Goal: Task Accomplishment & Management: Complete application form

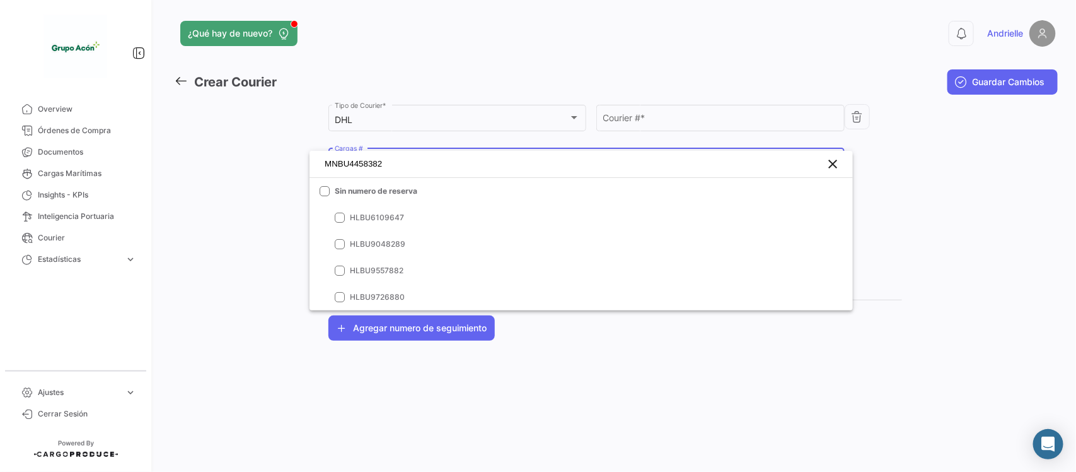
click at [69, 417] on div at bounding box center [538, 236] width 1076 height 472
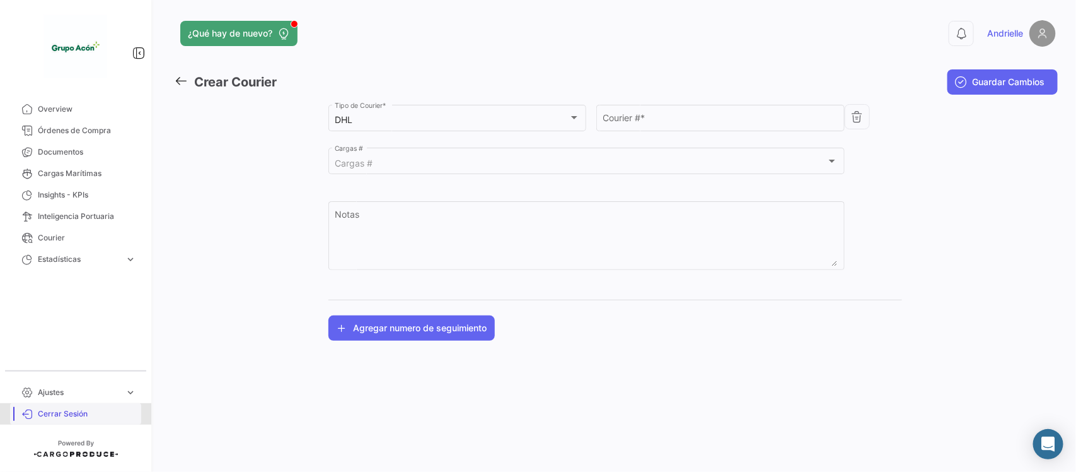
click at [69, 417] on span "Cerrar Sesión" at bounding box center [87, 413] width 98 height 11
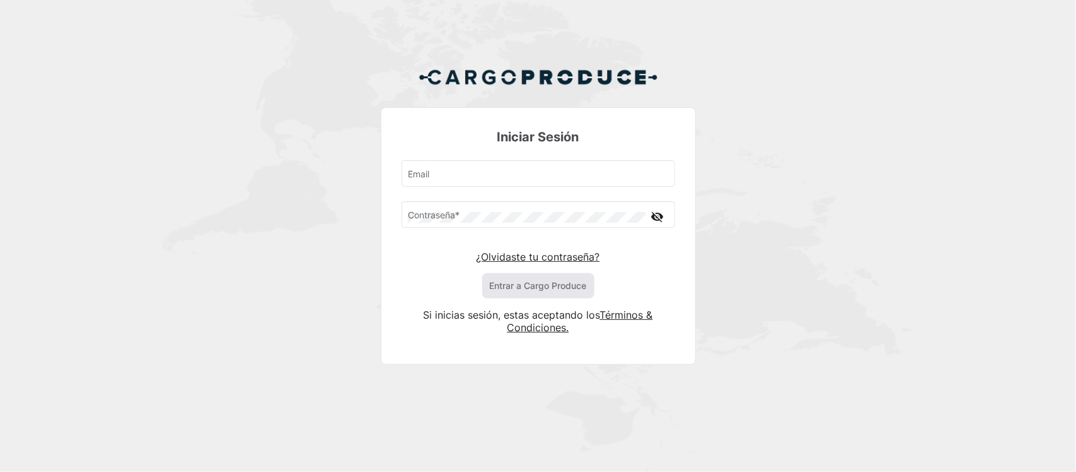
type input "[PERSON_NAME][EMAIL_ADDRESS][DOMAIN_NAME]"
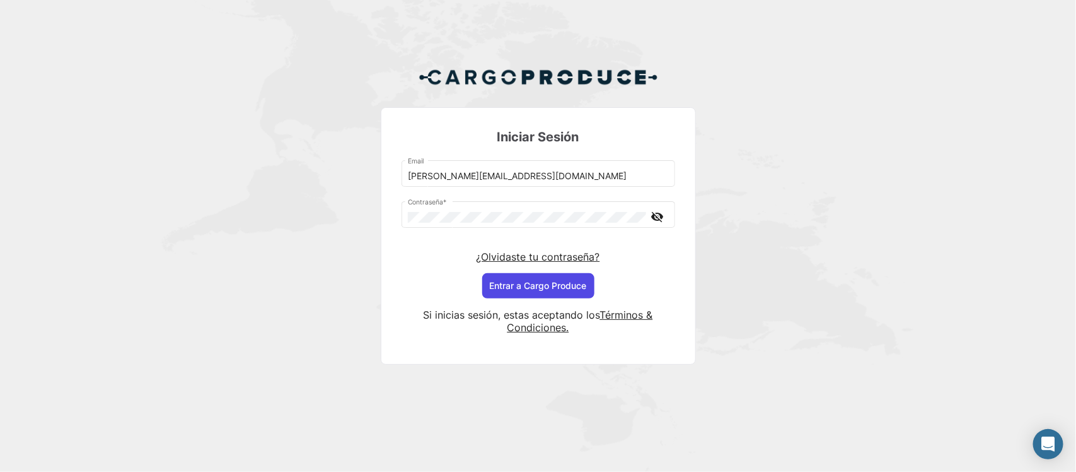
click at [590, 284] on button "Entrar a Cargo Produce" at bounding box center [538, 285] width 112 height 25
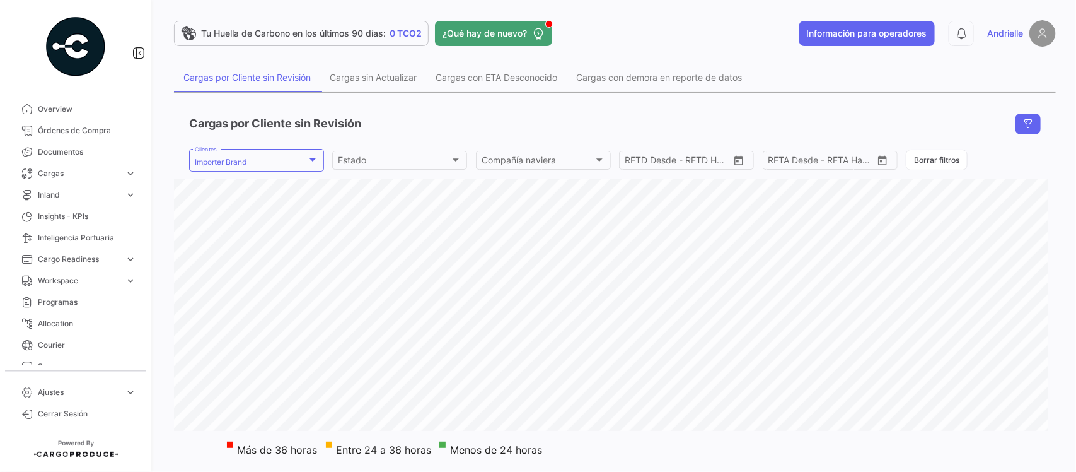
click at [90, 400] on link "Ajustes expand_more" at bounding box center [75, 391] width 131 height 21
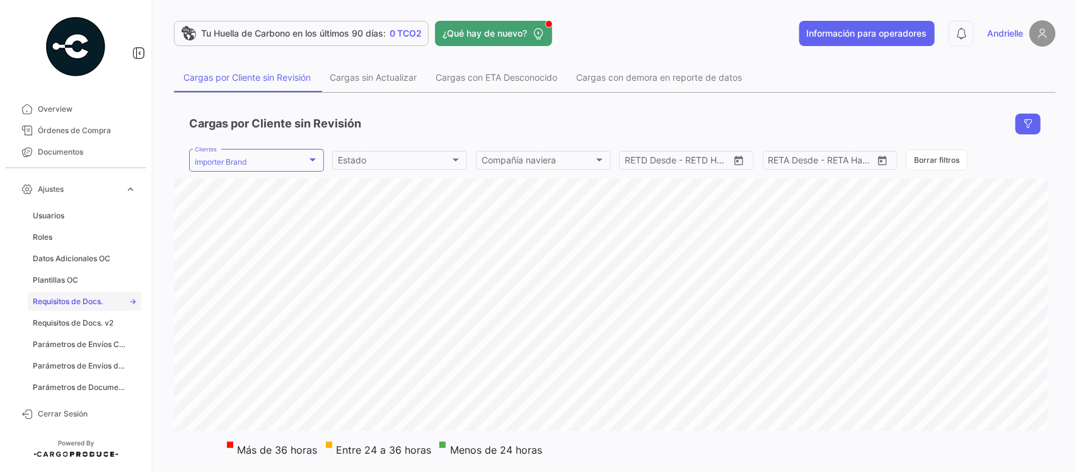
click at [91, 301] on span "Requisitos de Docs." at bounding box center [68, 301] width 70 height 11
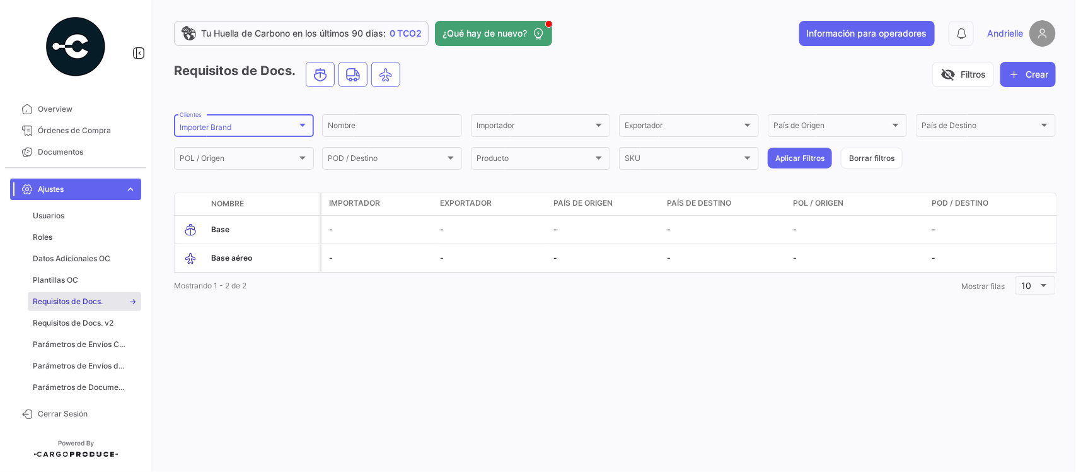
click at [235, 124] on div "Importer Brand" at bounding box center [238, 127] width 117 height 9
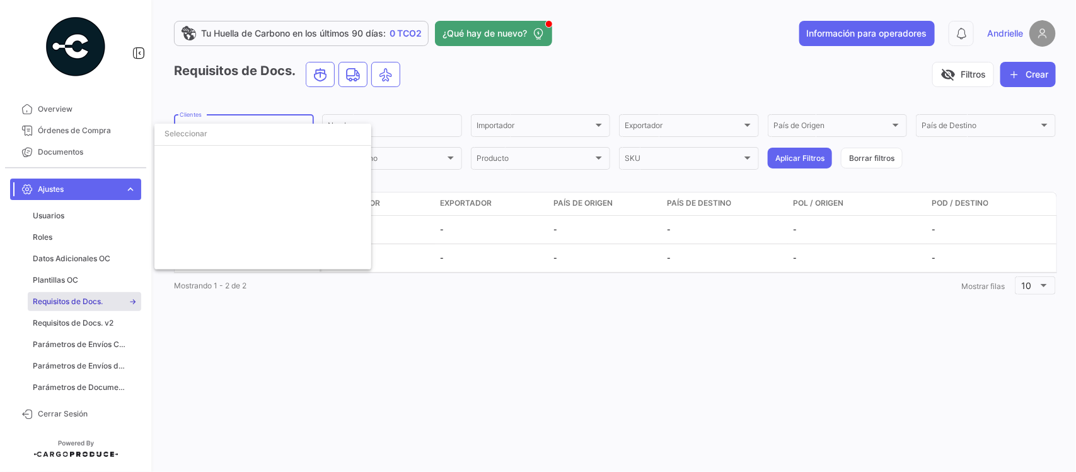
scroll to position [2852, 0]
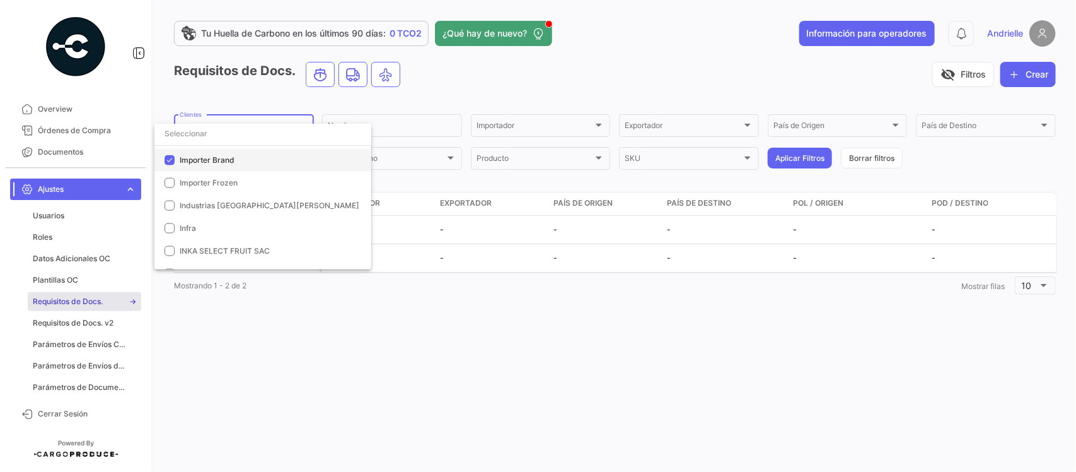
click at [199, 158] on span "Importer Brand" at bounding box center [207, 159] width 55 height 9
click at [199, 140] on input "dropdown search" at bounding box center [262, 133] width 217 height 23
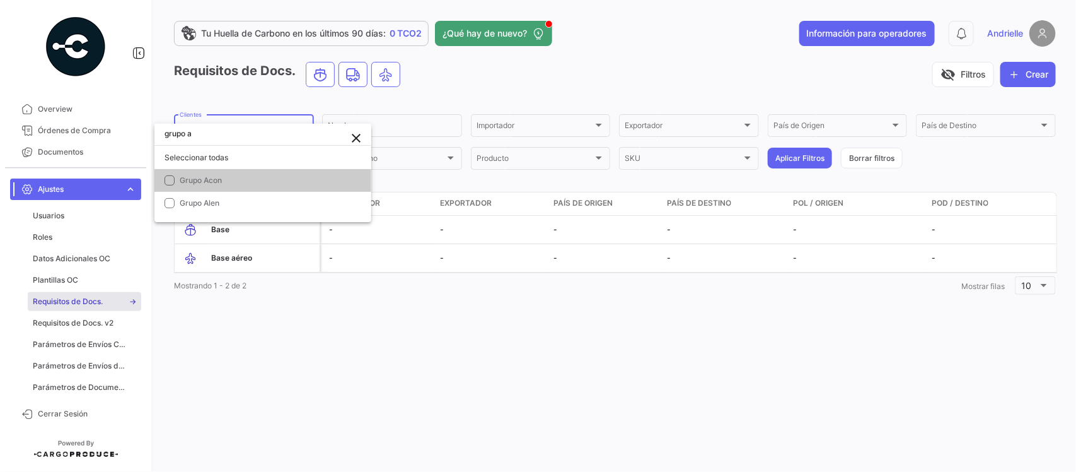
scroll to position [0, 0]
type input "grupo ac"
drag, startPoint x: 200, startPoint y: 177, endPoint x: 287, endPoint y: 190, distance: 88.0
click at [200, 178] on span "Grupo Acon" at bounding box center [201, 179] width 42 height 9
click at [462, 442] on div at bounding box center [538, 236] width 1076 height 472
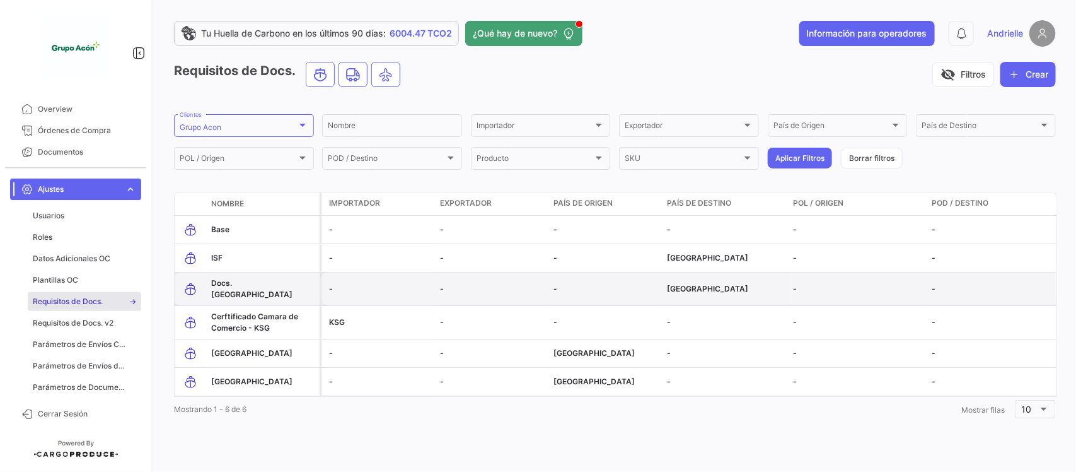
click at [235, 284] on span "Docs. [GEOGRAPHIC_DATA]" at bounding box center [251, 288] width 81 height 21
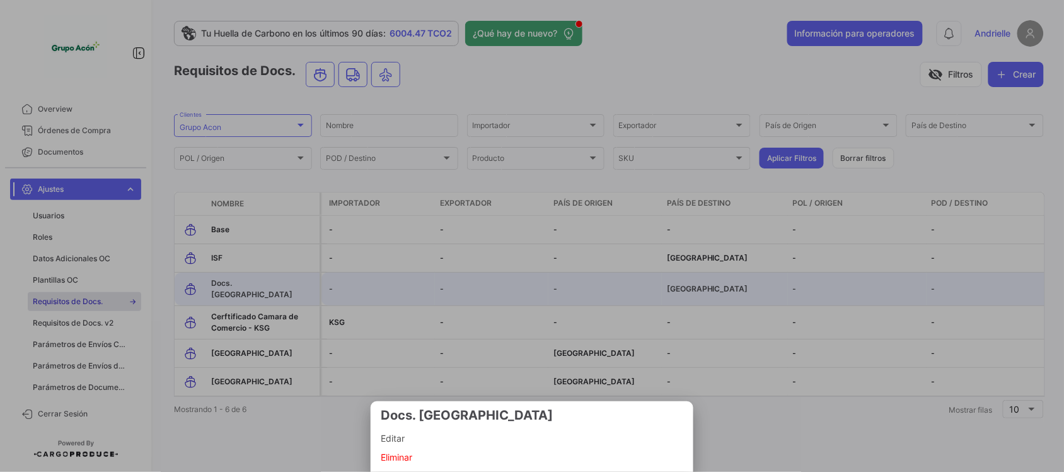
click at [415, 438] on span "Editar" at bounding box center [532, 438] width 303 height 15
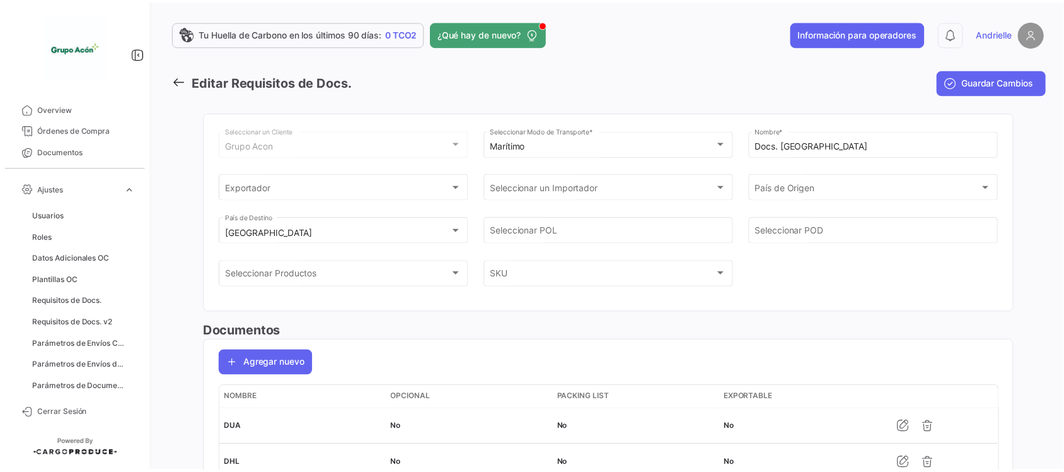
scroll to position [64, 0]
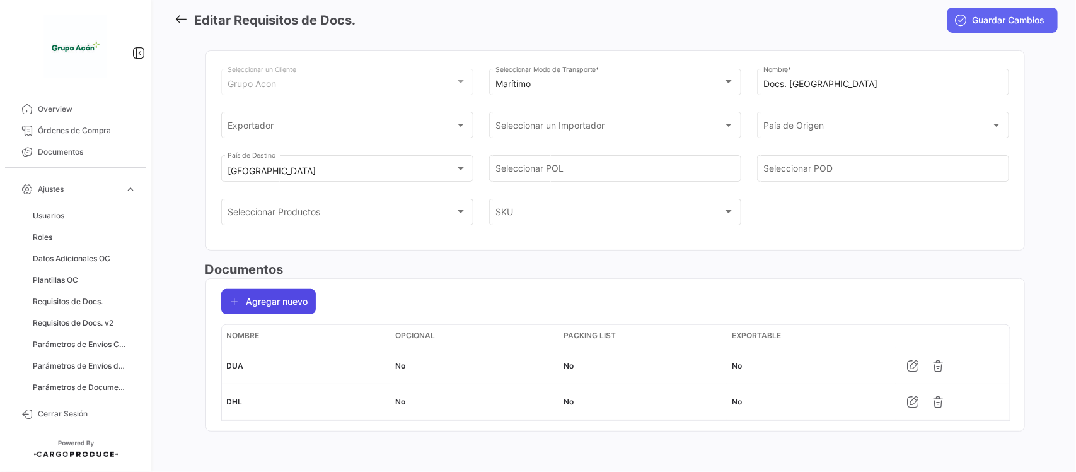
click at [276, 299] on button "Agregar nuevo" at bounding box center [268, 301] width 95 height 25
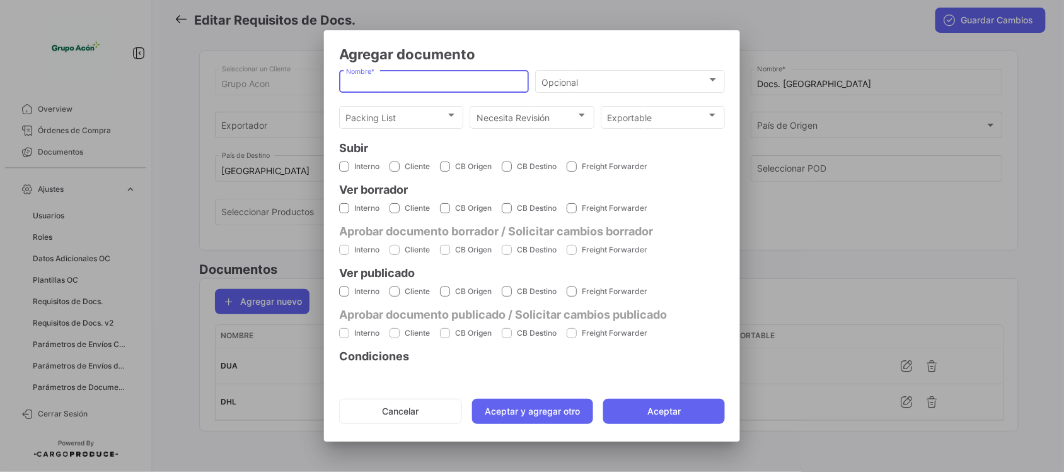
click at [389, 85] on input "Nombre *" at bounding box center [434, 82] width 177 height 11
paste input "Declaraciones"
type input "Declaraciones"
click at [600, 86] on div "Opcional" at bounding box center [624, 82] width 165 height 11
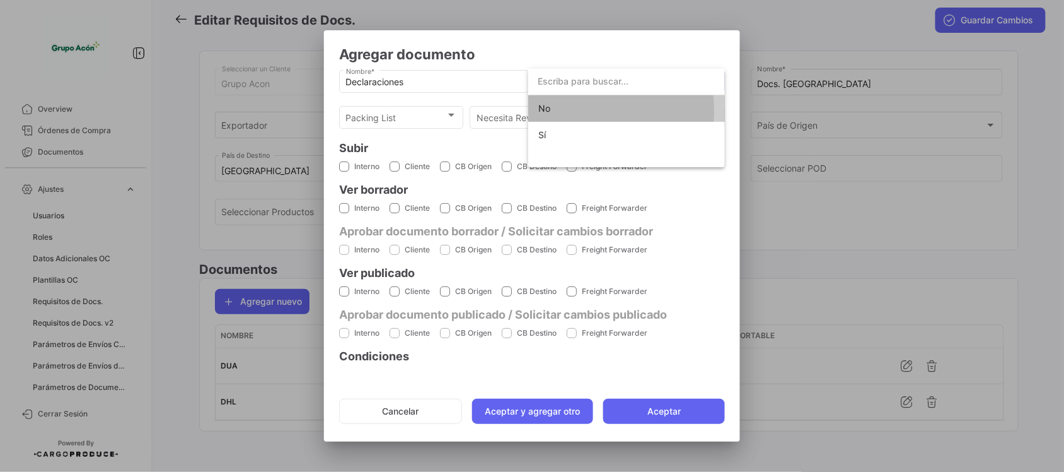
click at [572, 110] on span "No" at bounding box center [626, 108] width 177 height 26
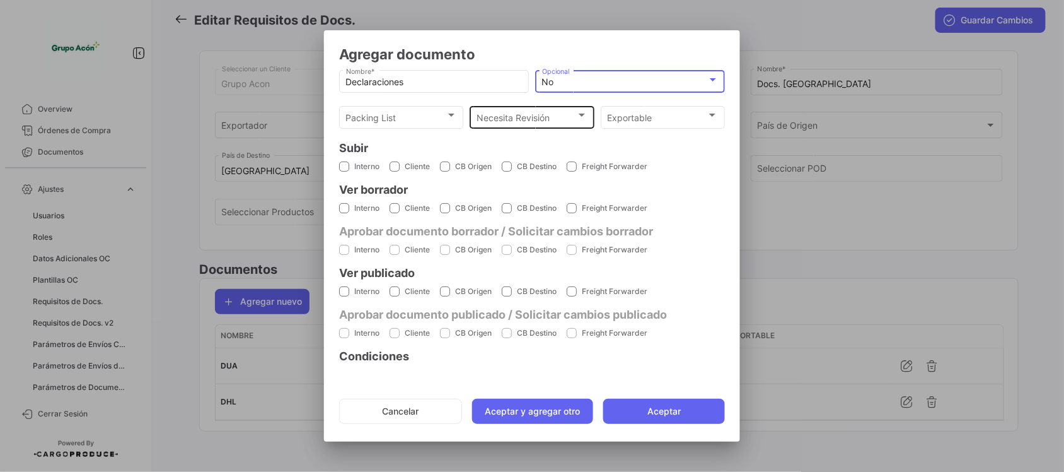
click at [505, 115] on span "Necesita Revisión" at bounding box center [527, 118] width 100 height 11
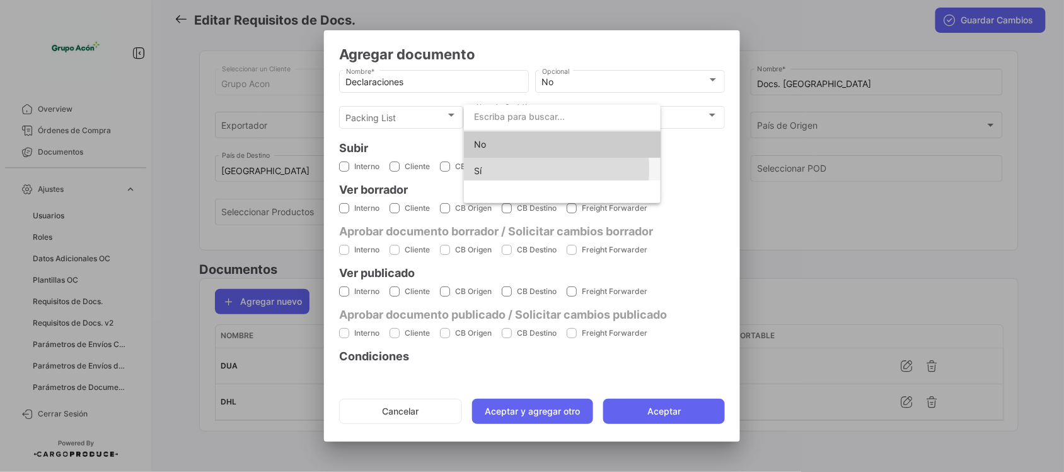
click at [492, 169] on span "Sí" at bounding box center [562, 171] width 177 height 26
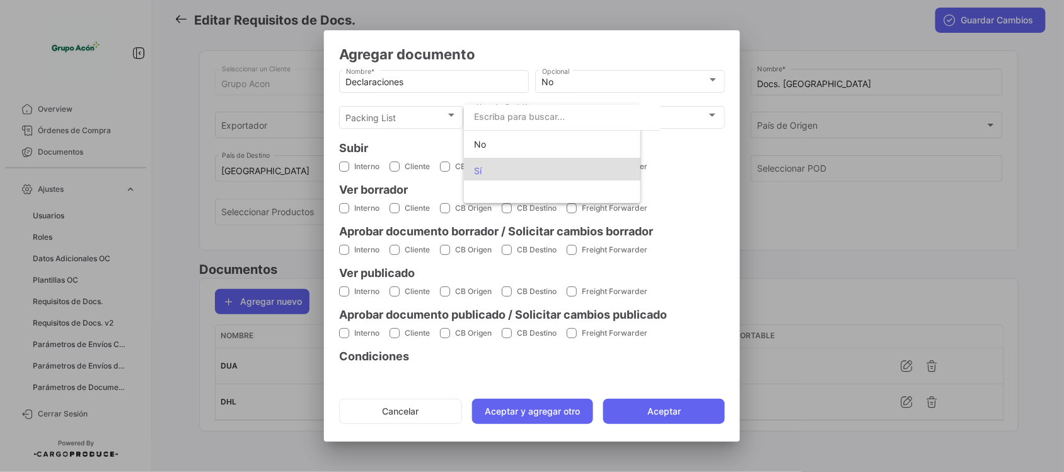
scroll to position [0, 0]
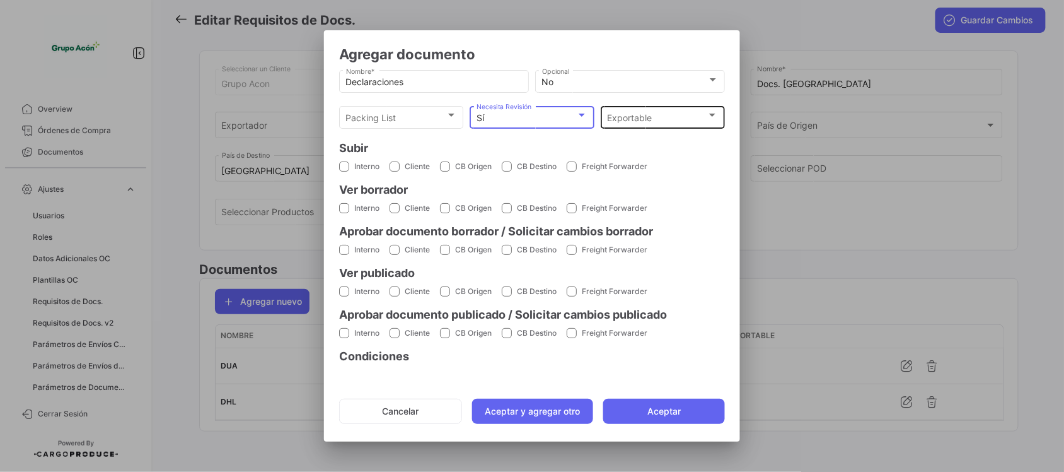
click at [695, 118] on div "Exportable" at bounding box center [657, 118] width 100 height 11
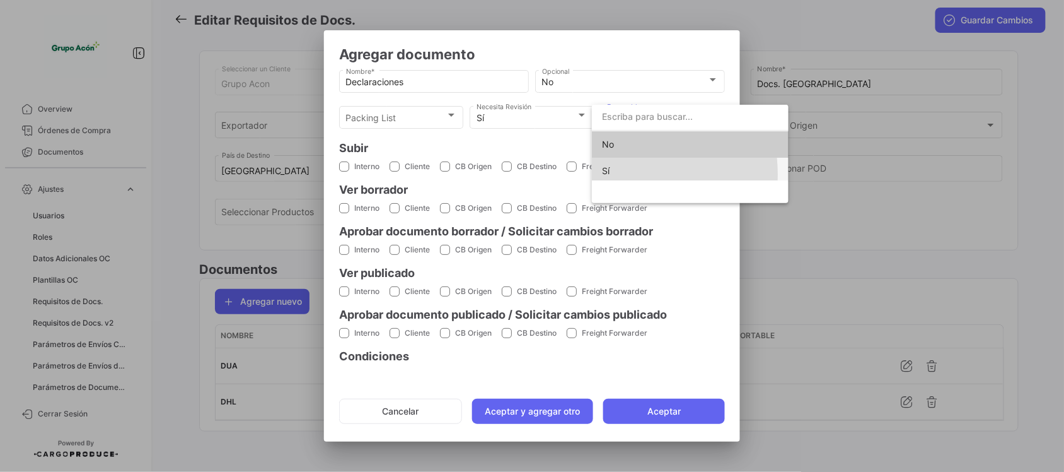
click at [609, 174] on span "Sí" at bounding box center [606, 170] width 8 height 11
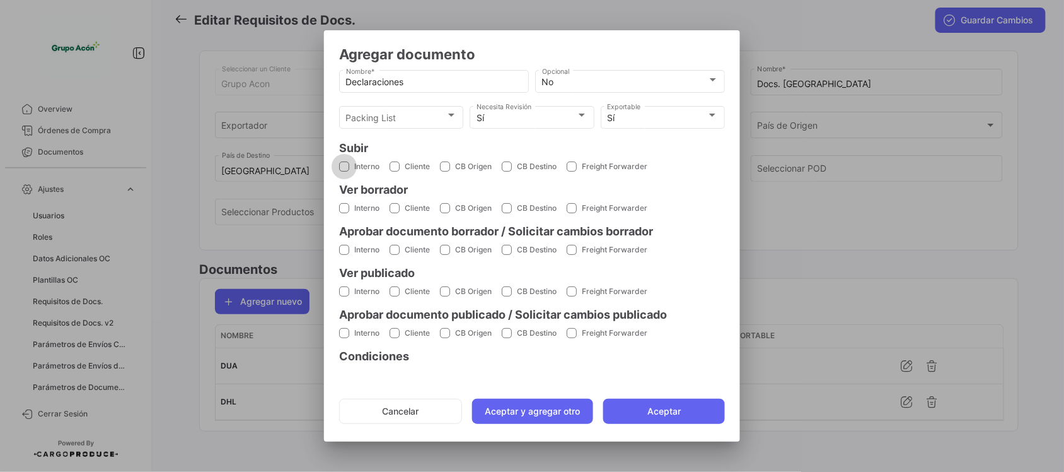
click at [345, 163] on span at bounding box center [344, 166] width 10 height 10
click at [344, 172] on input "Interno" at bounding box center [344, 172] width 1 height 1
checkbox input "true"
click at [393, 169] on span at bounding box center [395, 166] width 10 height 10
click at [394, 172] on input "Cliente" at bounding box center [394, 172] width 1 height 1
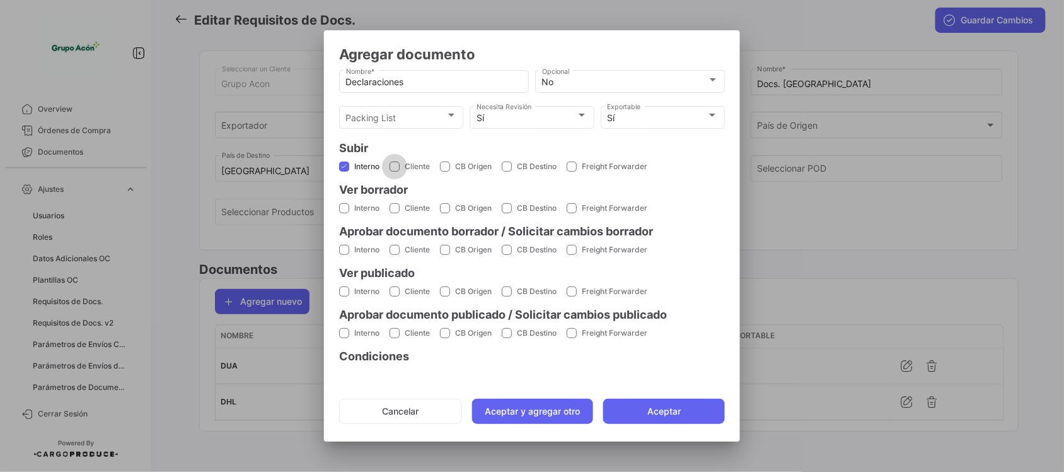
checkbox input "true"
click at [344, 211] on span at bounding box center [344, 208] width 10 height 10
click at [344, 213] on input "Interno" at bounding box center [344, 213] width 1 height 1
checkbox input "true"
click at [404, 208] on label "Cliente" at bounding box center [410, 207] width 40 height 11
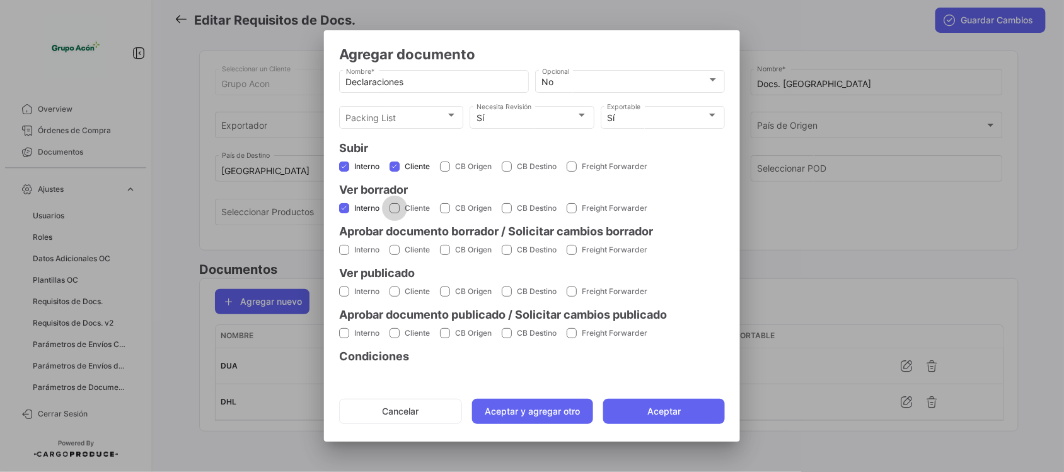
click at [395, 213] on input "Cliente" at bounding box center [394, 213] width 1 height 1
checkbox input "true"
click at [342, 252] on span at bounding box center [344, 250] width 10 height 10
click at [344, 255] on input "Interno" at bounding box center [344, 255] width 1 height 1
checkbox input "true"
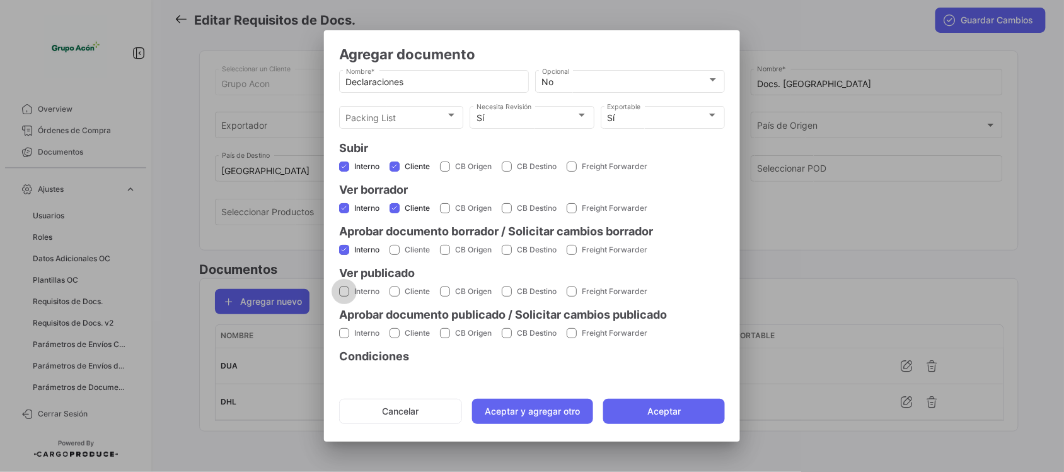
click at [344, 289] on span at bounding box center [344, 291] width 10 height 10
click at [344, 296] on input "Interno" at bounding box center [344, 296] width 1 height 1
checkbox input "true"
click at [397, 292] on span at bounding box center [395, 291] width 10 height 10
click at [395, 296] on input "Cliente" at bounding box center [394, 296] width 1 height 1
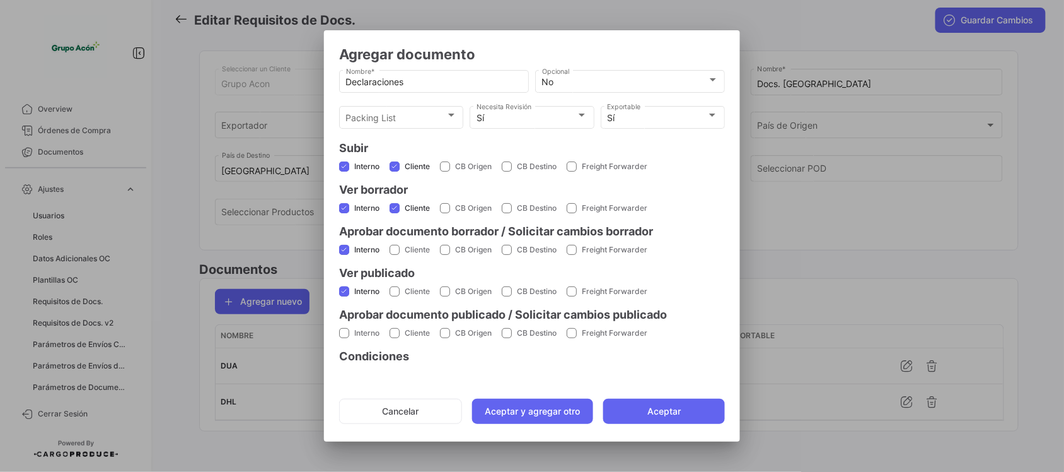
checkbox input "true"
click at [344, 333] on span at bounding box center [344, 333] width 10 height 10
click at [344, 338] on input "Interno" at bounding box center [344, 338] width 1 height 1
checkbox input "true"
click at [640, 417] on button "Aceptar" at bounding box center [664, 410] width 122 height 25
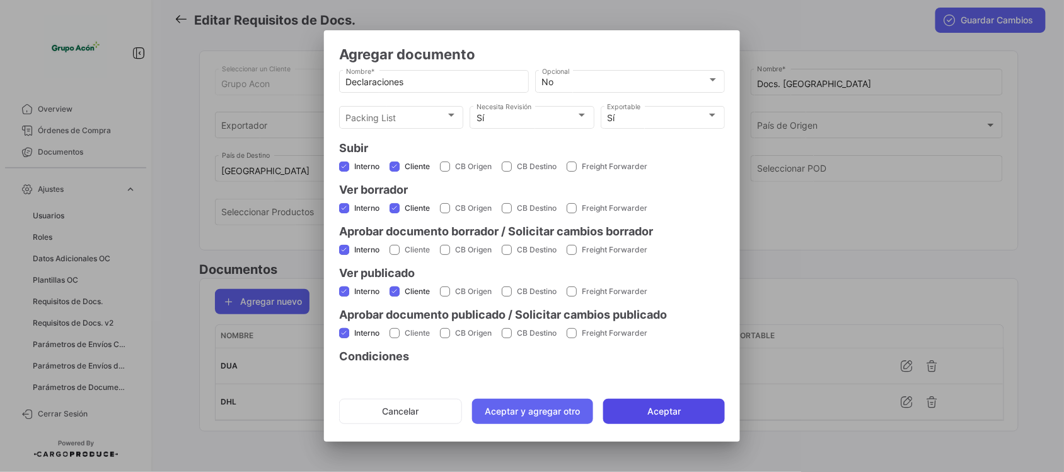
checkbox input "false"
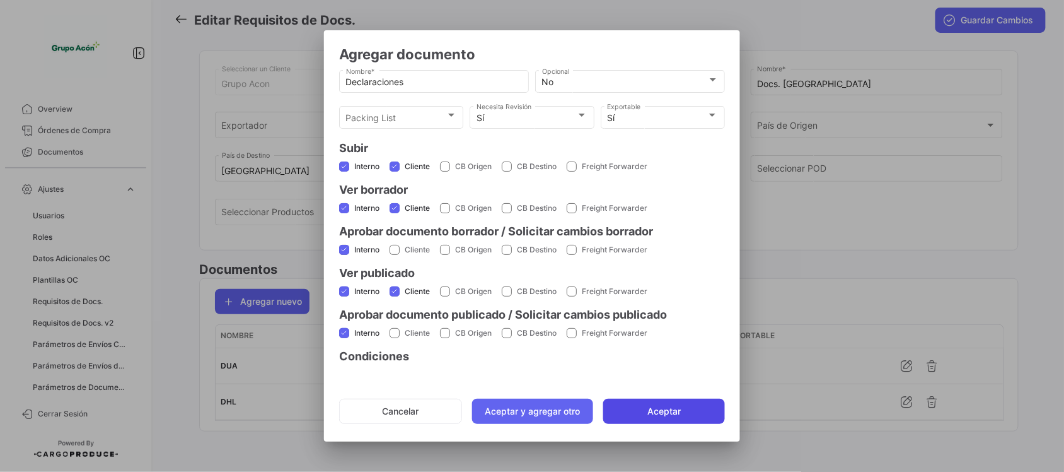
checkbox input "false"
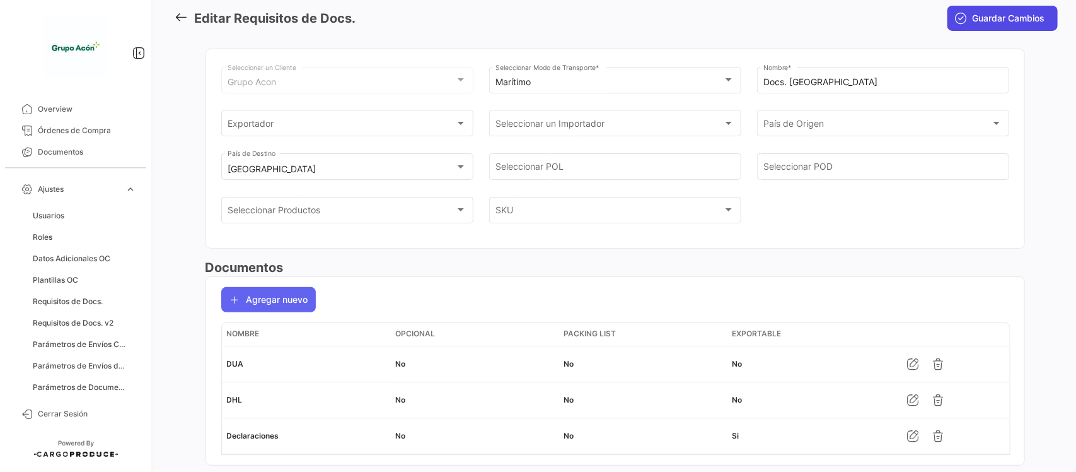
click at [1006, 14] on span "Guardar Cambios" at bounding box center [1009, 18] width 73 height 13
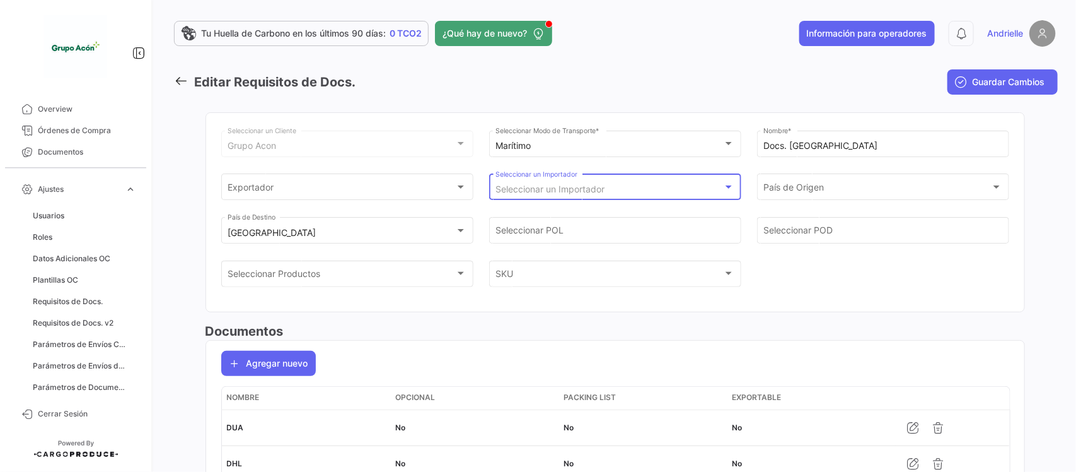
click at [675, 190] on div "Seleccionar un Importador" at bounding box center [610, 189] width 228 height 11
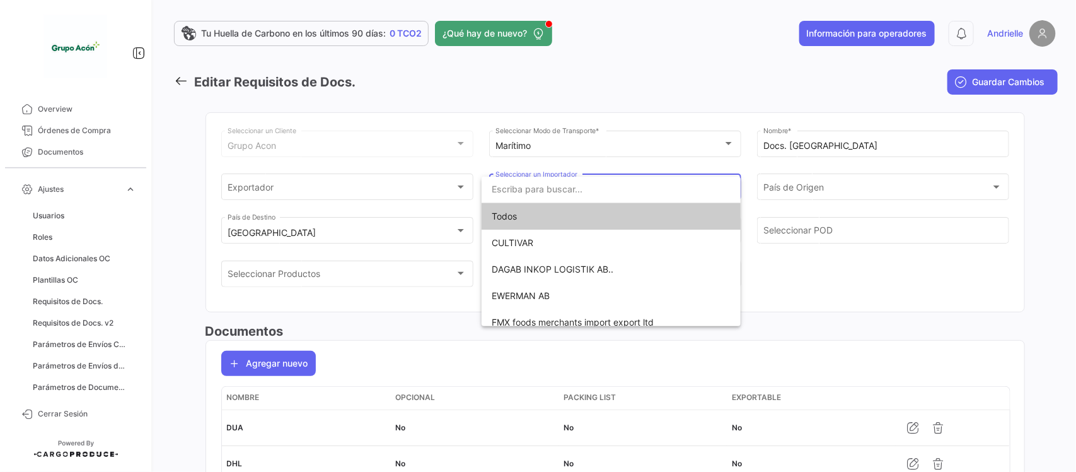
click at [634, 74] on div at bounding box center [538, 236] width 1076 height 472
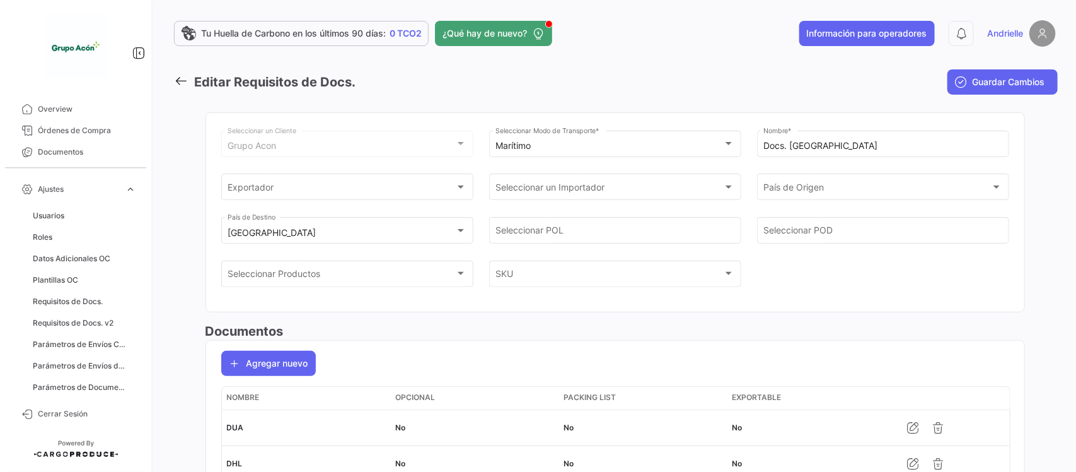
click at [181, 76] on icon at bounding box center [181, 81] width 14 height 14
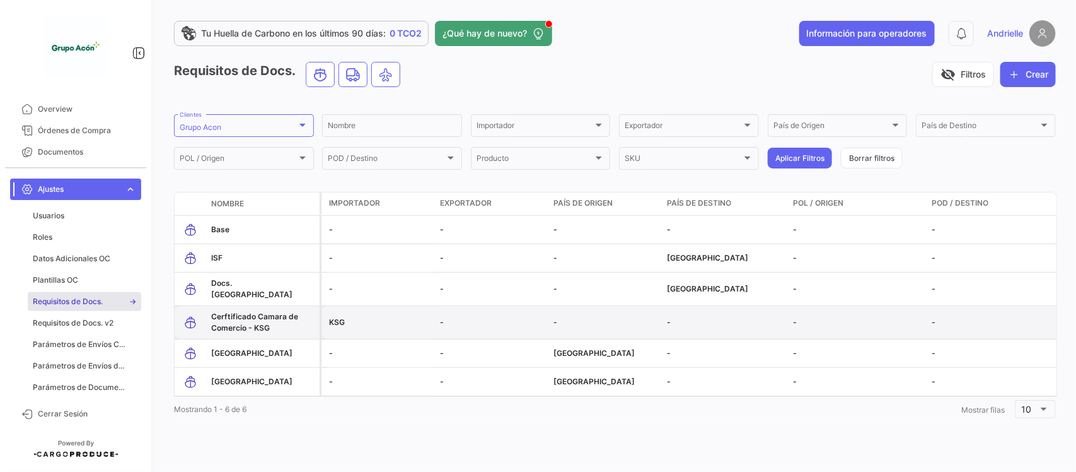
click at [260, 313] on span "Cerftificado Camara de Comercio - KSG" at bounding box center [254, 321] width 87 height 21
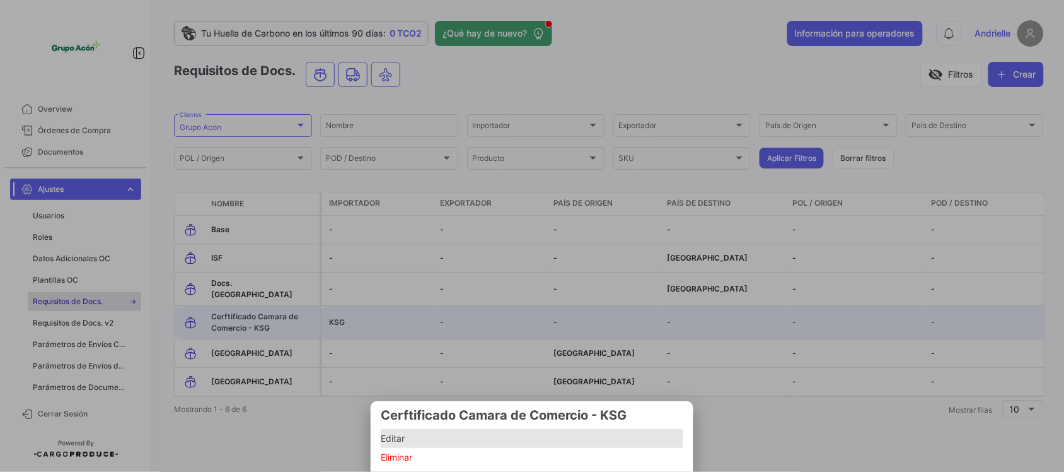
click at [383, 436] on span "Editar" at bounding box center [532, 438] width 303 height 15
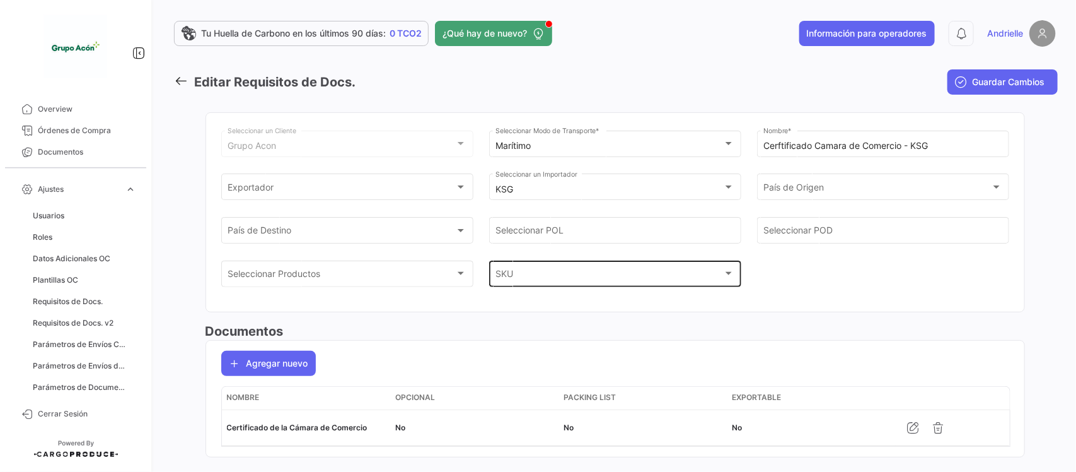
scroll to position [27, 0]
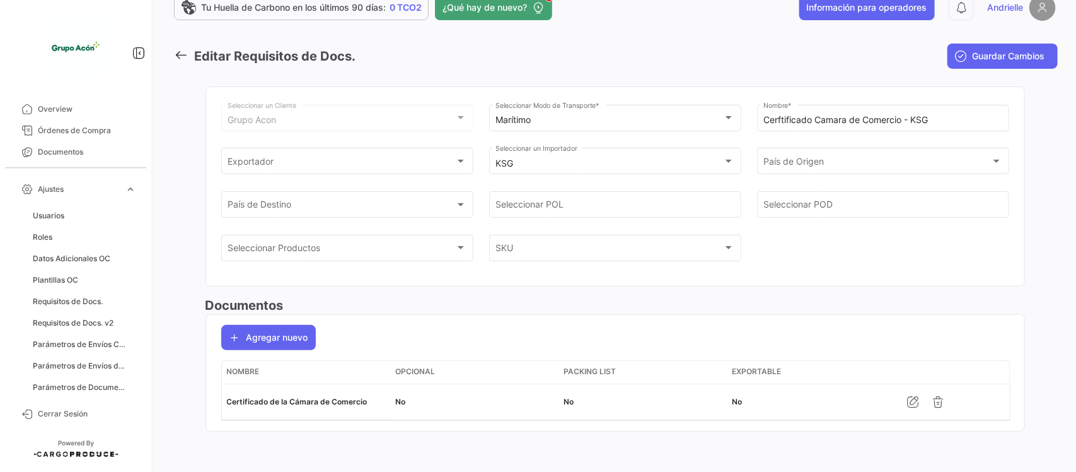
click at [185, 50] on icon at bounding box center [181, 55] width 14 height 14
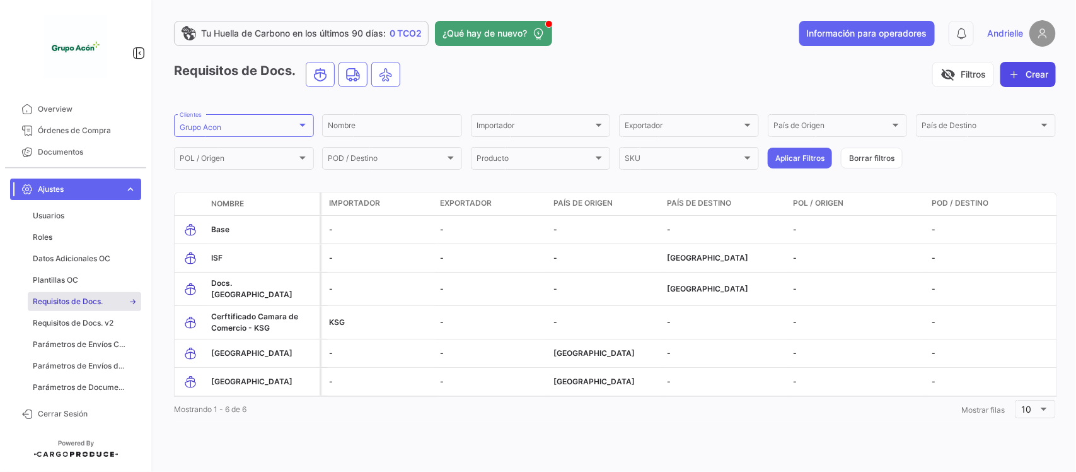
click at [1039, 74] on button "Crear" at bounding box center [1028, 74] width 55 height 25
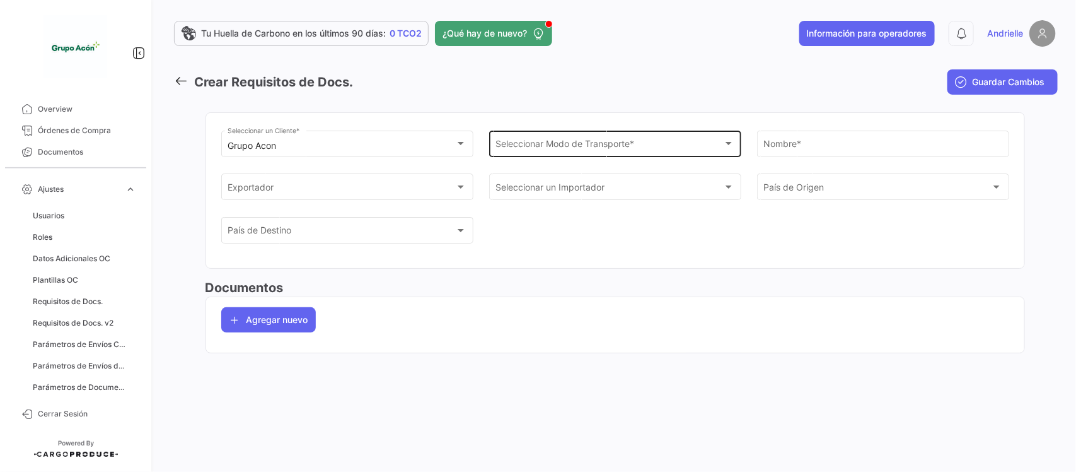
click at [534, 130] on div "Seleccionar Modo de Transporte * Seleccionar Modo de Transporte *" at bounding box center [615, 142] width 239 height 29
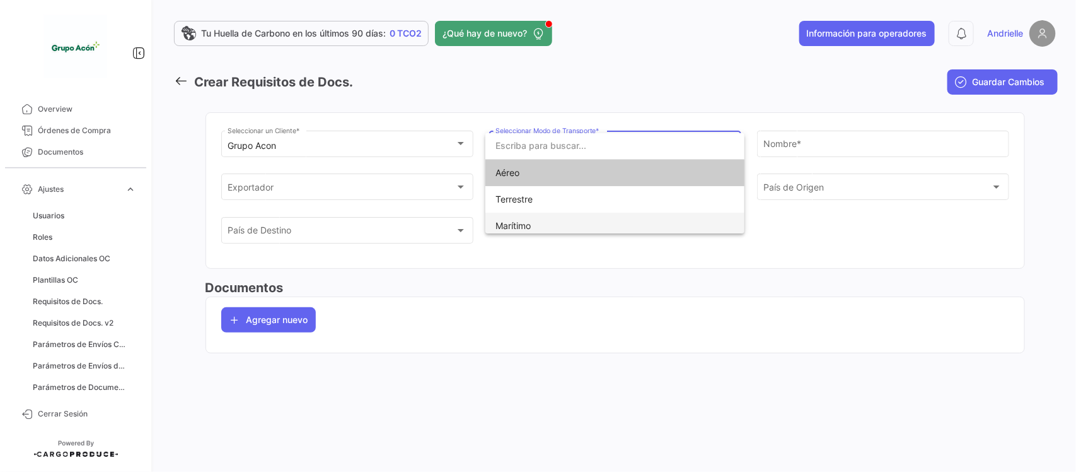
drag, startPoint x: 532, startPoint y: 228, endPoint x: 728, endPoint y: 170, distance: 205.1
click at [533, 227] on span "Marítimo" at bounding box center [615, 225] width 239 height 26
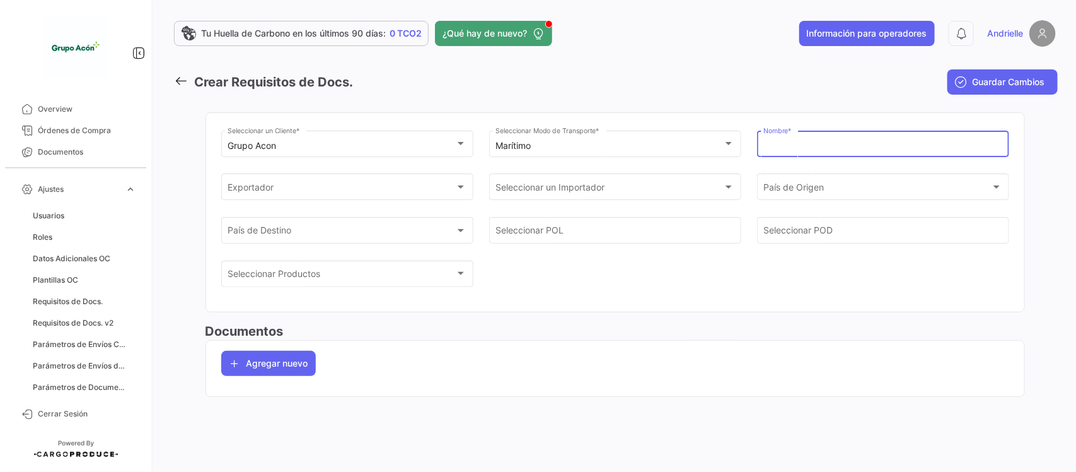
click at [792, 146] on input "Nombre *" at bounding box center [883, 146] width 239 height 11
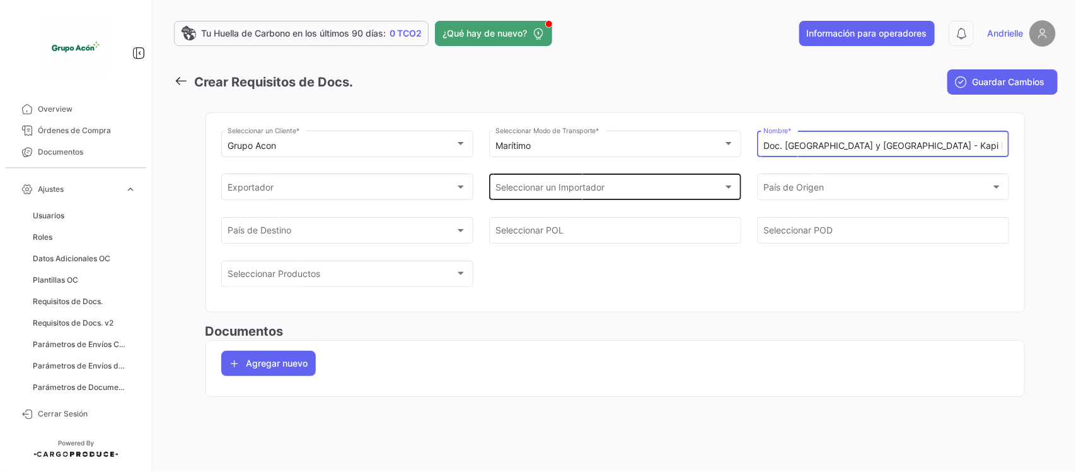
type input "Doc. [GEOGRAPHIC_DATA] y [GEOGRAPHIC_DATA] - Kapi Eur"
click at [631, 194] on div "Seleccionar un Importador" at bounding box center [610, 189] width 228 height 11
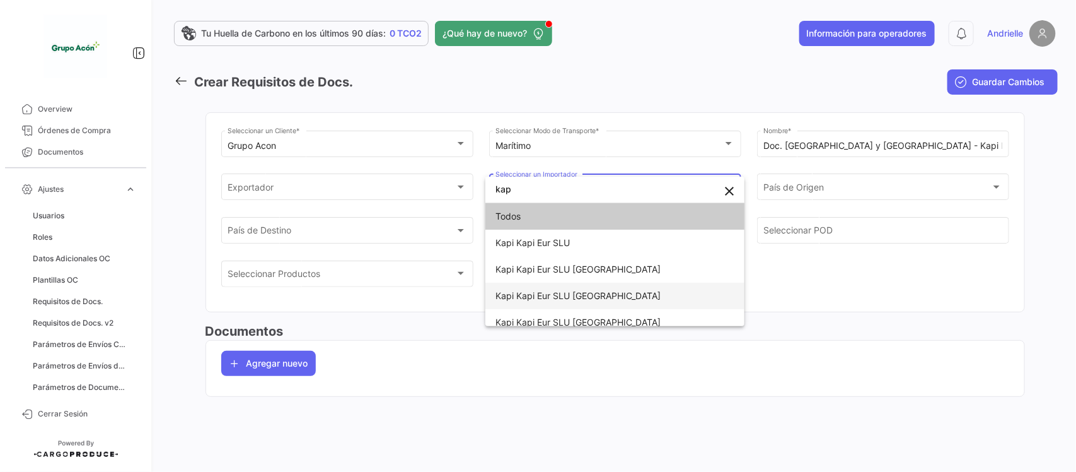
type input "kap"
click at [606, 293] on span "Kapi Kapi Eur SLU [GEOGRAPHIC_DATA]" at bounding box center [615, 295] width 239 height 26
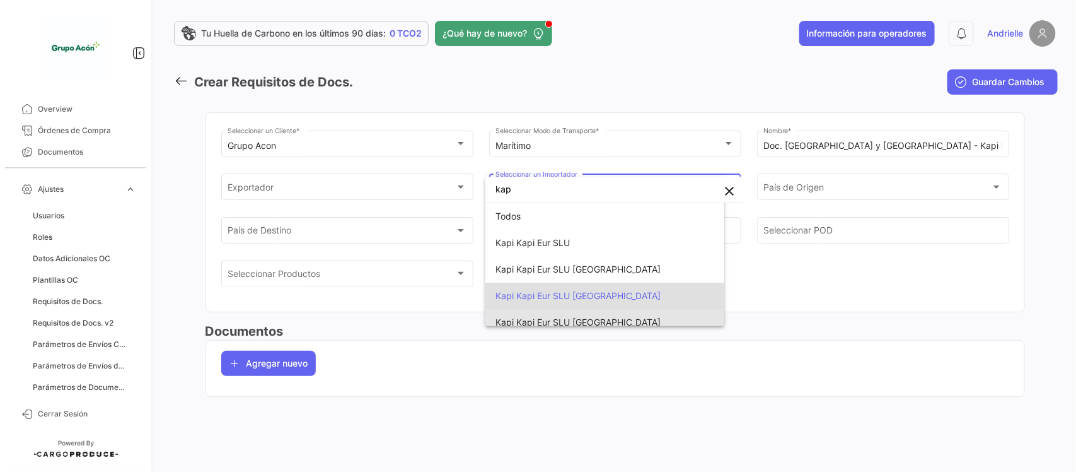
scroll to position [62, 0]
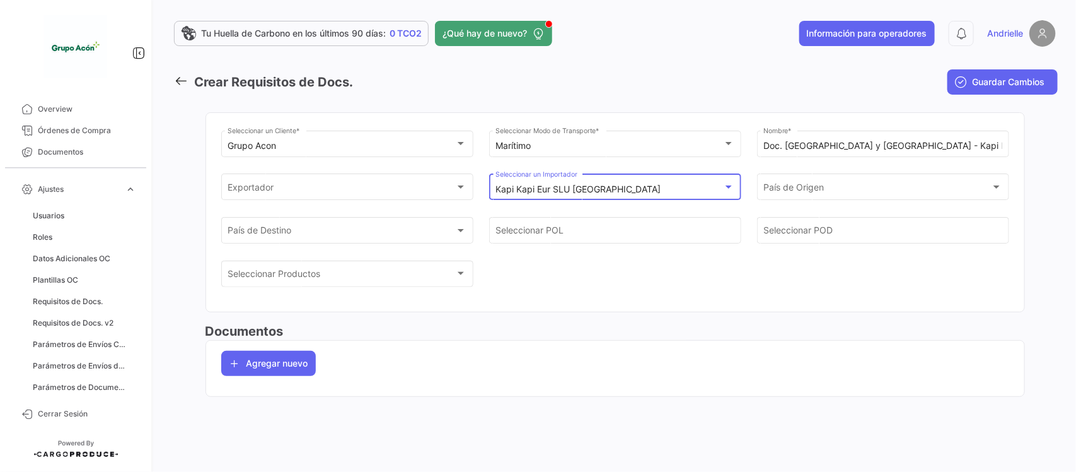
click at [620, 188] on div "Kapi Kapi Eur SLU [GEOGRAPHIC_DATA]" at bounding box center [610, 189] width 228 height 11
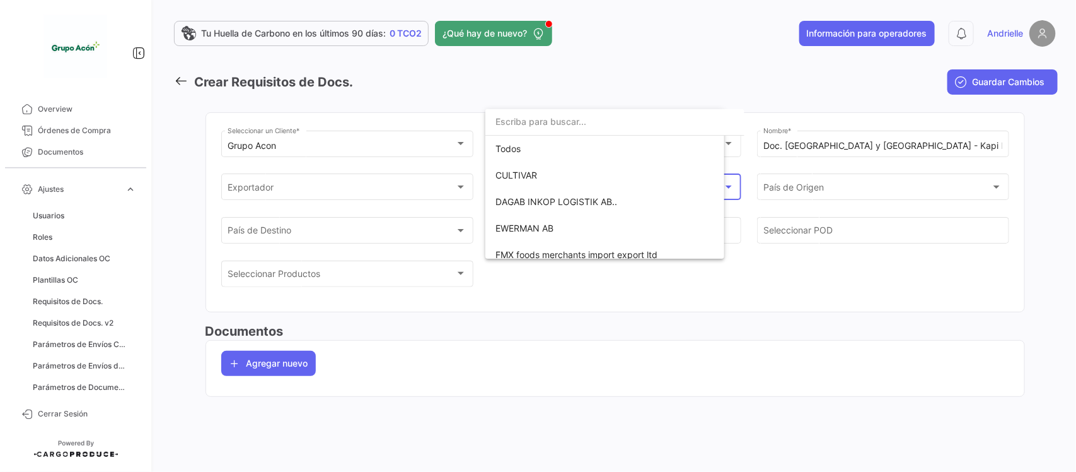
scroll to position [197, 0]
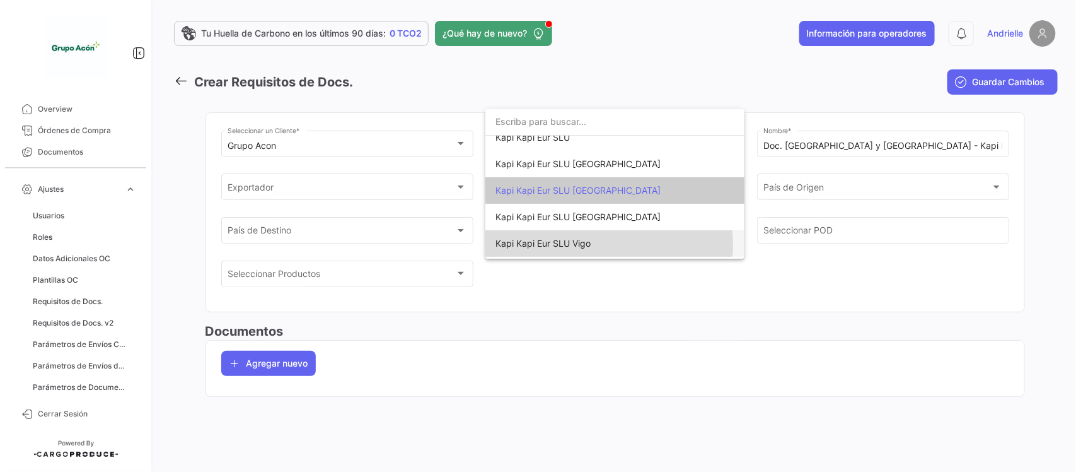
click at [588, 245] on span "Kapi Kapi Eur SLU Vigo" at bounding box center [543, 243] width 95 height 11
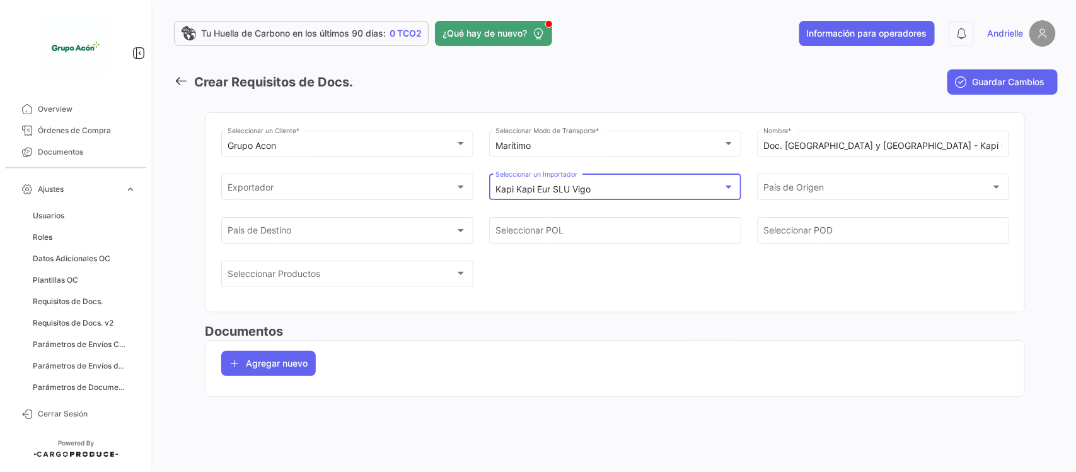
click at [642, 195] on div "Kapi Kapi Eur SLU Vigo" at bounding box center [610, 189] width 228 height 11
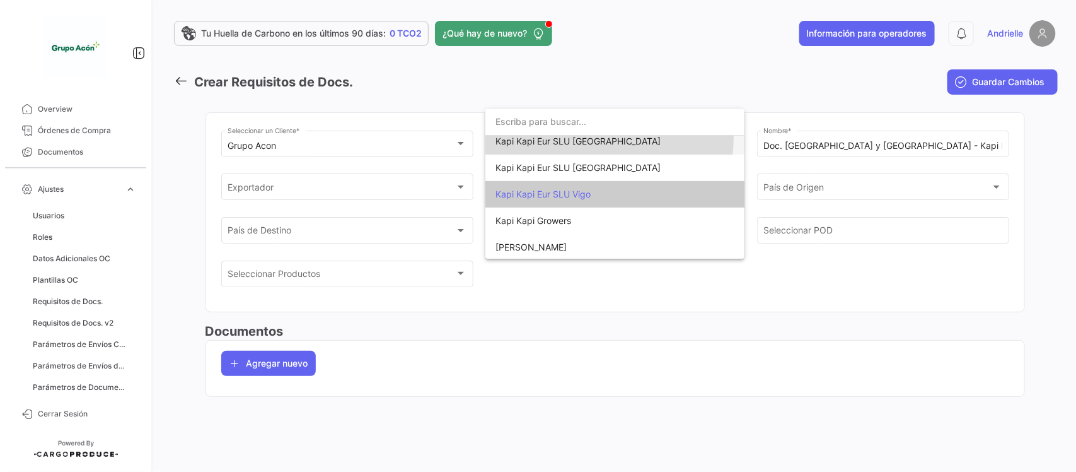
click at [596, 137] on span "Kapi Kapi Eur SLU [GEOGRAPHIC_DATA]" at bounding box center [578, 141] width 165 height 11
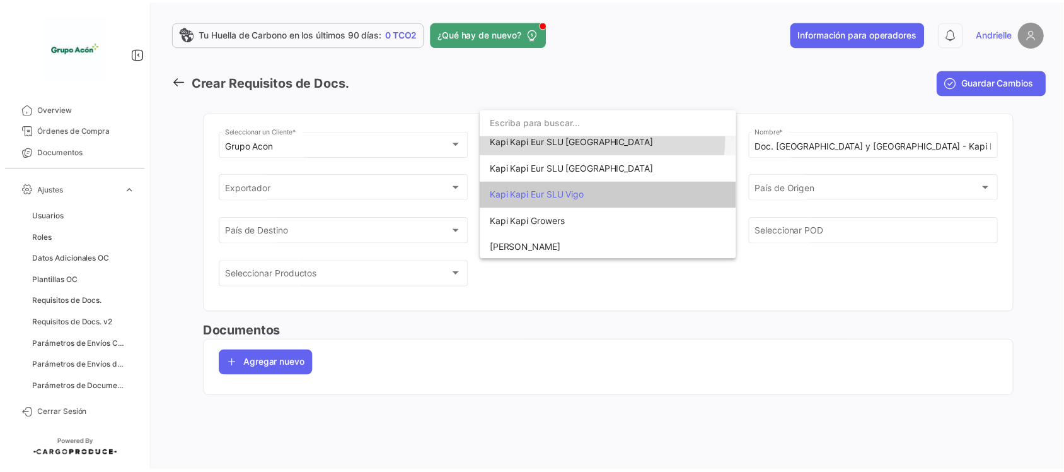
scroll to position [197, 0]
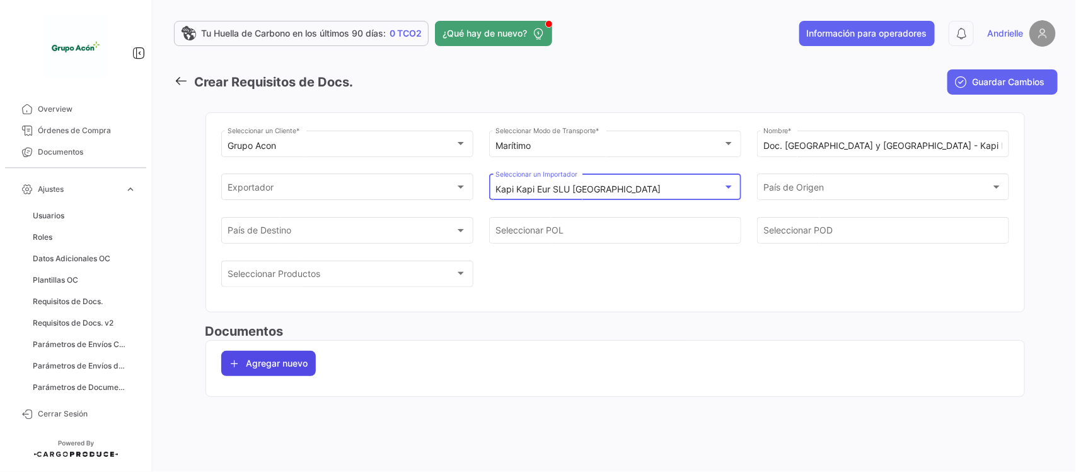
click at [265, 361] on button "Agregar nuevo" at bounding box center [268, 363] width 95 height 25
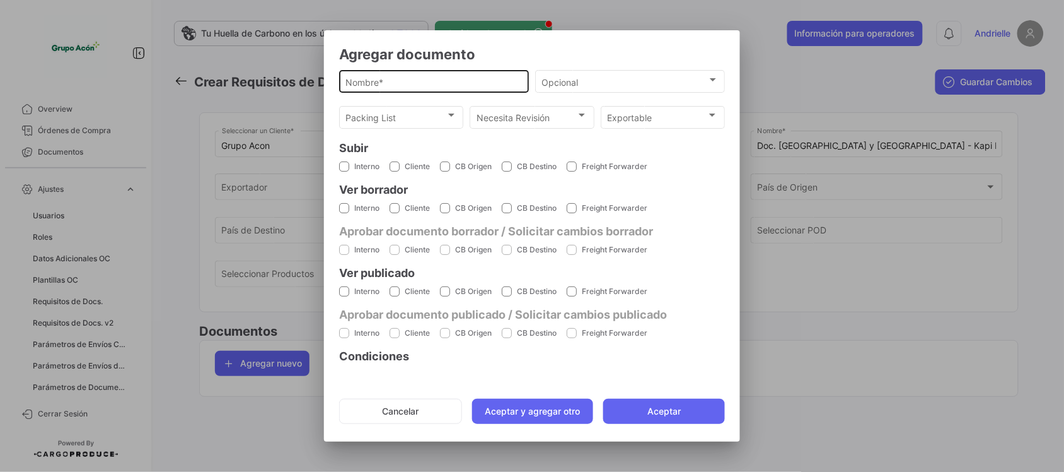
click at [405, 84] on input "Nombre *" at bounding box center [434, 82] width 177 height 11
paste input "Declaraciones"
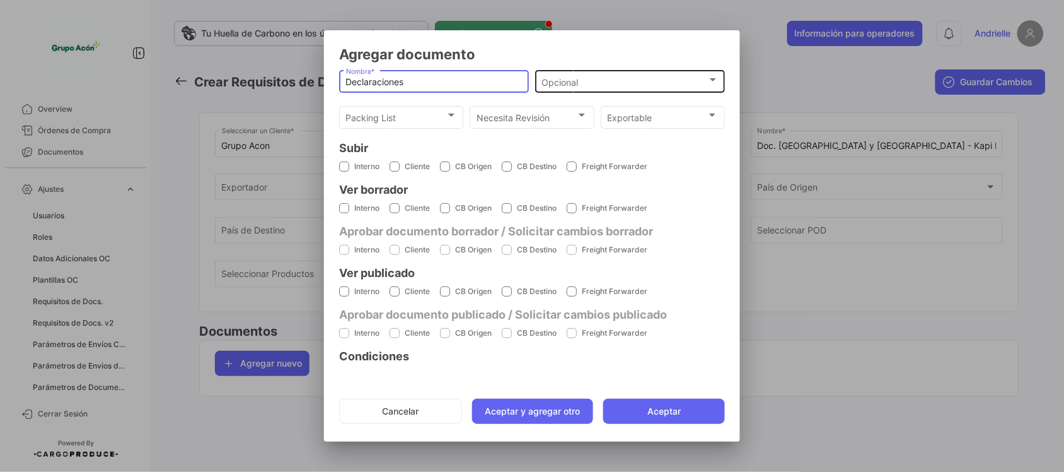
type input "Declaraciones"
click at [590, 84] on div "Opcional" at bounding box center [624, 82] width 165 height 11
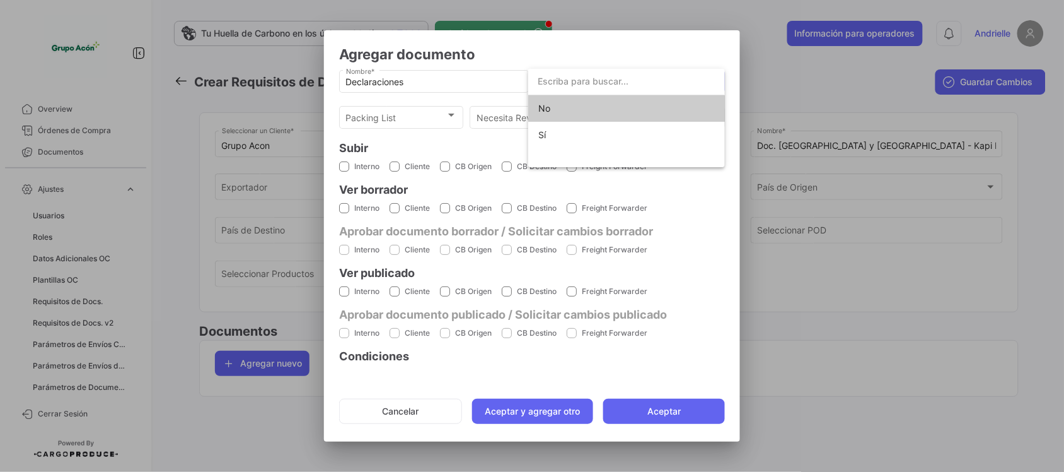
click at [569, 112] on span "No" at bounding box center [626, 108] width 177 height 26
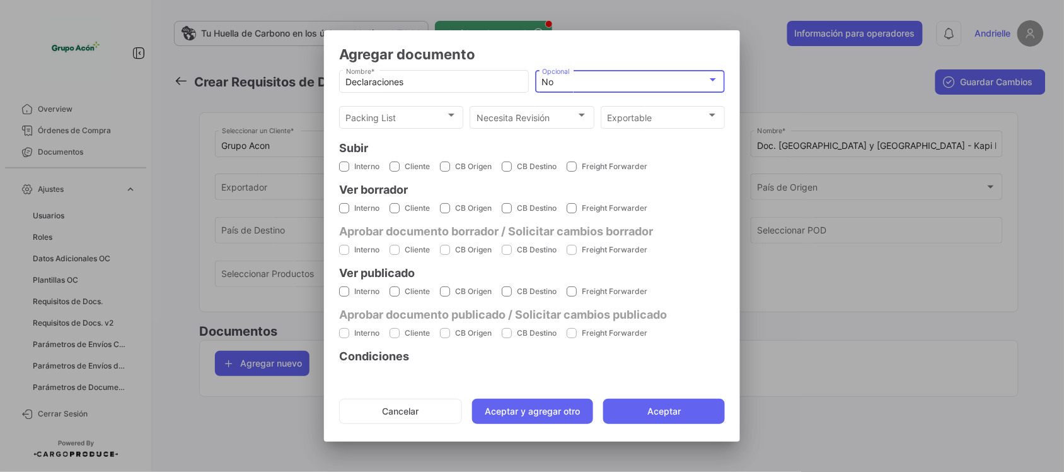
click at [344, 161] on span at bounding box center [344, 166] width 10 height 10
click at [344, 172] on input "Interno" at bounding box center [344, 172] width 1 height 1
checkbox input "true"
click at [401, 161] on label "Cliente" at bounding box center [410, 166] width 40 height 11
click at [395, 172] on input "Cliente" at bounding box center [394, 172] width 1 height 1
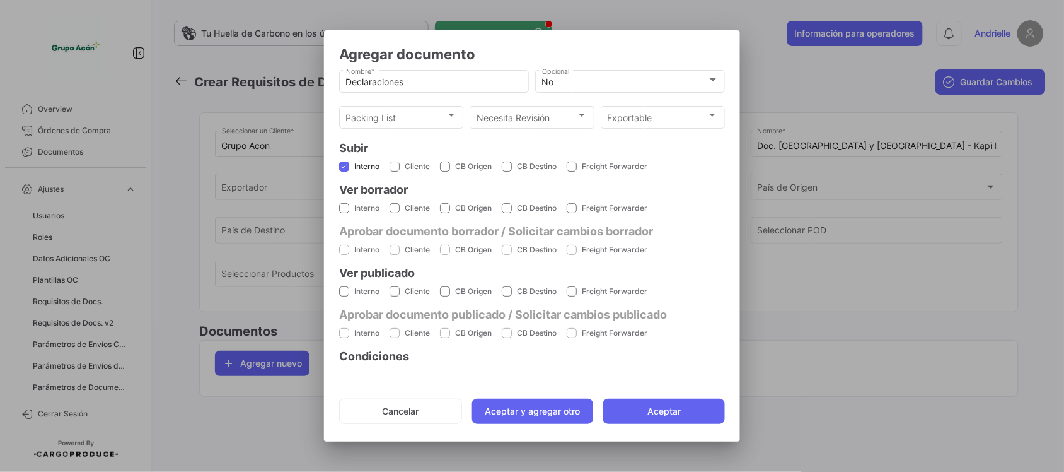
checkbox input "true"
click at [341, 209] on span at bounding box center [344, 208] width 10 height 10
click at [344, 213] on input "Interno" at bounding box center [344, 213] width 1 height 1
checkbox input "true"
click at [395, 207] on span at bounding box center [395, 208] width 10 height 10
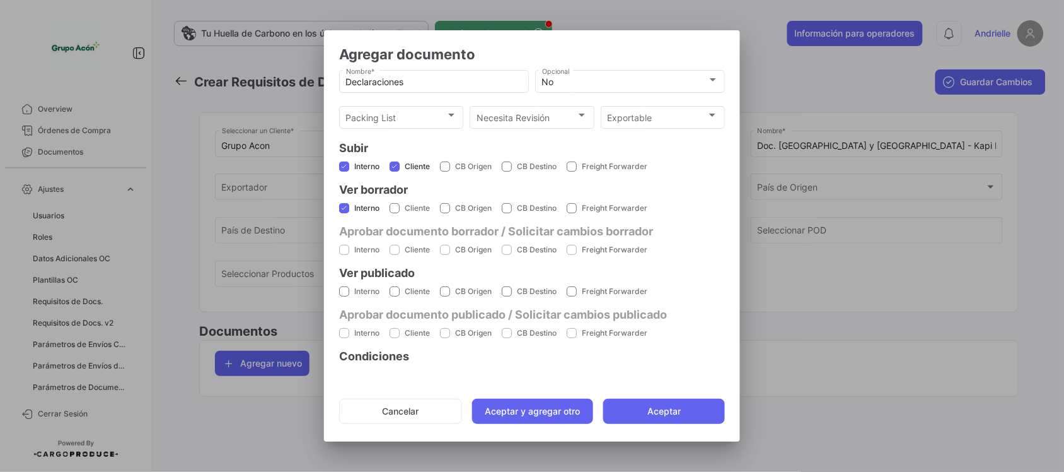
click at [395, 213] on input "Cliente" at bounding box center [394, 213] width 1 height 1
checkbox input "true"
drag, startPoint x: 345, startPoint y: 291, endPoint x: 377, endPoint y: 298, distance: 32.9
click at [344, 291] on span at bounding box center [344, 291] width 10 height 10
click at [344, 296] on input "Interno" at bounding box center [344, 296] width 1 height 1
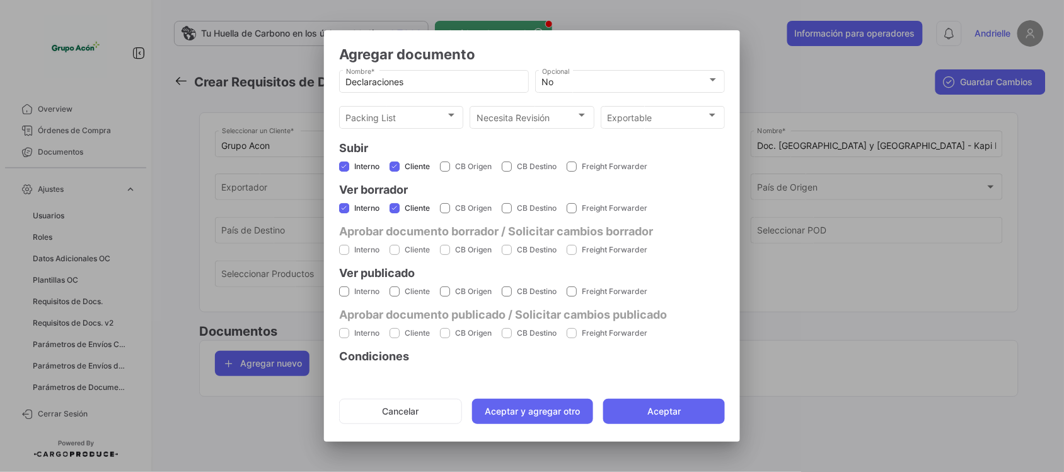
checkbox input "true"
drag, startPoint x: 402, startPoint y: 290, endPoint x: 376, endPoint y: 315, distance: 36.6
click at [401, 290] on label "Cliente" at bounding box center [410, 291] width 40 height 11
click at [395, 296] on input "Cliente" at bounding box center [394, 296] width 1 height 1
checkbox input "true"
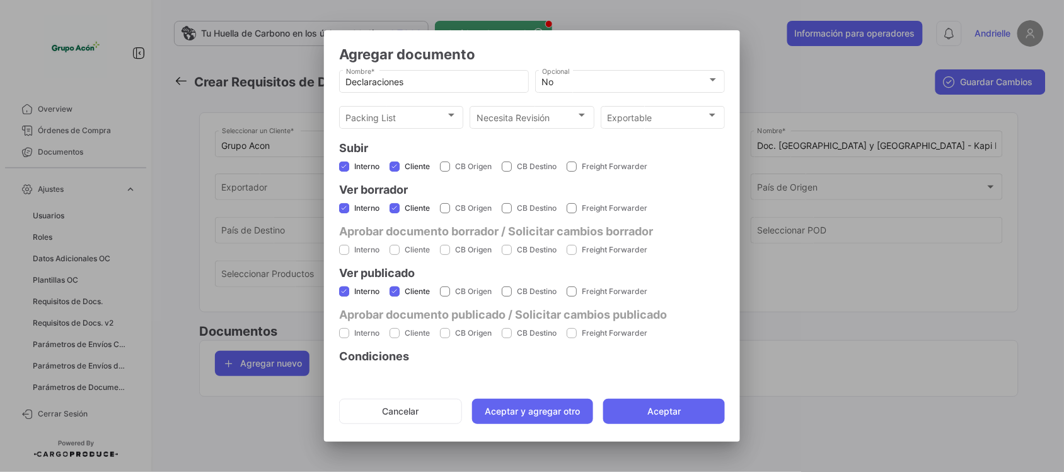
click at [339, 331] on span at bounding box center [344, 333] width 10 height 10
click at [577, 89] on div "No Opcional" at bounding box center [630, 80] width 177 height 25
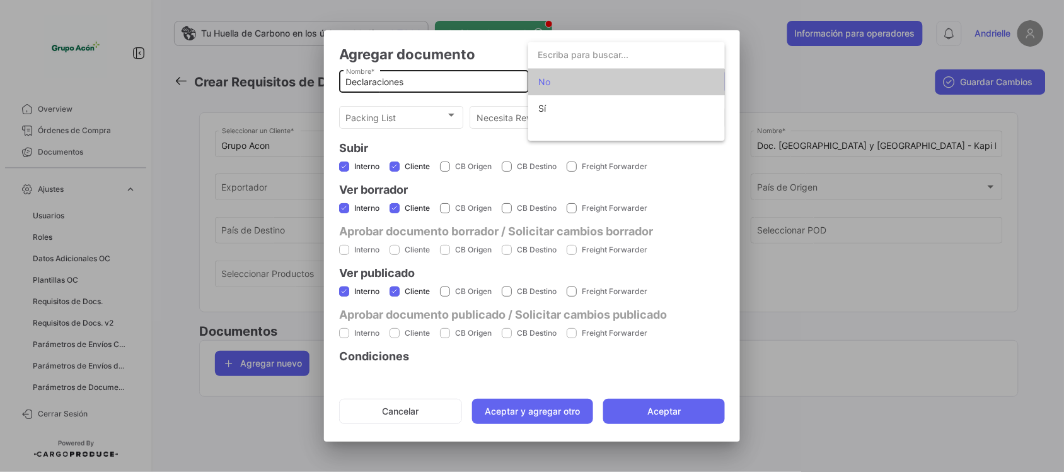
drag, startPoint x: 559, startPoint y: 76, endPoint x: 484, endPoint y: 91, distance: 76.5
click at [559, 77] on span "No" at bounding box center [626, 82] width 177 height 26
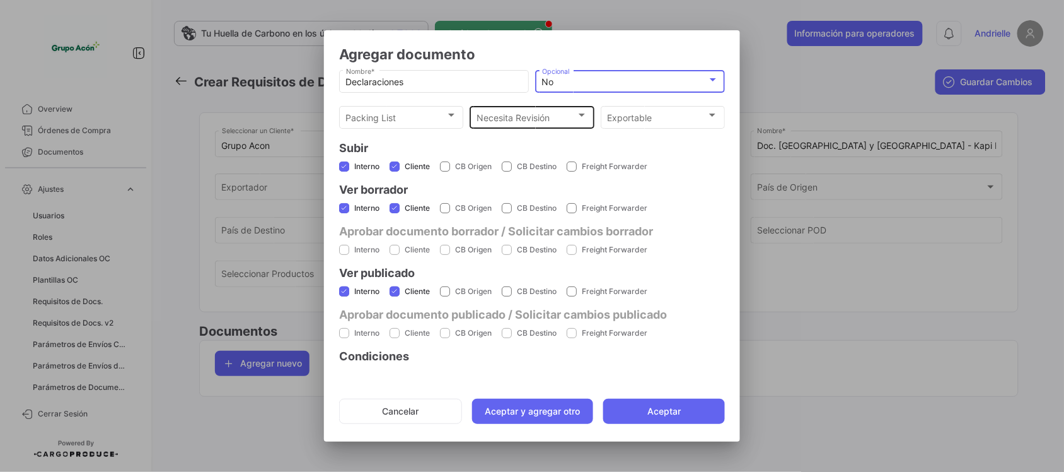
click at [521, 110] on div "Necesita Revisión Necesita Revisión" at bounding box center [532, 116] width 111 height 25
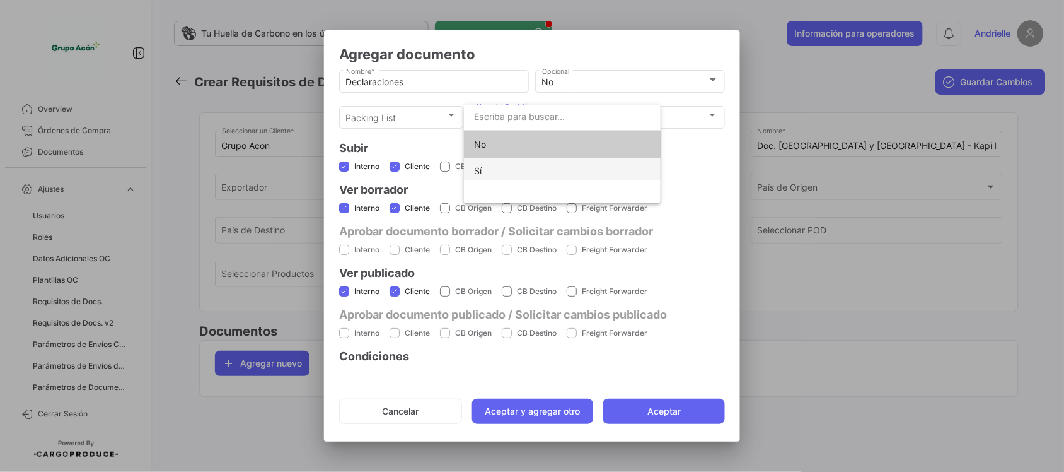
click at [504, 175] on span "Sí" at bounding box center [562, 171] width 177 height 26
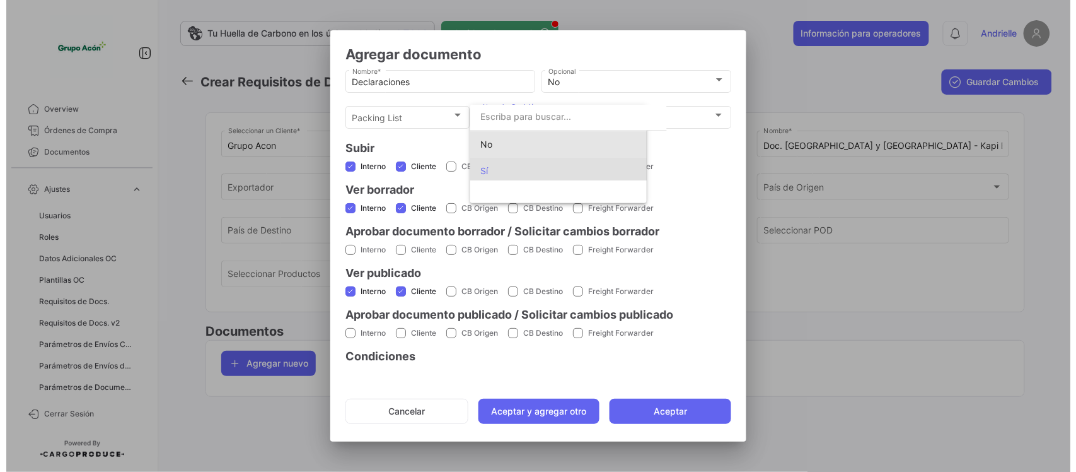
scroll to position [0, 0]
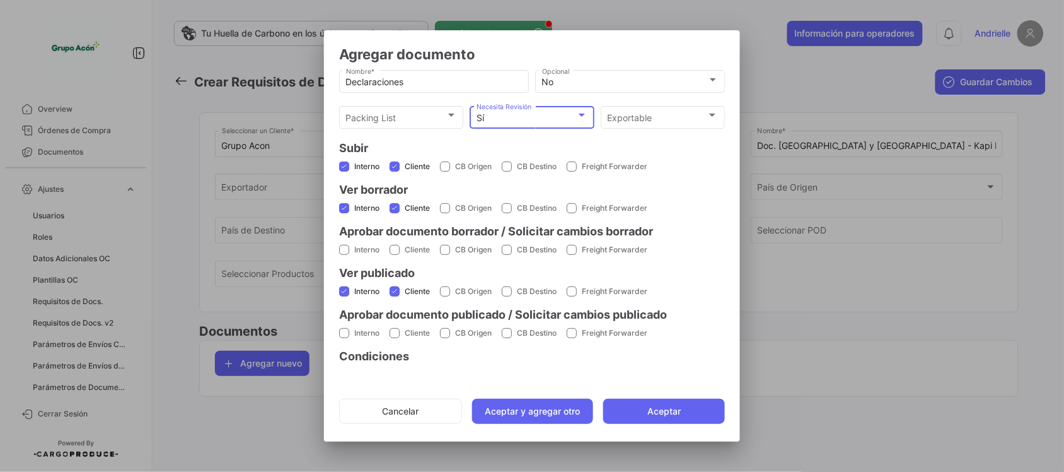
click at [340, 341] on mat-checkbox "Interno" at bounding box center [359, 332] width 40 height 32
drag, startPoint x: 344, startPoint y: 330, endPoint x: 405, endPoint y: 328, distance: 61.8
click at [347, 330] on span at bounding box center [344, 333] width 10 height 10
click at [344, 338] on input "Interno" at bounding box center [344, 338] width 1 height 1
checkbox input "true"
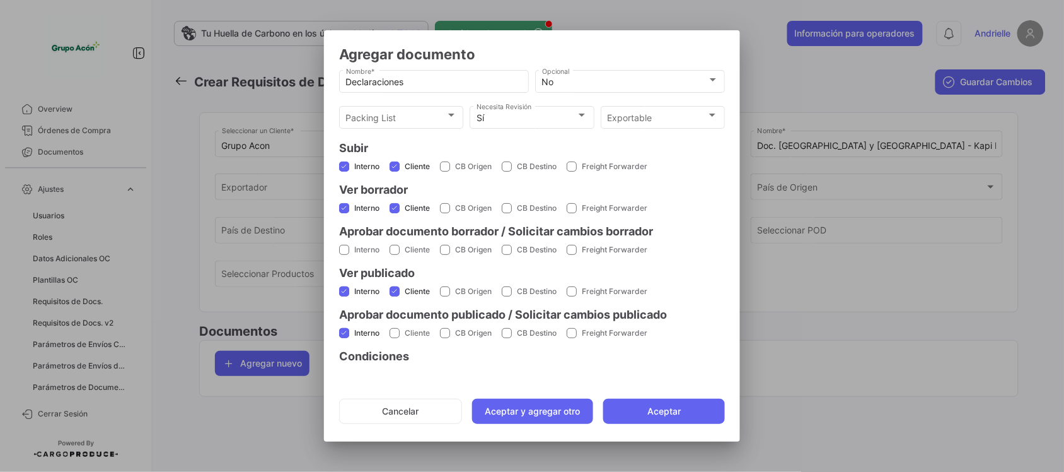
click at [346, 245] on span at bounding box center [344, 250] width 10 height 10
click at [344, 255] on input "Interno" at bounding box center [344, 255] width 1 height 1
checkbox input "true"
click at [678, 415] on button "Aceptar" at bounding box center [664, 410] width 122 height 25
checkbox input "false"
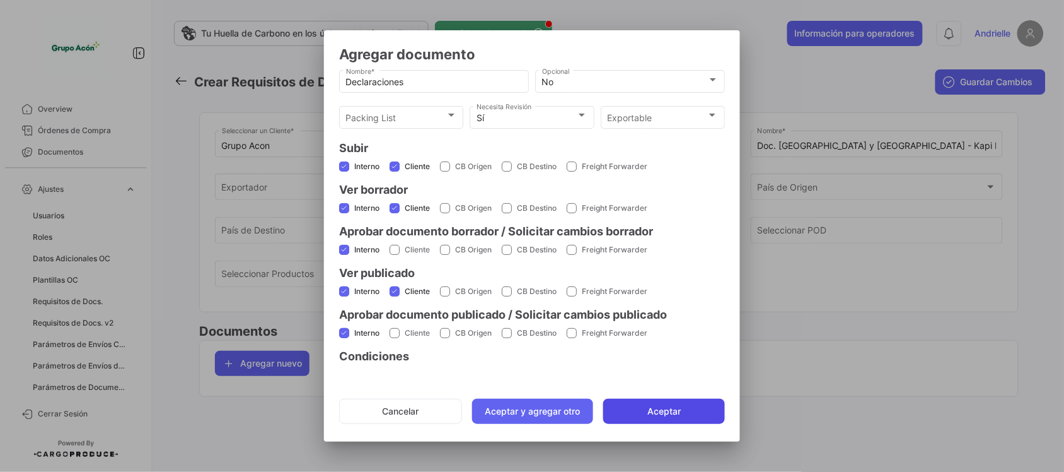
checkbox input "false"
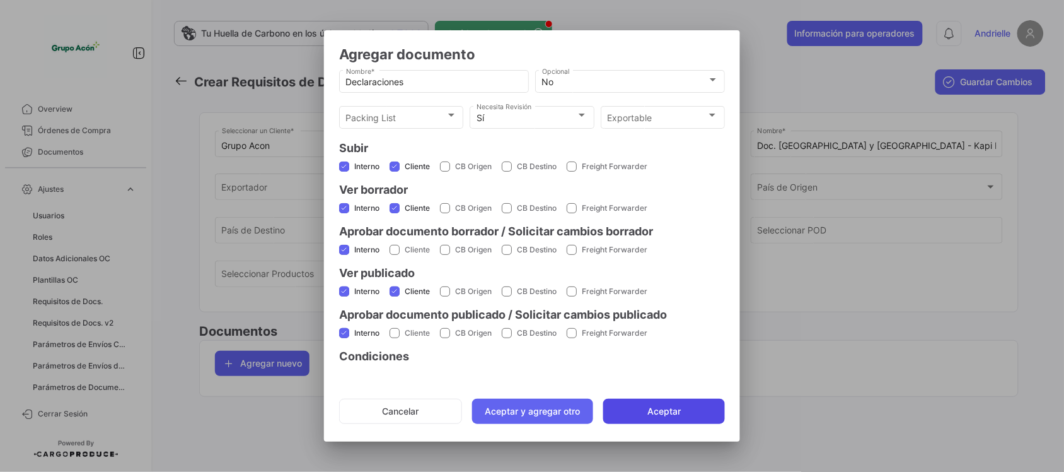
checkbox input "false"
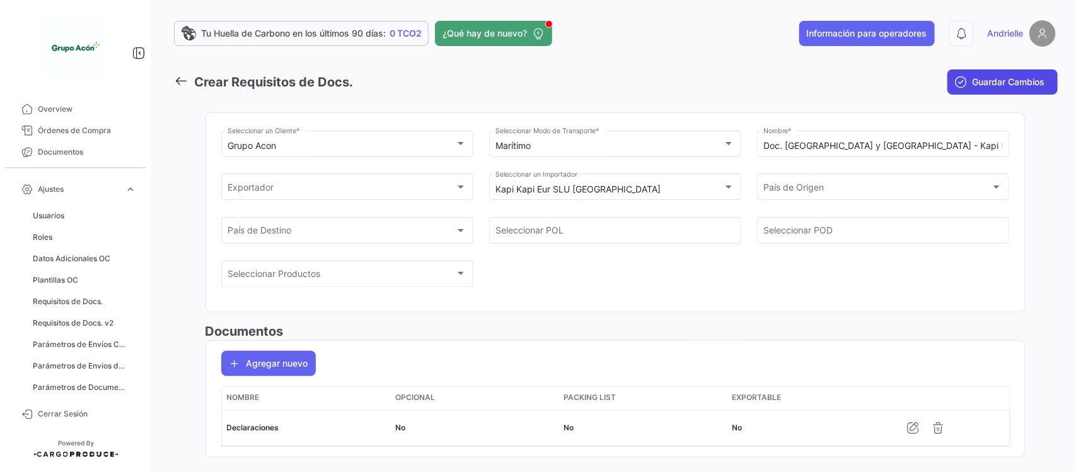
click at [985, 77] on span "Guardar Cambios" at bounding box center [1009, 82] width 73 height 13
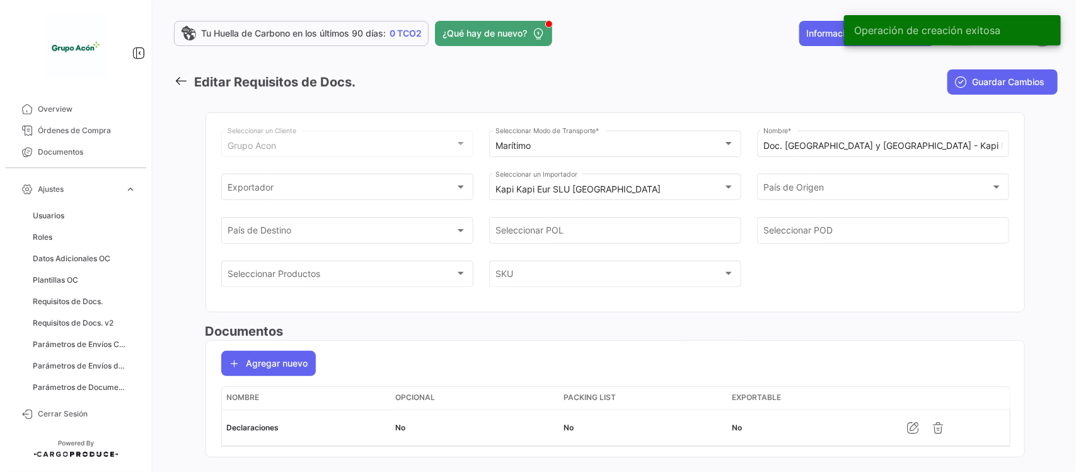
click at [181, 77] on icon at bounding box center [181, 81] width 14 height 14
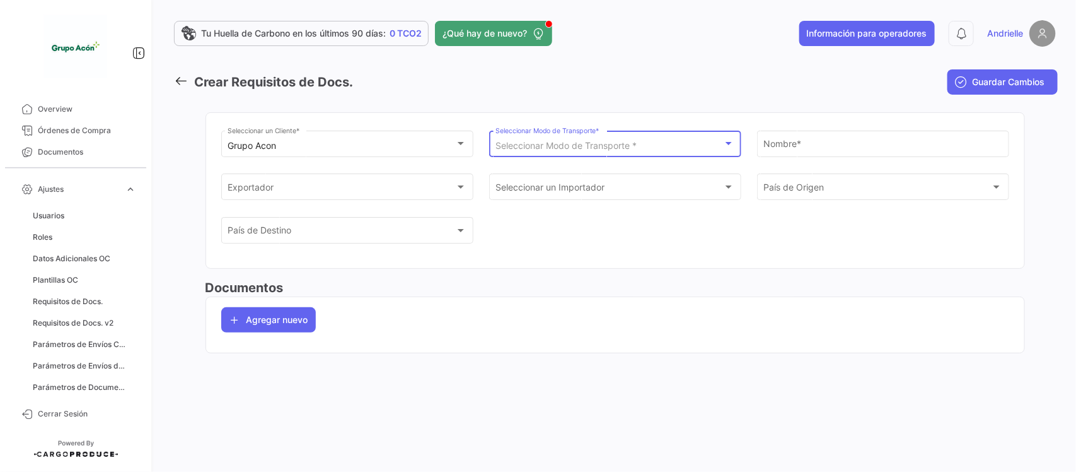
click at [590, 145] on span "Seleccionar Modo de Transporte *" at bounding box center [566, 145] width 141 height 11
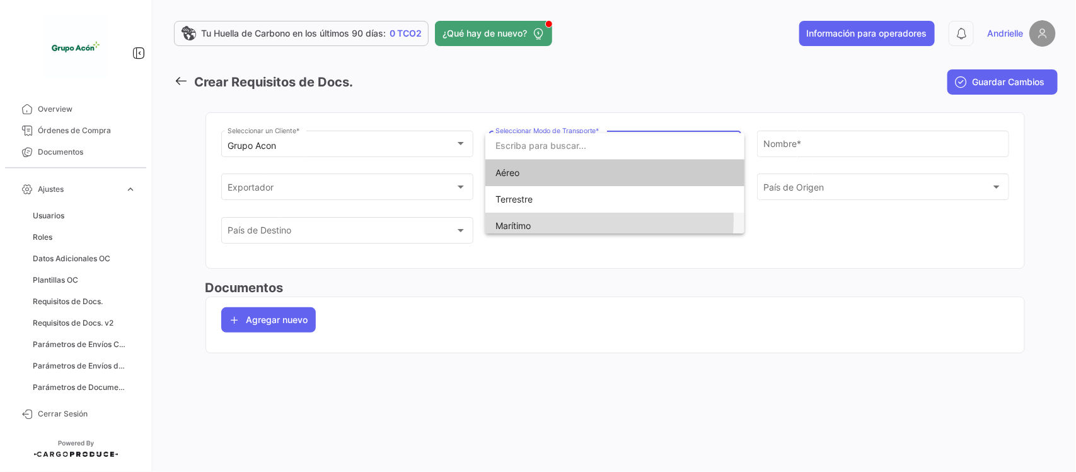
click at [550, 219] on span "Marítimo" at bounding box center [615, 225] width 239 height 26
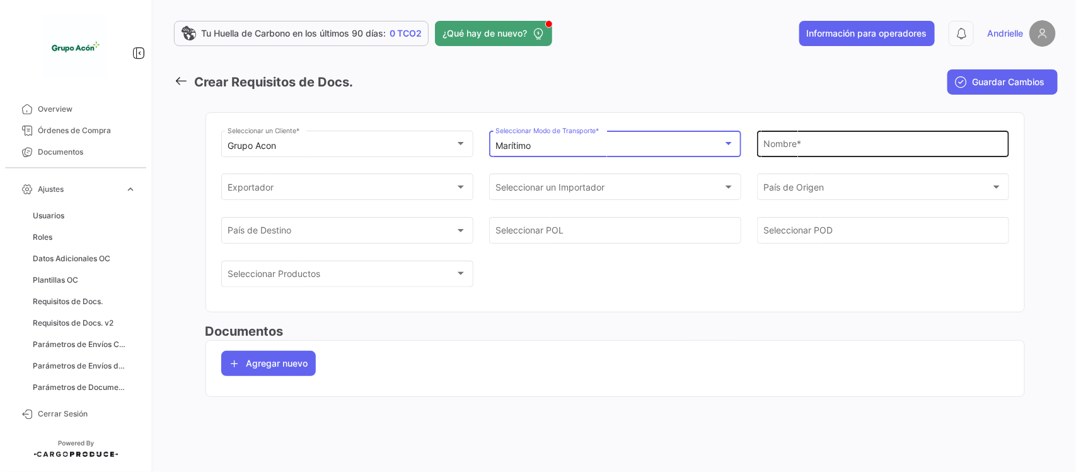
click at [782, 149] on input "Nombre *" at bounding box center [883, 146] width 239 height 11
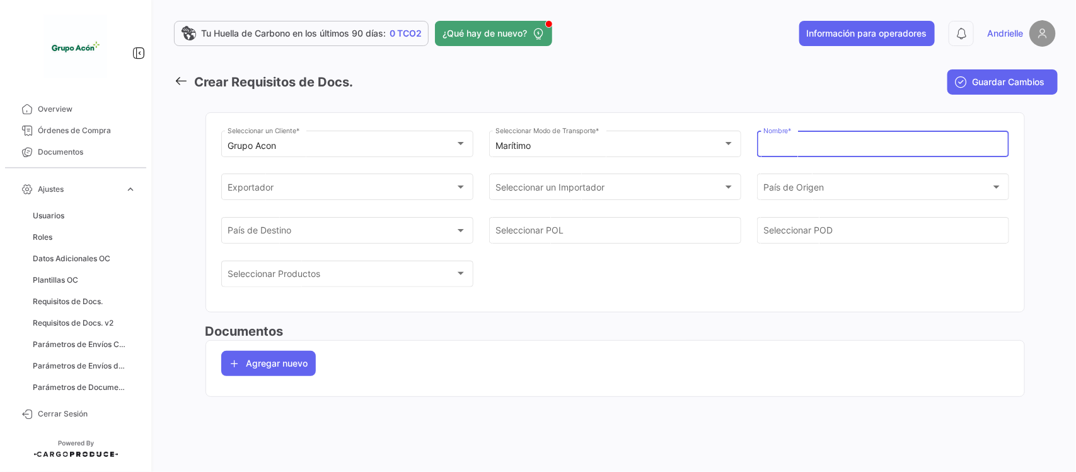
click at [177, 79] on icon at bounding box center [181, 81] width 14 height 14
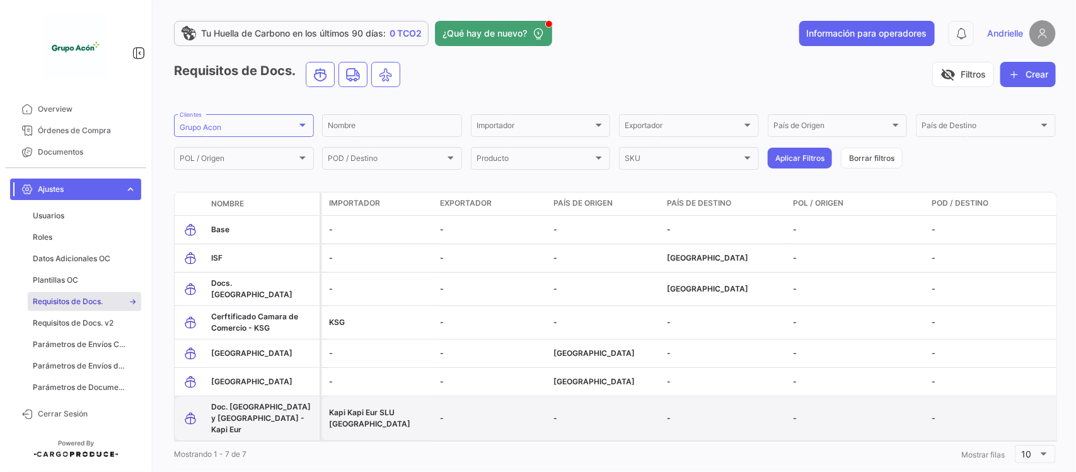
click at [278, 402] on span "Doc. [GEOGRAPHIC_DATA] y [GEOGRAPHIC_DATA] - Kapi Eur" at bounding box center [261, 418] width 100 height 32
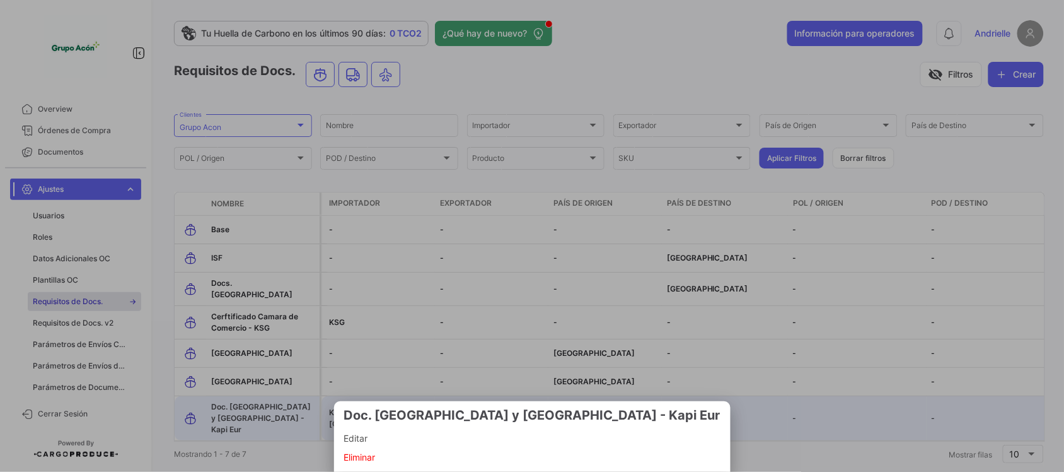
click at [402, 440] on span "Editar" at bounding box center [532, 438] width 376 height 15
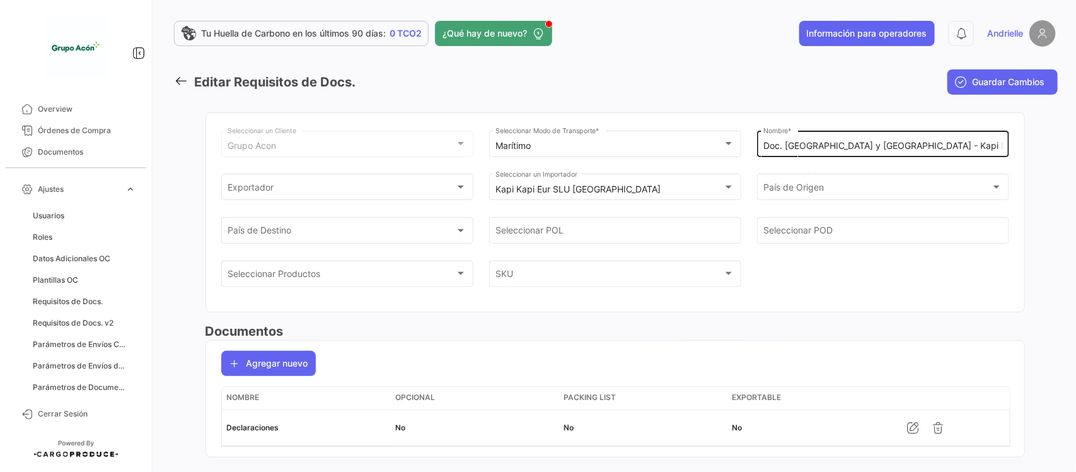
click at [850, 146] on input "Doc. [GEOGRAPHIC_DATA] y [GEOGRAPHIC_DATA] - Kapi Eur" at bounding box center [883, 146] width 239 height 11
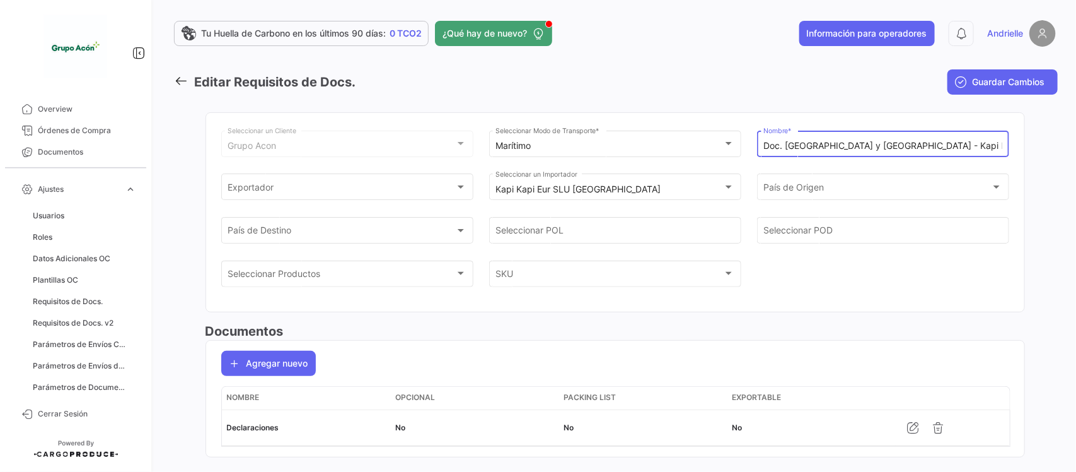
click at [810, 147] on input "Doc. [GEOGRAPHIC_DATA] y [GEOGRAPHIC_DATA] - Kapi Eur" at bounding box center [883, 146] width 239 height 11
drag, startPoint x: 825, startPoint y: 150, endPoint x: 710, endPoint y: 170, distance: 116.5
click at [711, 169] on div "Grupo Acon Seleccionar un Cliente Marítimo Seleccionar Modo de Transporte * Doc…" at bounding box center [615, 219] width 788 height 183
type input "Doc.Algeciras - Kapi Eur"
click at [1017, 80] on span "Guardar Cambios" at bounding box center [1009, 82] width 73 height 13
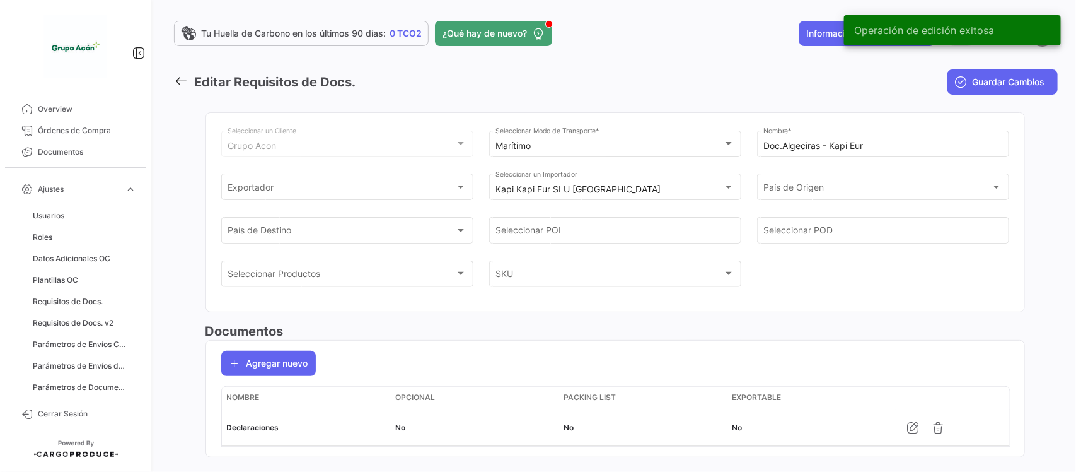
click at [182, 77] on icon at bounding box center [181, 81] width 14 height 14
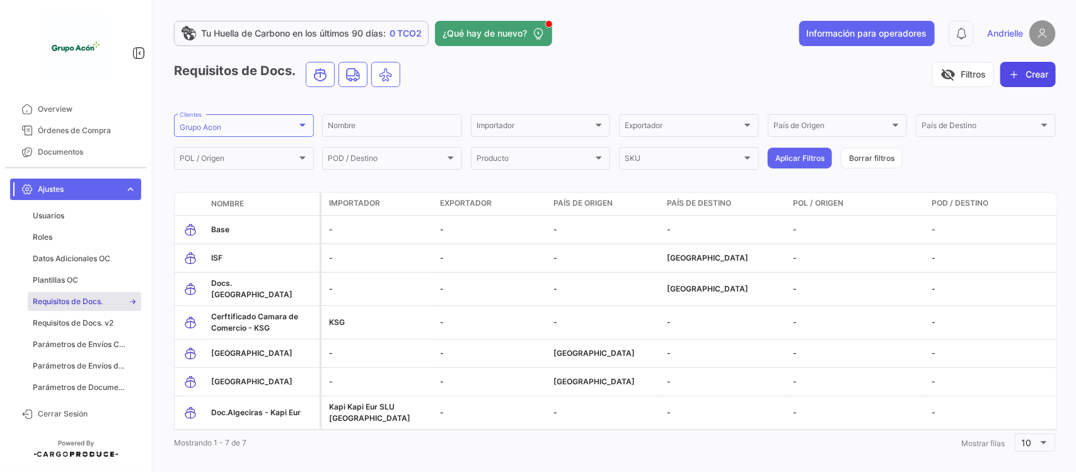
click at [1015, 74] on button "Crear" at bounding box center [1028, 74] width 55 height 25
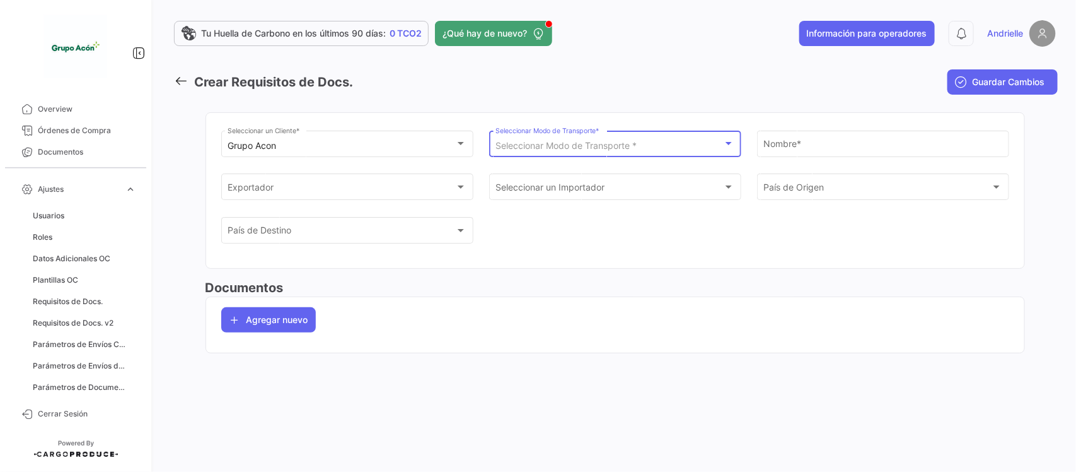
click at [600, 146] on span "Seleccionar Modo de Transporte *" at bounding box center [566, 145] width 141 height 11
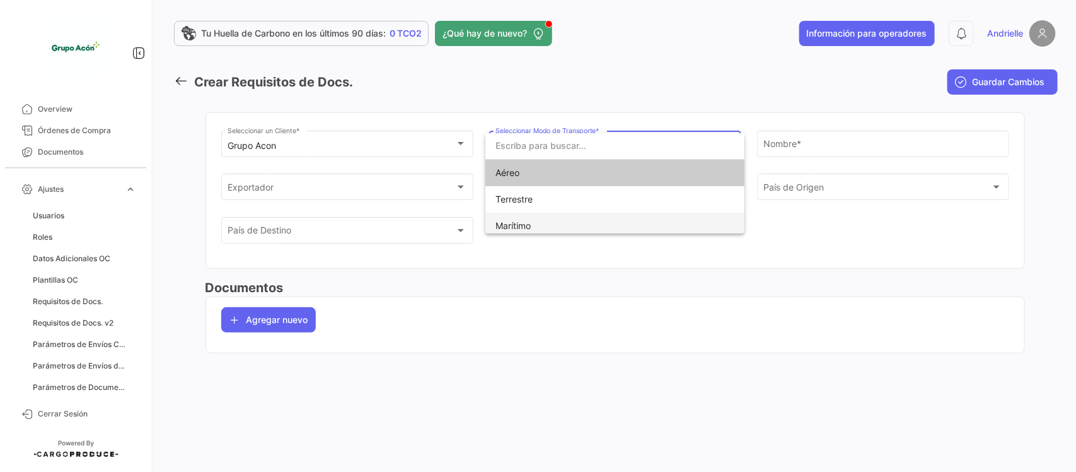
click at [525, 221] on span "Marítimo" at bounding box center [513, 225] width 35 height 11
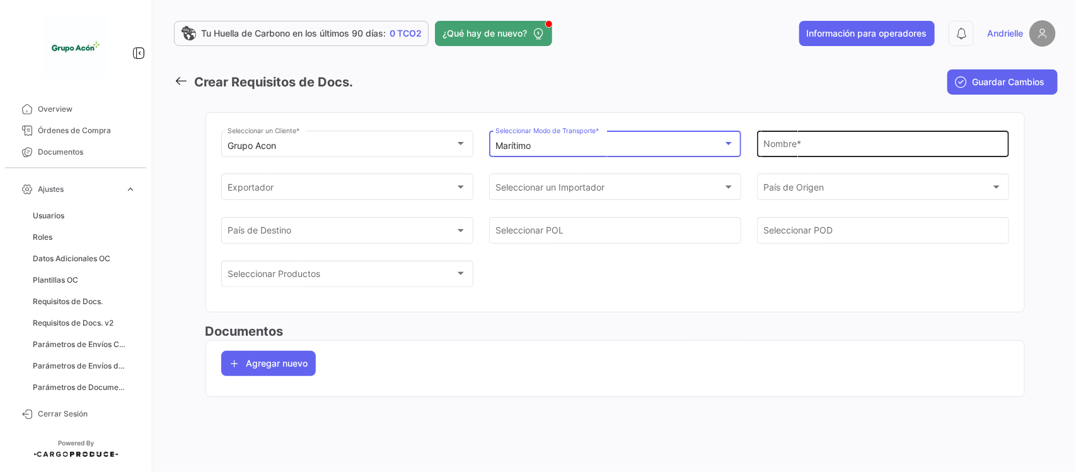
click at [830, 142] on input "Nombre *" at bounding box center [883, 146] width 239 height 11
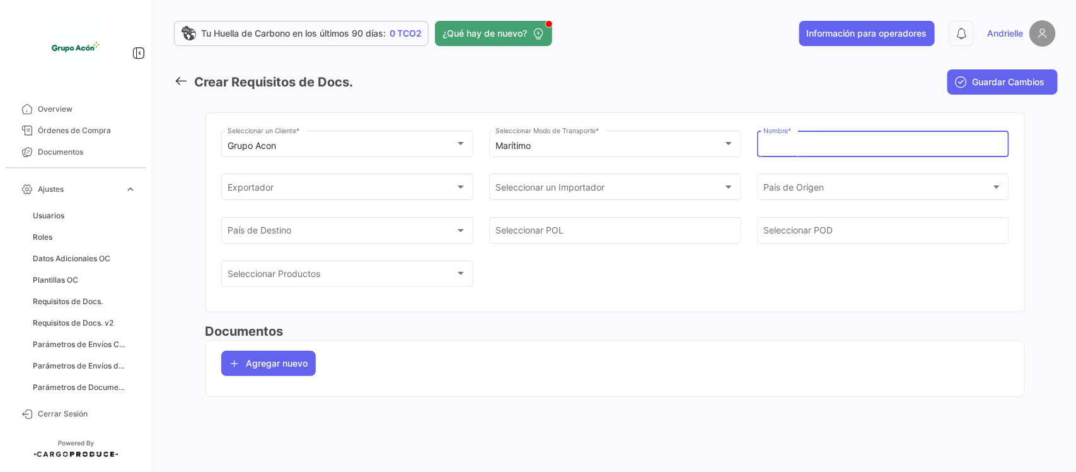
paste input "Doc.Algeciras - Kapi Eur"
click at [821, 145] on input "Doc.Algeciras - Kapi Eur" at bounding box center [883, 146] width 239 height 11
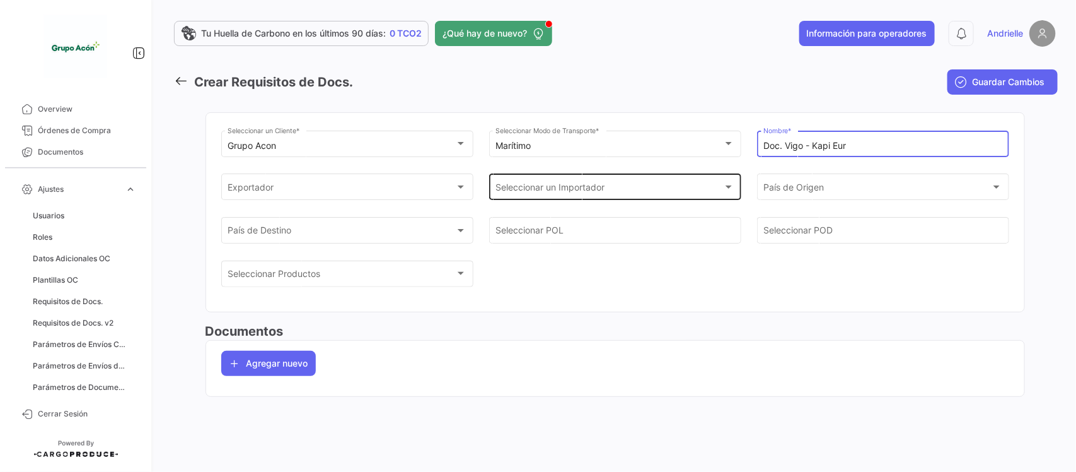
type input "Doc. Vigo - Kapi Eur"
click at [528, 181] on div "Seleccionar un Importador Seleccionar un Importador" at bounding box center [615, 186] width 239 height 29
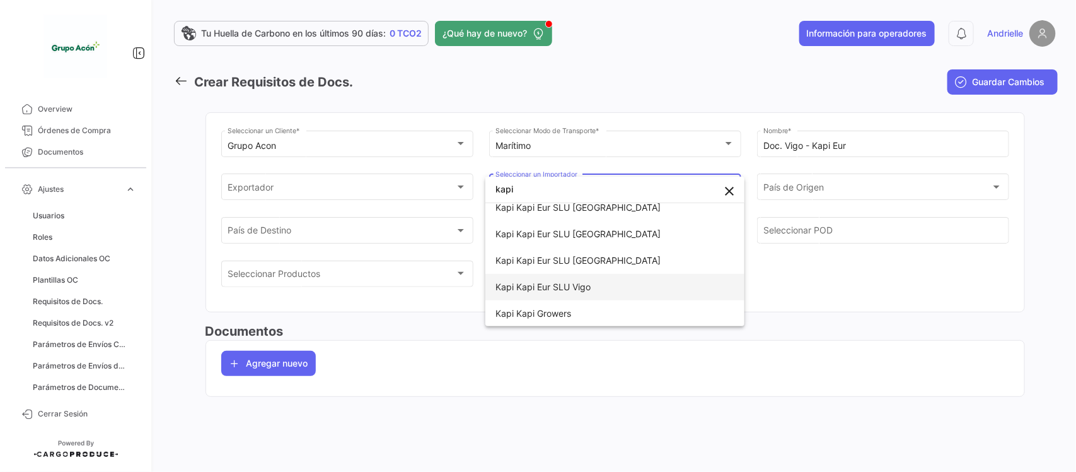
type input "kapi"
click at [571, 288] on span "Kapi Kapi Eur SLU Vigo" at bounding box center [543, 286] width 95 height 11
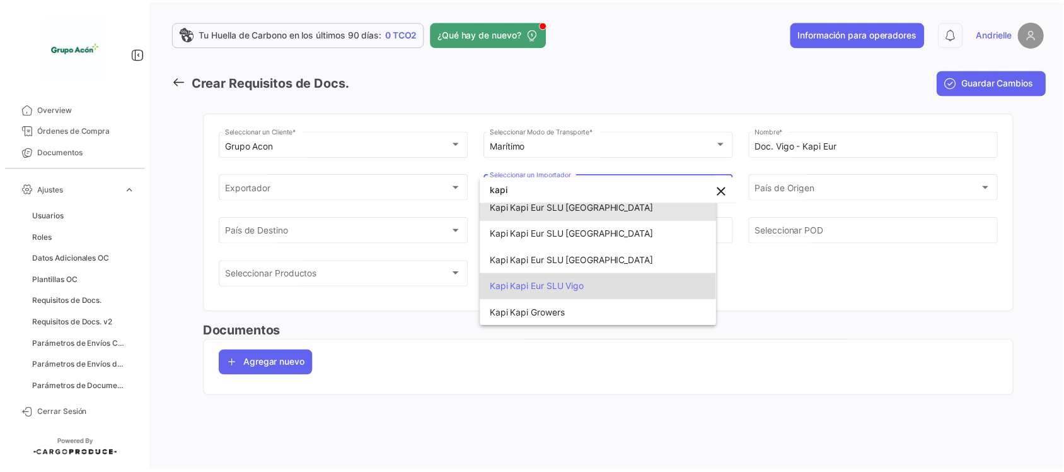
scroll to position [62, 0]
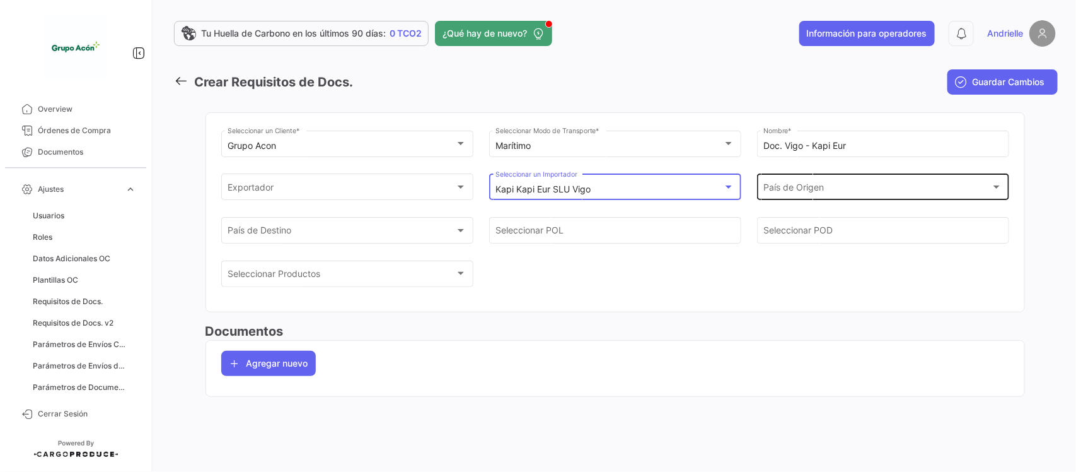
click at [786, 194] on span "País de Origen" at bounding box center [878, 189] width 228 height 11
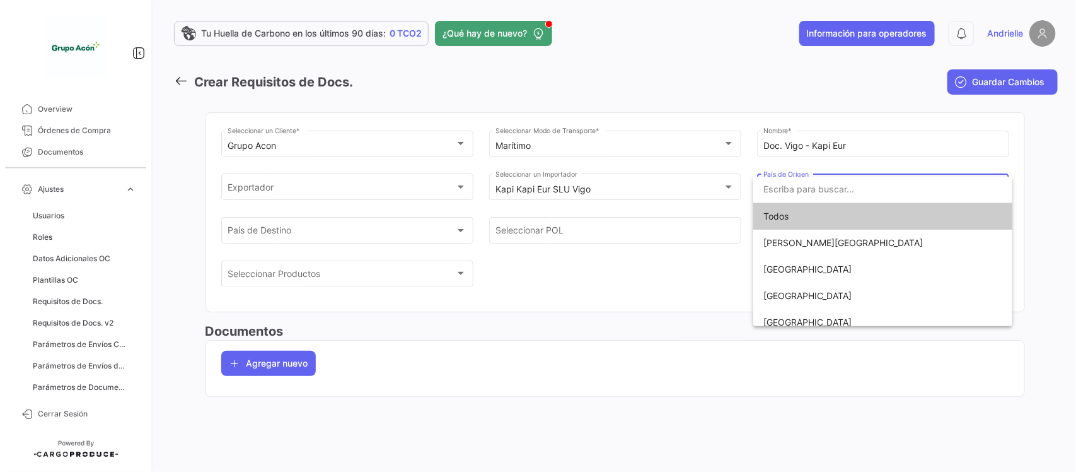
click at [786, 192] on input "dropdown search" at bounding box center [882, 189] width 259 height 26
click at [609, 433] on div at bounding box center [538, 236] width 1076 height 472
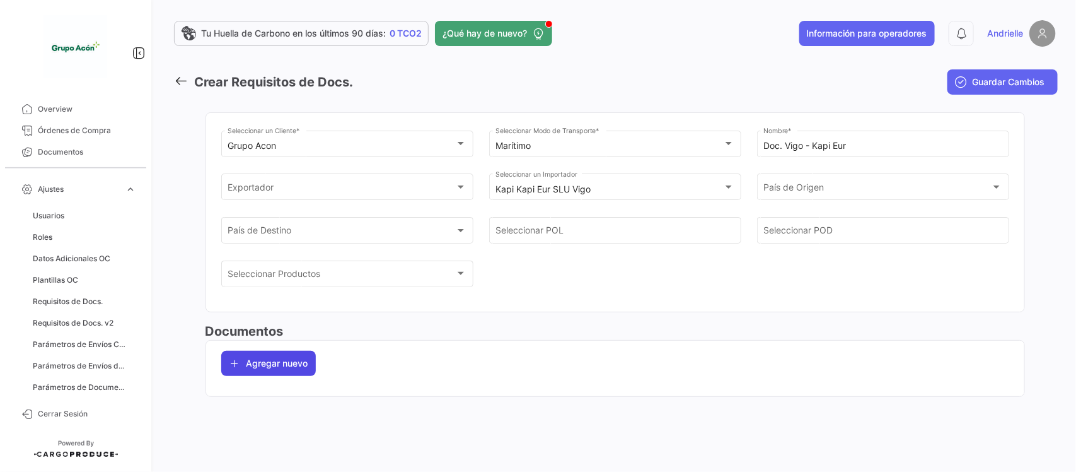
click at [274, 373] on button "Agregar nuevo" at bounding box center [268, 363] width 95 height 25
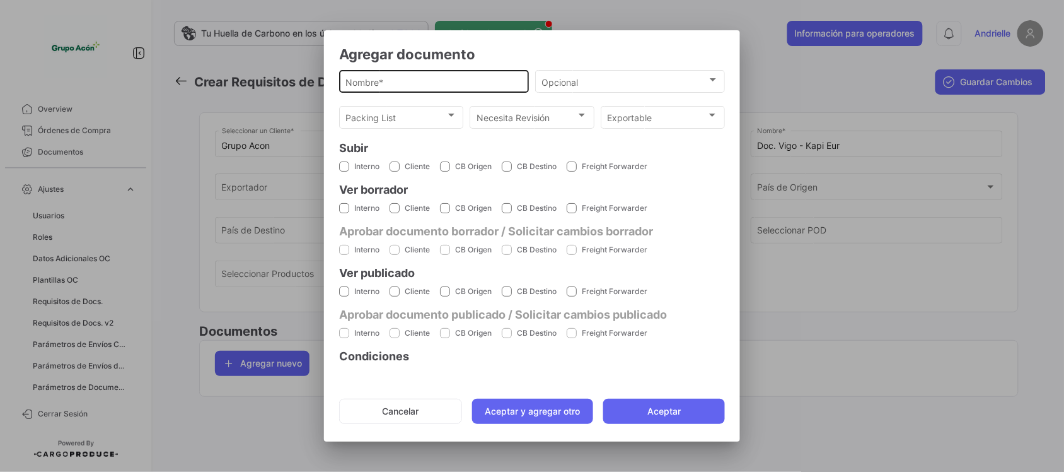
click at [430, 79] on input "Nombre *" at bounding box center [434, 82] width 177 height 11
paste input "Doc.Algeciras - Kapi Eur"
type input "Doc.Algeciras - Kapi Eur"
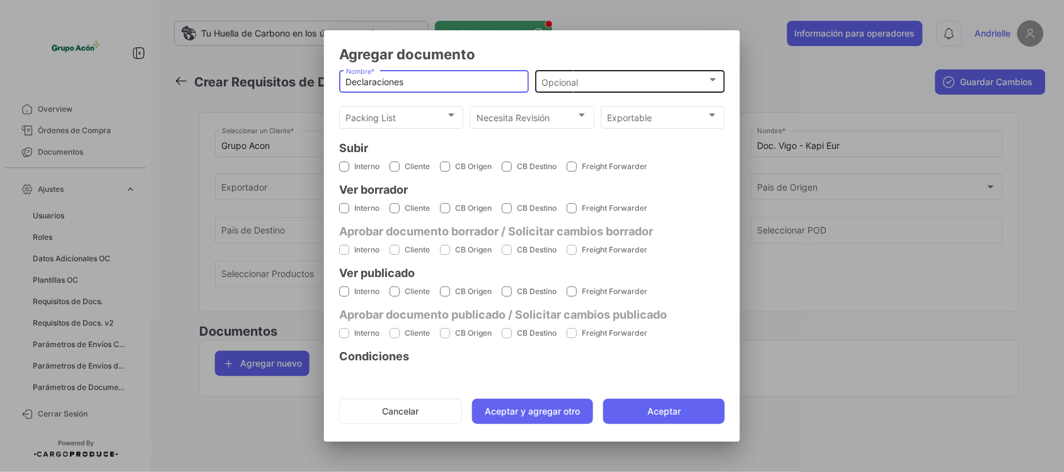
type input "Declaraciones"
click at [579, 86] on div "Opcional" at bounding box center [624, 82] width 165 height 11
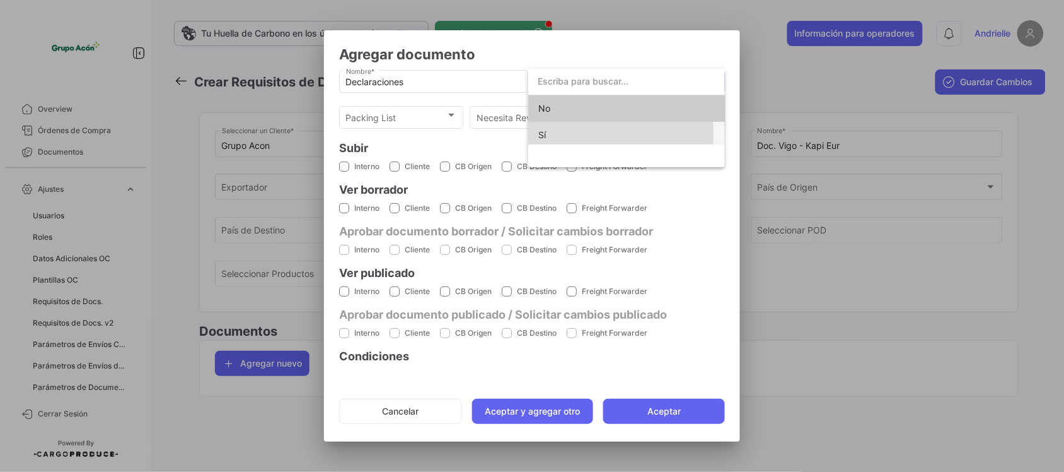
click at [562, 134] on span "Sí" at bounding box center [626, 135] width 177 height 26
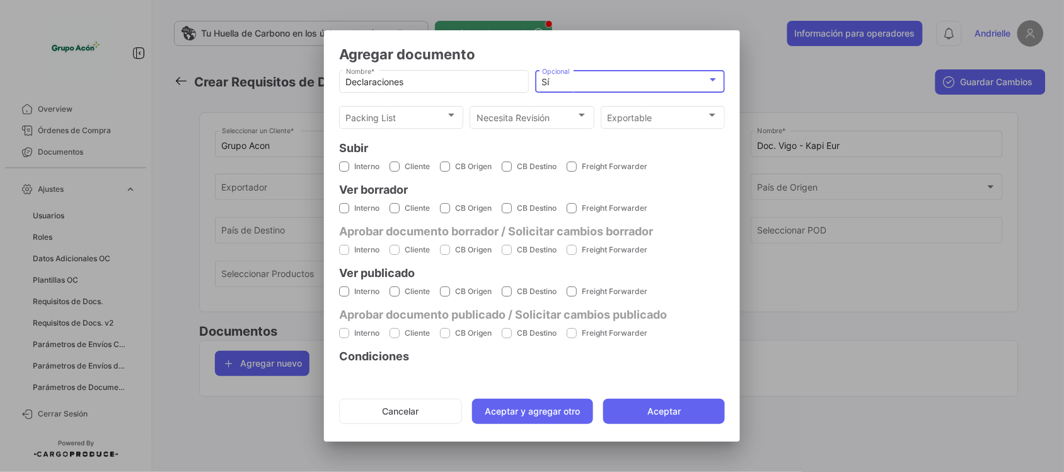
click at [640, 80] on div "Sí" at bounding box center [624, 82] width 165 height 11
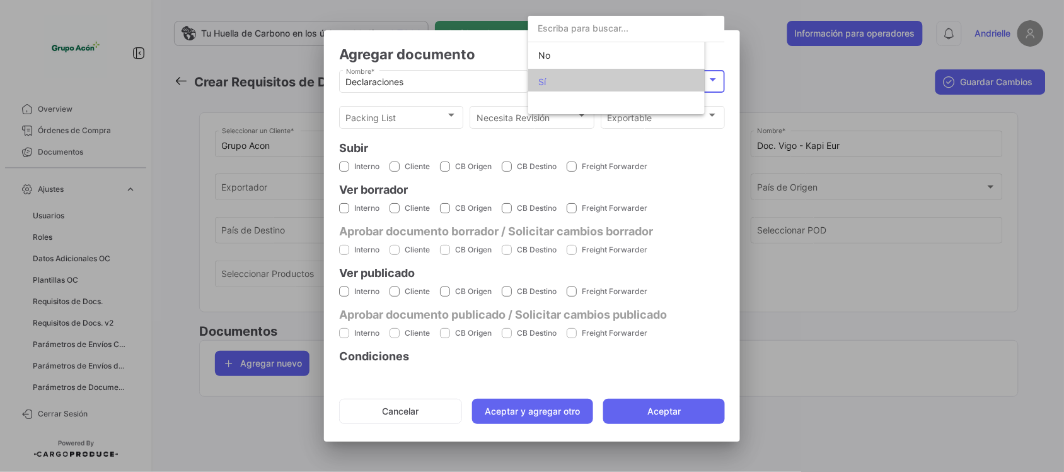
scroll to position [4, 0]
click at [562, 52] on span "No" at bounding box center [626, 51] width 177 height 26
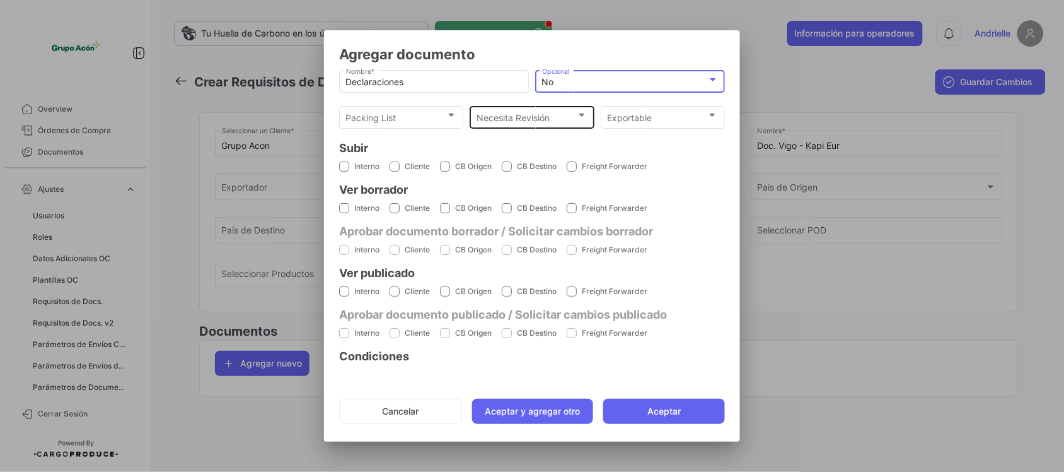
click at [490, 117] on span "Necesita Revisión" at bounding box center [527, 118] width 100 height 11
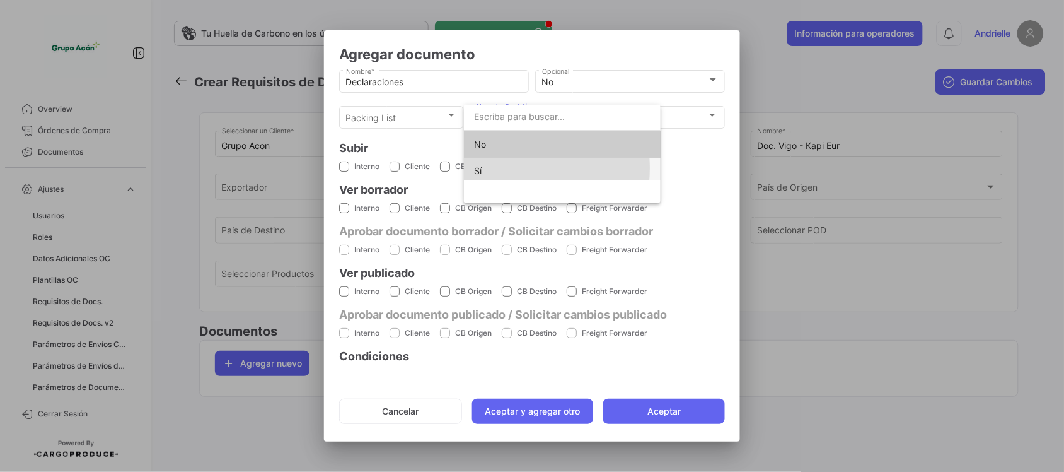
drag, startPoint x: 489, startPoint y: 168, endPoint x: 648, endPoint y: 114, distance: 167.7
click at [492, 168] on span "Sí" at bounding box center [562, 171] width 177 height 26
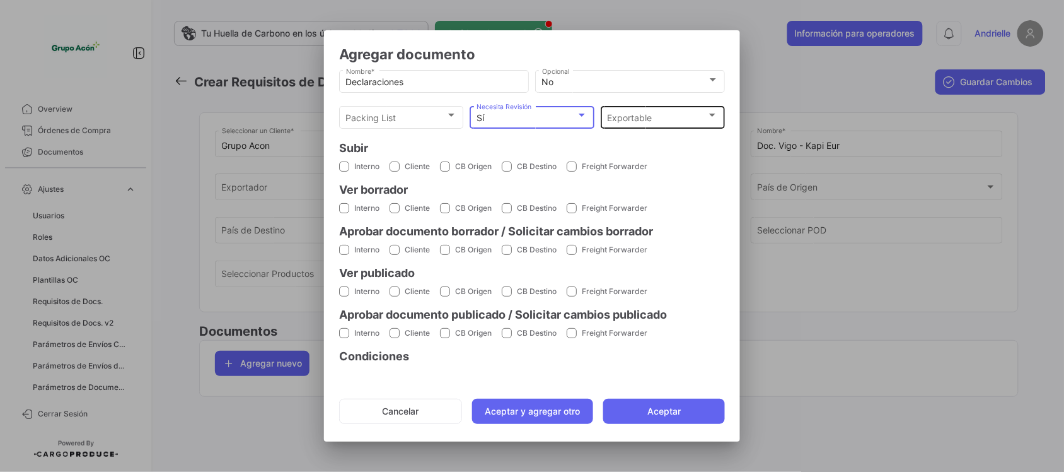
click at [673, 113] on div "Exportable" at bounding box center [657, 118] width 100 height 11
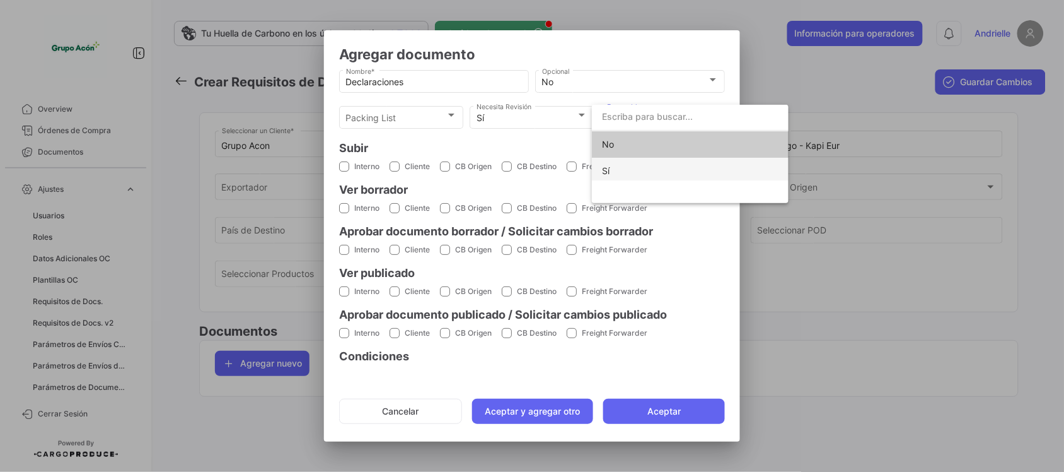
drag, startPoint x: 631, startPoint y: 167, endPoint x: 407, endPoint y: 170, distance: 223.9
click at [631, 167] on span "Sí" at bounding box center [690, 171] width 177 height 26
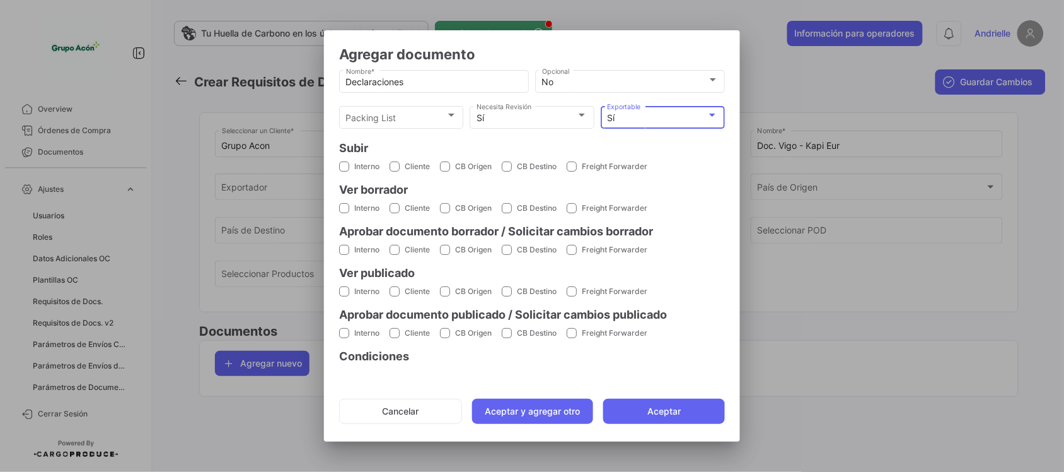
click at [345, 165] on span at bounding box center [344, 166] width 10 height 10
click at [344, 172] on input "Interno" at bounding box center [344, 172] width 1 height 1
checkbox input "true"
click at [393, 165] on span at bounding box center [395, 166] width 10 height 10
click at [394, 172] on input "Cliente" at bounding box center [394, 172] width 1 height 1
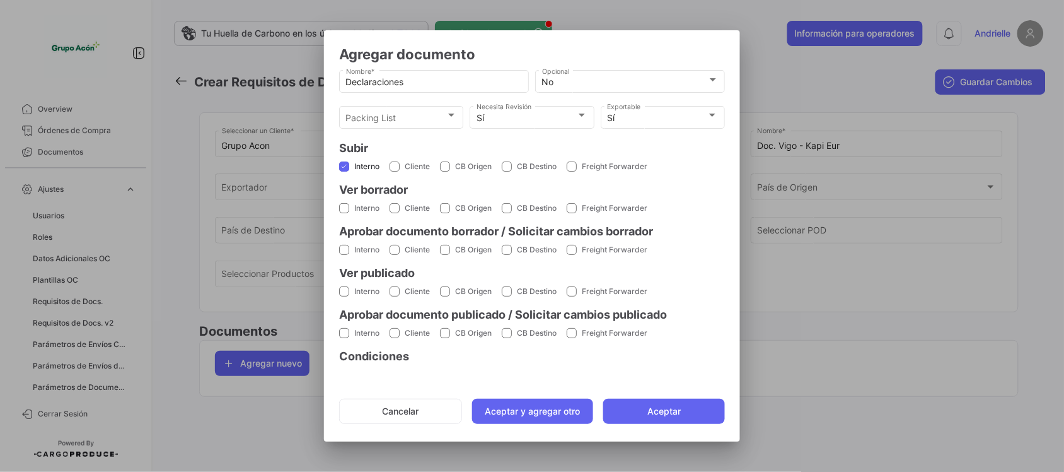
checkbox input "true"
click at [344, 206] on span at bounding box center [344, 208] width 10 height 10
click at [344, 213] on input "Interno" at bounding box center [344, 213] width 1 height 1
checkbox input "true"
click at [344, 247] on span at bounding box center [344, 250] width 10 height 10
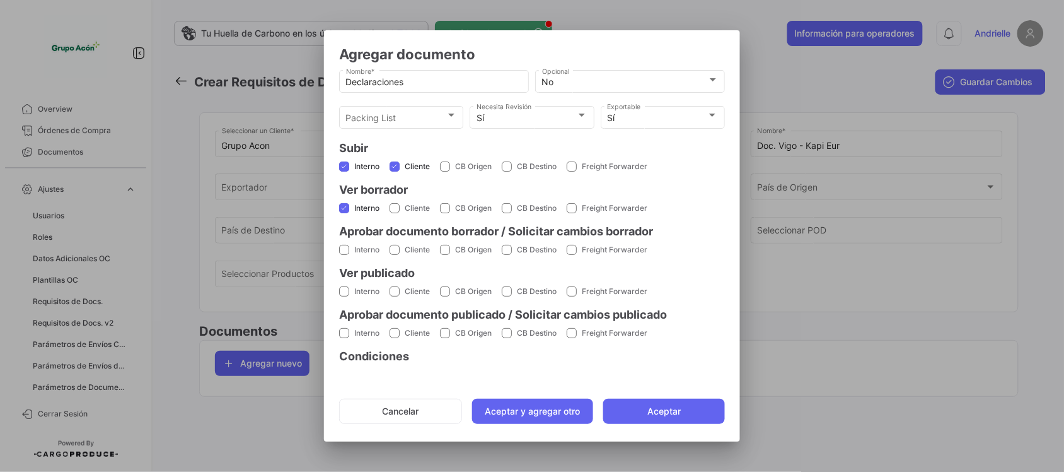
click at [344, 255] on input "Interno" at bounding box center [344, 255] width 1 height 1
checkbox input "true"
click at [395, 203] on span at bounding box center [395, 208] width 10 height 10
click at [395, 213] on input "Cliente" at bounding box center [394, 213] width 1 height 1
checkbox input "true"
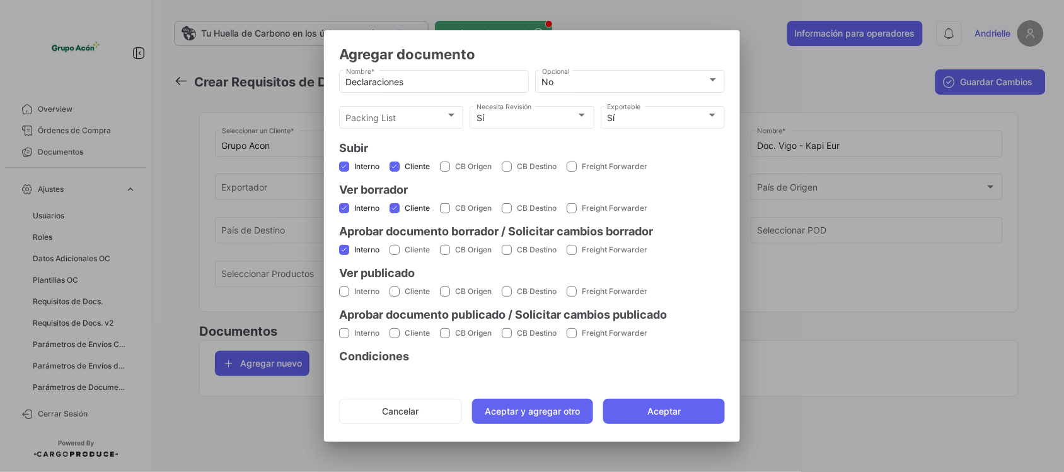
drag, startPoint x: 341, startPoint y: 292, endPoint x: 376, endPoint y: 286, distance: 35.2
click at [344, 291] on span at bounding box center [344, 291] width 10 height 10
click at [344, 296] on input "Interno" at bounding box center [344, 296] width 1 height 1
checkbox input "true"
click at [392, 286] on label "Cliente" at bounding box center [410, 291] width 40 height 11
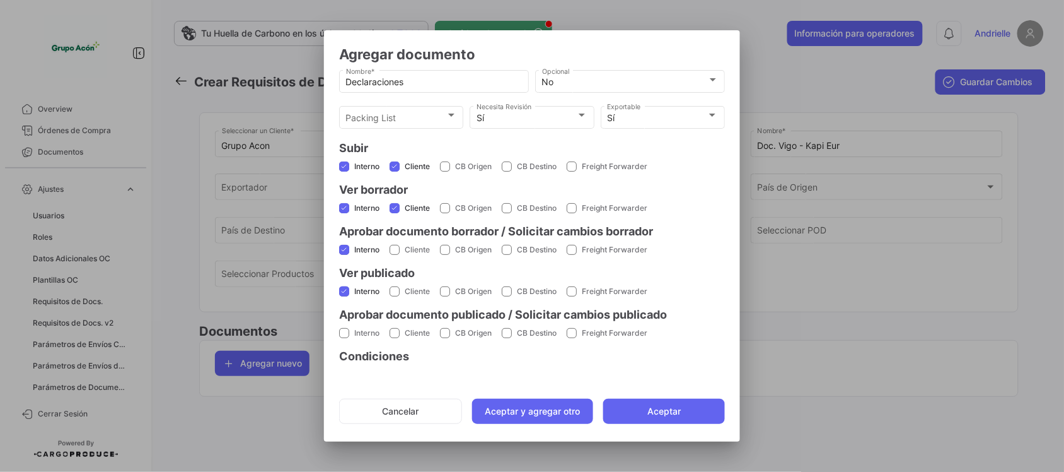
click at [394, 296] on input "Cliente" at bounding box center [394, 296] width 1 height 1
checkbox input "true"
click at [344, 333] on span at bounding box center [344, 333] width 10 height 10
click at [344, 338] on input "Interno" at bounding box center [344, 338] width 1 height 1
checkbox input "true"
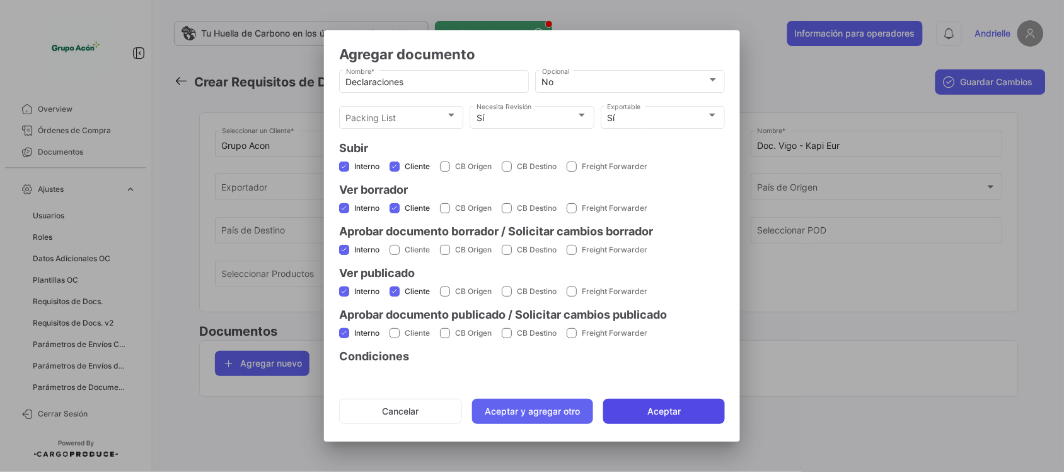
click at [668, 420] on button "Aceptar" at bounding box center [664, 410] width 122 height 25
checkbox input "false"
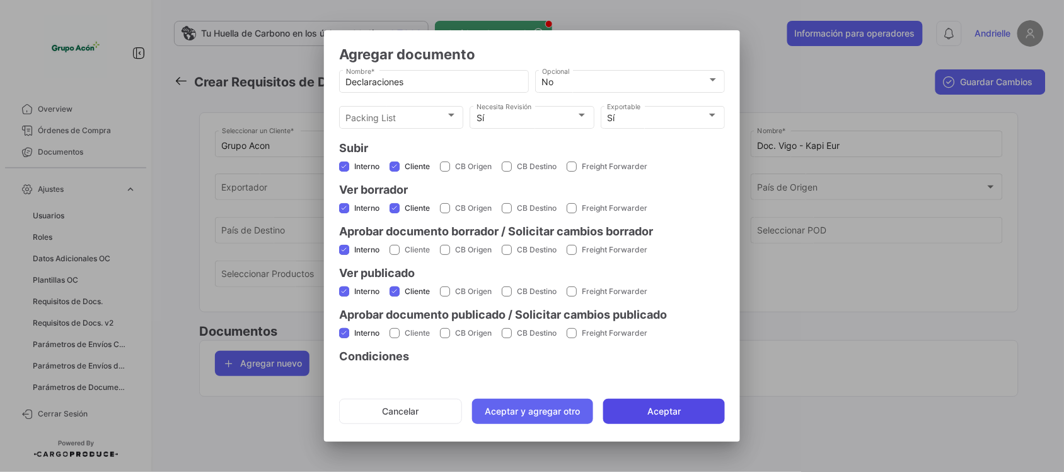
checkbox input "false"
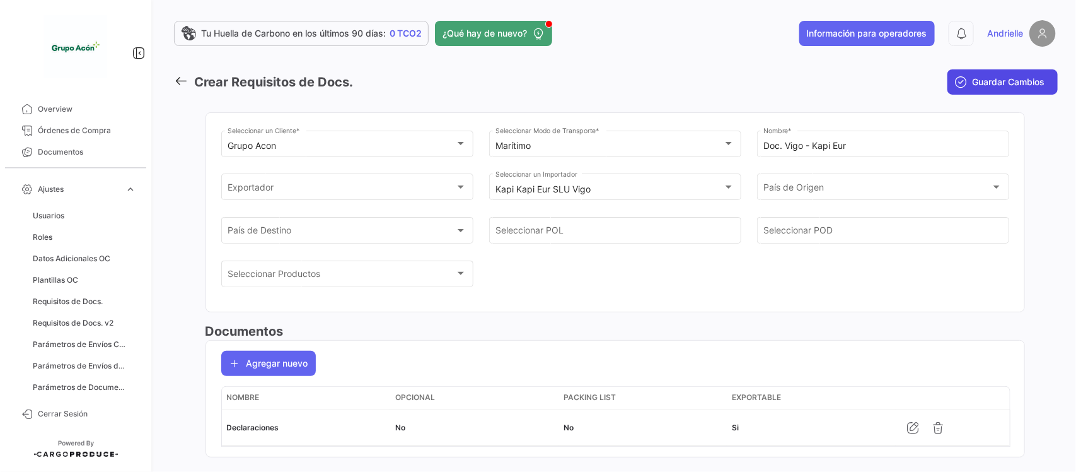
click at [1032, 83] on span "Guardar Cambios" at bounding box center [1009, 82] width 73 height 13
click at [181, 78] on icon at bounding box center [181, 81] width 14 height 14
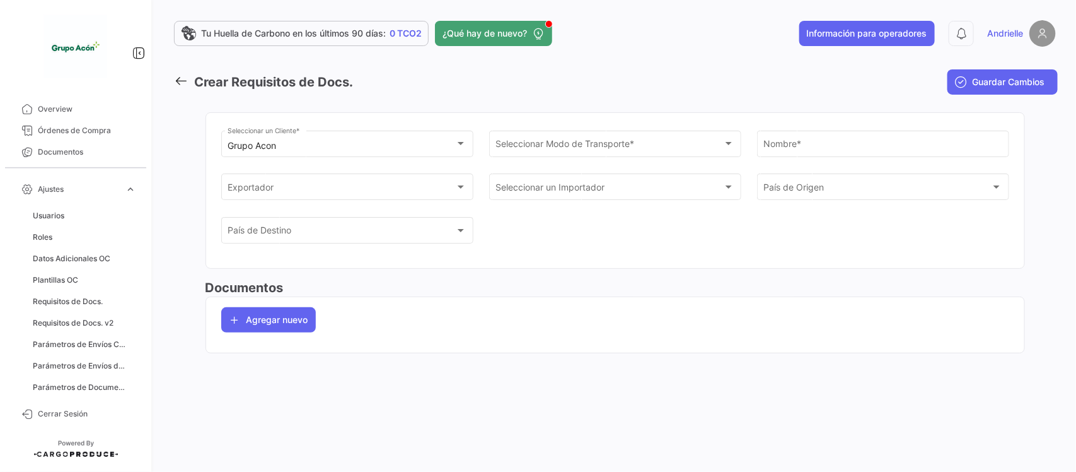
click at [177, 80] on icon at bounding box center [181, 81] width 14 height 14
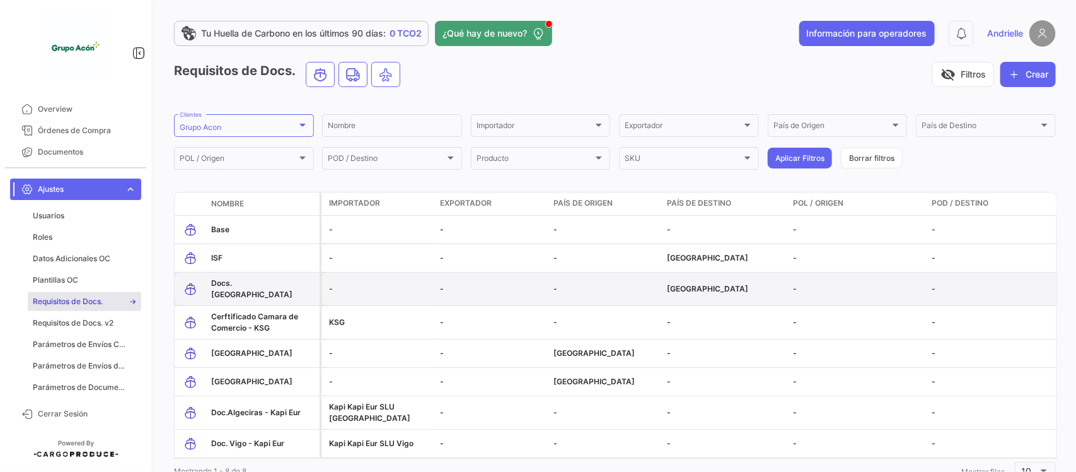
click at [241, 284] on span "Docs. [GEOGRAPHIC_DATA]" at bounding box center [251, 288] width 81 height 21
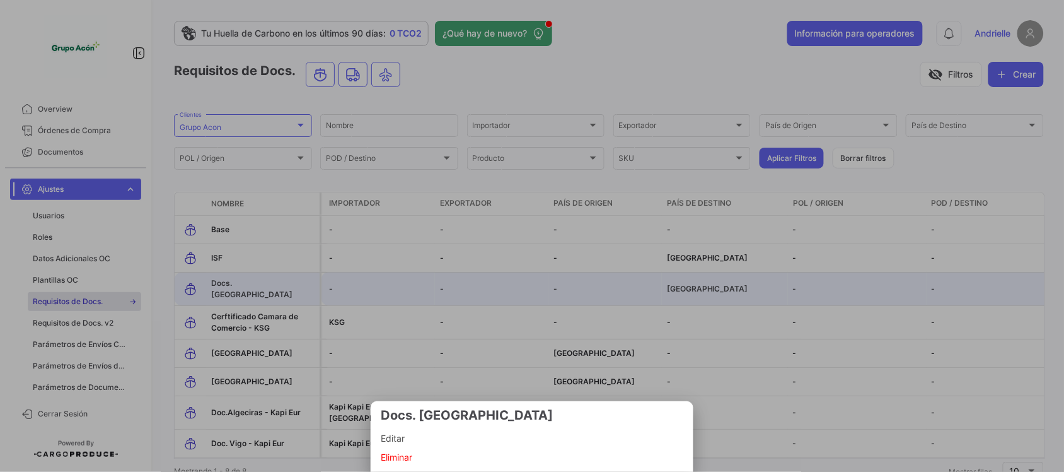
drag, startPoint x: 395, startPoint y: 433, endPoint x: 426, endPoint y: 443, distance: 32.3
click at [395, 433] on span "Editar" at bounding box center [532, 438] width 303 height 15
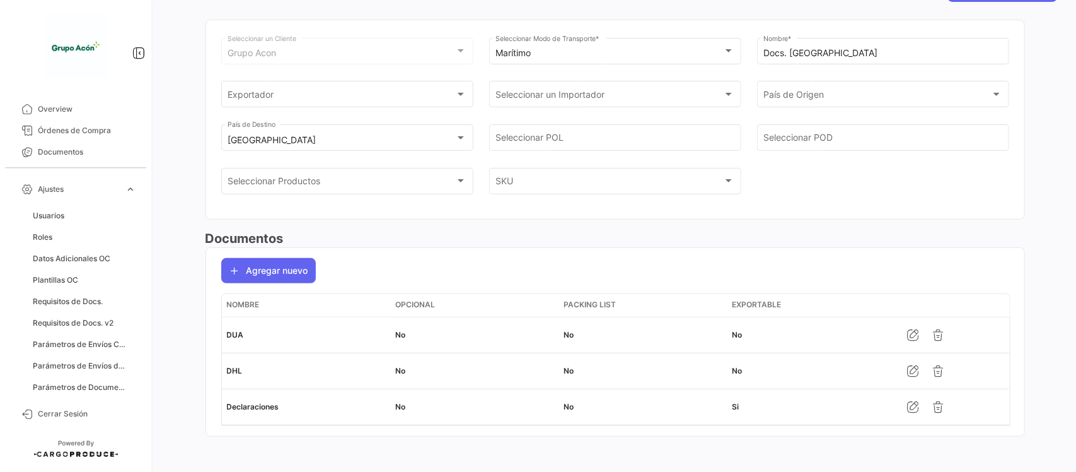
scroll to position [100, 0]
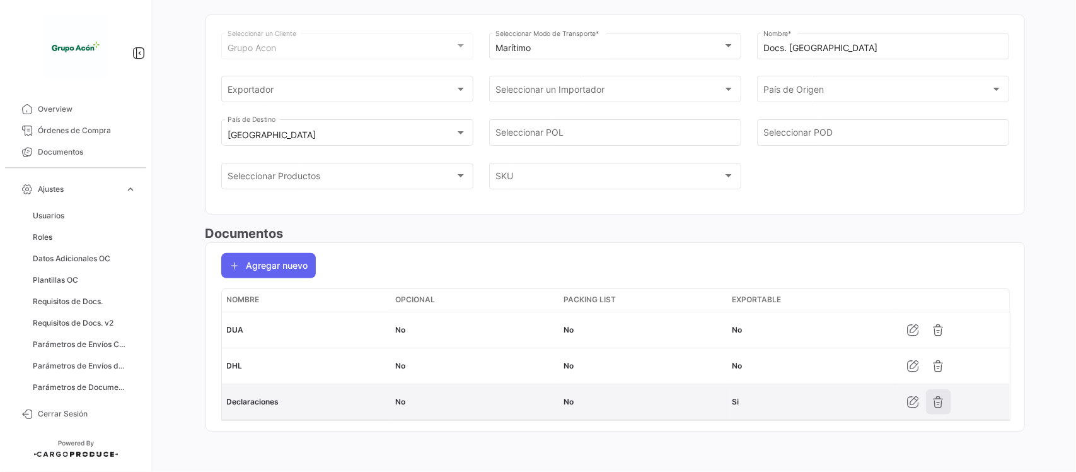
click at [933, 407] on icon "button" at bounding box center [939, 401] width 13 height 13
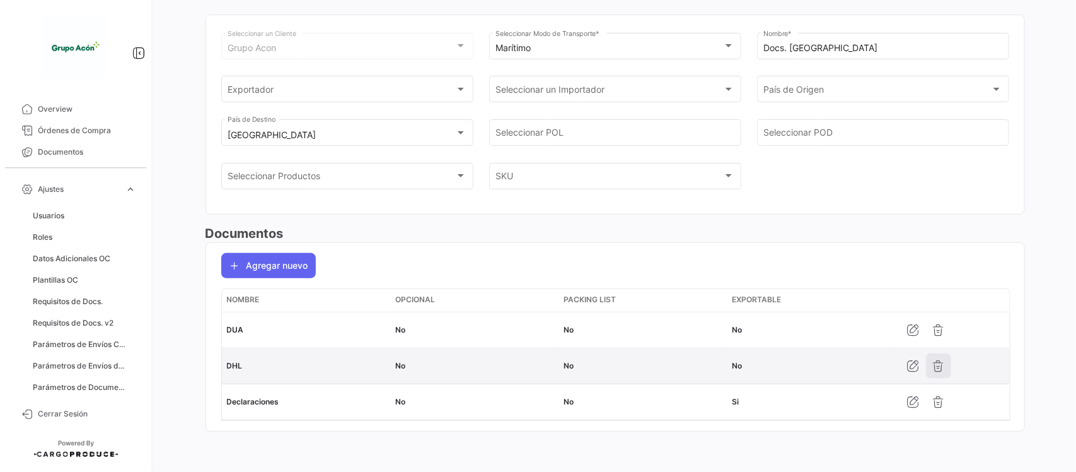
scroll to position [64, 0]
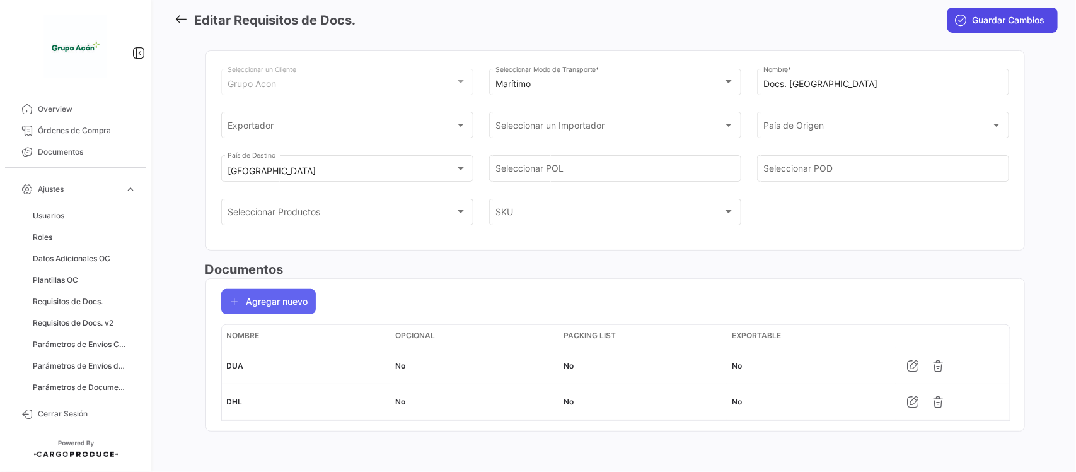
click at [992, 25] on button "Guardar Cambios" at bounding box center [1003, 20] width 110 height 25
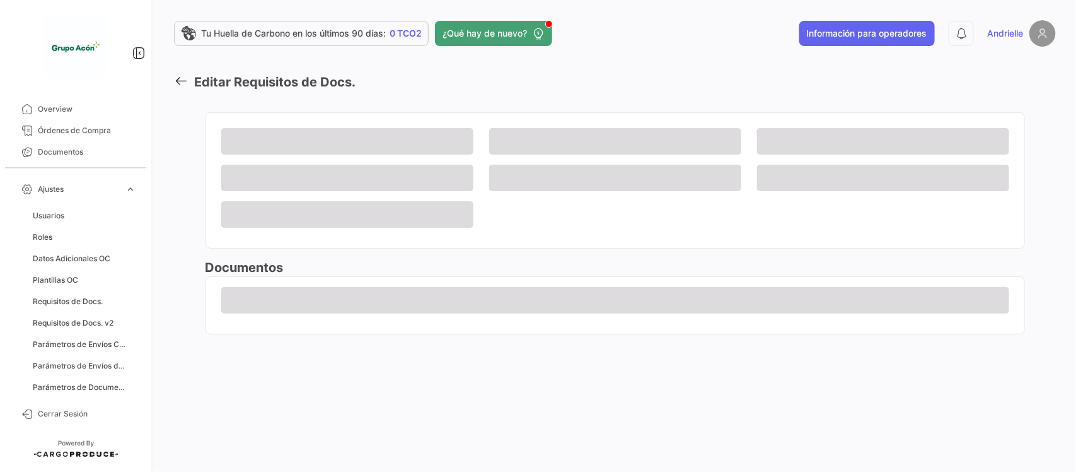
scroll to position [0, 0]
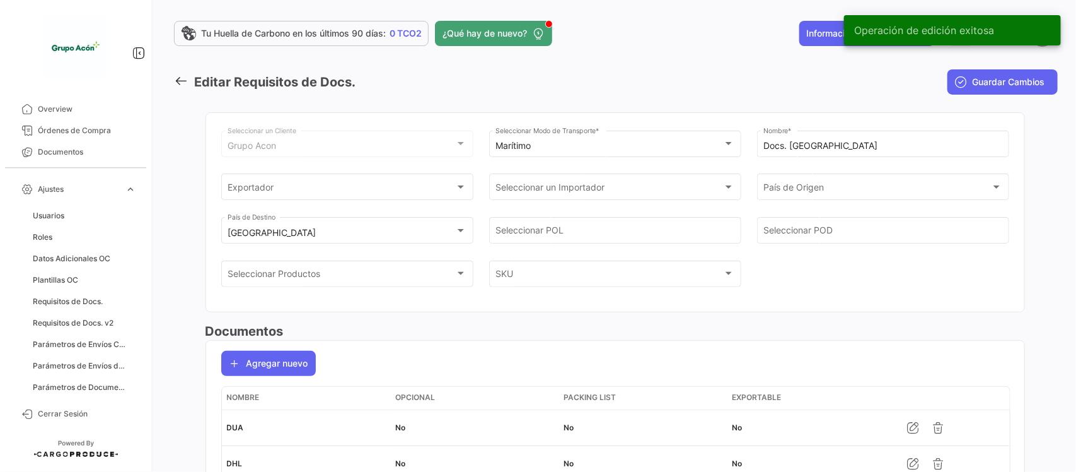
click at [180, 82] on icon at bounding box center [181, 81] width 14 height 14
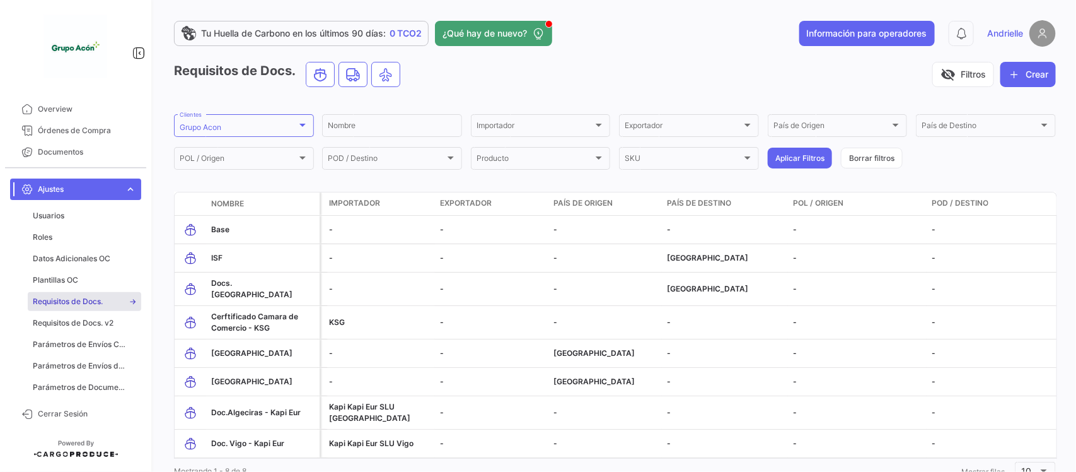
click at [127, 183] on link "Ajustes expand_more" at bounding box center [75, 188] width 131 height 21
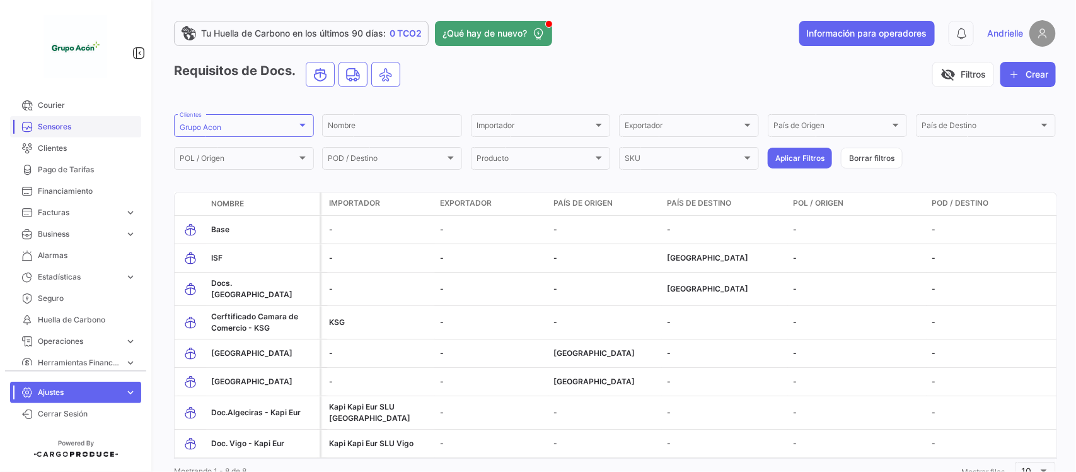
scroll to position [247, 0]
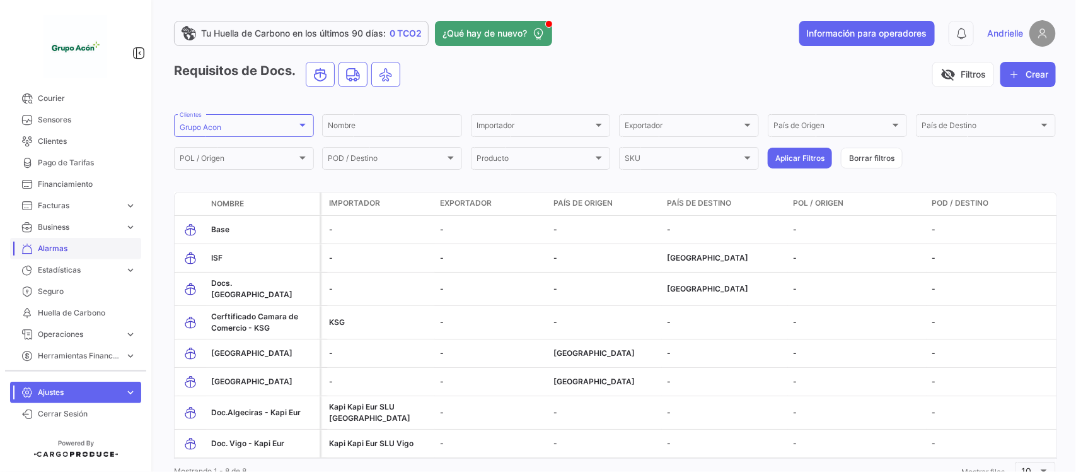
click at [57, 243] on span "Alarmas" at bounding box center [87, 248] width 98 height 11
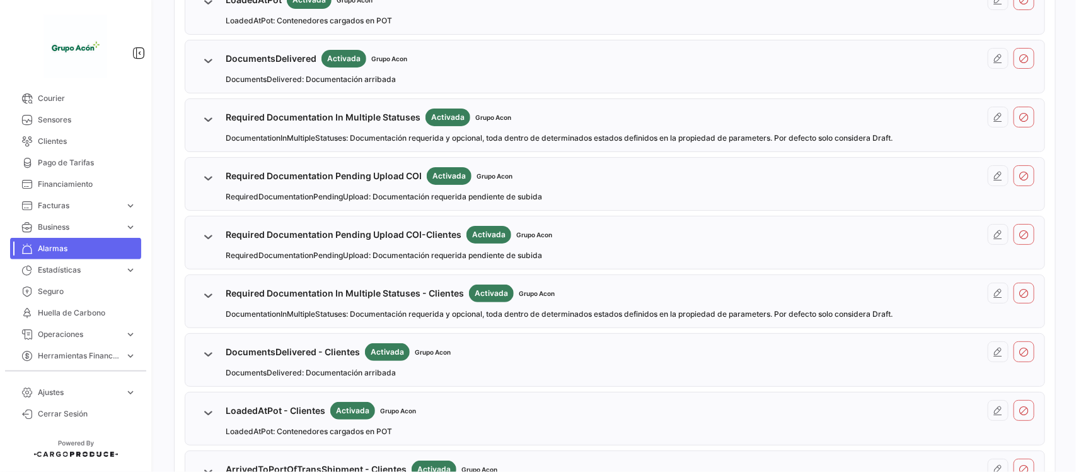
scroll to position [946, 0]
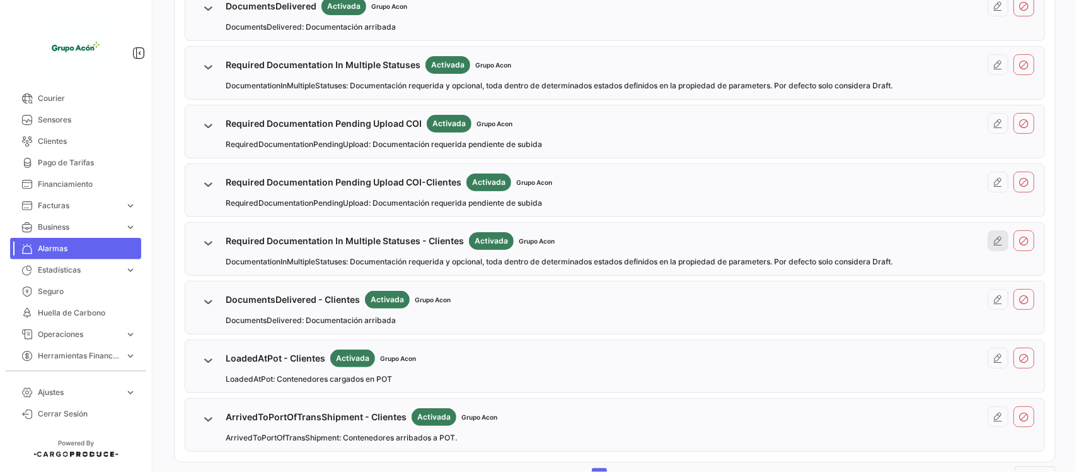
click at [994, 246] on icon at bounding box center [999, 241] width 10 height 10
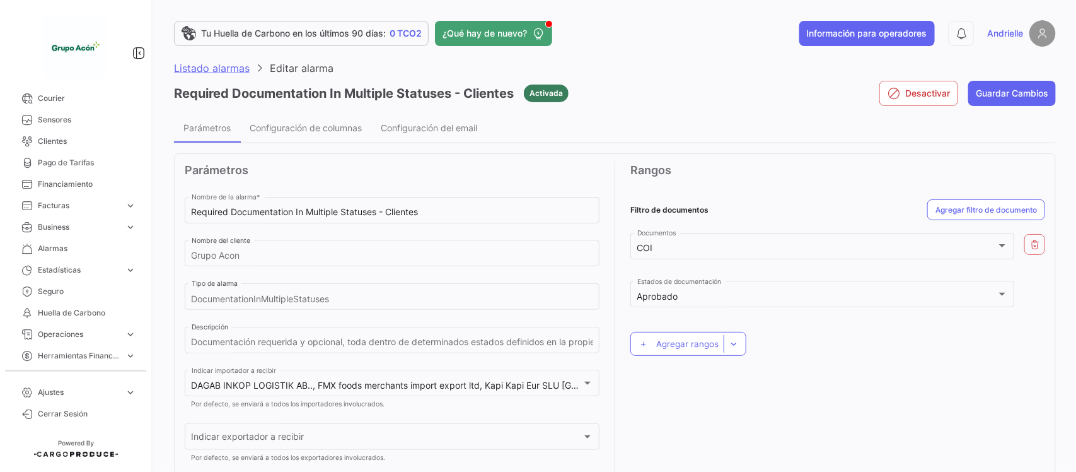
click at [224, 64] on span "Listado alarmas" at bounding box center [212, 68] width 76 height 13
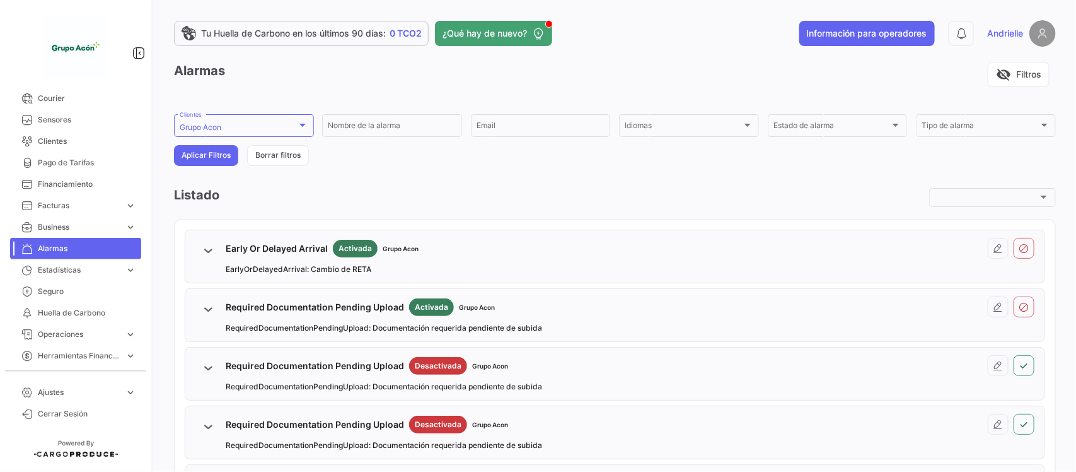
scroll to position [79, 0]
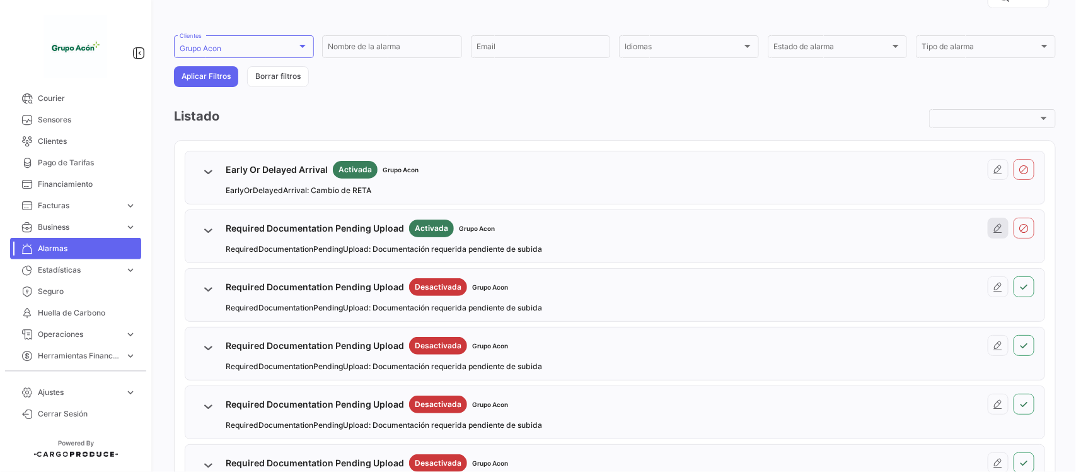
click at [988, 229] on button at bounding box center [998, 228] width 21 height 21
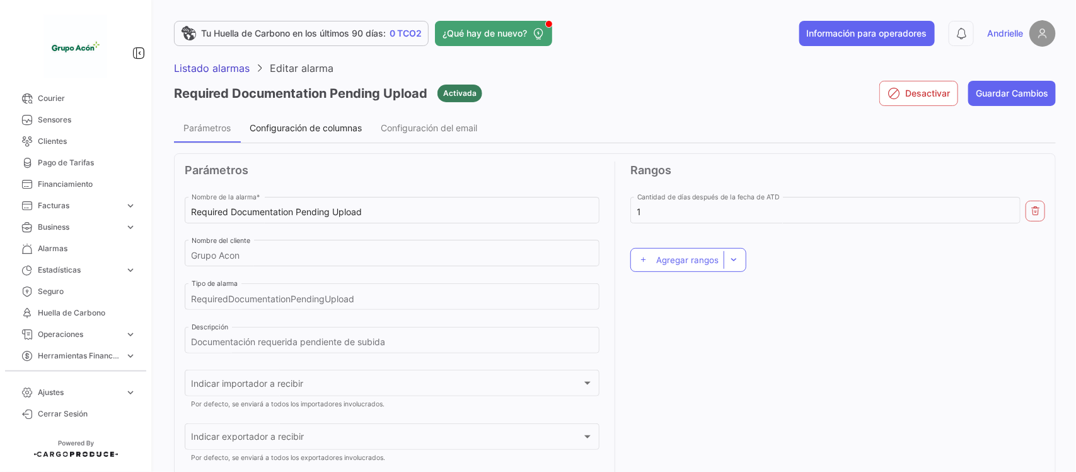
click at [301, 128] on span "Configuración de columnas" at bounding box center [306, 127] width 112 height 11
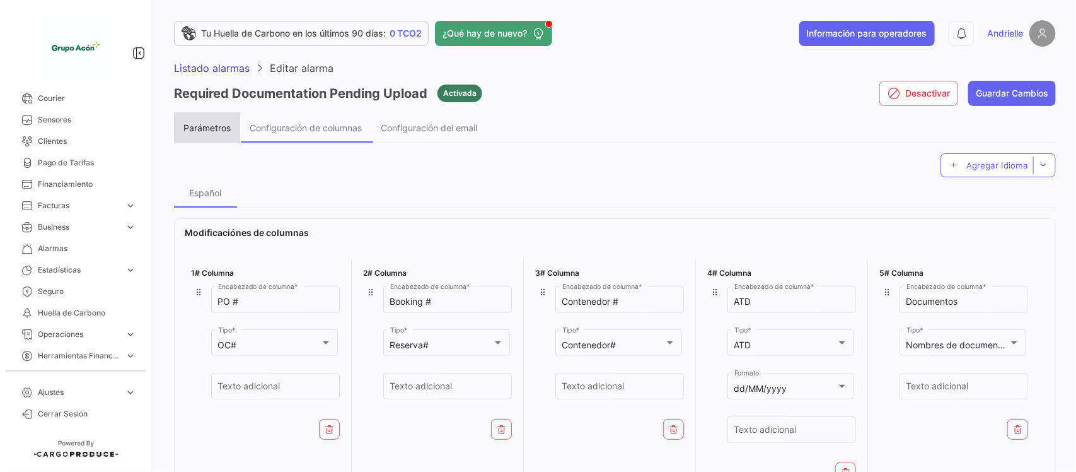
click at [197, 119] on div "Parámetros" at bounding box center [207, 127] width 66 height 30
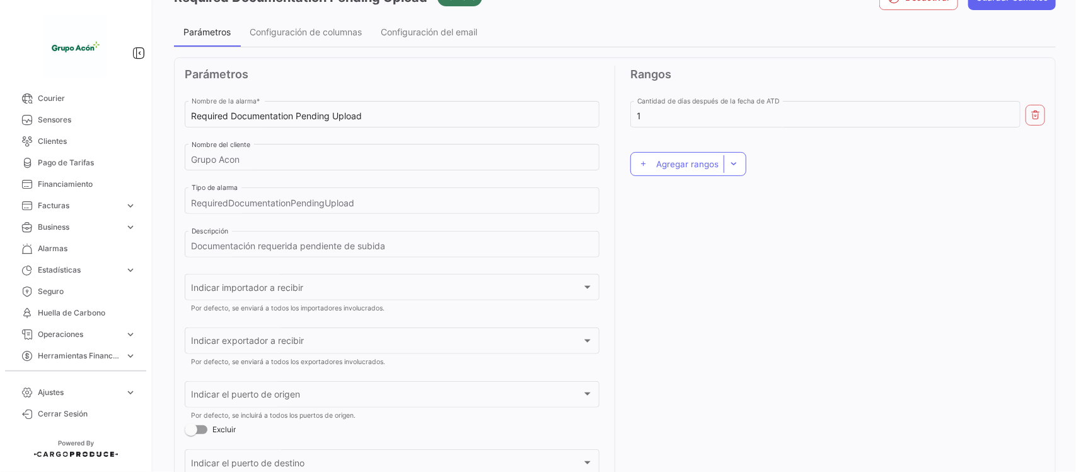
scroll to position [11, 0]
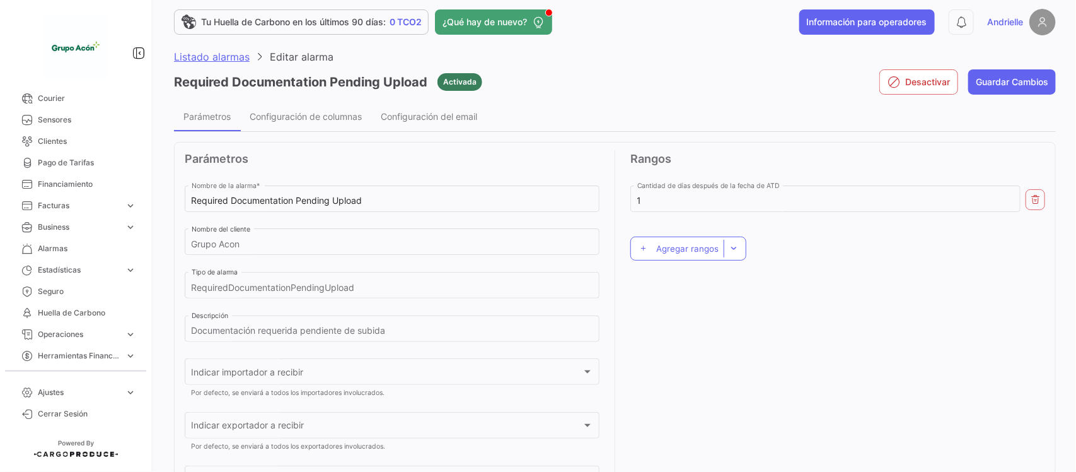
click at [187, 55] on span "Listado alarmas" at bounding box center [212, 56] width 76 height 13
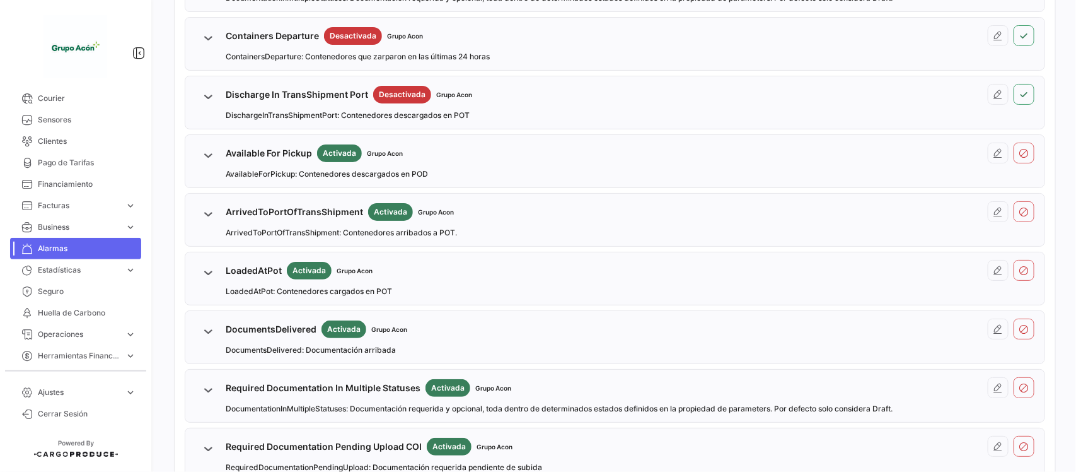
scroll to position [631, 0]
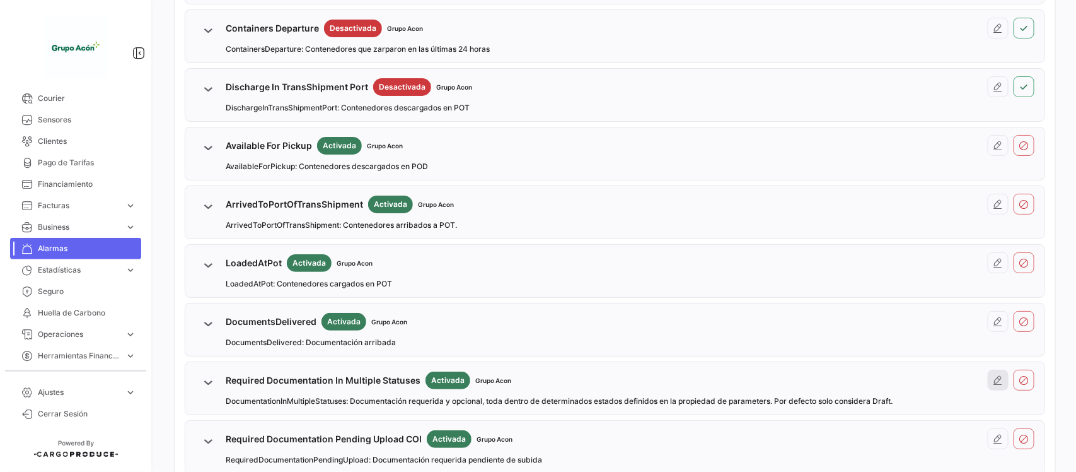
click at [994, 383] on icon at bounding box center [999, 380] width 10 height 10
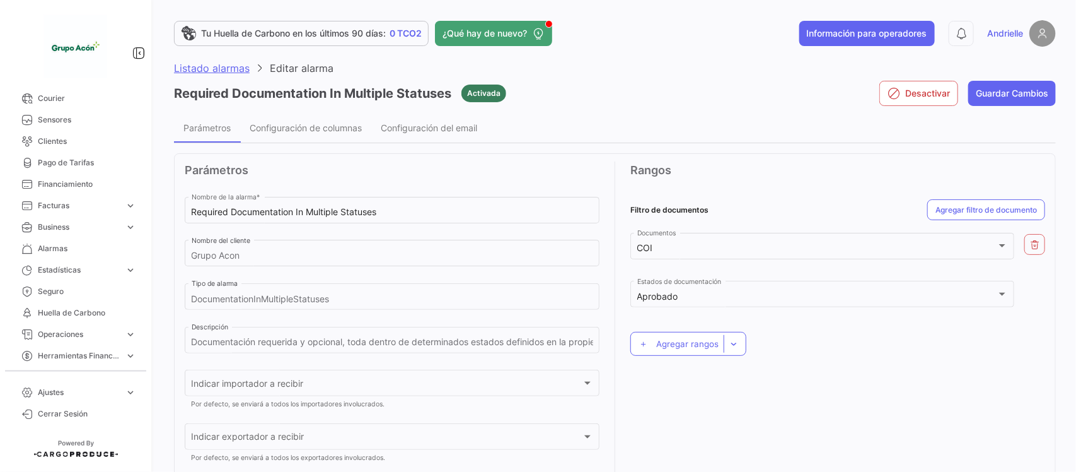
click at [175, 67] on span "Listado alarmas" at bounding box center [212, 68] width 76 height 13
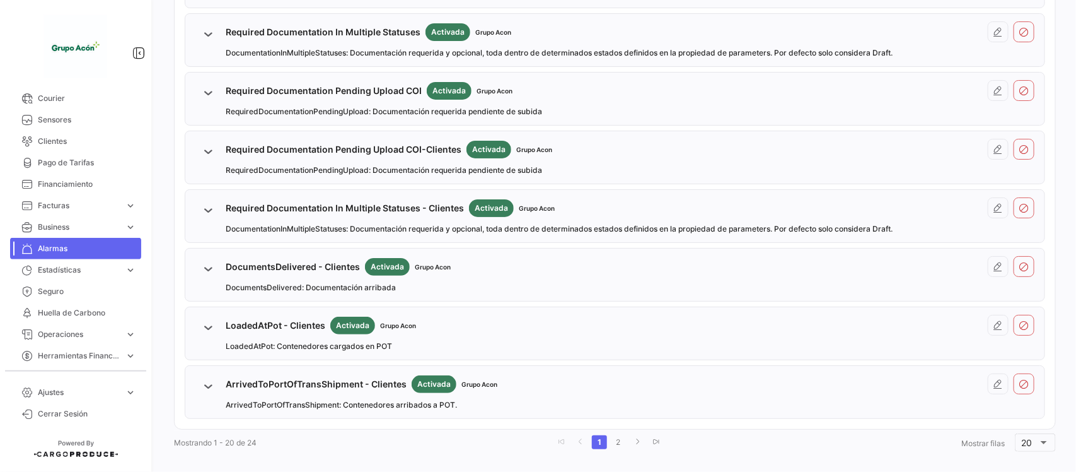
scroll to position [996, 0]
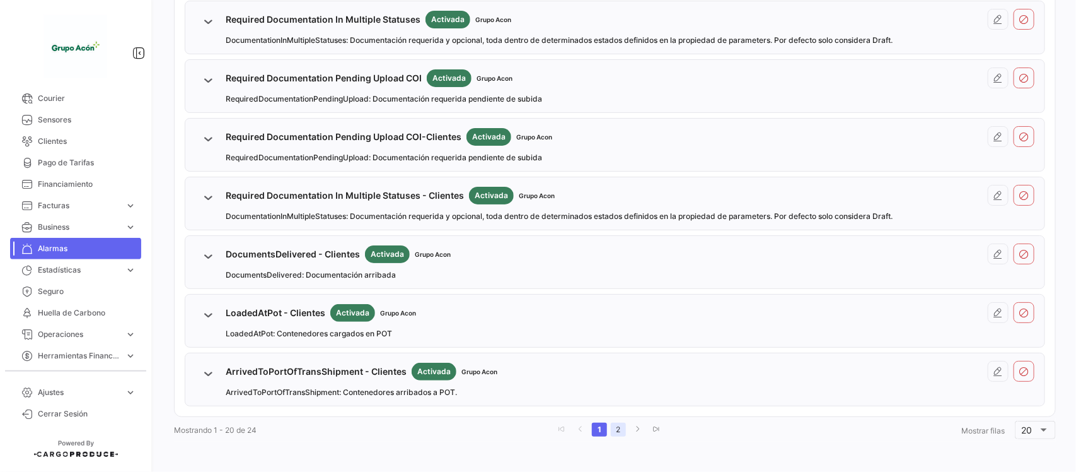
click at [613, 427] on link "2" at bounding box center [618, 429] width 15 height 14
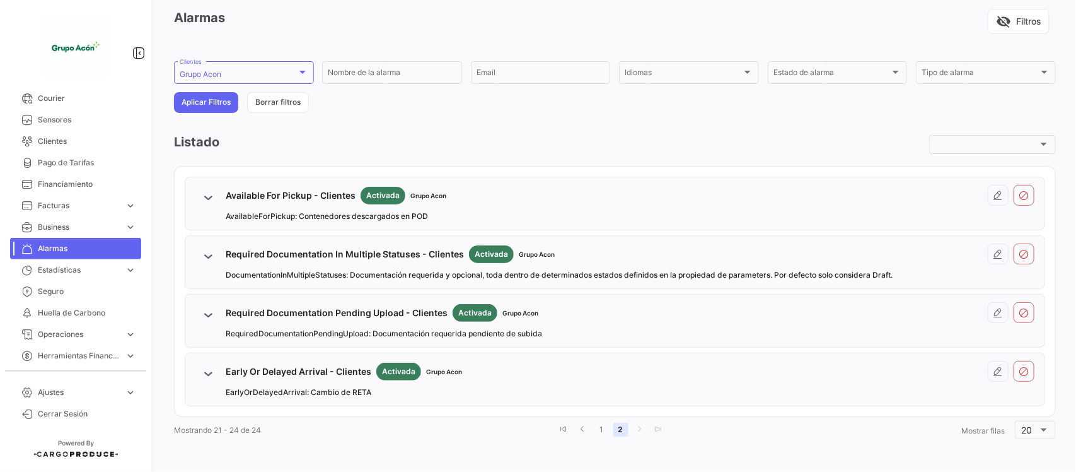
scroll to position [54, 0]
click at [988, 260] on button at bounding box center [998, 253] width 21 height 21
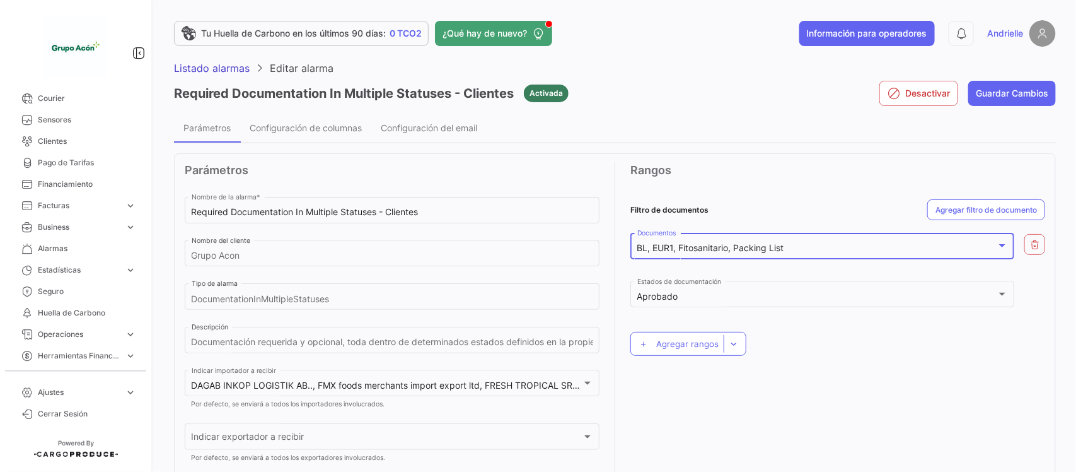
click at [865, 249] on div "BL, EUR1, Fitosanitario, Packing List" at bounding box center [816, 248] width 359 height 11
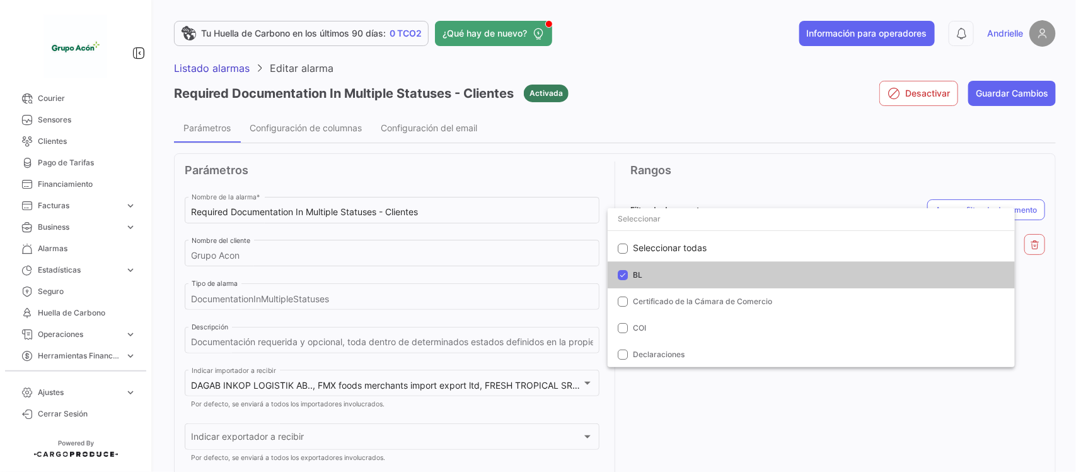
click at [763, 180] on div at bounding box center [538, 236] width 1076 height 472
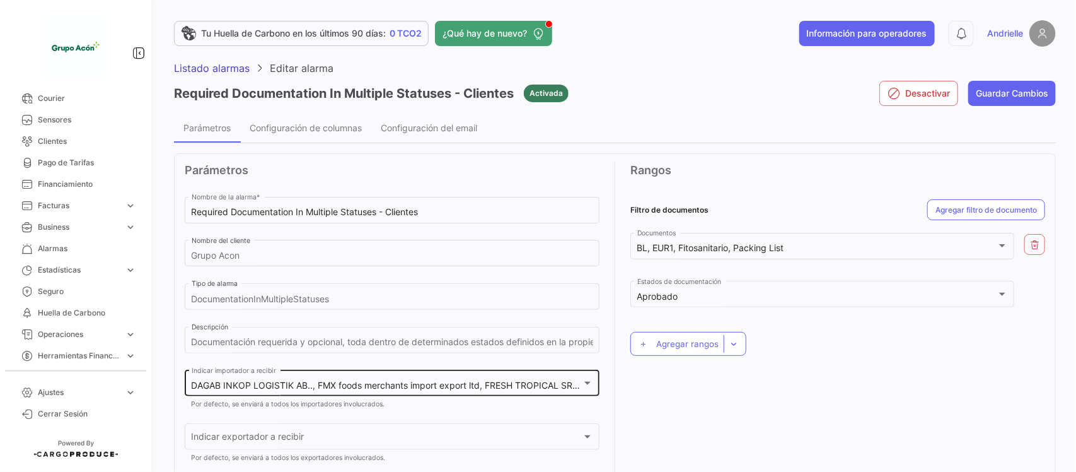
click at [590, 387] on div "DAGAB INKOP LOGISTIK AB.., FMX foods merchants import export ltd, FRESH TROPICA…" at bounding box center [392, 382] width 415 height 29
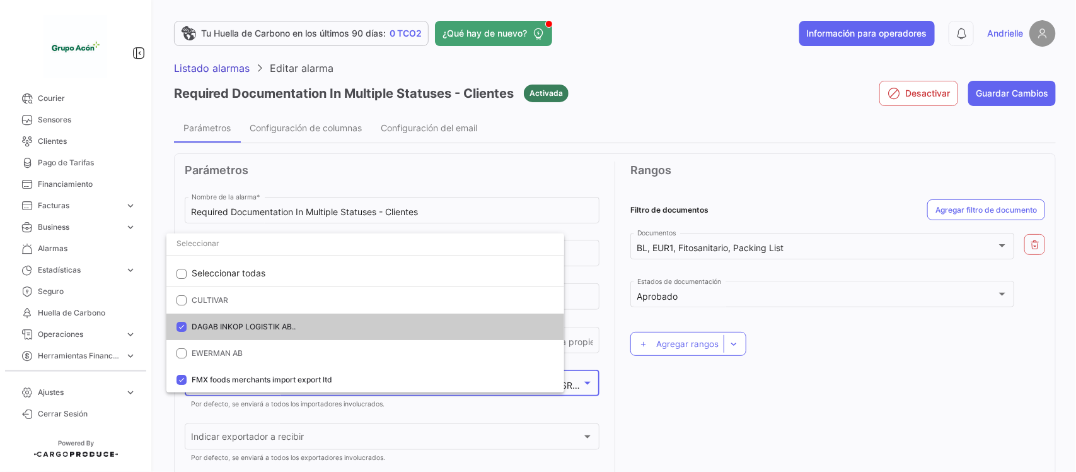
scroll to position [318, 0]
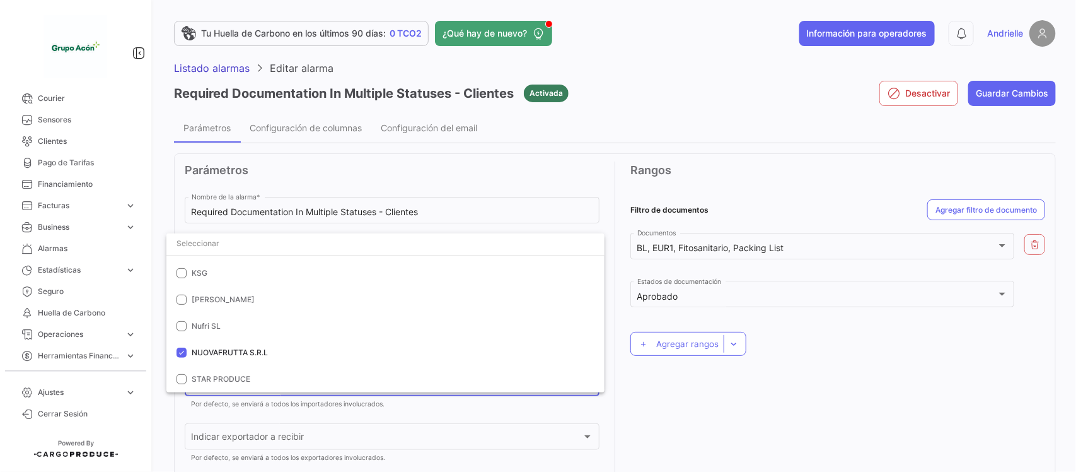
click at [683, 419] on div at bounding box center [538, 236] width 1076 height 472
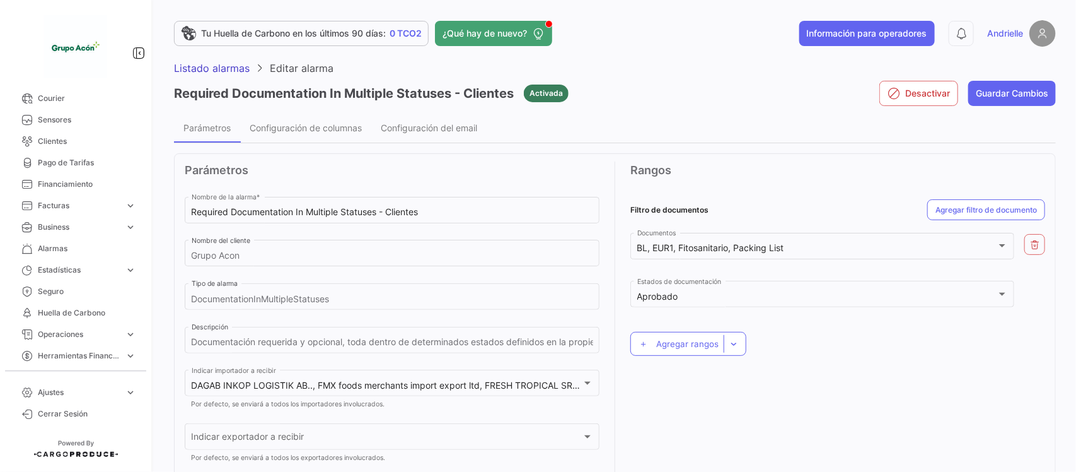
drag, startPoint x: 154, startPoint y: 178, endPoint x: 165, endPoint y: 100, distance: 79.5
click at [164, 101] on mat-sidenav-container "Overview Órdenes de Compra Documentos Cargas expand_more Cargas Aéreas Cargas M…" at bounding box center [538, 236] width 1076 height 472
click at [161, 115] on div "Tu Huella de Carbono en los últimos 90 días: 0 TCO2 ¿Qué hay de nuevo? Informac…" at bounding box center [615, 236] width 922 height 472
click at [71, 243] on span "Alarmas" at bounding box center [87, 248] width 98 height 11
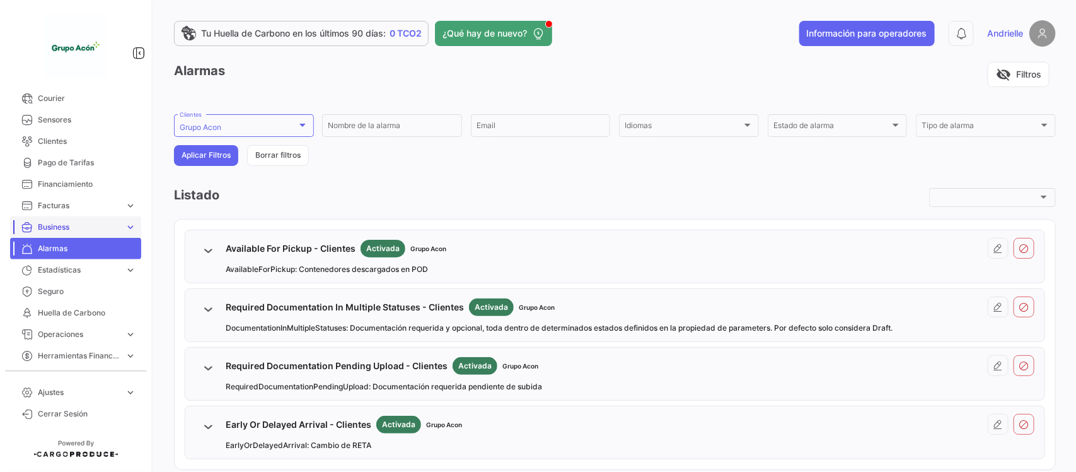
click at [50, 219] on link "Business expand_more" at bounding box center [75, 226] width 131 height 21
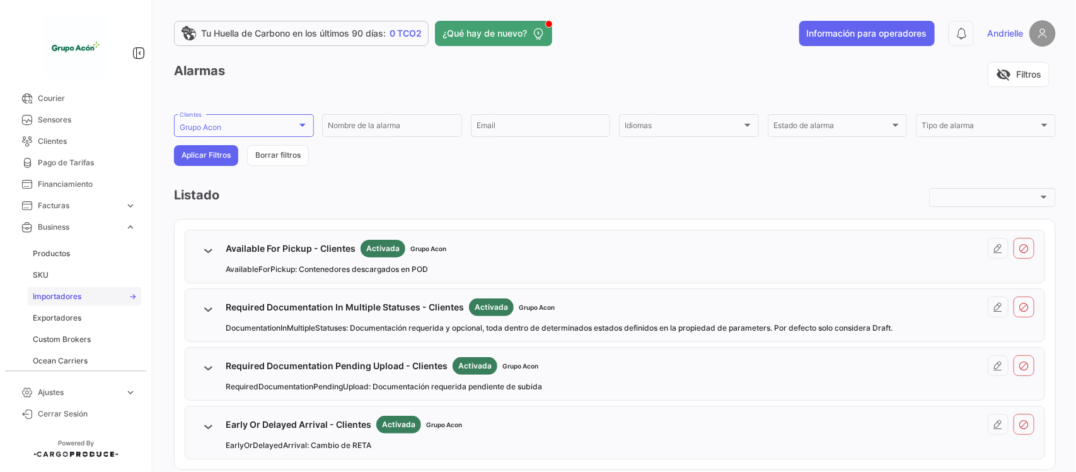
click at [71, 291] on span "Importadores" at bounding box center [57, 296] width 49 height 11
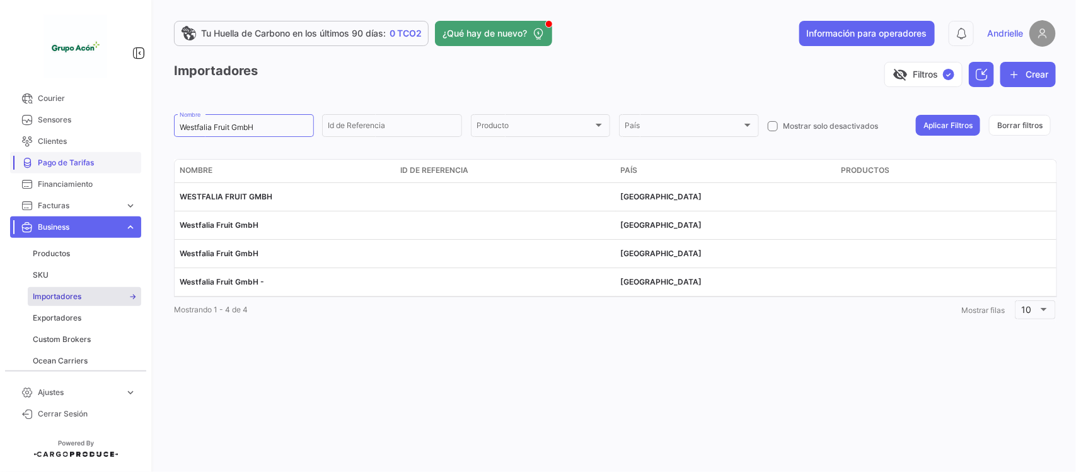
scroll to position [89, 0]
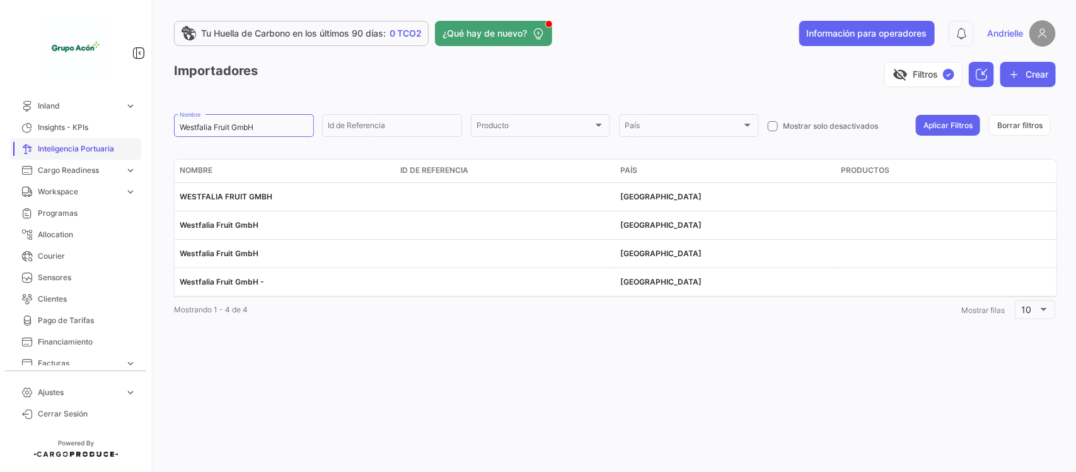
click at [110, 148] on span "Inteligencia Portuaria" at bounding box center [87, 148] width 98 height 11
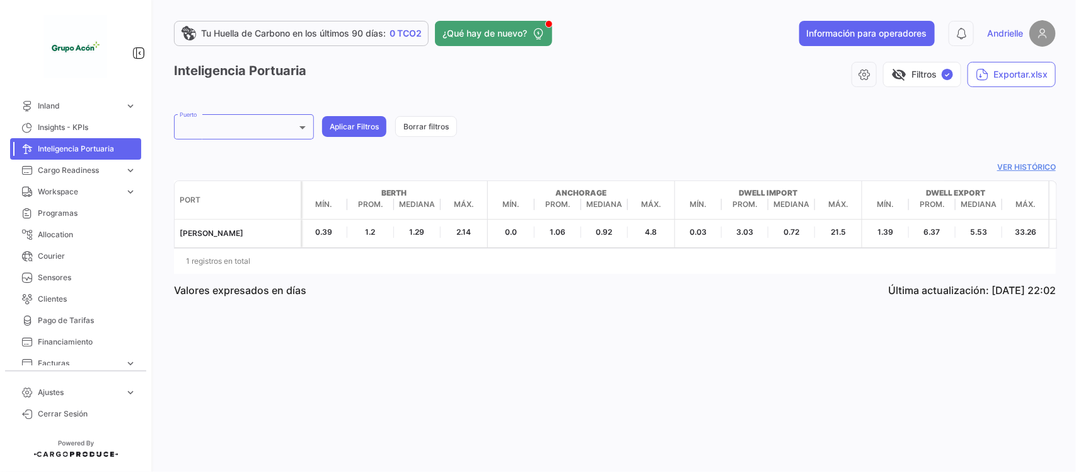
drag, startPoint x: 153, startPoint y: 141, endPoint x: 154, endPoint y: 104, distance: 36.6
click at [154, 104] on mat-sidenav-container "Overview Órdenes de Compra Documentos Cargas expand_more Cargas Aéreas Cargas M…" at bounding box center [538, 236] width 1076 height 472
click at [162, 118] on div "Tu Huella de Carbono en los últimos 90 días: 0 TCO2 ¿Qué hay de nuevo? Informac…" at bounding box center [615, 236] width 922 height 472
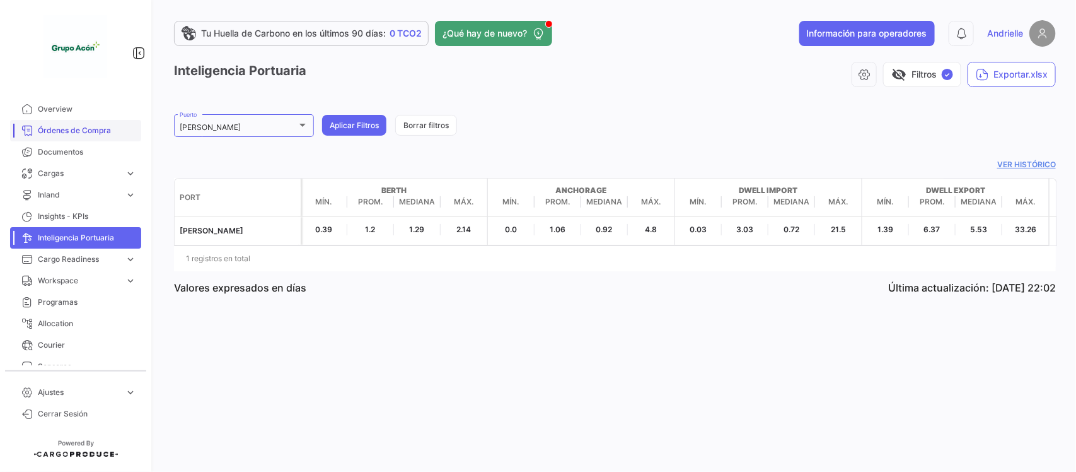
click at [101, 124] on link "Órdenes de Compra" at bounding box center [75, 130] width 131 height 21
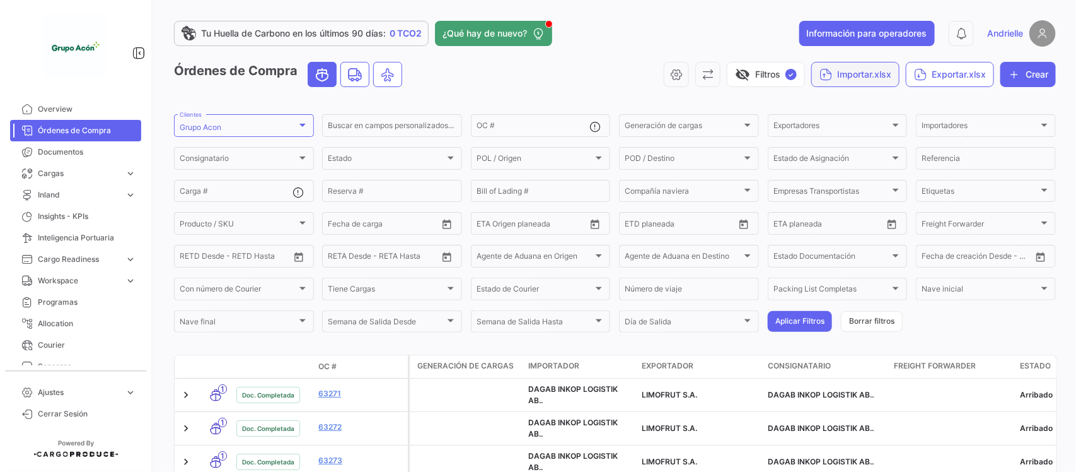
click at [863, 76] on button "Importar.xlsx" at bounding box center [855, 74] width 88 height 25
click at [865, 109] on span "Importar Órdenes de Compra" at bounding box center [870, 105] width 122 height 11
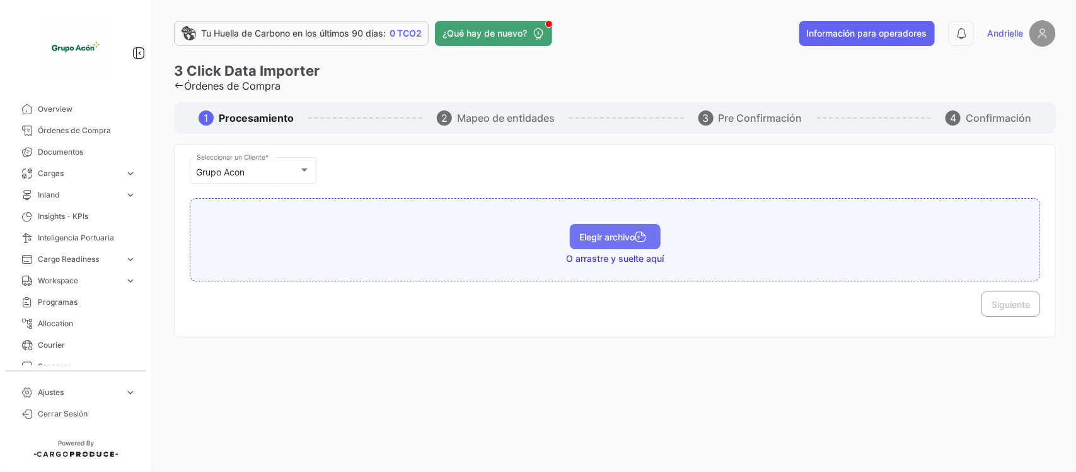
click at [612, 238] on span "Elegir archivo" at bounding box center [615, 236] width 71 height 11
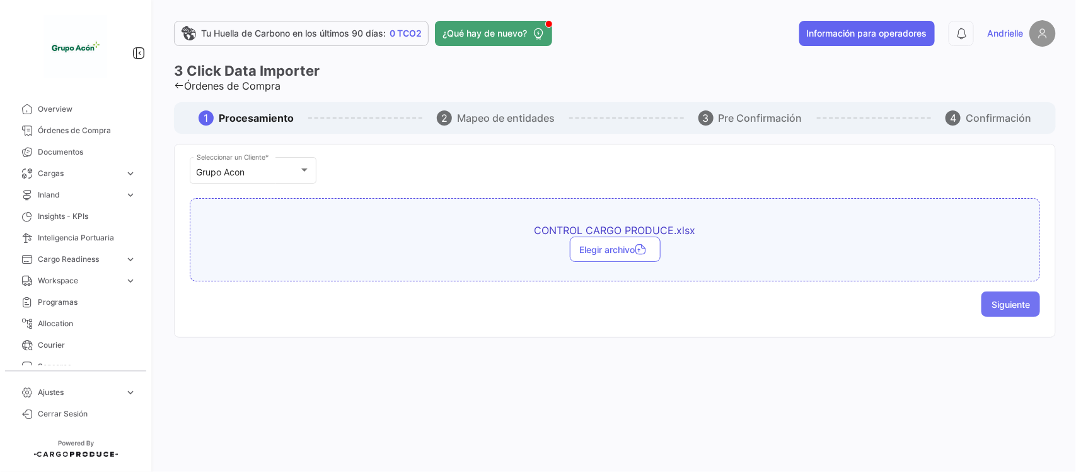
click at [1010, 301] on span "Siguiente" at bounding box center [1011, 304] width 38 height 11
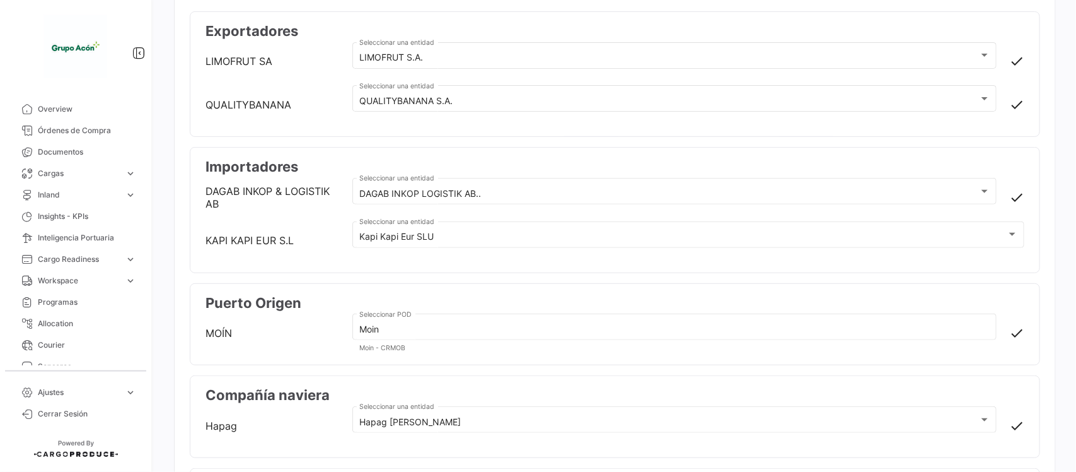
scroll to position [158, 0]
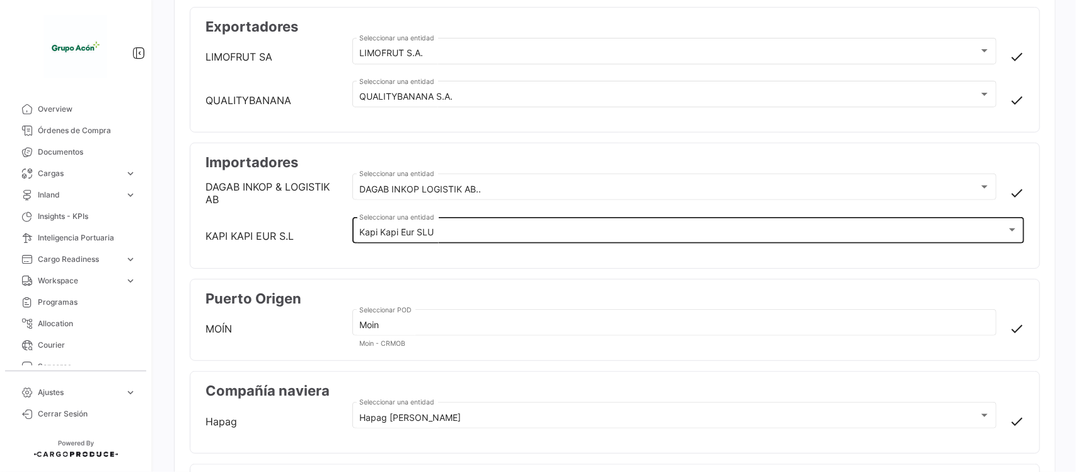
click at [511, 228] on div "Kapi Kapi Eur SLU" at bounding box center [683, 232] width 648 height 11
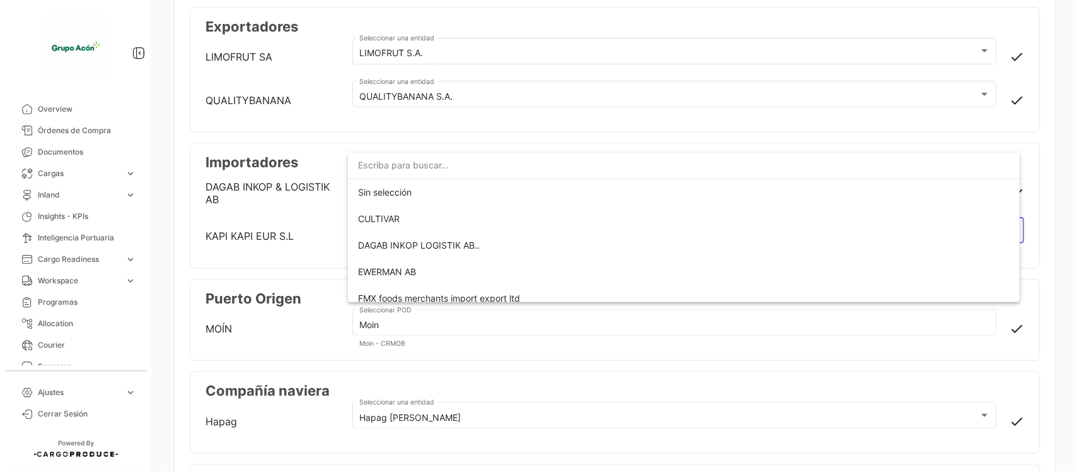
scroll to position [147, 0]
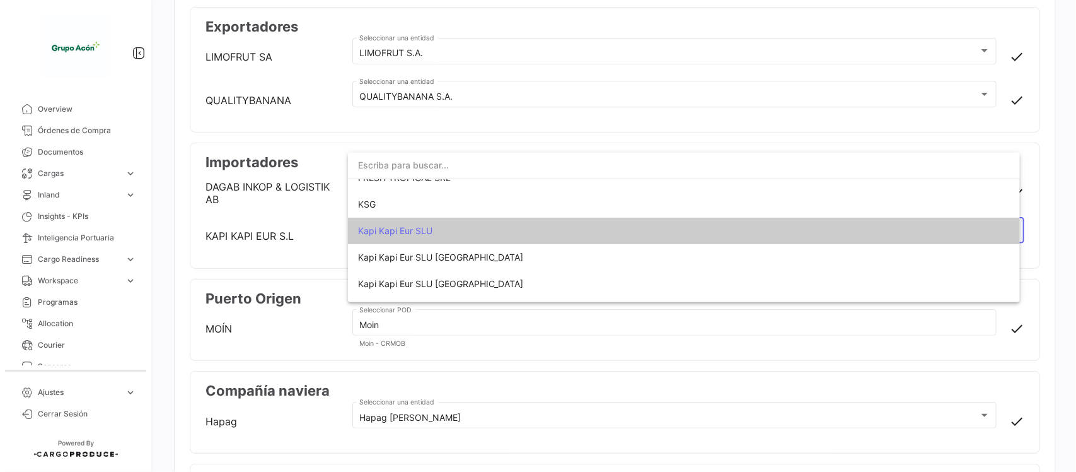
click at [564, 160] on input "dropdown search" at bounding box center [684, 165] width 672 height 26
click at [435, 231] on span "Kapi Kapi Eur SLU" at bounding box center [509, 231] width 303 height 26
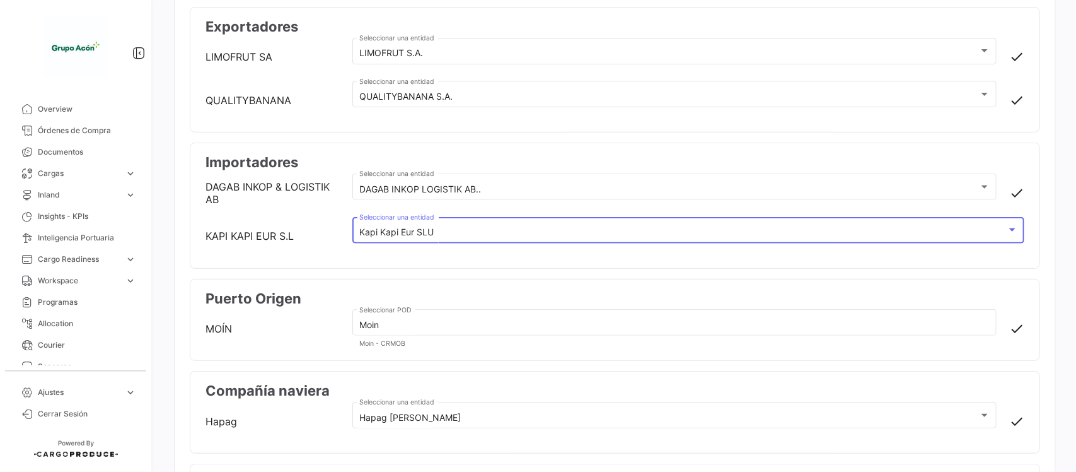
click at [443, 224] on div "Kapi Kapi Eur SLU Seleccionar una entidad" at bounding box center [688, 228] width 659 height 29
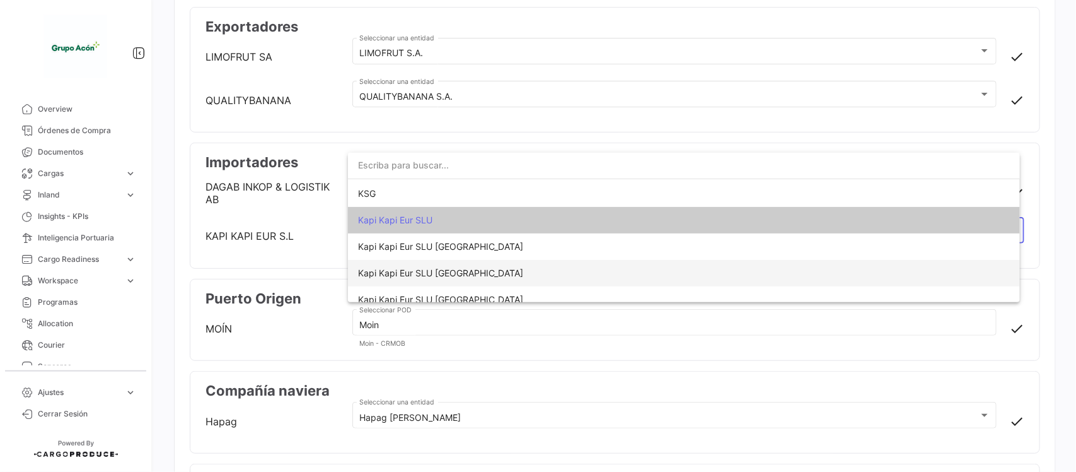
scroll to position [236, 0]
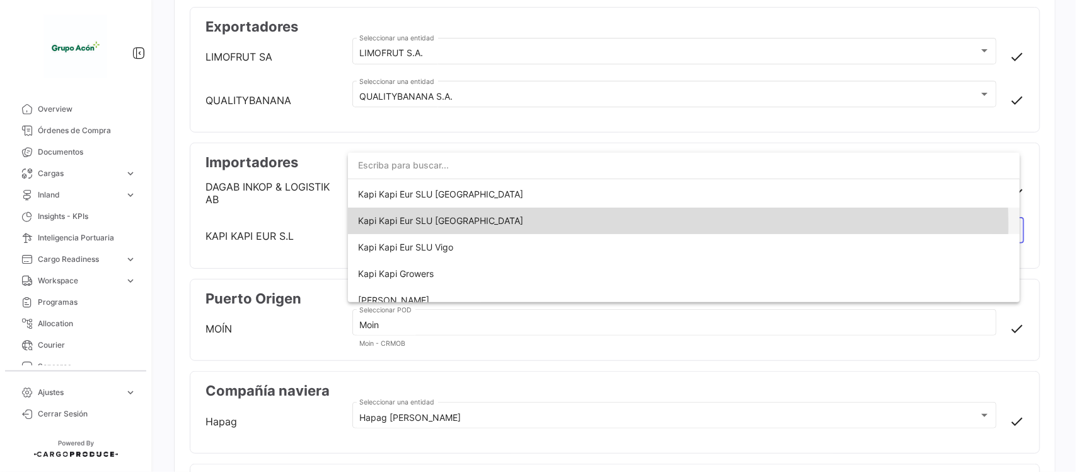
drag, startPoint x: 480, startPoint y: 226, endPoint x: 458, endPoint y: 228, distance: 22.2
click at [458, 228] on span "Kapi Kapi Eur SLU [GEOGRAPHIC_DATA]" at bounding box center [509, 220] width 303 height 26
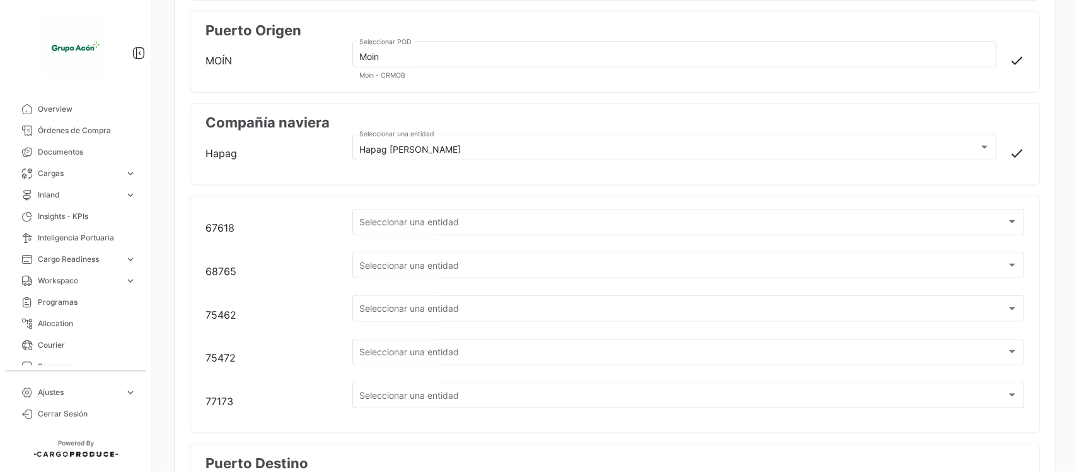
scroll to position [581, 0]
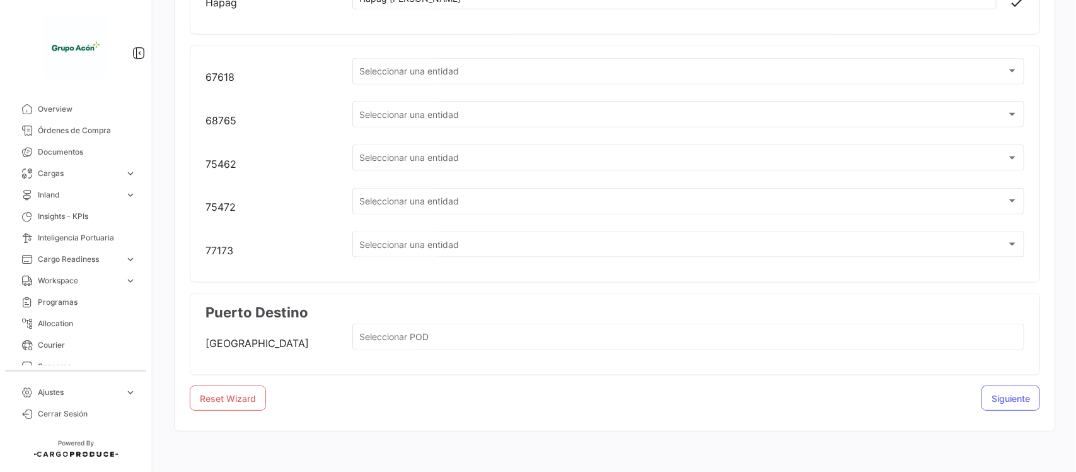
click at [235, 401] on span "Reset Wizard" at bounding box center [228, 398] width 56 height 11
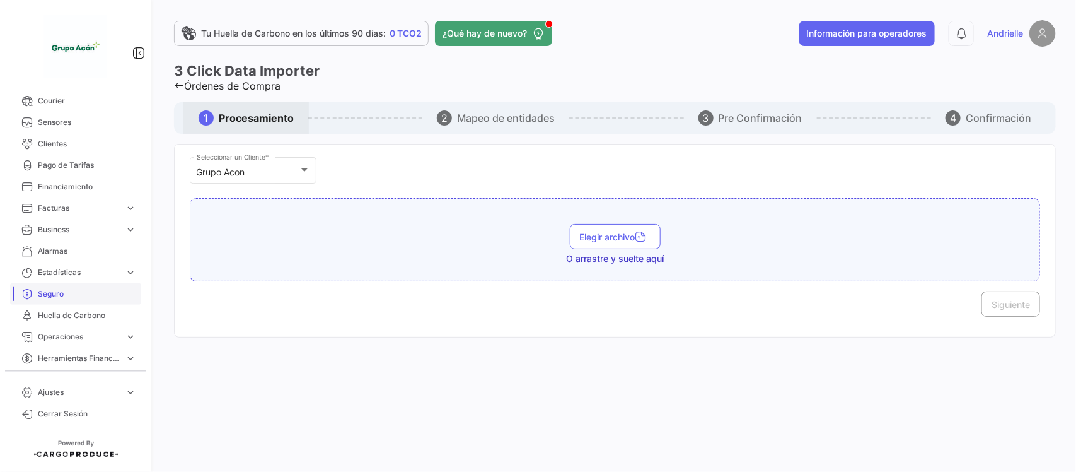
scroll to position [247, 0]
click at [87, 233] on link "Business expand_more" at bounding box center [75, 226] width 131 height 21
click at [71, 292] on span "Importadores" at bounding box center [57, 296] width 49 height 11
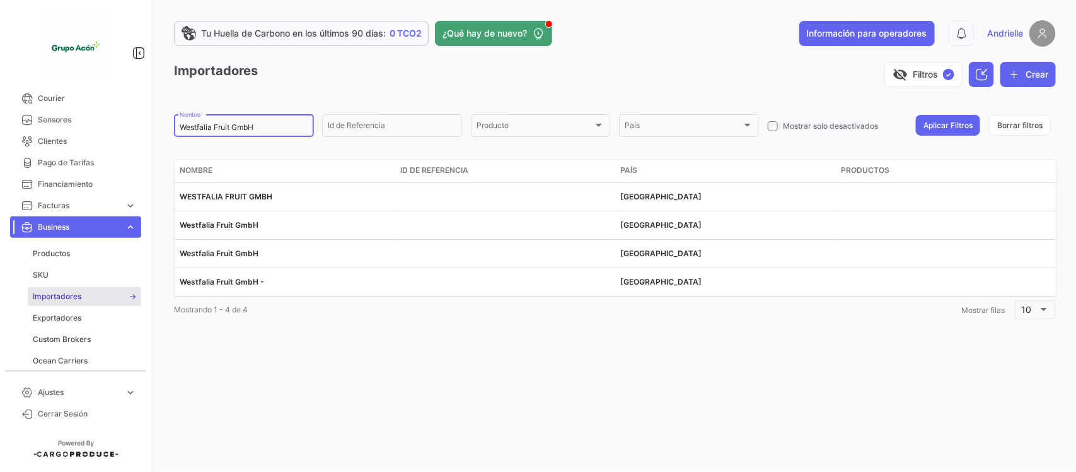
drag, startPoint x: 270, startPoint y: 126, endPoint x: 139, endPoint y: 142, distance: 131.5
click at [140, 142] on mat-sidenav-container "Overview Órdenes de Compra Documentos Cargas expand_more Cargas Aéreas Cargas M…" at bounding box center [538, 236] width 1076 height 472
type input "kapi"
click at [941, 123] on button "Aplicar Filtros" at bounding box center [948, 125] width 64 height 21
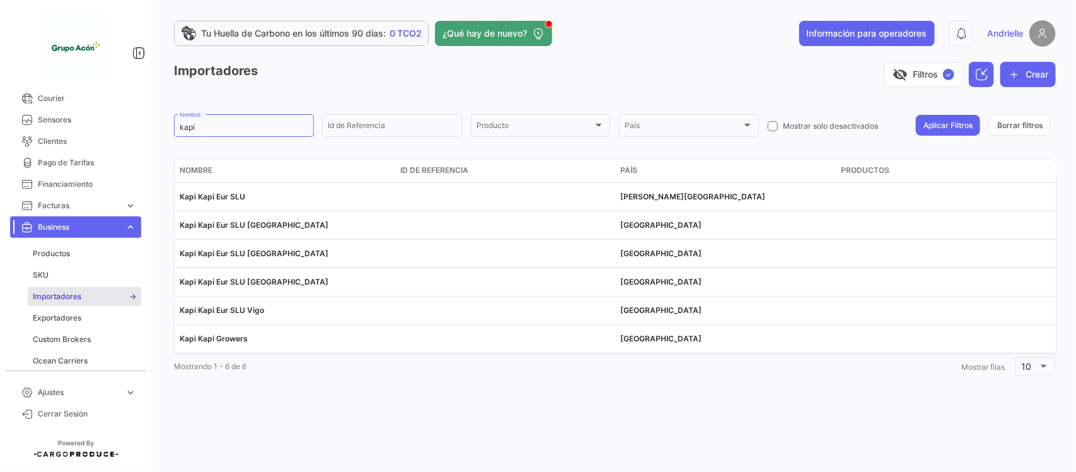
drag, startPoint x: 278, startPoint y: 225, endPoint x: 171, endPoint y: 225, distance: 107.2
click at [171, 225] on div "Tu Huella de Carbono en los últimos 90 días: 0 TCO2 ¿Qué hay de nuevo? Informac…" at bounding box center [615, 236] width 922 height 472
copy datatable-body-row "Kapi Kapi Eur SLU [GEOGRAPHIC_DATA]"
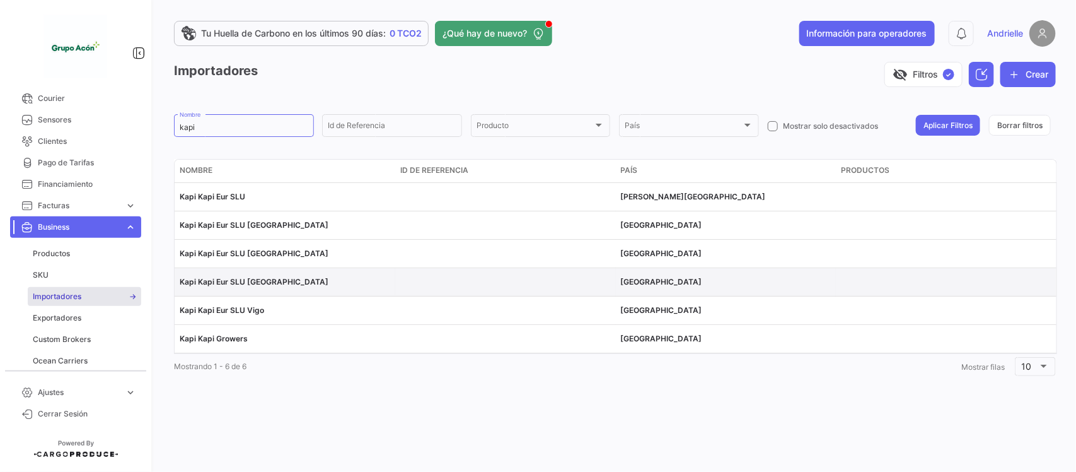
drag, startPoint x: 282, startPoint y: 284, endPoint x: 206, endPoint y: 285, distance: 76.3
click at [206, 285] on span "Kapi Kapi Eur SLU [GEOGRAPHIC_DATA]" at bounding box center [254, 281] width 149 height 9
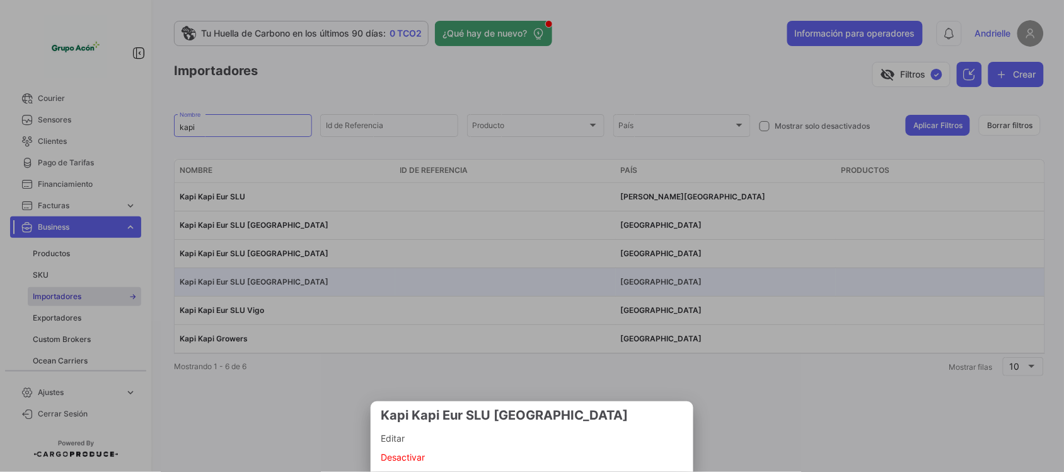
click at [301, 284] on div at bounding box center [532, 236] width 1064 height 472
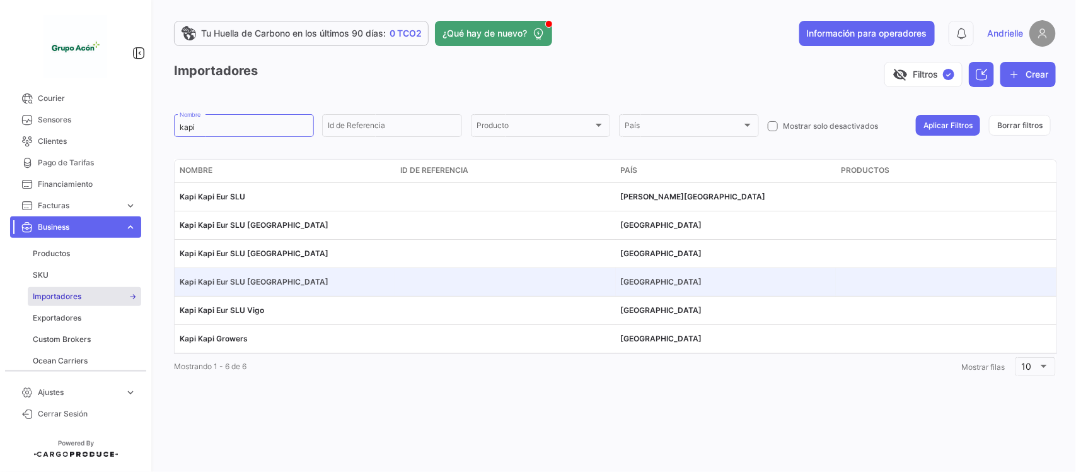
drag, startPoint x: 289, startPoint y: 279, endPoint x: 180, endPoint y: 284, distance: 108.6
click at [180, 284] on div "Kapi Kapi Eur SLU [GEOGRAPHIC_DATA]" at bounding box center [285, 281] width 211 height 11
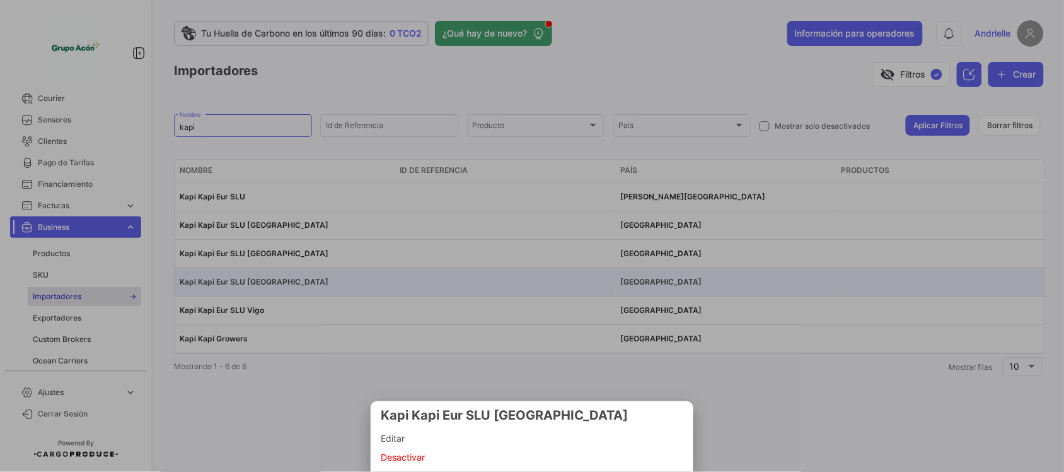
copy span "Kapi Kapi Eur SLU [GEOGRAPHIC_DATA]"
click at [124, 89] on div at bounding box center [532, 236] width 1064 height 472
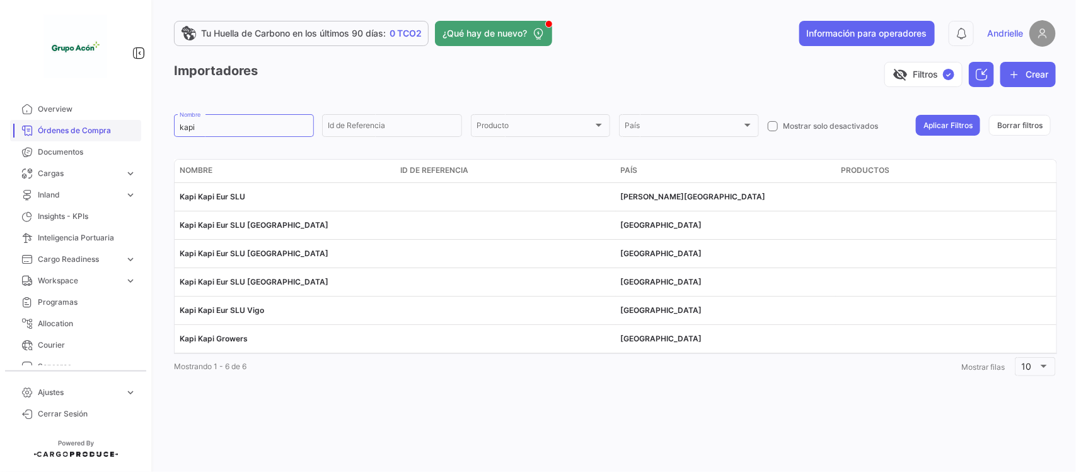
click at [105, 126] on span "Órdenes de Compra" at bounding box center [87, 130] width 98 height 11
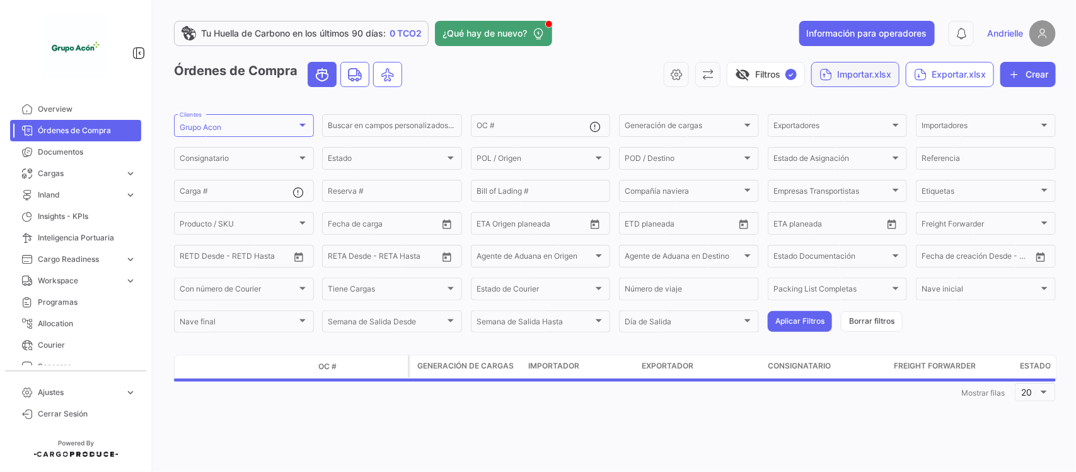
click at [855, 77] on button "Importar.xlsx" at bounding box center [855, 74] width 88 height 25
click at [861, 106] on span "Importar Órdenes de Compra" at bounding box center [878, 105] width 122 height 11
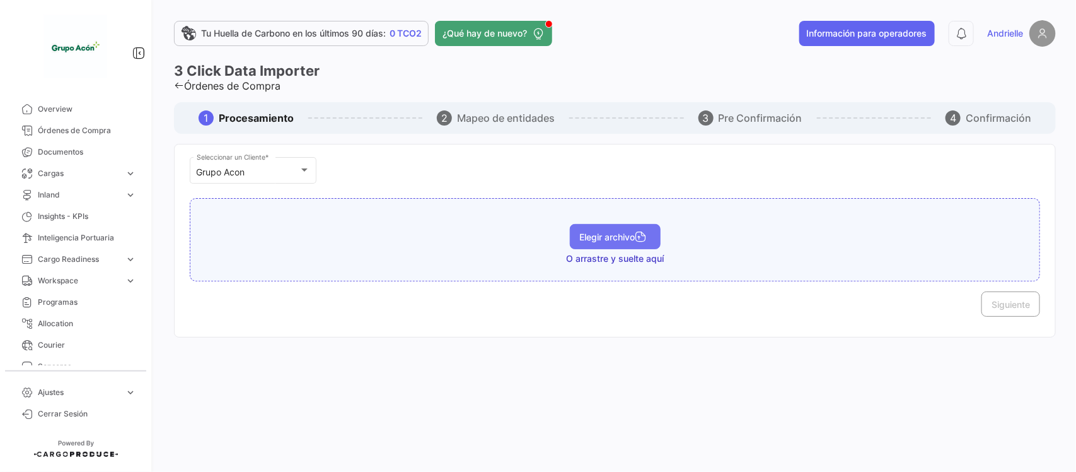
click at [612, 238] on span "Elegir archivo" at bounding box center [615, 236] width 71 height 11
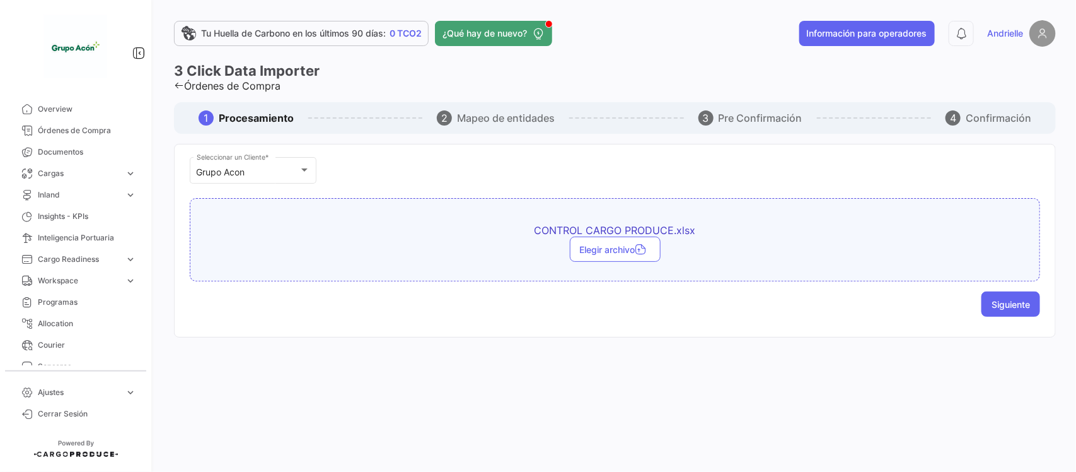
click at [999, 310] on button "Siguiente" at bounding box center [1011, 303] width 59 height 25
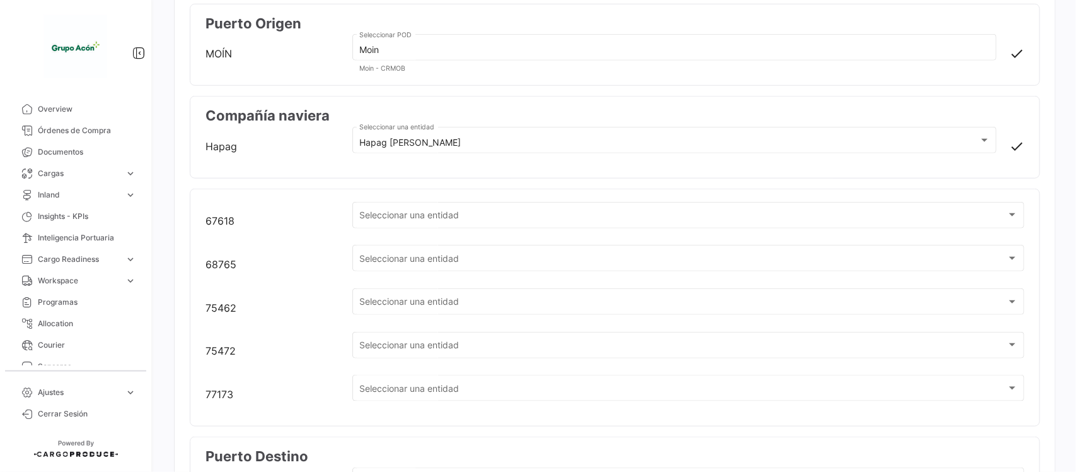
scroll to position [423, 0]
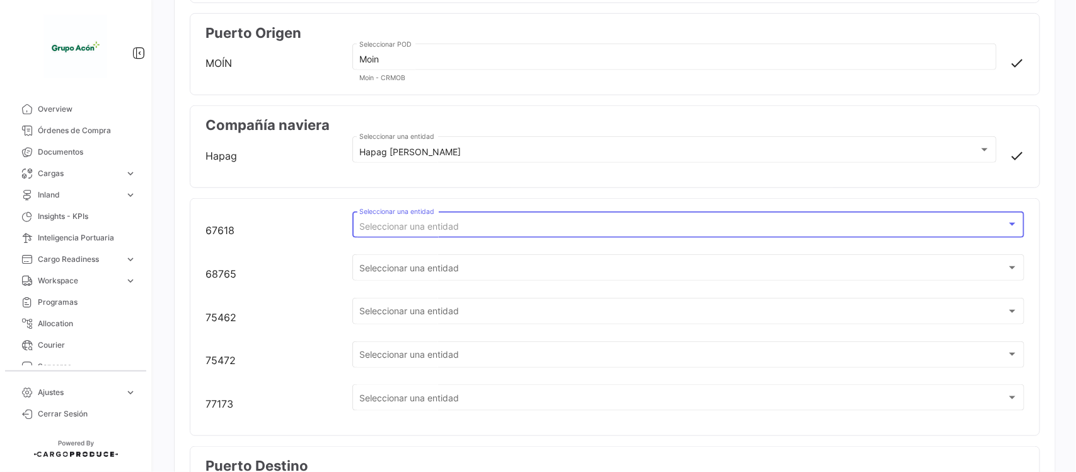
click at [404, 226] on span "Seleccionar una entidad" at bounding box center [409, 226] width 100 height 11
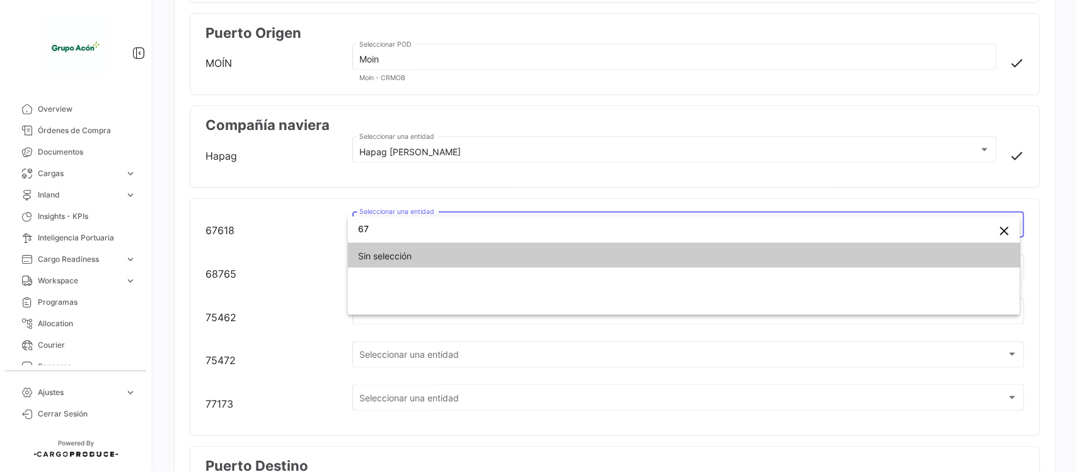
type input "6"
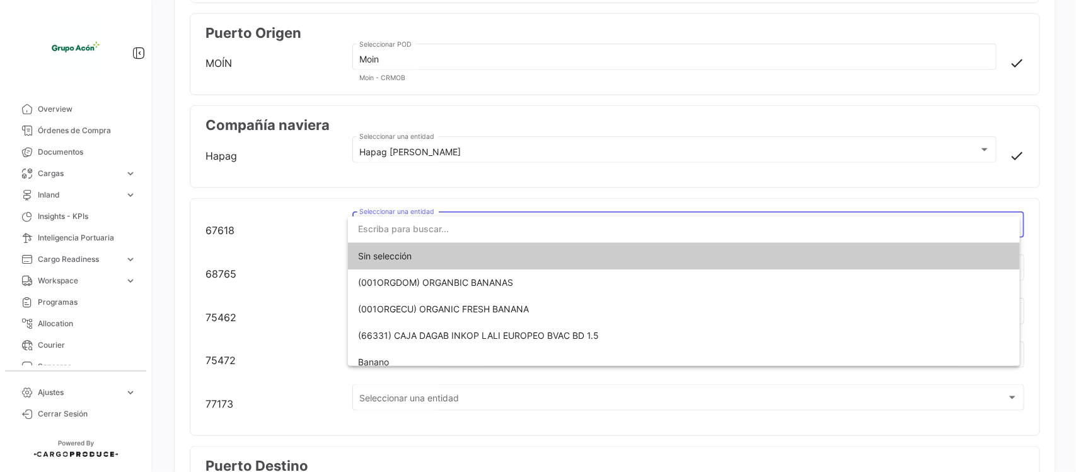
drag, startPoint x: 146, startPoint y: 209, endPoint x: 146, endPoint y: 243, distance: 34.7
click at [146, 243] on div at bounding box center [538, 236] width 1076 height 472
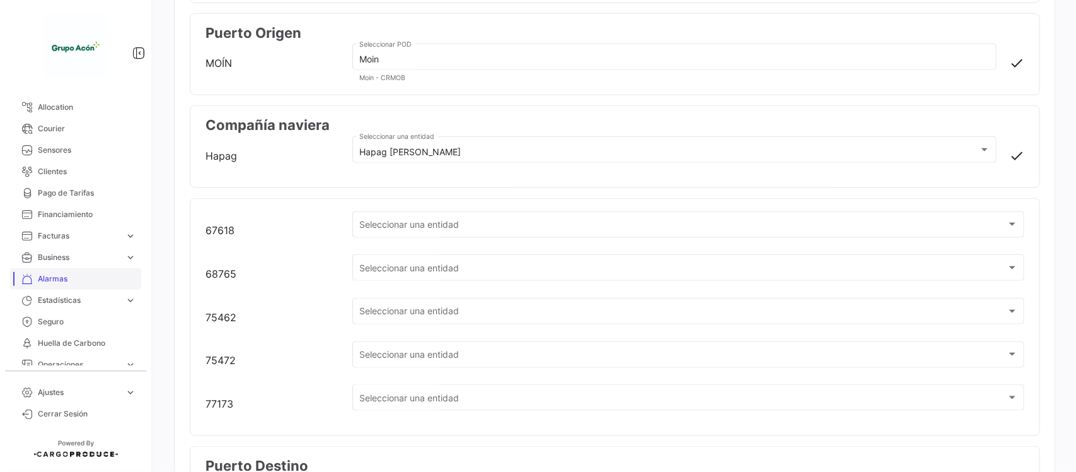
scroll to position [236, 0]
click at [83, 237] on span "Business" at bounding box center [79, 236] width 82 height 11
click at [71, 279] on link "SKU" at bounding box center [84, 285] width 113 height 19
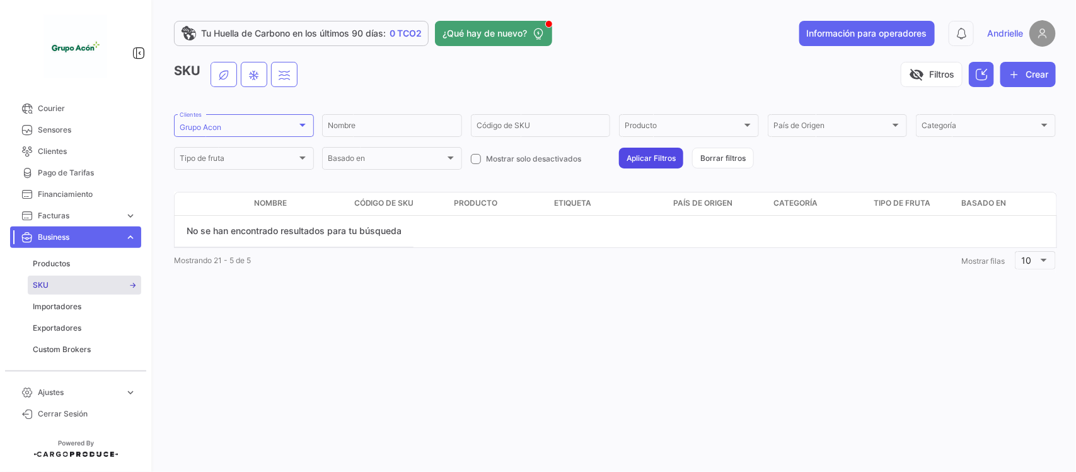
click at [653, 155] on button "Aplicar Filtros" at bounding box center [651, 158] width 64 height 21
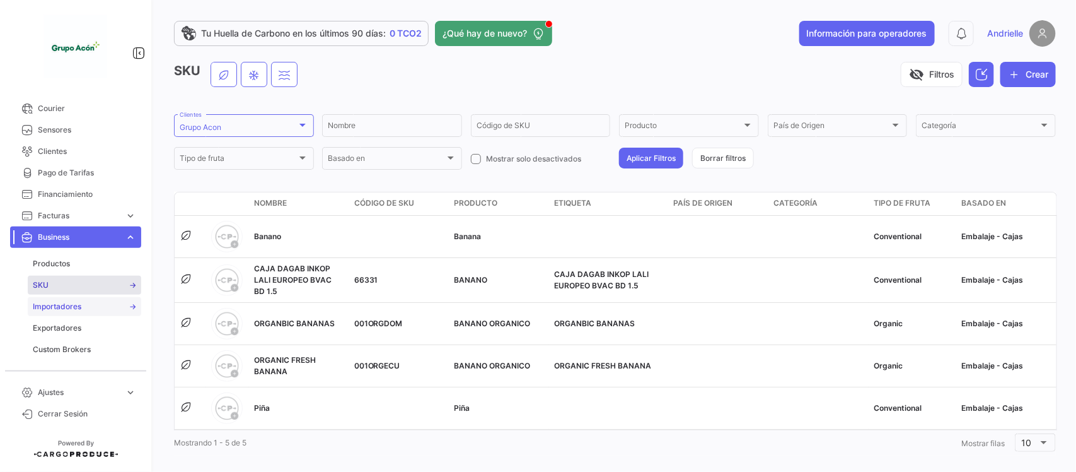
click at [63, 306] on span "Importadores" at bounding box center [57, 306] width 49 height 11
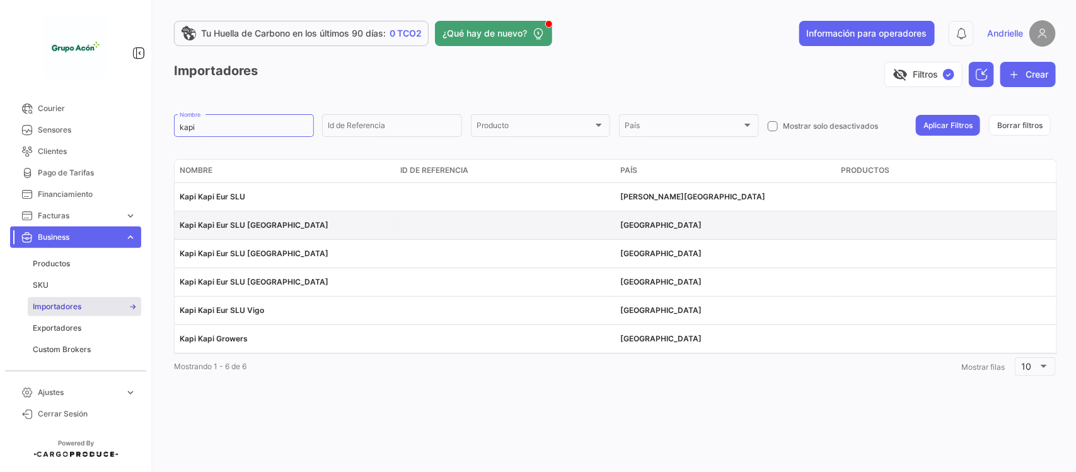
drag, startPoint x: 282, startPoint y: 224, endPoint x: 175, endPoint y: 223, distance: 106.6
click at [175, 223] on datatable-body-cell "Kapi Kapi Eur SLU [GEOGRAPHIC_DATA]" at bounding box center [285, 225] width 221 height 28
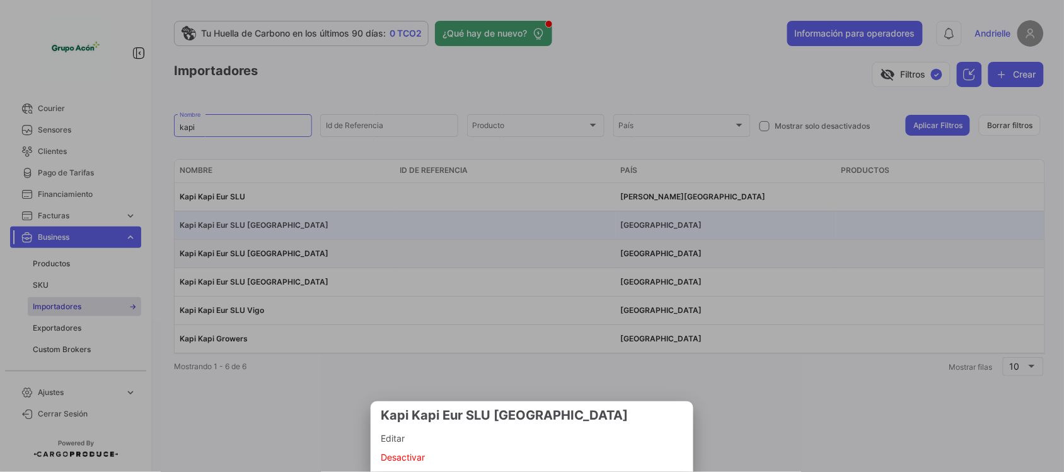
click at [293, 225] on div at bounding box center [532, 236] width 1064 height 472
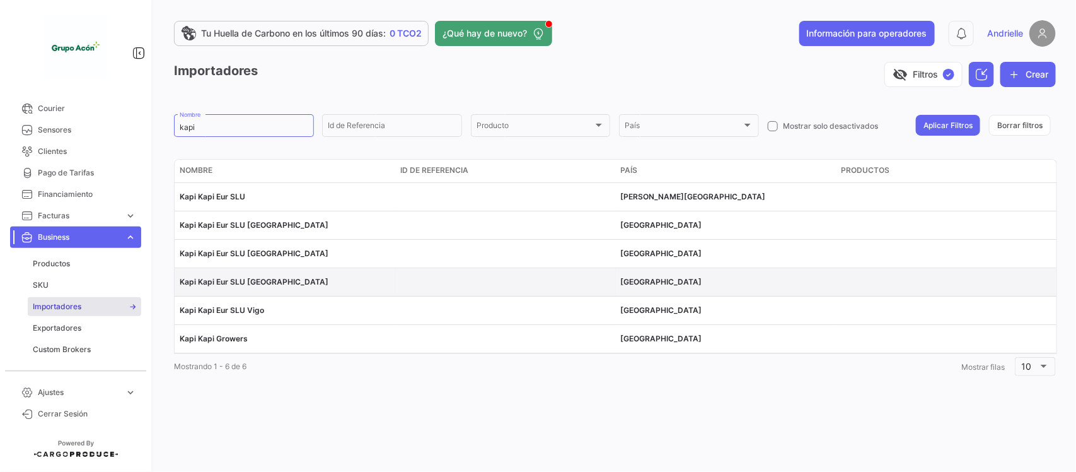
drag, startPoint x: 285, startPoint y: 279, endPoint x: 260, endPoint y: 291, distance: 27.4
click at [172, 288] on div "Tu Huella de Carbono en los últimos 90 días: 0 TCO2 ¿Qué hay de nuevo? Informac…" at bounding box center [615, 236] width 922 height 472
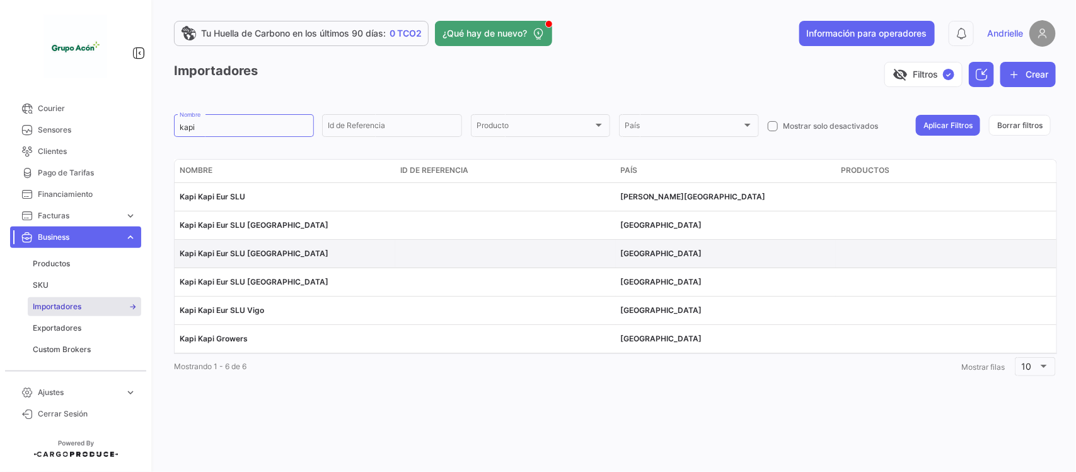
copy datatable-body-row "Kapi Kapi Eur SLU [GEOGRAPHIC_DATA]"
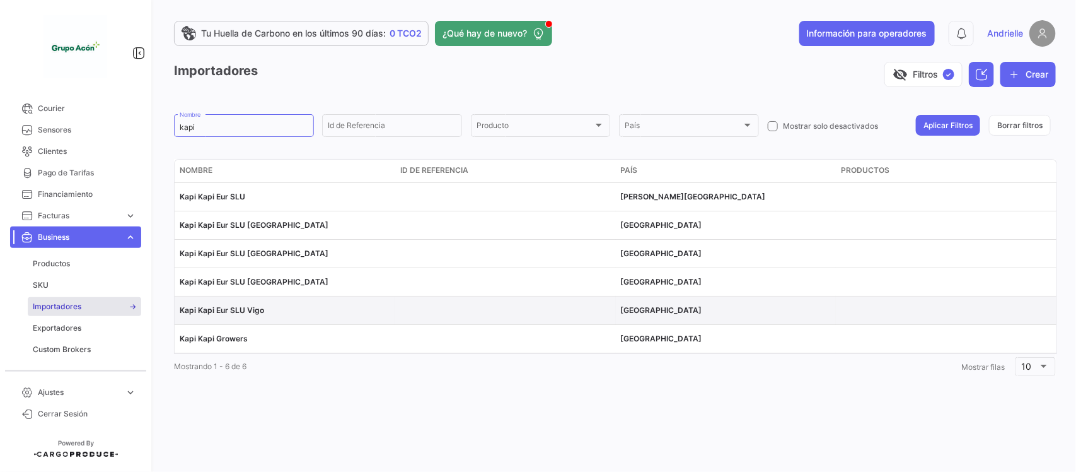
drag, startPoint x: 266, startPoint y: 309, endPoint x: 177, endPoint y: 311, distance: 88.9
click at [177, 311] on datatable-body-cell "Kapi Kapi Eur SLU Vigo" at bounding box center [285, 310] width 221 height 28
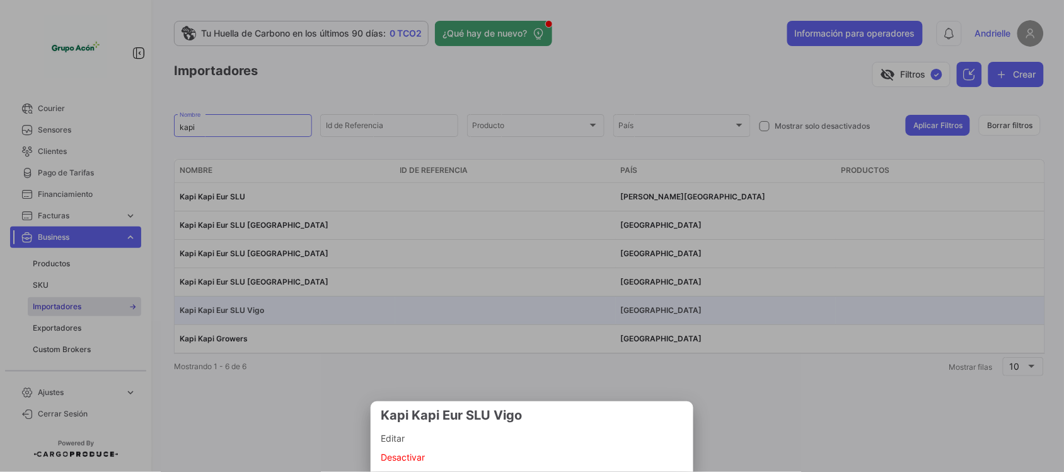
copy span "Kapi Kapi Eur SLU Vigo"
click at [279, 227] on div at bounding box center [532, 236] width 1064 height 472
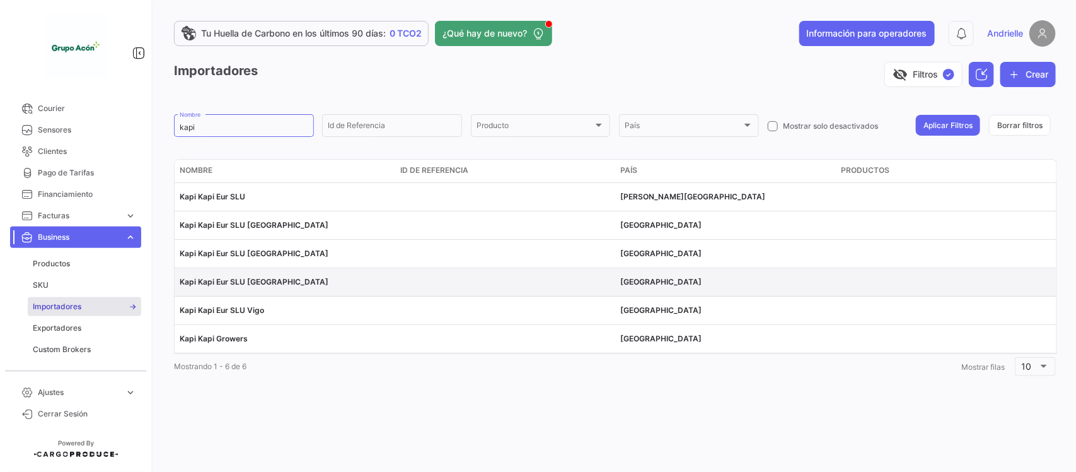
drag, startPoint x: 285, startPoint y: 281, endPoint x: 178, endPoint y: 281, distance: 107.2
click at [178, 281] on datatable-body-cell "Kapi Kapi Eur SLU [GEOGRAPHIC_DATA]" at bounding box center [285, 282] width 221 height 28
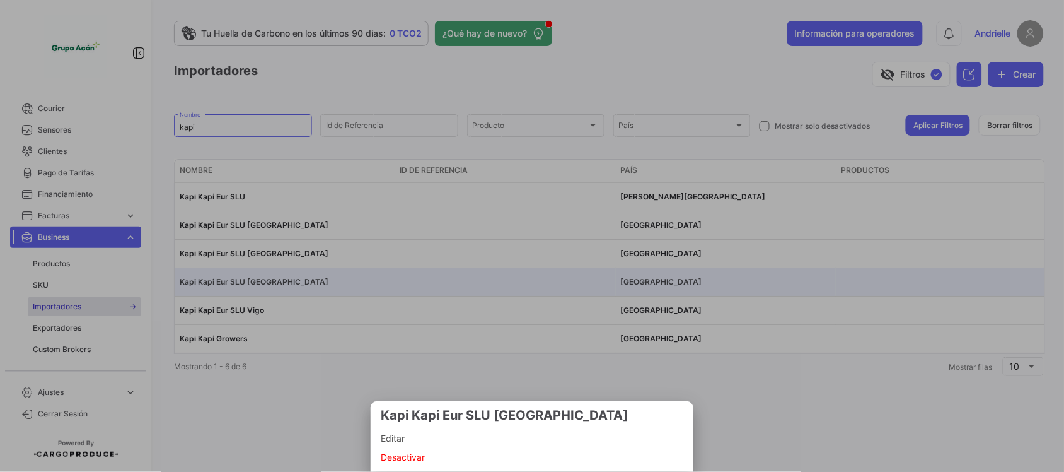
copy span "Kapi Kapi Eur SLU [GEOGRAPHIC_DATA]"
click at [275, 250] on div at bounding box center [532, 236] width 1064 height 472
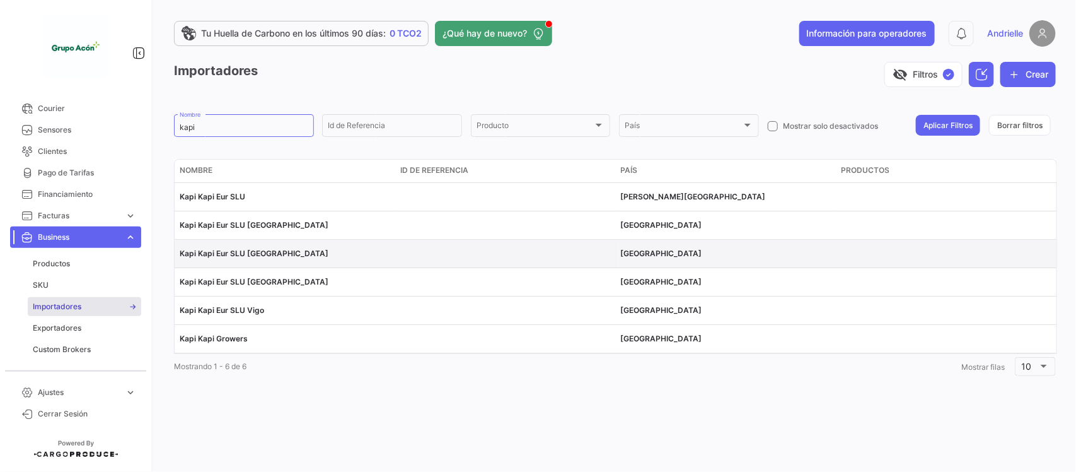
drag, startPoint x: 277, startPoint y: 251, endPoint x: 180, endPoint y: 259, distance: 98.0
click at [180, 259] on div "Kapi Kapi Eur SLU [GEOGRAPHIC_DATA]" at bounding box center [285, 253] width 211 height 11
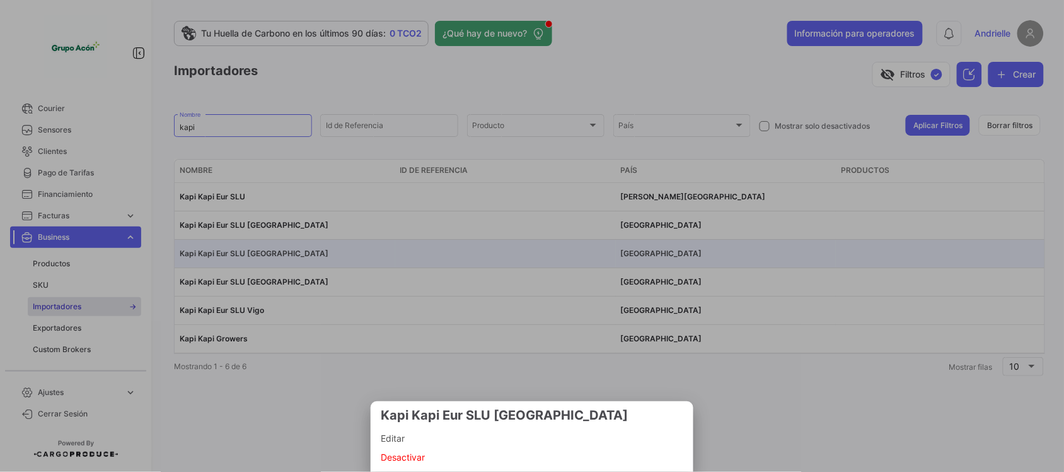
copy span "Kapi Kapi Eur SLU [GEOGRAPHIC_DATA]"
click at [66, 276] on div at bounding box center [532, 236] width 1064 height 472
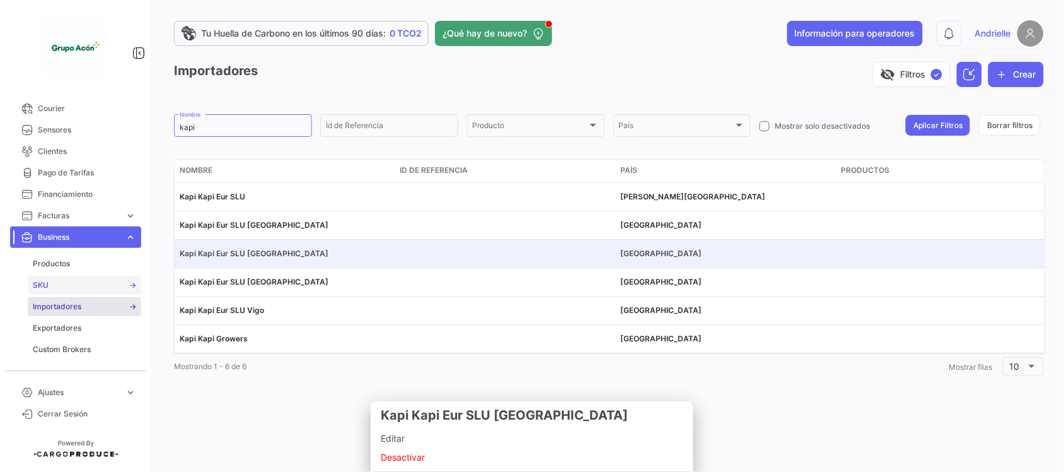
click at [58, 282] on link "SKU" at bounding box center [84, 285] width 113 height 19
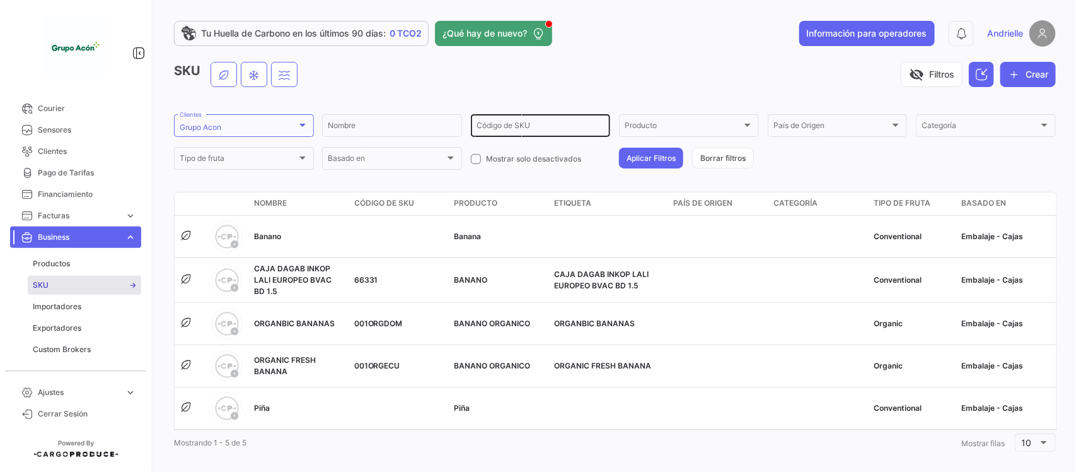
click at [564, 121] on div "Código de SKU" at bounding box center [541, 124] width 129 height 25
paste input "67618"
type input "67618"
click at [631, 149] on button "Aplicar Filtros" at bounding box center [651, 158] width 64 height 21
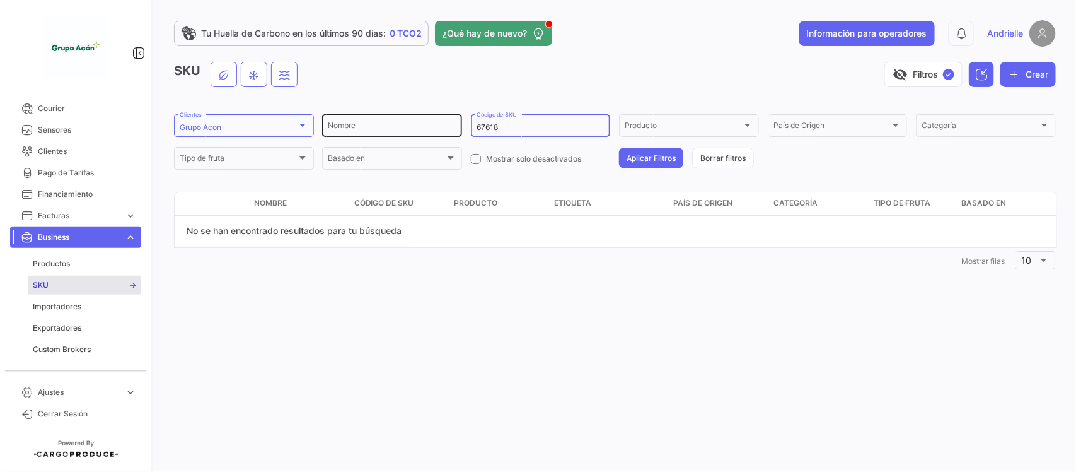
drag, startPoint x: 489, startPoint y: 131, endPoint x: 395, endPoint y: 136, distance: 94.7
click at [0, 0] on div "Nombre 67618 Código de SKU Producto Producto País de Origen País de Origen Cate…" at bounding box center [0, 0] width 0 height 0
paste input "75462"
click at [664, 161] on button "Aplicar Filtros" at bounding box center [651, 158] width 64 height 21
drag, startPoint x: 407, startPoint y: 133, endPoint x: 386, endPoint y: 139, distance: 21.6
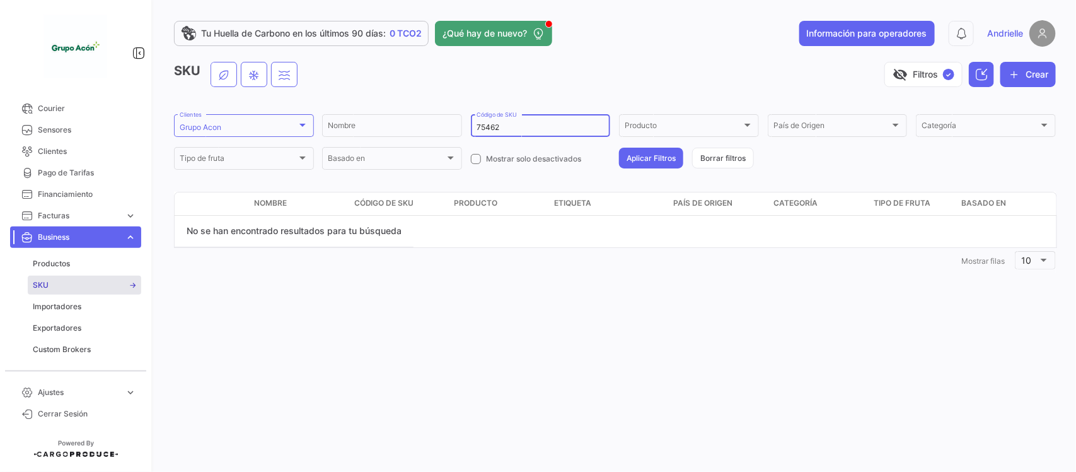
click at [0, 0] on div "Nombre 75462 Código de SKU Producto Producto País de Origen País de Origen Cate…" at bounding box center [0, 0] width 0 height 0
paste input "68765"
type input "68765"
click at [637, 165] on button "Aplicar Filtros" at bounding box center [651, 158] width 64 height 21
click at [74, 307] on span "Importadores" at bounding box center [57, 306] width 49 height 11
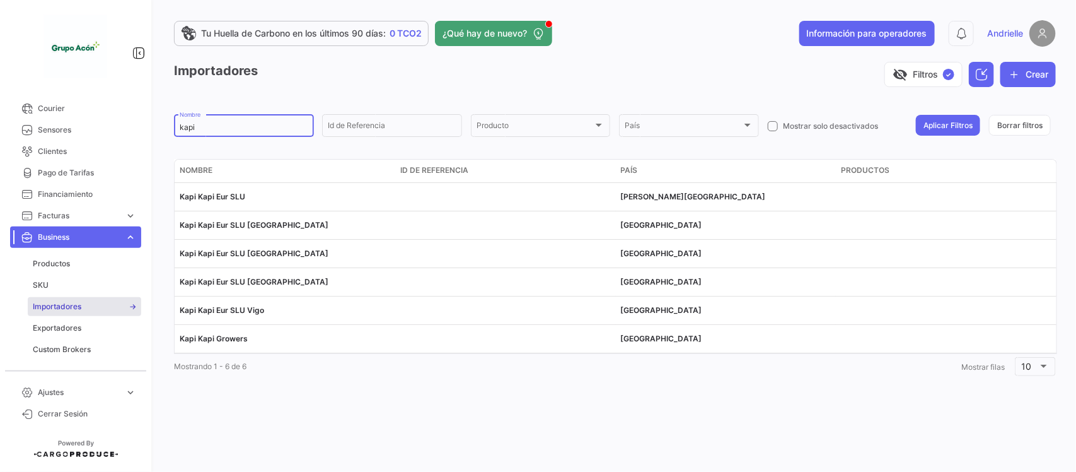
drag, startPoint x: 205, startPoint y: 124, endPoint x: 146, endPoint y: 126, distance: 59.3
click at [146, 126] on mat-sidenav-container "Overview Órdenes de Compra Documentos Cargas expand_more Cargas Aéreas Cargas M…" at bounding box center [538, 236] width 1076 height 472
paste input "[PERSON_NAME] FRUTADELI"
type input "[PERSON_NAME] FRUTADELI"
click at [943, 125] on button "Aplicar Filtros" at bounding box center [948, 125] width 64 height 21
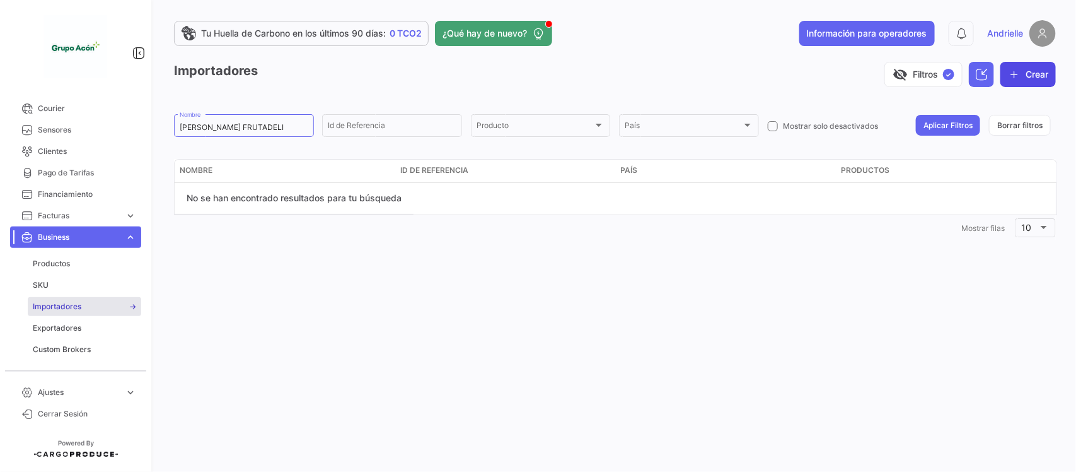
click at [1036, 78] on button "Crear" at bounding box center [1028, 74] width 55 height 25
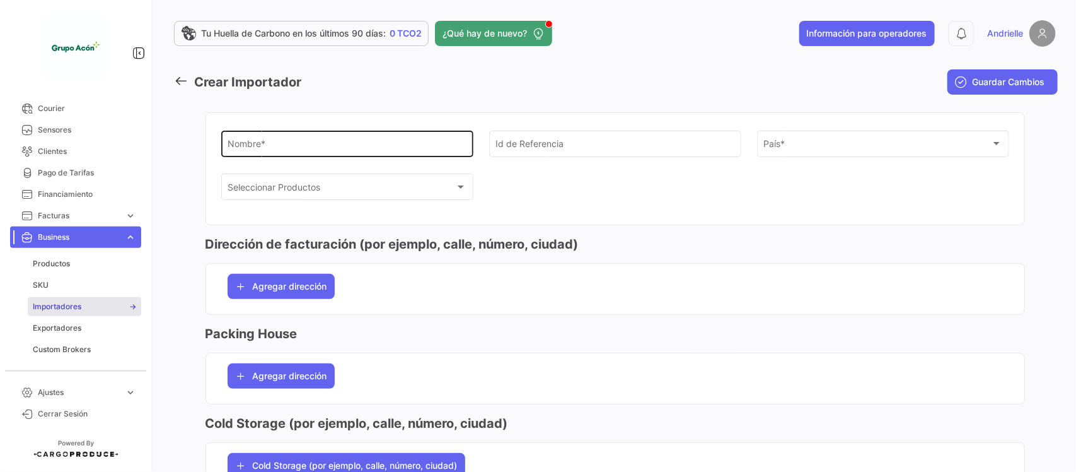
click at [388, 139] on div "Nombre *" at bounding box center [347, 142] width 239 height 29
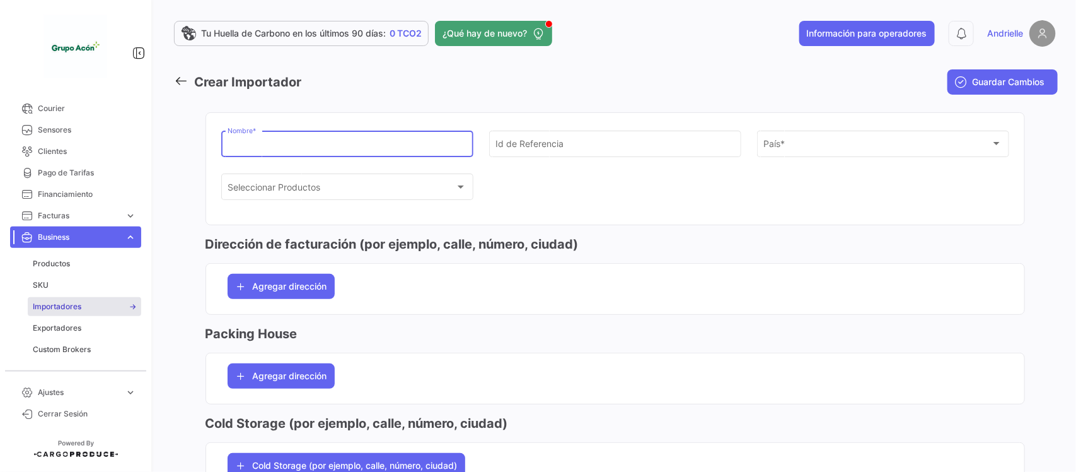
paste input "[PERSON_NAME] FRUTADELI"
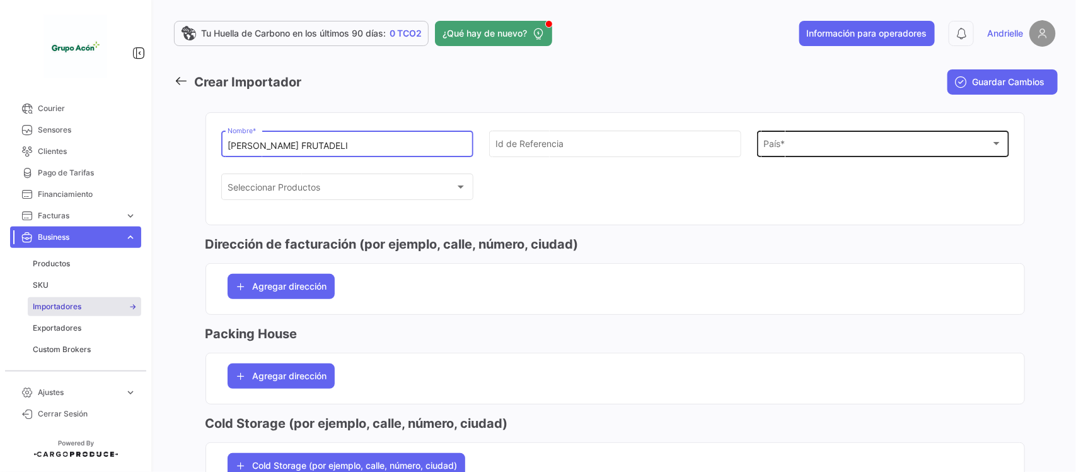
type input "[PERSON_NAME] FRUTADELI"
click at [782, 142] on span "País *" at bounding box center [878, 146] width 228 height 11
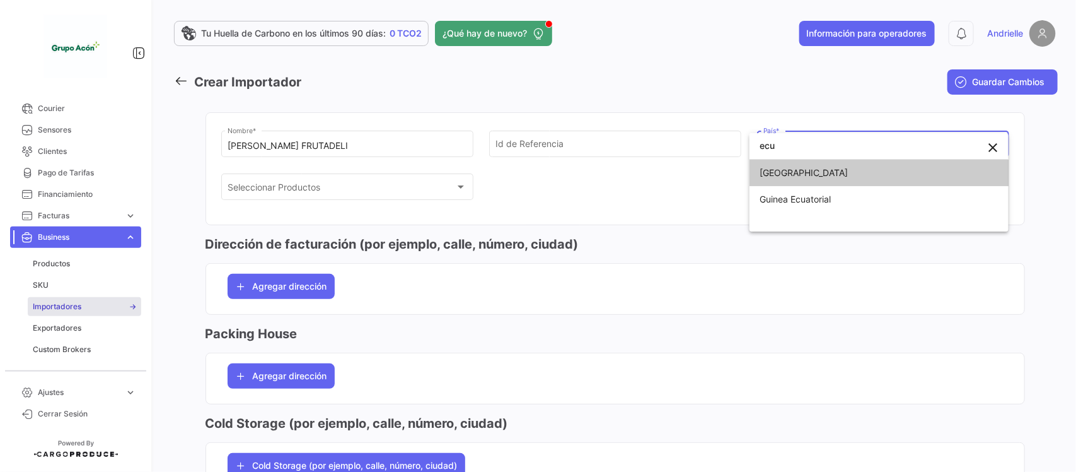
type input "ecu"
click at [771, 168] on span "[GEOGRAPHIC_DATA]" at bounding box center [804, 172] width 88 height 11
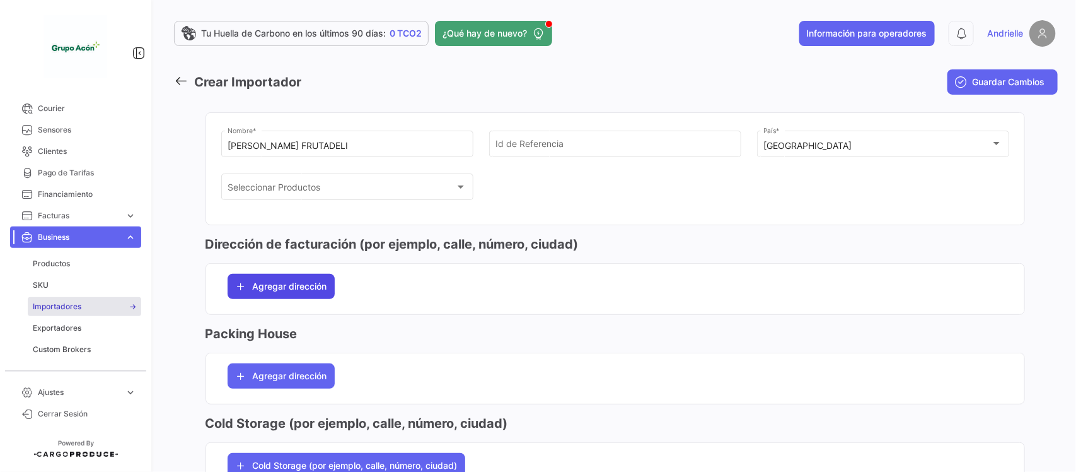
click at [288, 285] on span "Agregar dirección" at bounding box center [290, 286] width 74 height 13
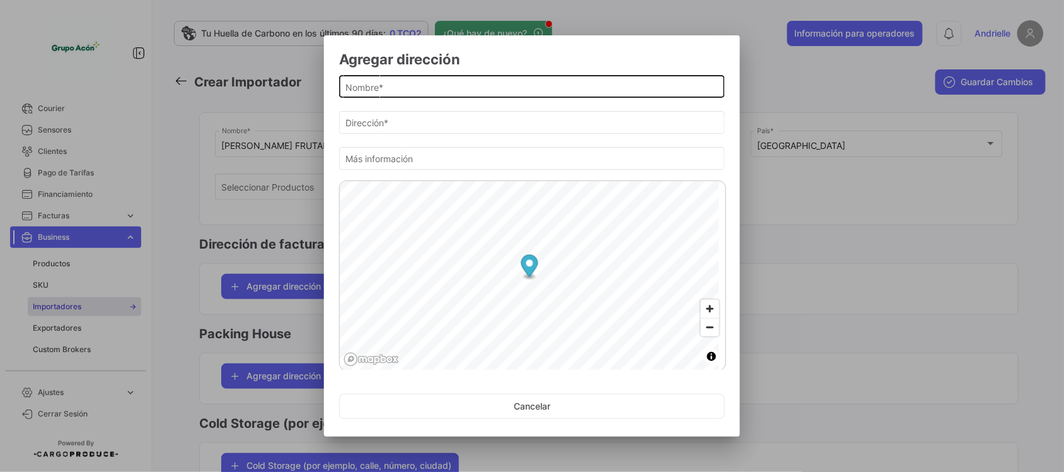
click at [395, 89] on input "Nombre *" at bounding box center [532, 87] width 373 height 11
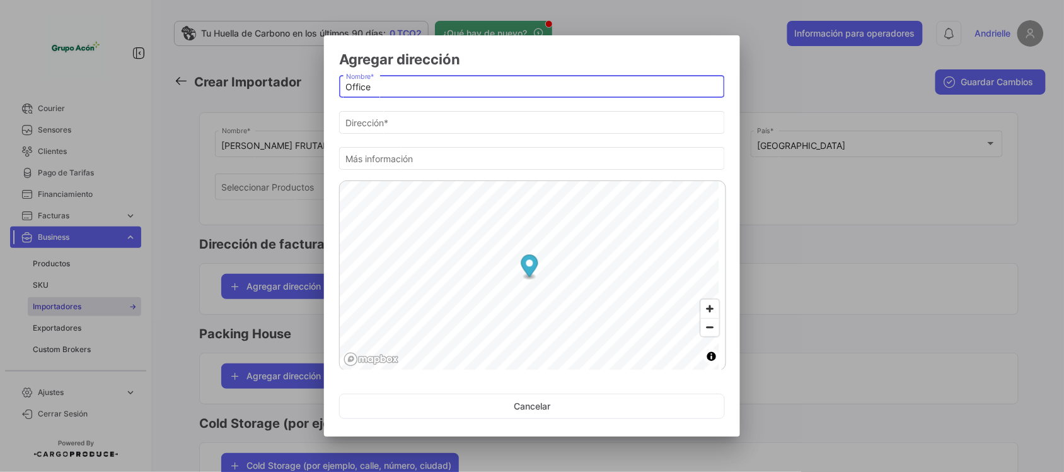
type input "Office"
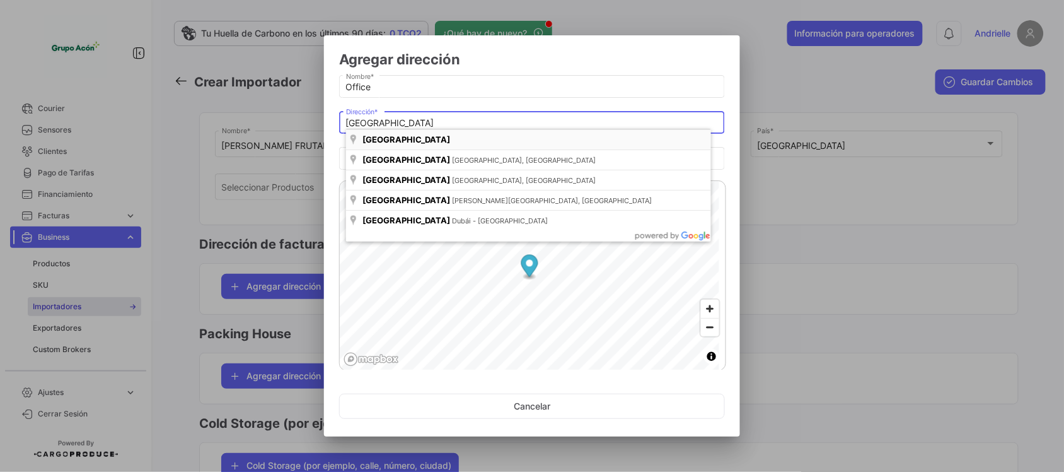
type input "[GEOGRAPHIC_DATA]"
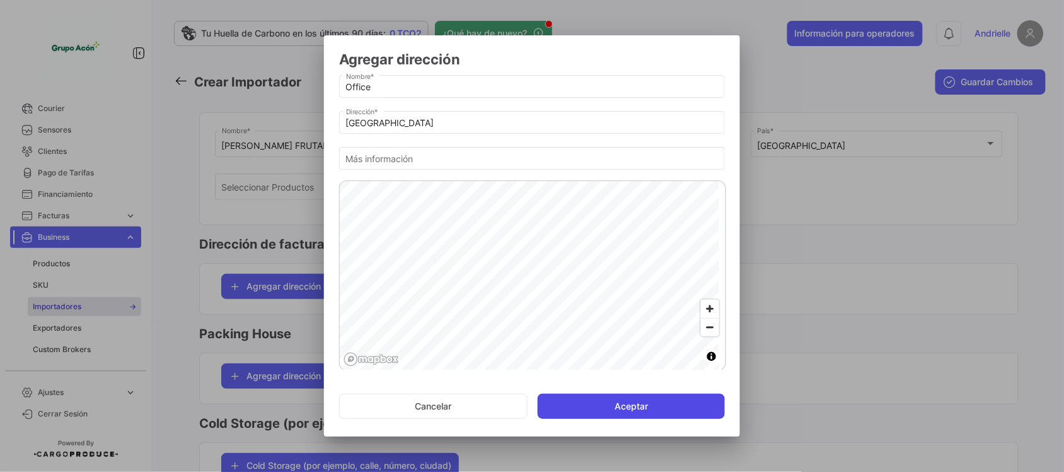
click at [678, 402] on button "Aceptar" at bounding box center [631, 405] width 187 height 25
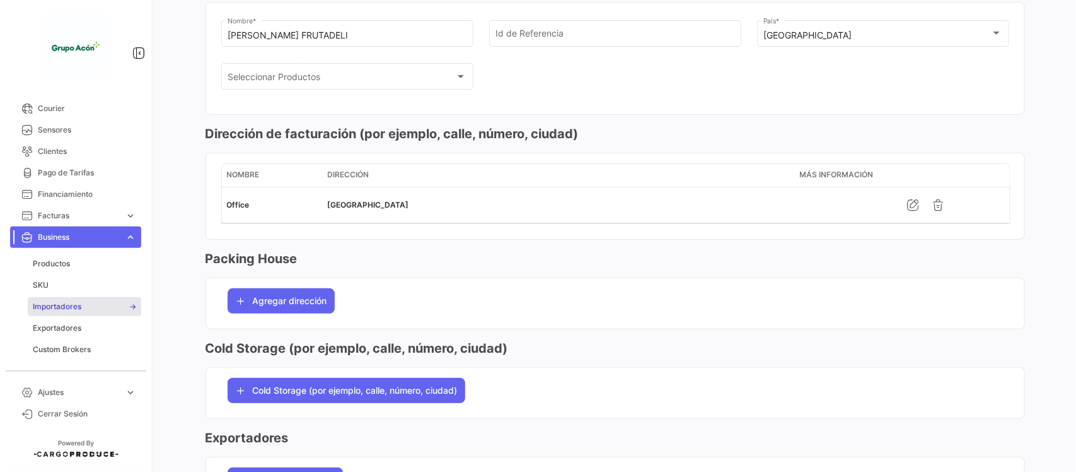
scroll to position [236, 0]
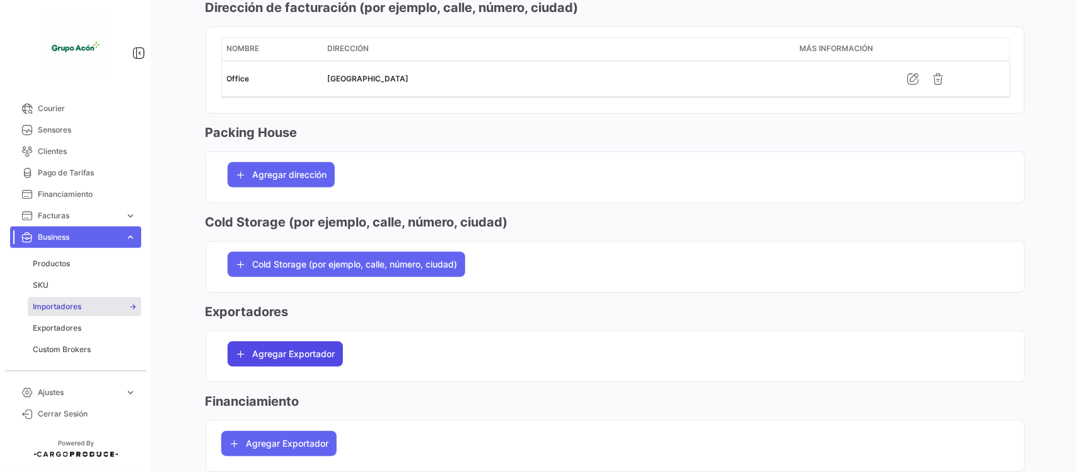
click at [300, 354] on span "Agregar Exportador" at bounding box center [294, 353] width 83 height 13
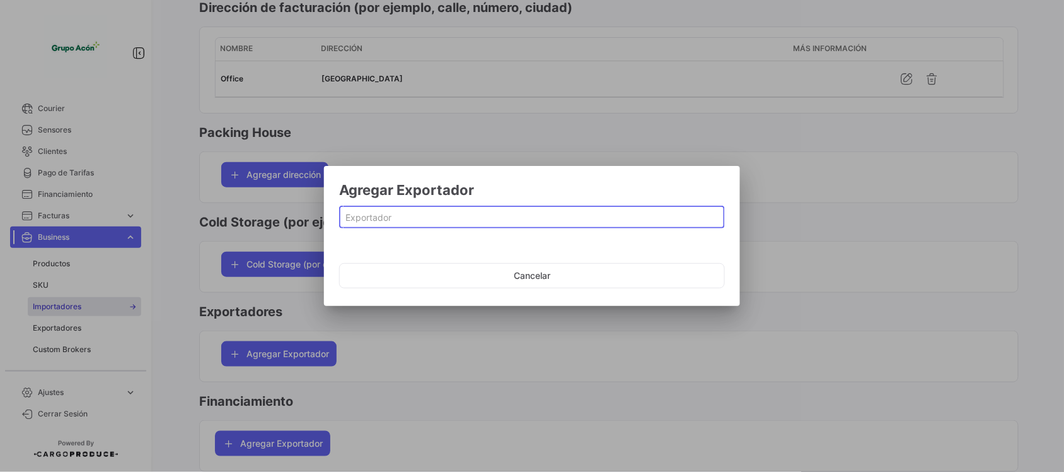
click at [361, 216] on input at bounding box center [532, 217] width 373 height 11
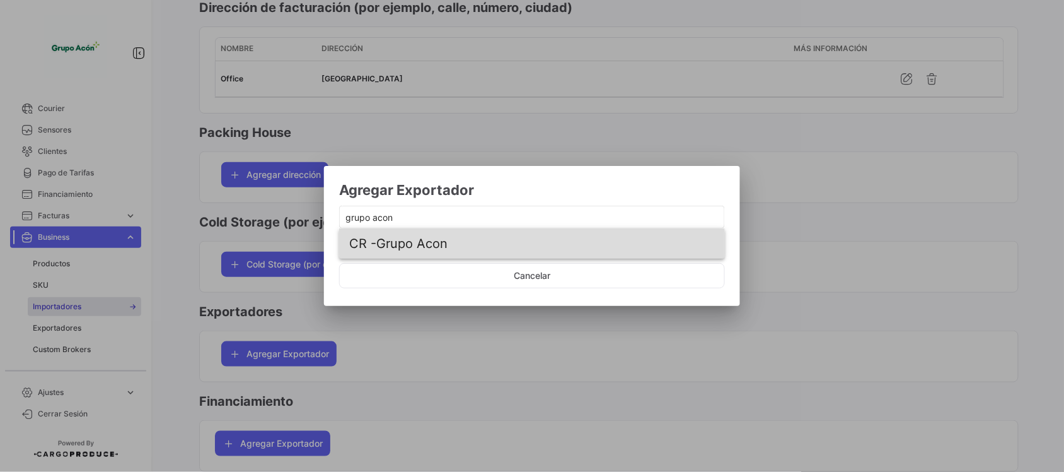
click at [433, 250] on span "CR - Grupo Acon" at bounding box center [500, 243] width 303 height 30
type input "Grupo Acon"
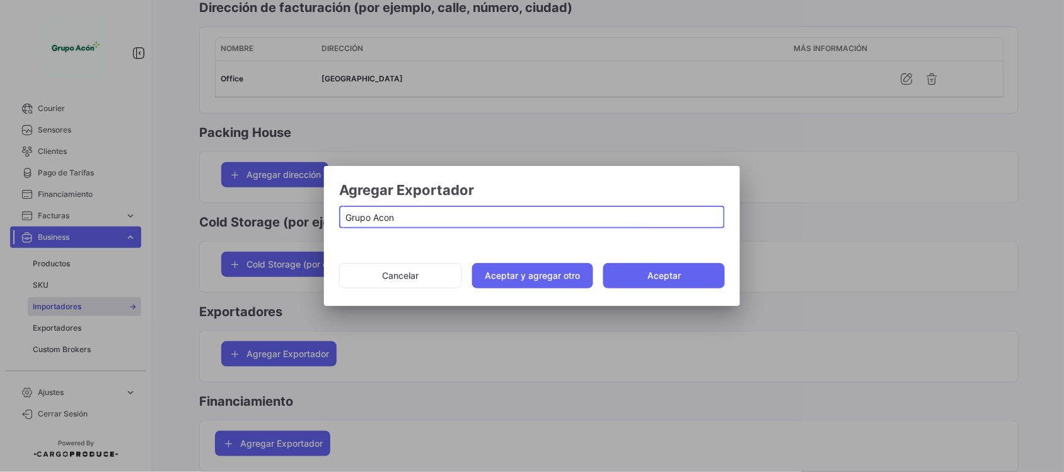
drag, startPoint x: 538, startPoint y: 273, endPoint x: 462, endPoint y: 236, distance: 84.6
click at [540, 272] on button "Aceptar y agregar otro" at bounding box center [533, 275] width 122 height 25
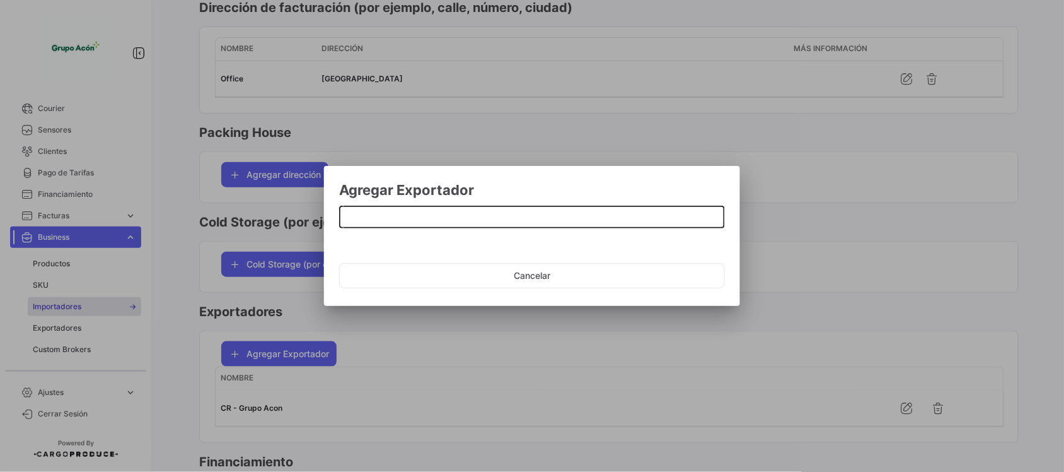
click at [426, 216] on input at bounding box center [532, 217] width 373 height 11
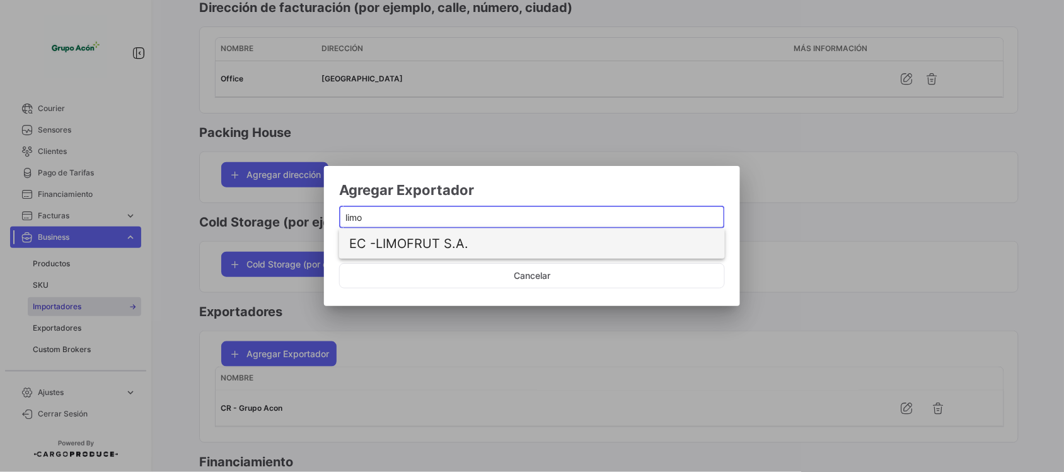
click at [426, 241] on span "EC - LIMOFRUT S.A." at bounding box center [500, 243] width 303 height 30
type input "LIMOFRUT S.A."
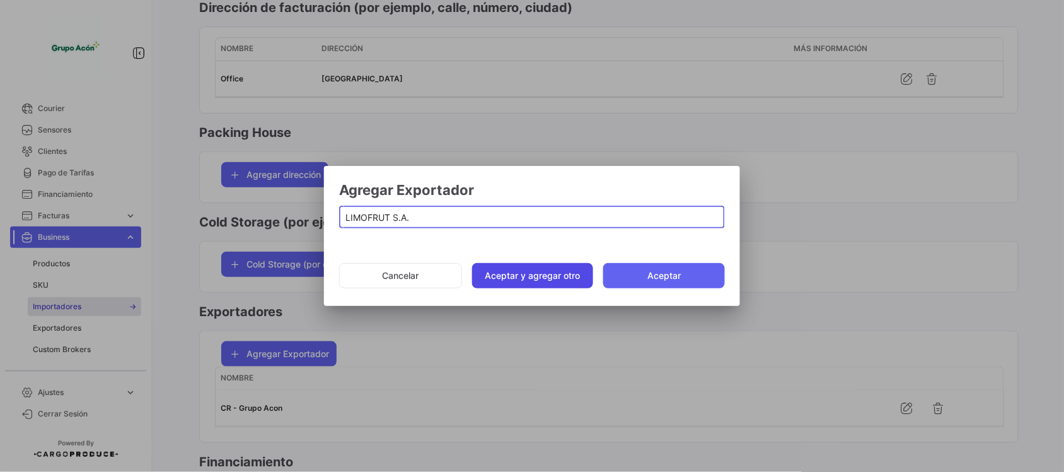
click at [528, 277] on button "Aceptar y agregar otro" at bounding box center [533, 275] width 122 height 25
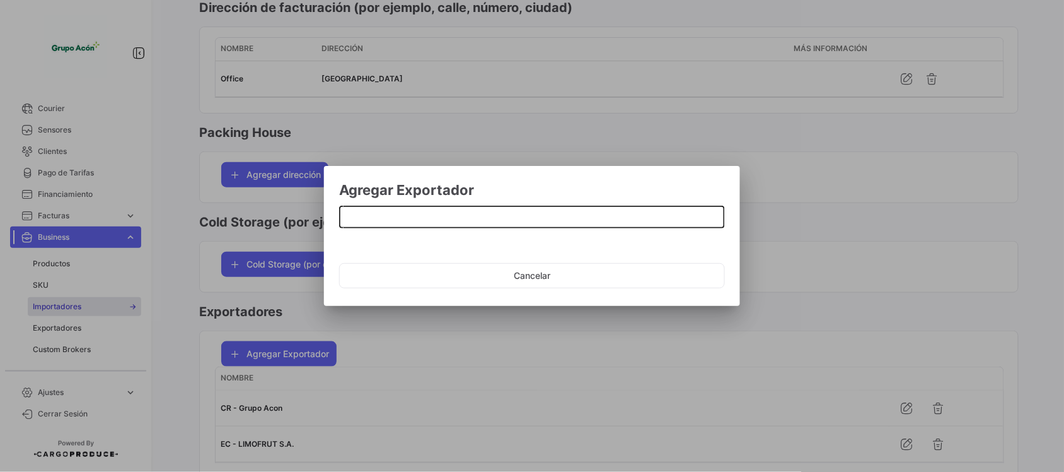
click at [426, 223] on input at bounding box center [532, 217] width 373 height 11
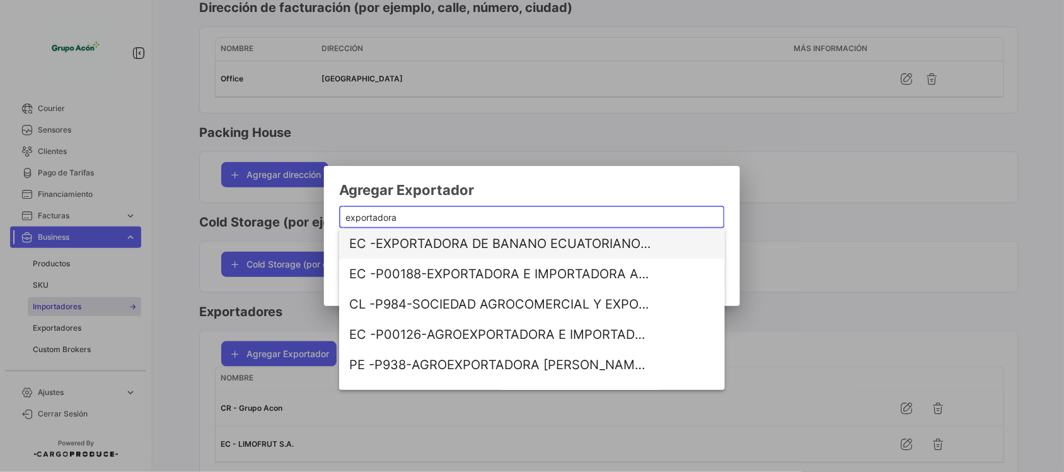
click at [451, 243] on span "EC - EXPORTADORA DE BANANO ECUATORIANO DE CALIDAD QUALITYBANANA S.A." at bounding box center [500, 243] width 303 height 30
type input "EXPORTADORA DE BANANO ECUATORIANO DE CALIDAD QUALITYBANANA S.A."
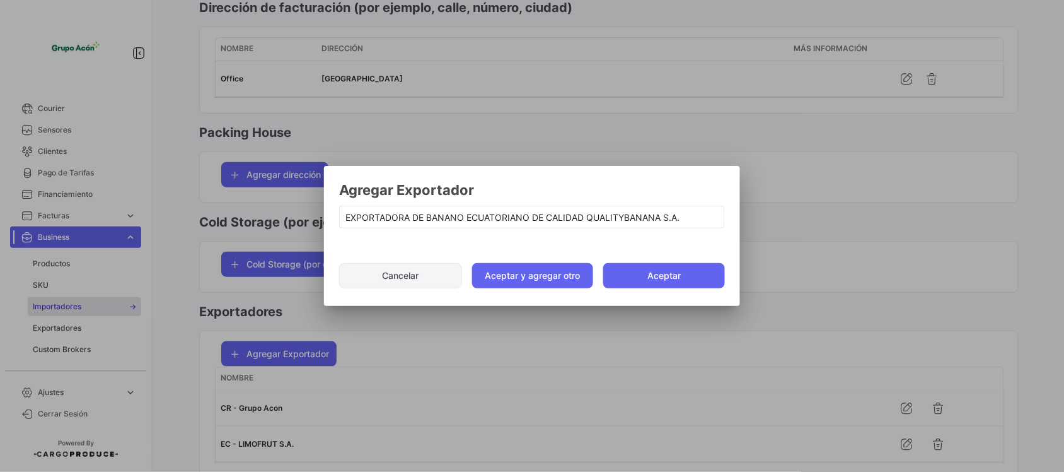
click at [550, 273] on button "Aceptar y agregar otro" at bounding box center [533, 275] width 122 height 25
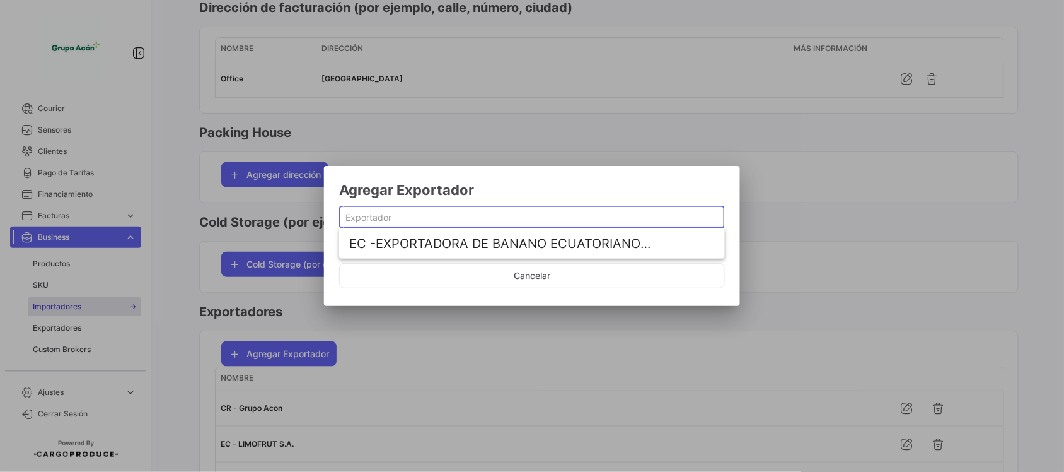
click at [441, 218] on input at bounding box center [532, 217] width 373 height 11
click at [448, 243] on span "DO - FFD FRESH FRUIT DOMINICANA SRL" at bounding box center [500, 243] width 303 height 30
type input "FFD FRESH FRUIT DOMINICANA SRL"
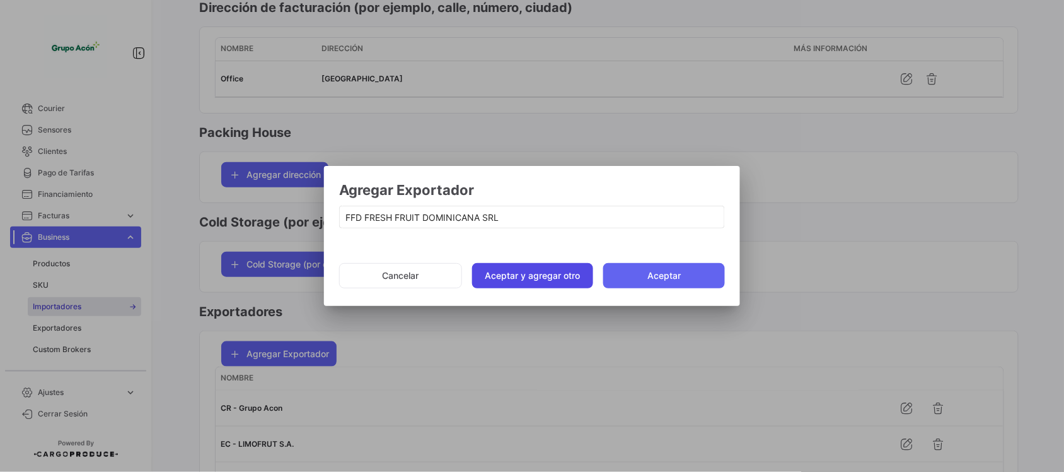
click at [533, 274] on button "Aceptar y agregar otro" at bounding box center [533, 275] width 122 height 25
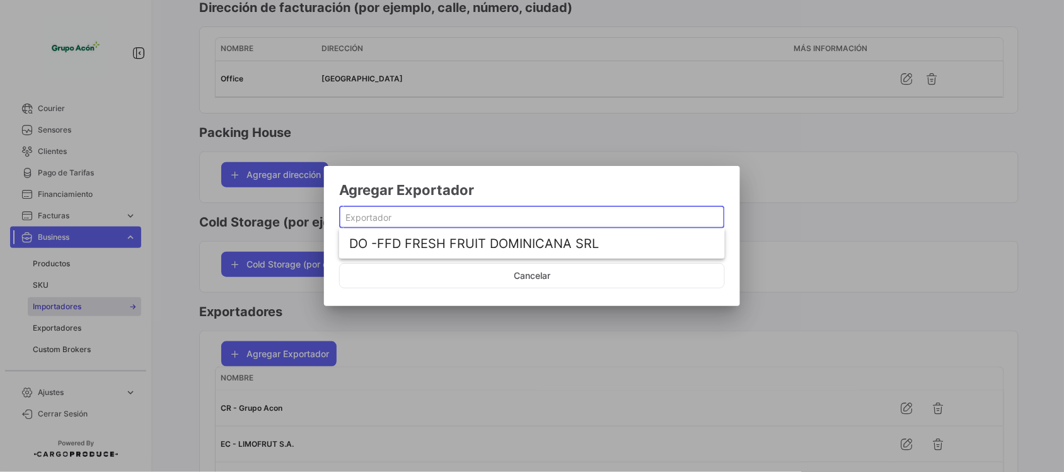
click at [489, 219] on input at bounding box center [532, 217] width 373 height 11
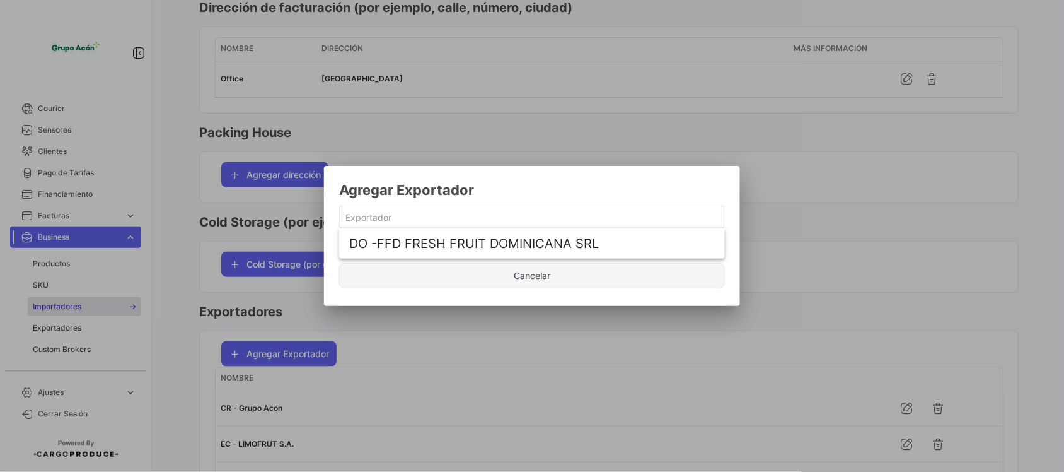
click at [562, 281] on button "Cancelar" at bounding box center [532, 275] width 386 height 25
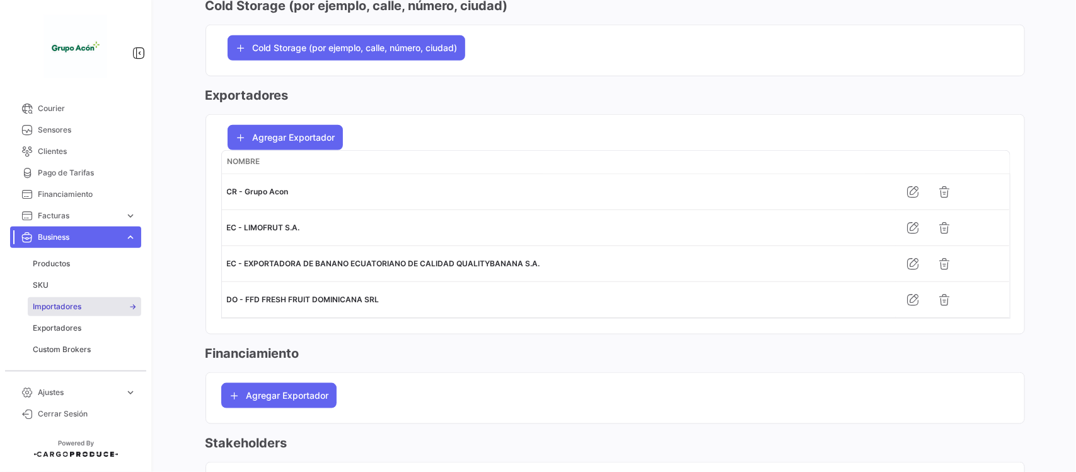
scroll to position [473, 0]
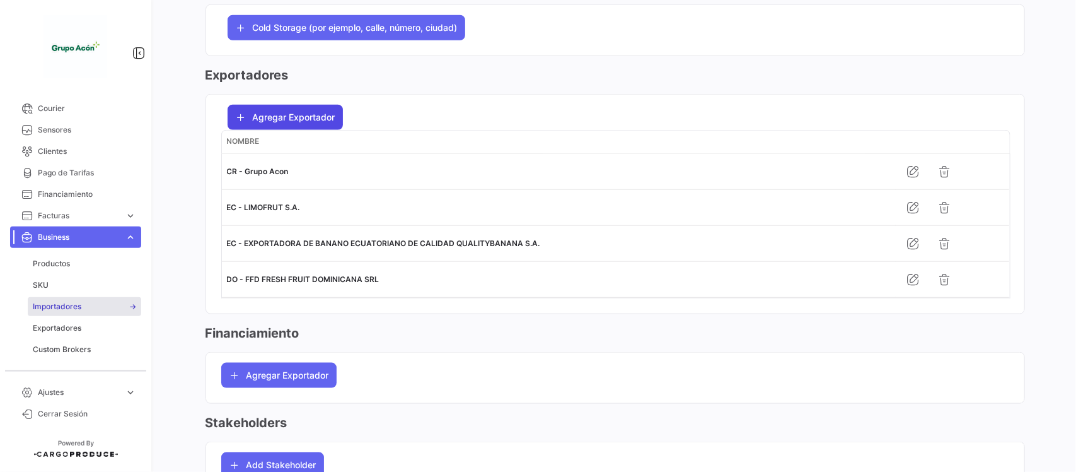
click at [313, 123] on span "Agregar Exportador" at bounding box center [294, 117] width 83 height 13
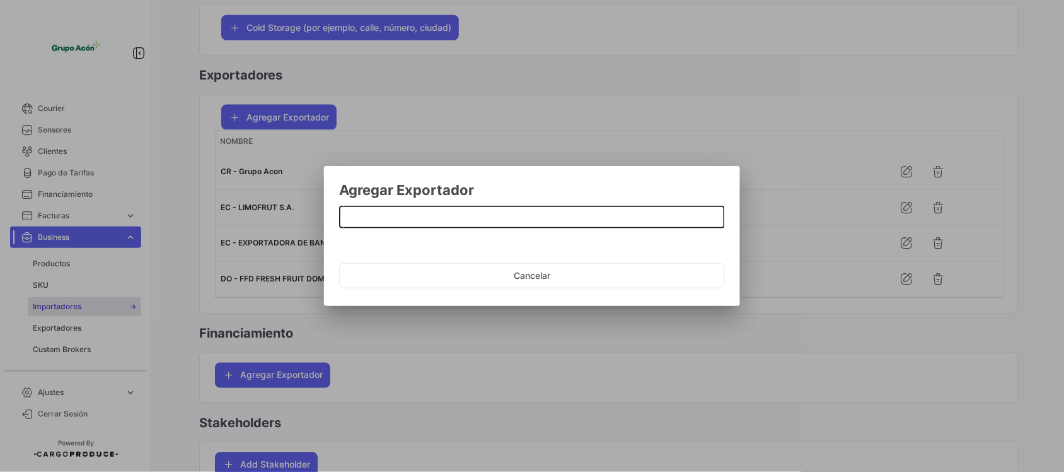
click at [433, 218] on input at bounding box center [532, 217] width 373 height 11
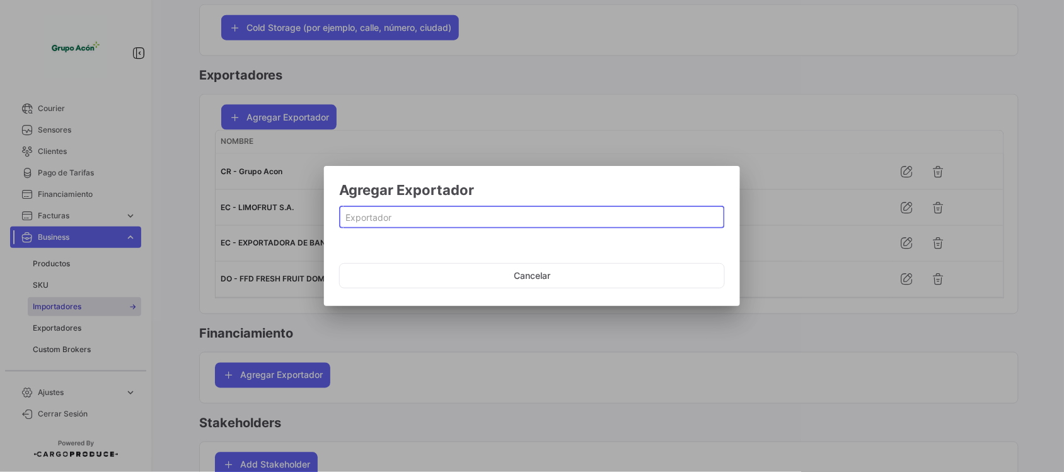
paste input "ASOPROABAJU"
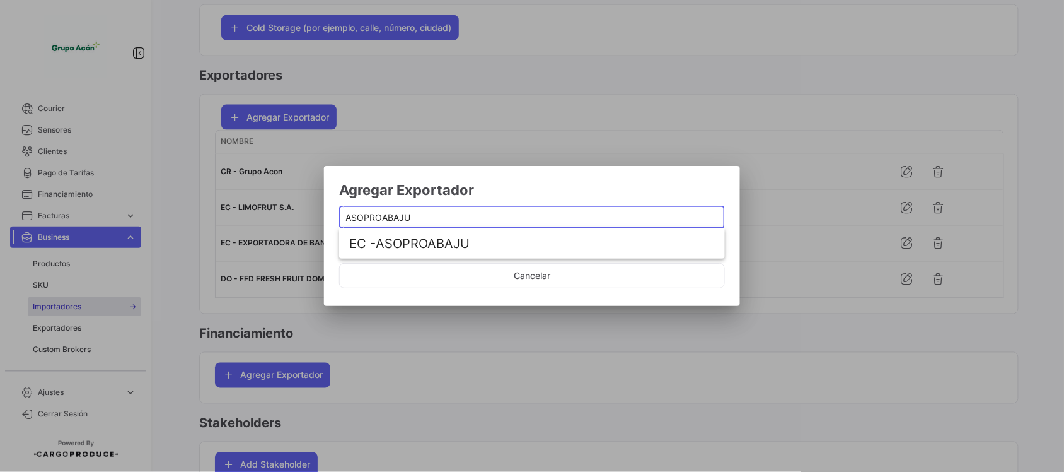
type input "ASOPROABAJU"
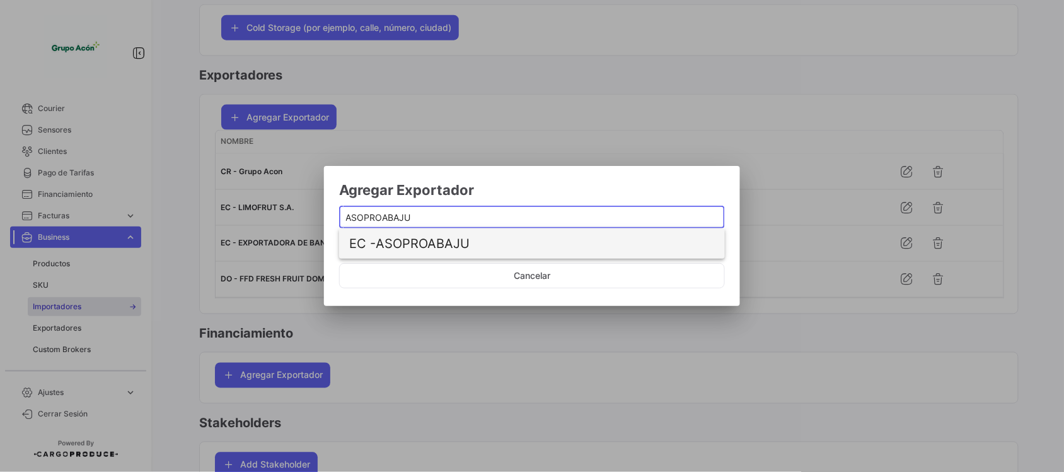
click at [442, 238] on span "EC - ASOPROABAJU" at bounding box center [500, 243] width 303 height 30
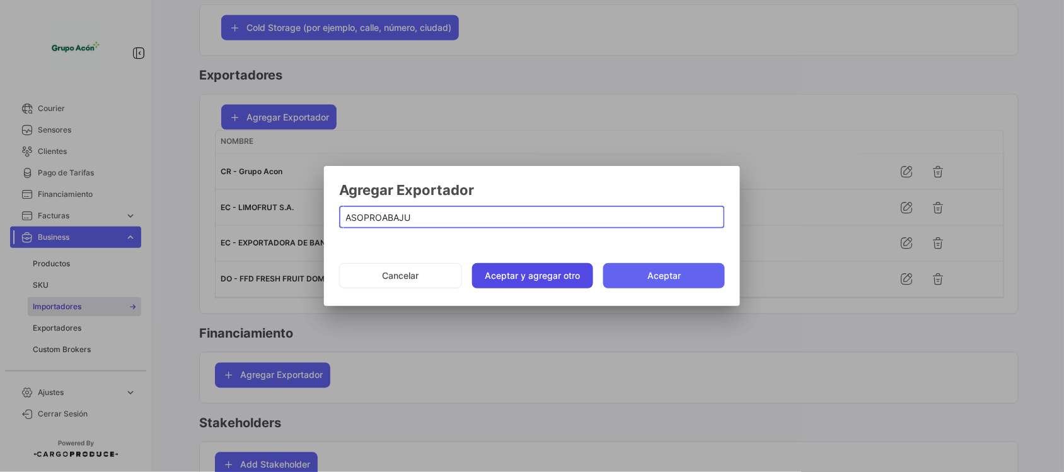
click at [533, 281] on button "Aceptar y agregar otro" at bounding box center [533, 275] width 122 height 25
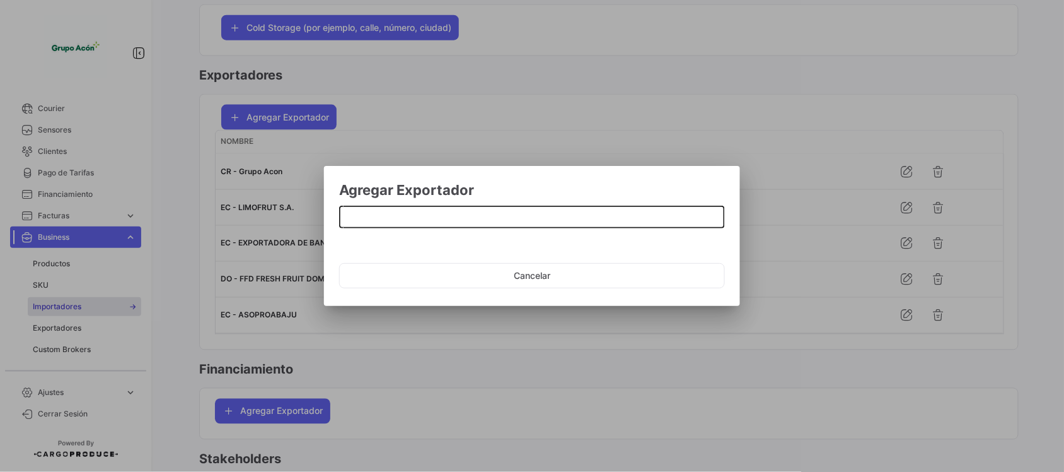
click at [496, 231] on div "Agregar Exportador Cancelar" at bounding box center [532, 236] width 1064 height 472
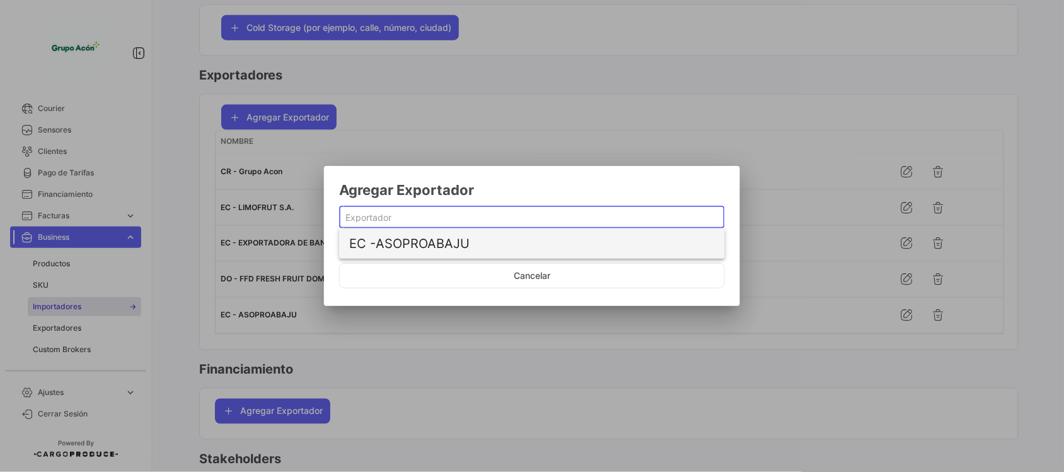
paste input "QUALITYBANANA S.A."
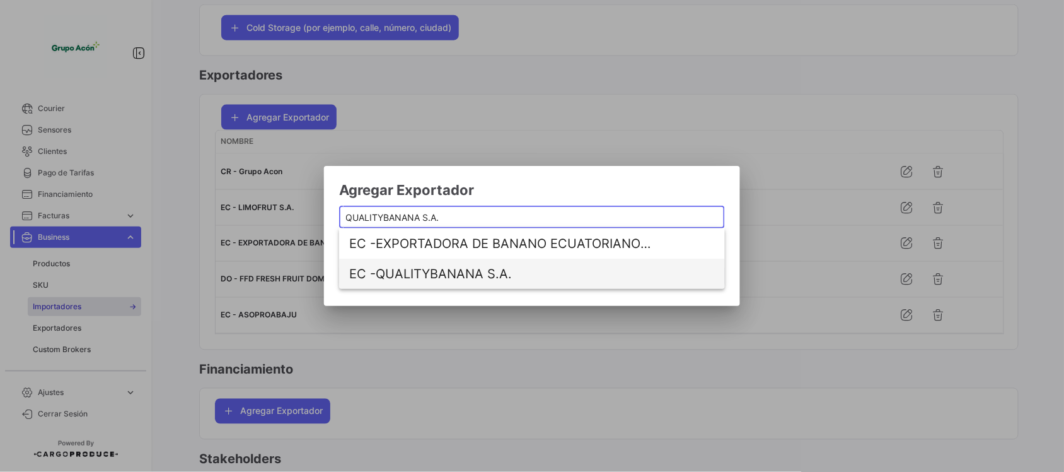
type input "QUALITYBANANA S.A."
click at [494, 272] on span "EC - QUALITYBANANA S.A." at bounding box center [500, 274] width 303 height 30
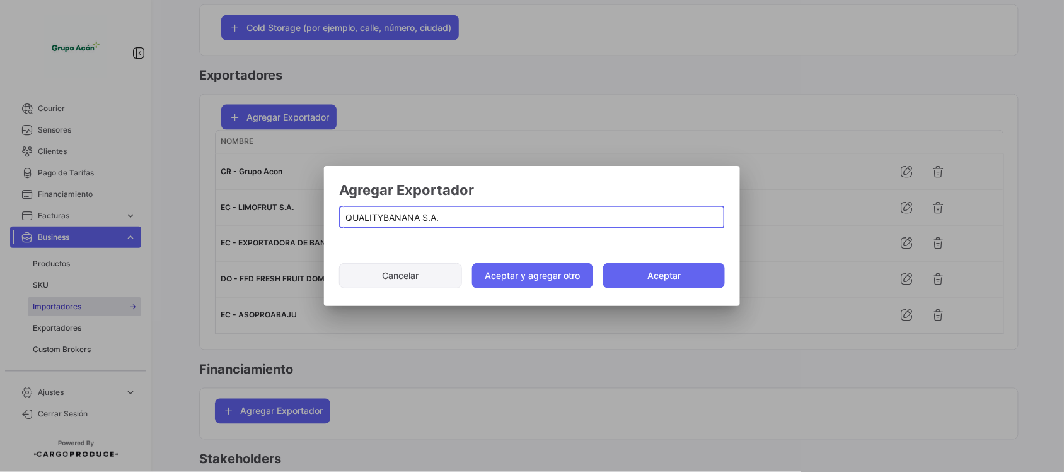
click at [515, 277] on button "Aceptar y agregar otro" at bounding box center [533, 275] width 122 height 25
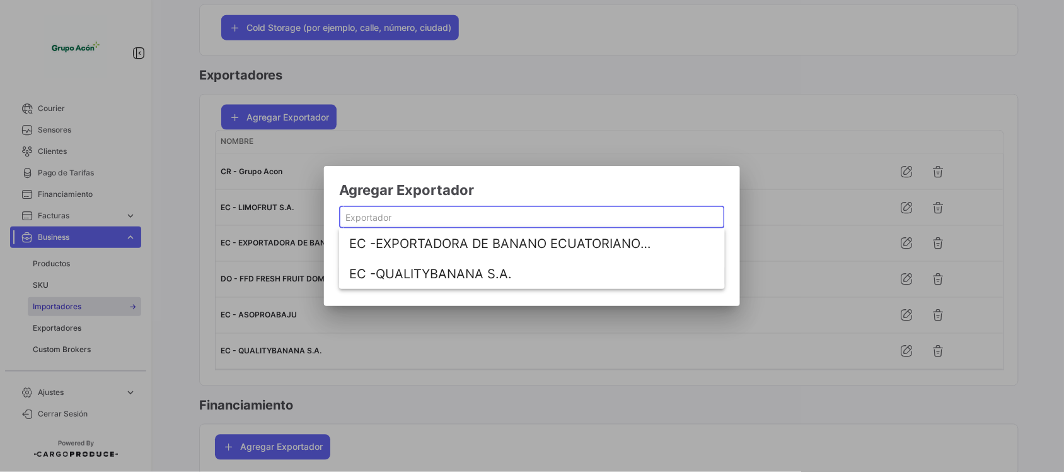
click at [380, 215] on input at bounding box center [532, 217] width 373 height 11
paste input "EXPORTVAL"
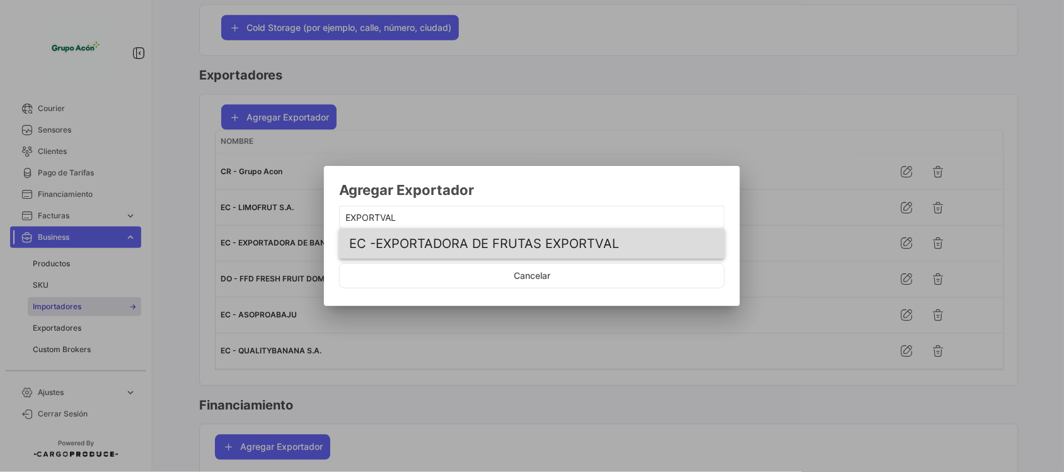
click at [436, 236] on span "EC - EXPORTADORA DE FRUTAS EXPORTVAL" at bounding box center [500, 243] width 303 height 30
type input "EXPORTADORA DE FRUTAS EXPORTVAL"
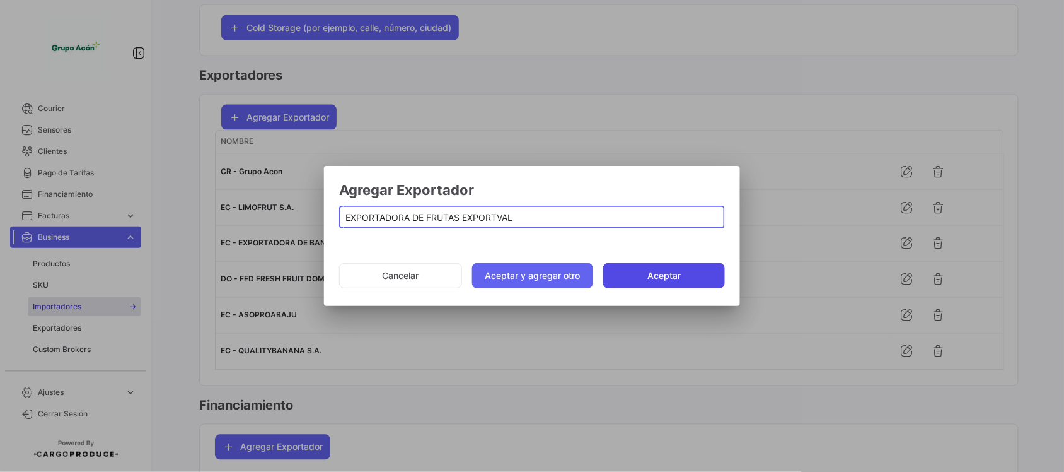
click at [665, 274] on button "Aceptar" at bounding box center [664, 275] width 122 height 25
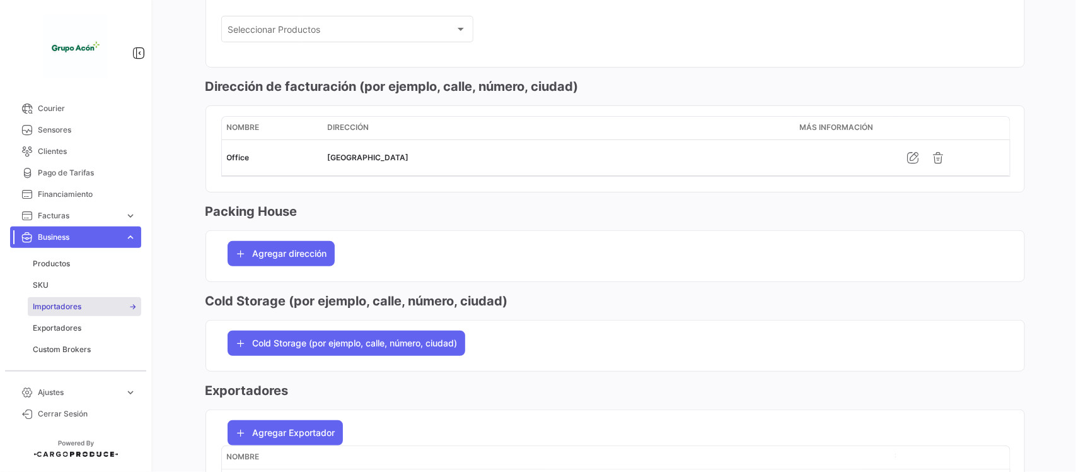
scroll to position [0, 0]
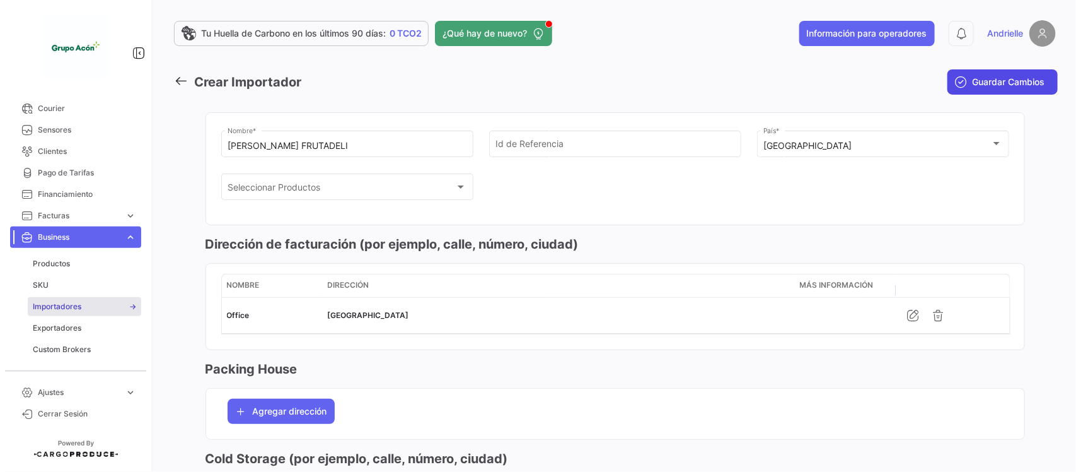
click at [1013, 79] on span "Guardar Cambios" at bounding box center [1009, 82] width 73 height 13
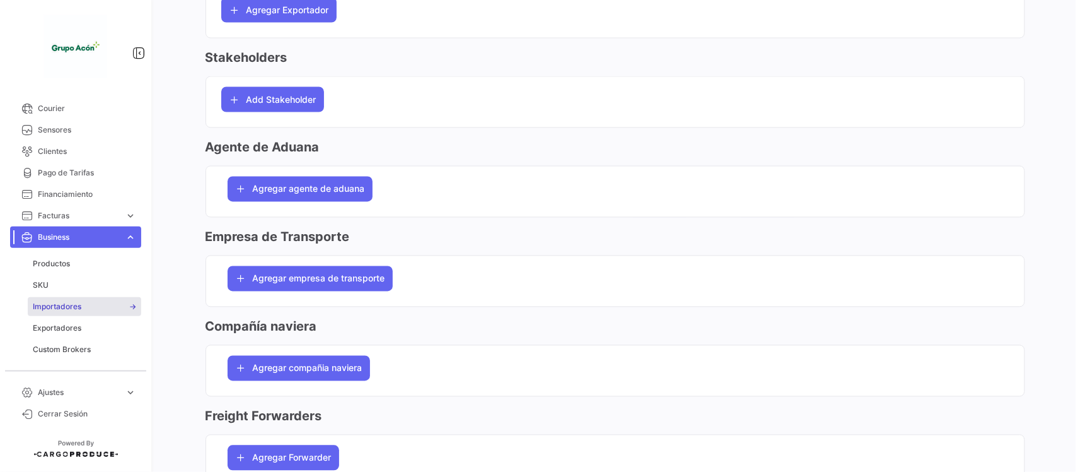
scroll to position [1103, 0]
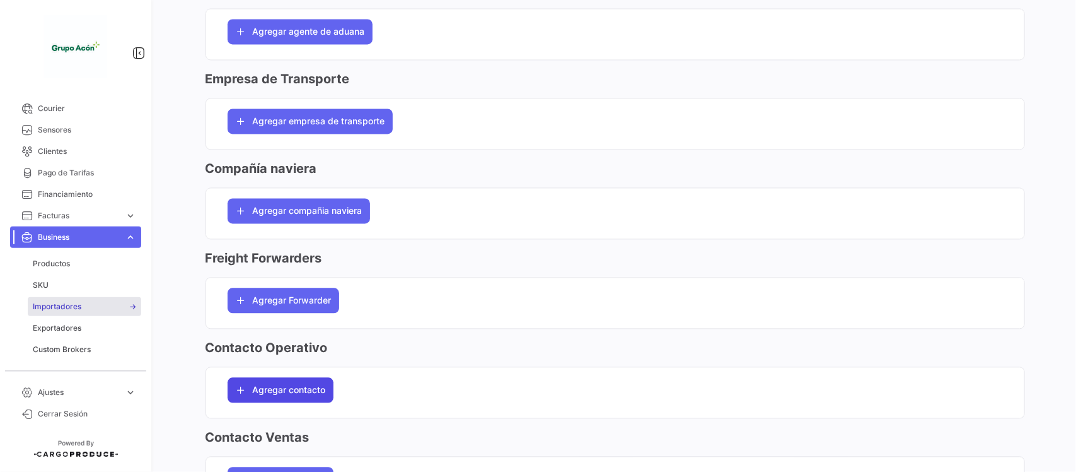
click at [306, 396] on span "Agregar contacto" at bounding box center [289, 389] width 73 height 13
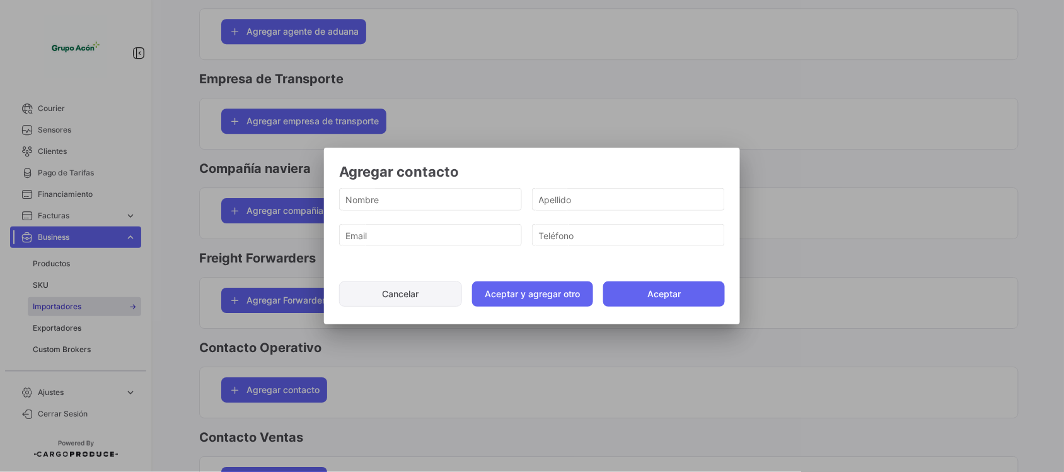
click at [407, 291] on button "Cancelar" at bounding box center [400, 293] width 123 height 25
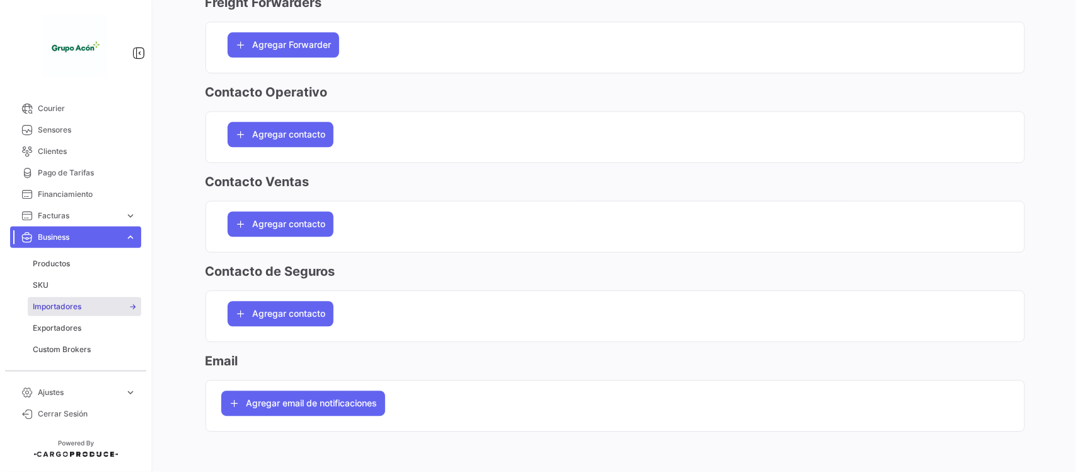
scroll to position [1366, 0]
click at [357, 402] on span "Agregar email de notificaciones" at bounding box center [312, 403] width 131 height 13
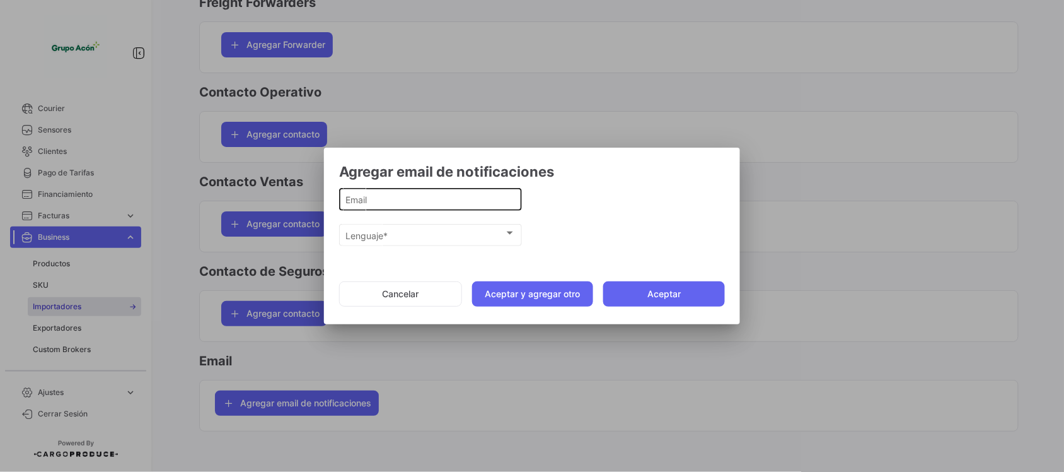
click at [422, 194] on input "Email" at bounding box center [431, 199] width 170 height 11
paste input "[EMAIL_ADDRESS][DOMAIN_NAME]"
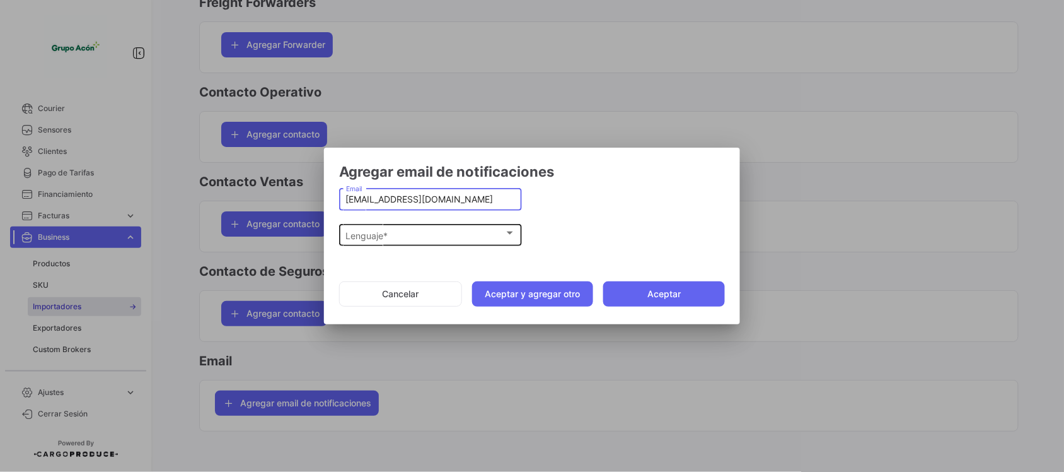
type input "[EMAIL_ADDRESS][DOMAIN_NAME]"
click at [467, 235] on div "Lenguaje *" at bounding box center [425, 235] width 158 height 11
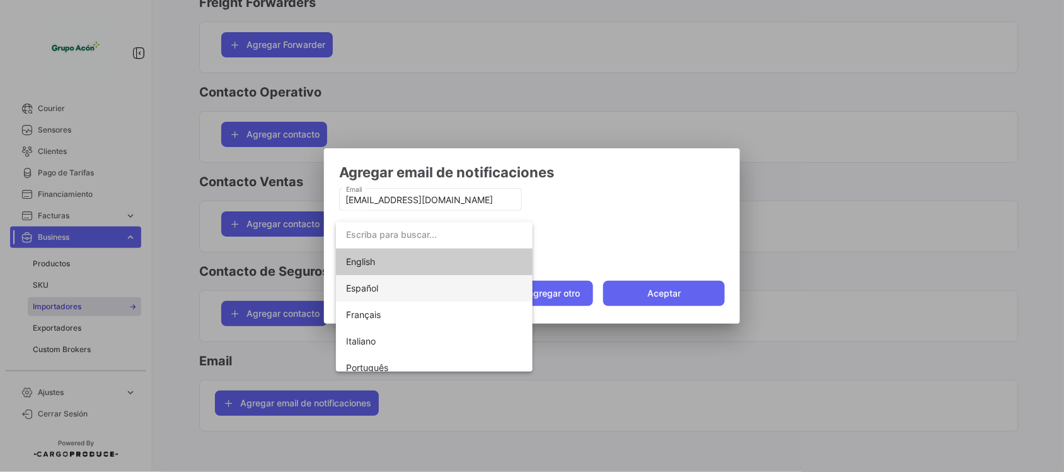
click at [383, 288] on span "Español" at bounding box center [434, 288] width 177 height 26
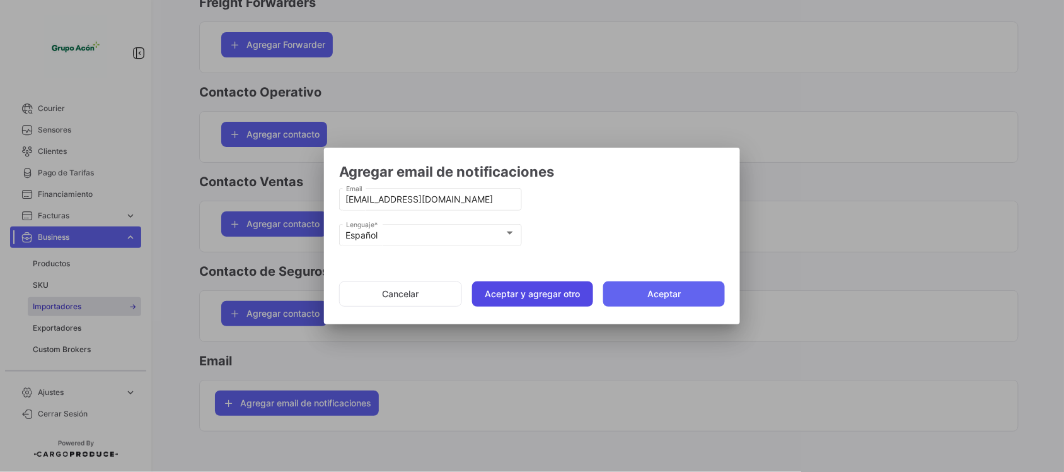
click at [540, 293] on button "Aceptar y agregar otro" at bounding box center [533, 293] width 122 height 25
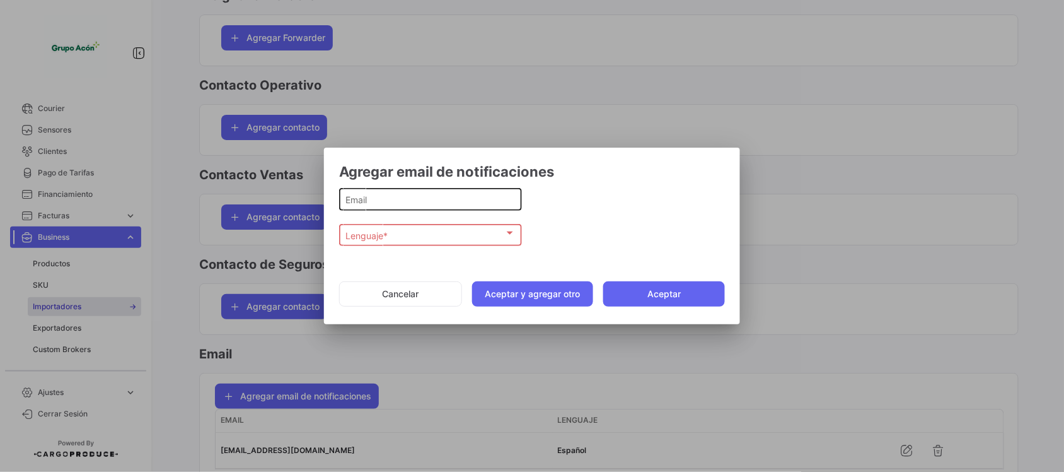
click at [410, 193] on div "Email" at bounding box center [431, 197] width 170 height 25
paste input "[EMAIL_ADDRESS][DOMAIN_NAME]"
type input "[EMAIL_ADDRESS][DOMAIN_NAME]"
click at [388, 234] on span "Lenguaje *" at bounding box center [425, 235] width 158 height 11
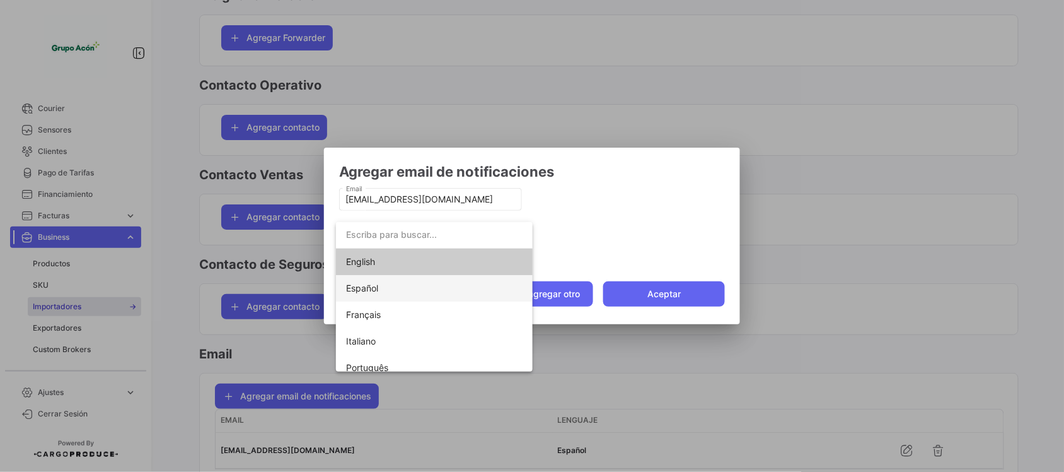
click at [383, 289] on span "Español" at bounding box center [434, 288] width 177 height 26
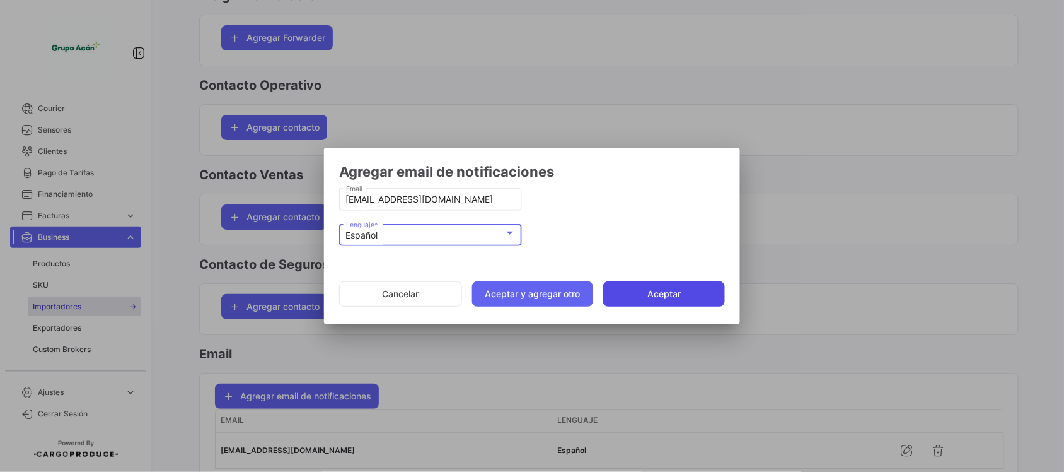
click at [639, 288] on button "Aceptar" at bounding box center [664, 293] width 122 height 25
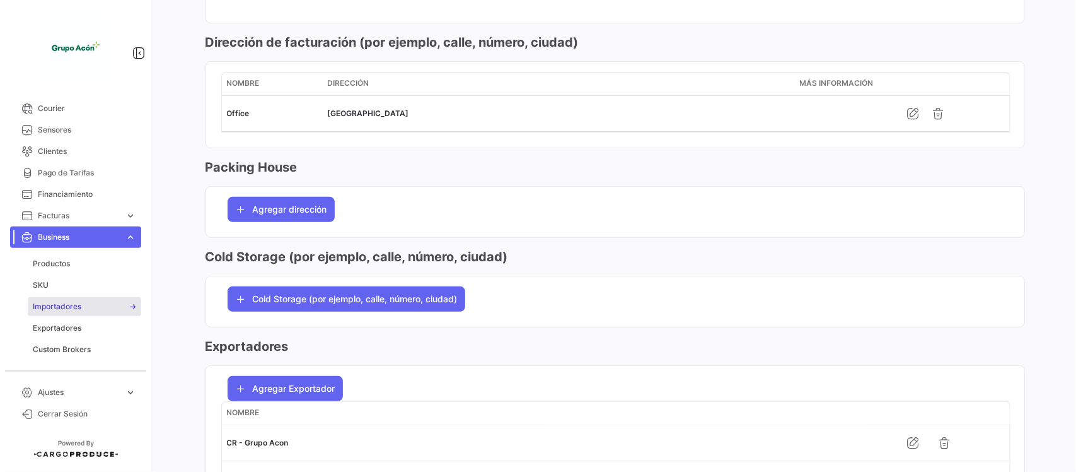
scroll to position [0, 0]
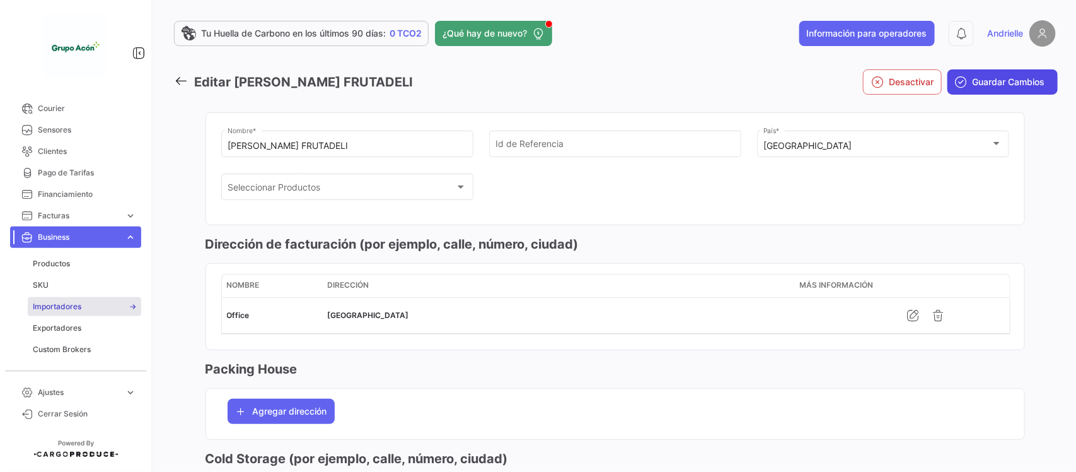
click at [1016, 82] on span "Guardar Cambios" at bounding box center [1009, 82] width 73 height 13
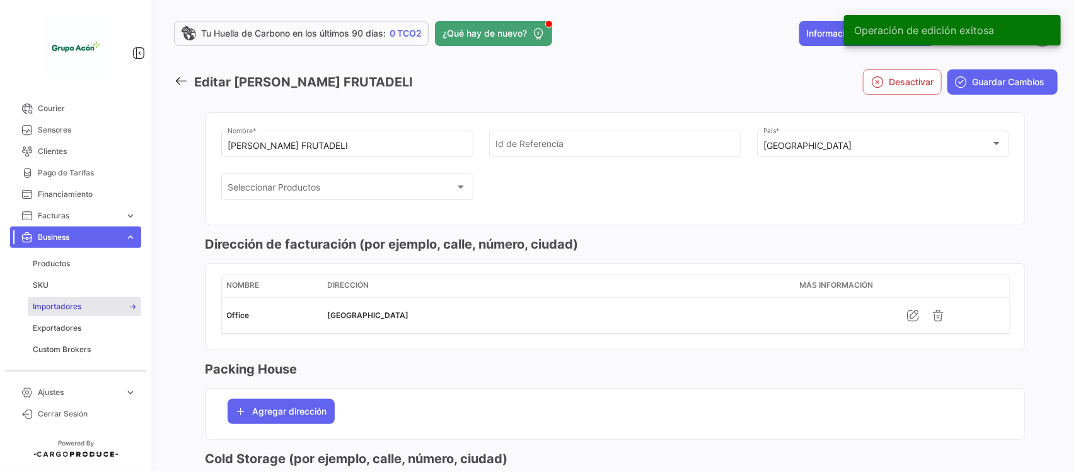
click at [178, 77] on icon at bounding box center [181, 81] width 14 height 14
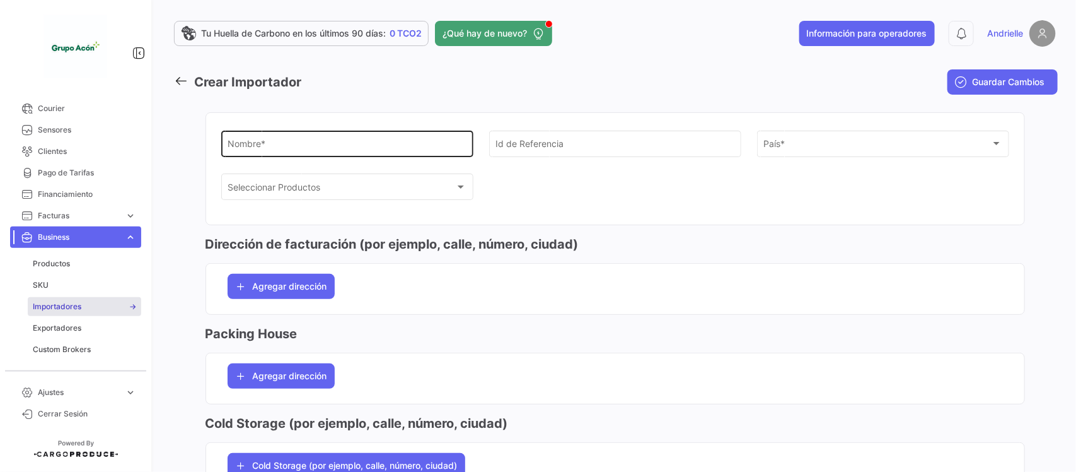
click at [251, 146] on input "Nombre *" at bounding box center [347, 146] width 239 height 11
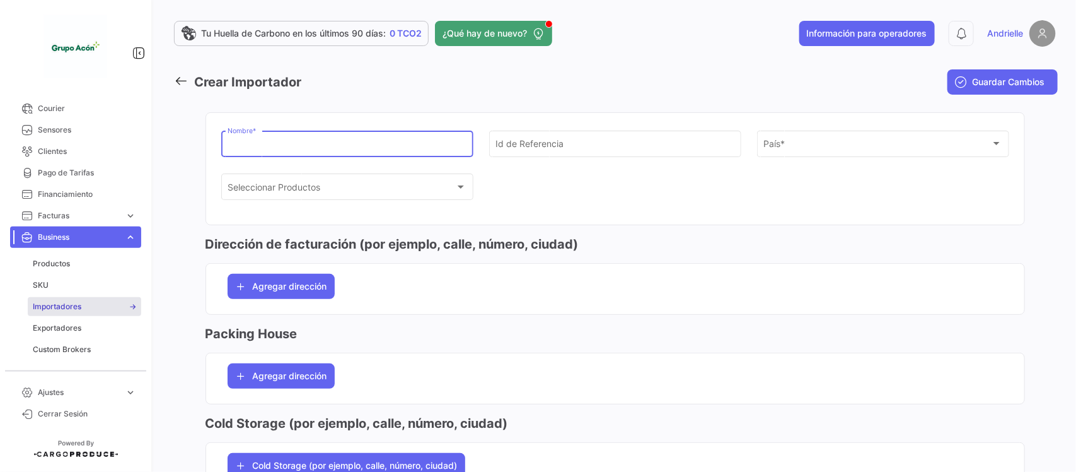
paste input "Global Market"
type input "Global Market"
click at [181, 81] on icon at bounding box center [181, 81] width 14 height 14
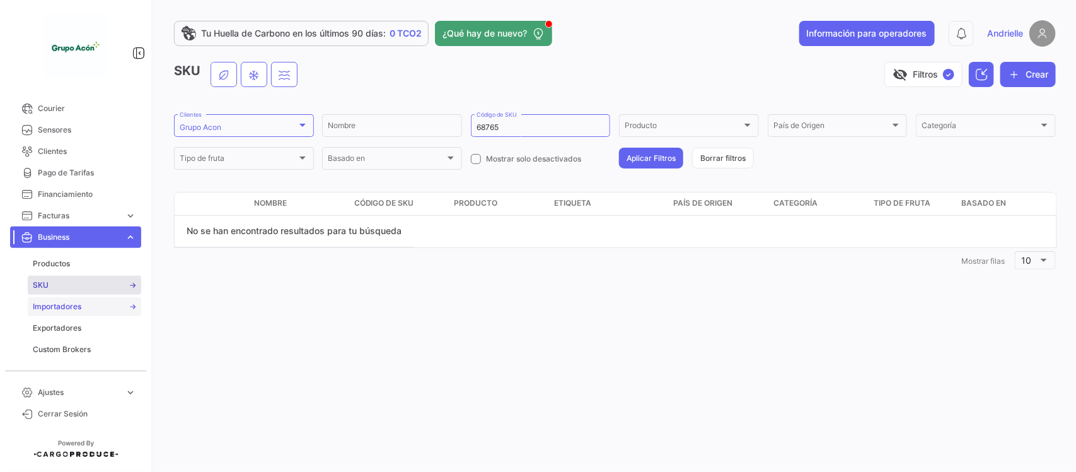
click at [68, 301] on span "Importadores" at bounding box center [57, 306] width 49 height 11
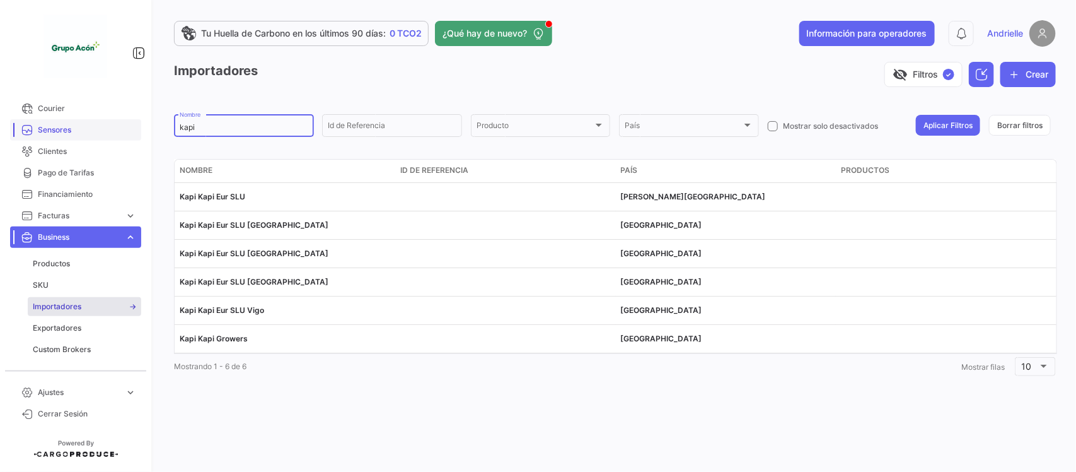
drag, startPoint x: 197, startPoint y: 124, endPoint x: 85, endPoint y: 124, distance: 112.2
click at [85, 124] on mat-sidenav-container "Overview Órdenes de Compra Documentos Cargas expand_more Cargas Aéreas Cargas M…" at bounding box center [538, 236] width 1076 height 472
paste input "Global Market"
type input "Global Market"
click at [934, 125] on button "Aplicar Filtros" at bounding box center [948, 125] width 64 height 21
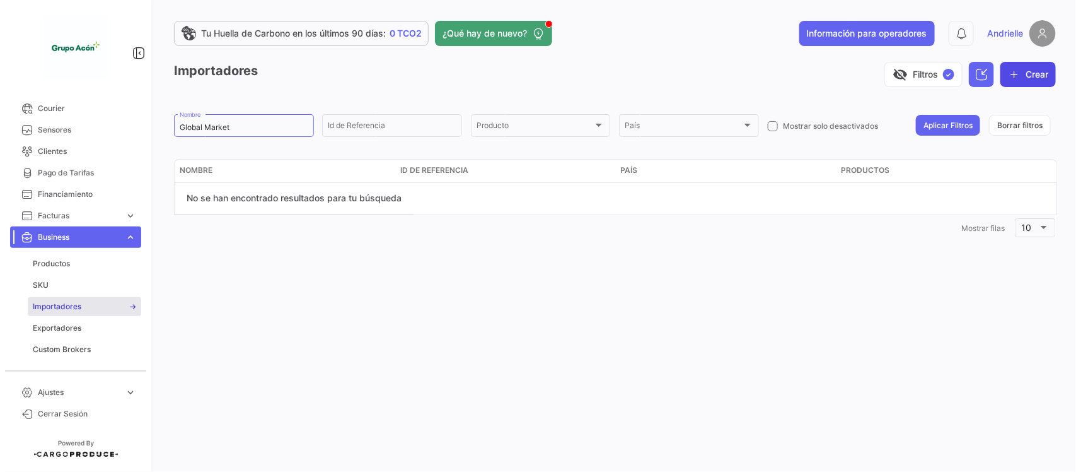
click at [1036, 79] on button "Crear" at bounding box center [1028, 74] width 55 height 25
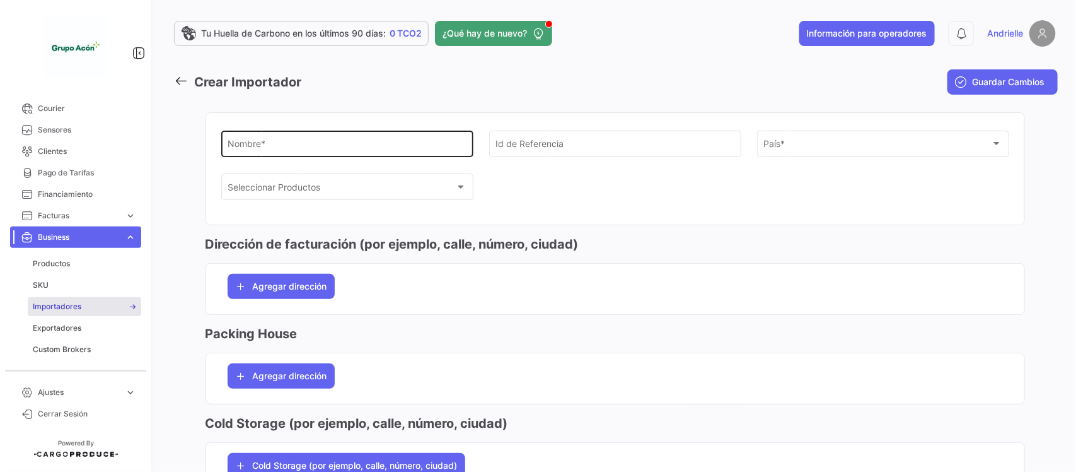
click at [250, 142] on input "Nombre *" at bounding box center [347, 146] width 239 height 11
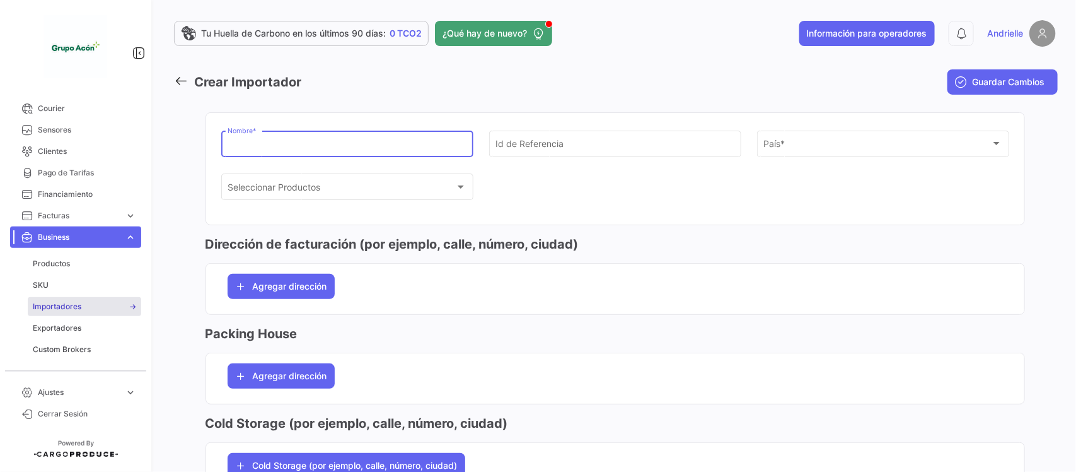
paste input "Global Market"
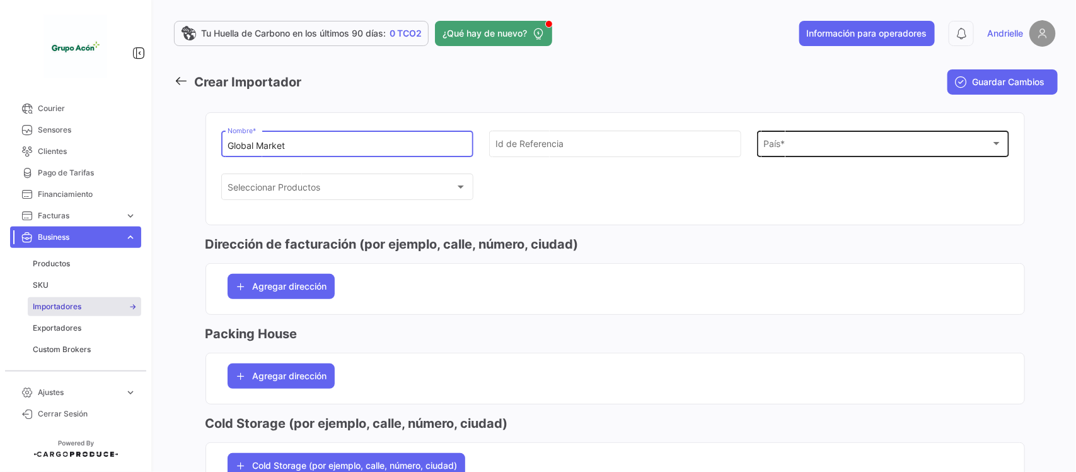
type input "Global Market"
click at [779, 139] on div "País * País *" at bounding box center [883, 142] width 239 height 29
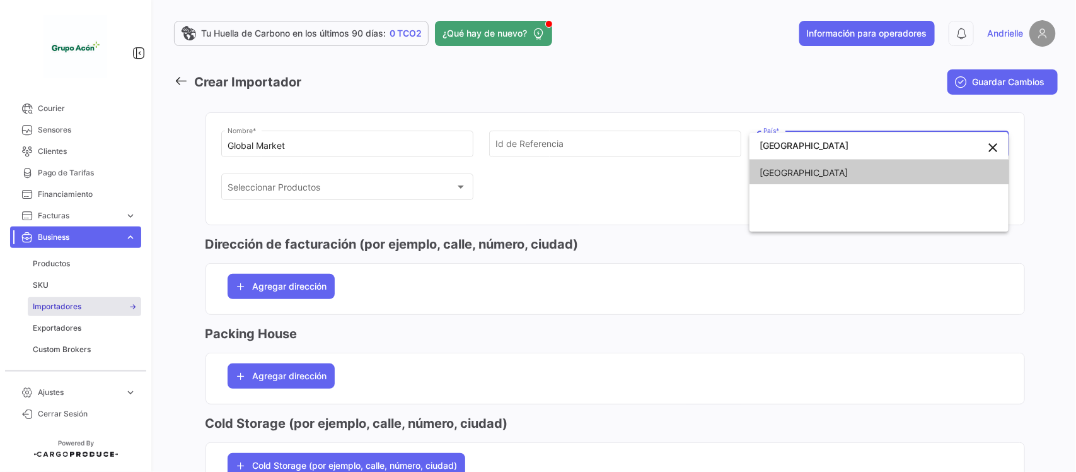
type input "[GEOGRAPHIC_DATA]"
click at [786, 177] on span "[GEOGRAPHIC_DATA]" at bounding box center [879, 173] width 239 height 26
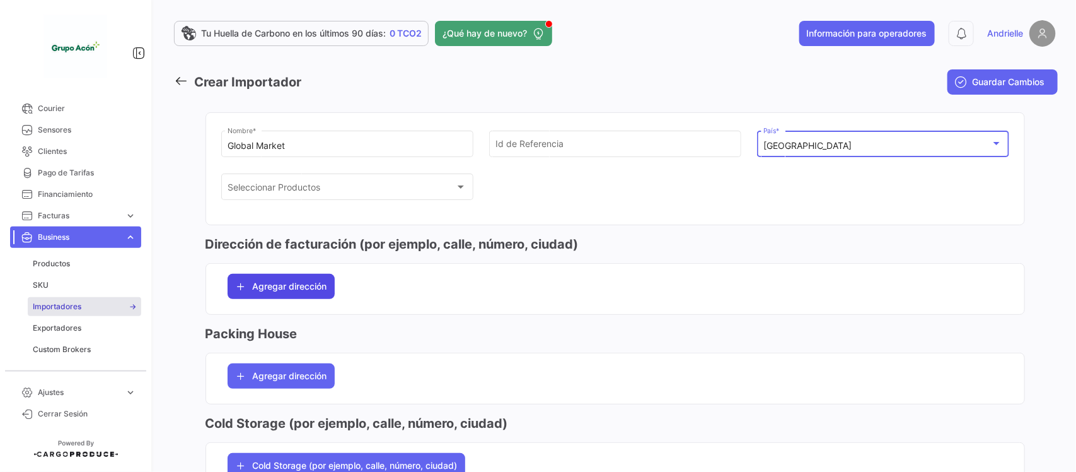
click at [310, 293] on span "Agregar dirección" at bounding box center [290, 286] width 74 height 13
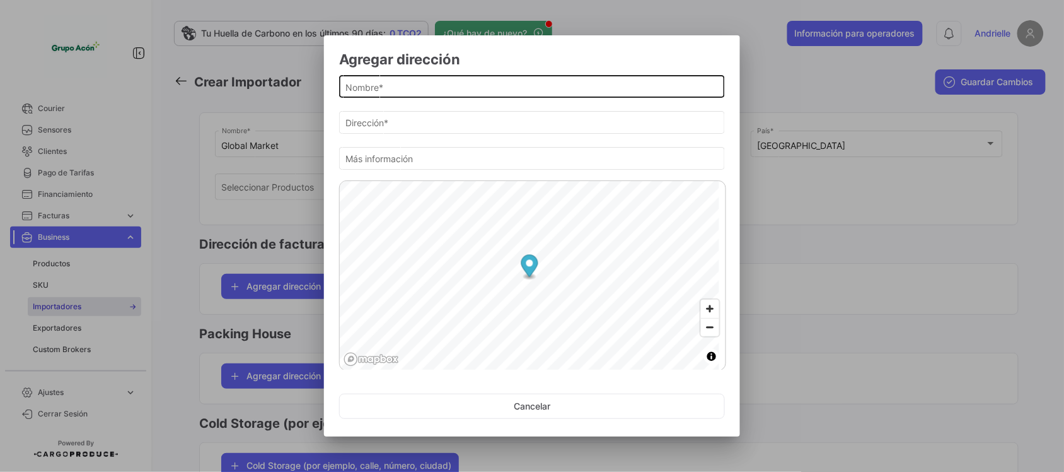
click at [375, 90] on input "Nombre *" at bounding box center [532, 87] width 373 height 11
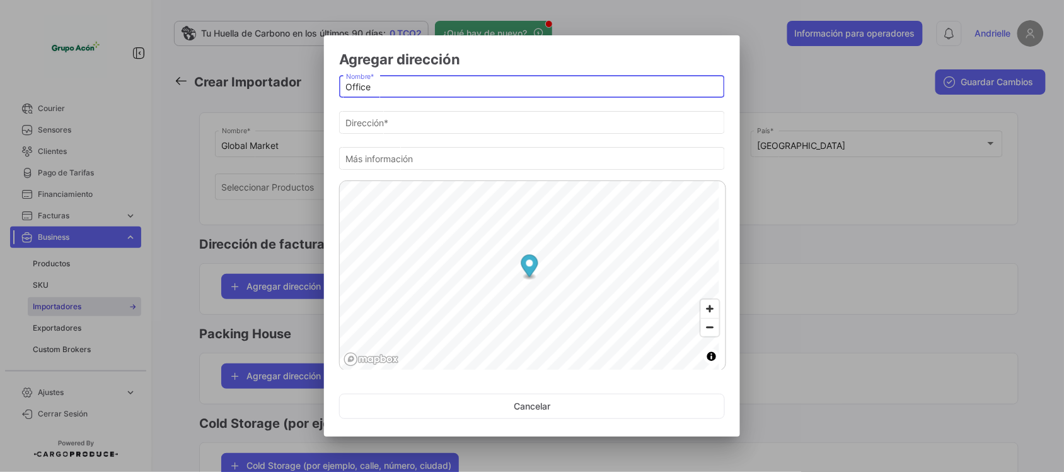
type input "Office"
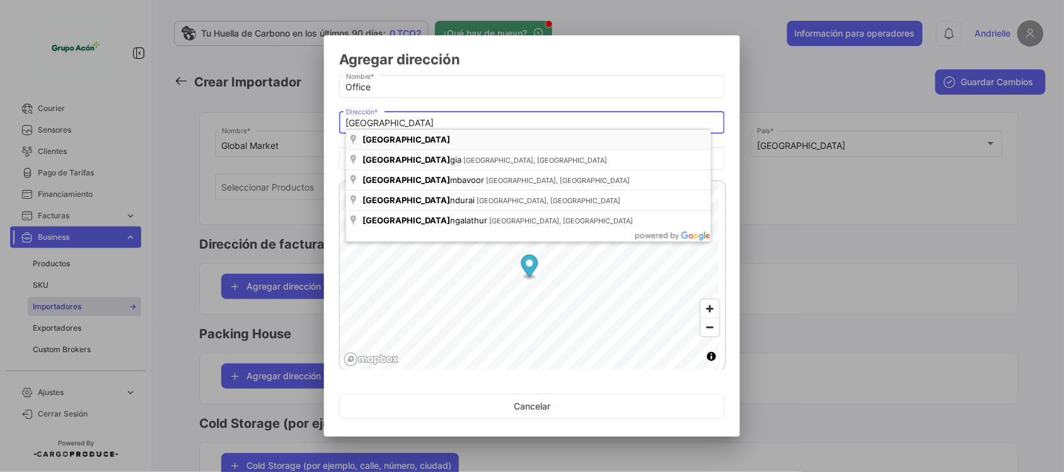
type input "[GEOGRAPHIC_DATA]"
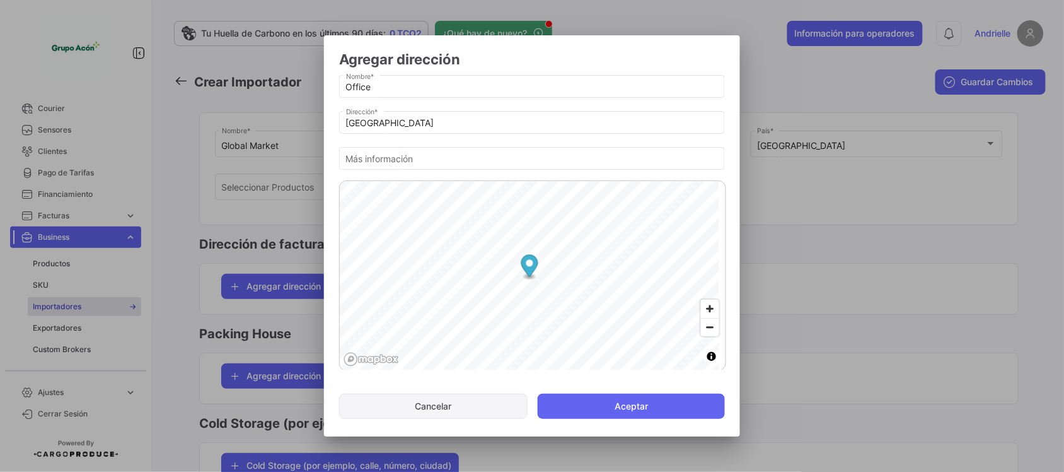
click at [620, 411] on button "Aceptar" at bounding box center [631, 405] width 187 height 25
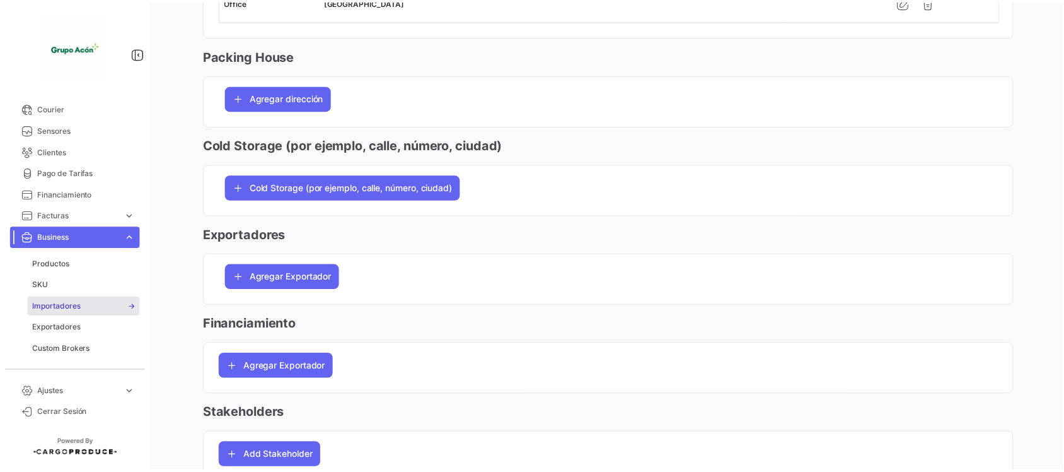
scroll to position [315, 0]
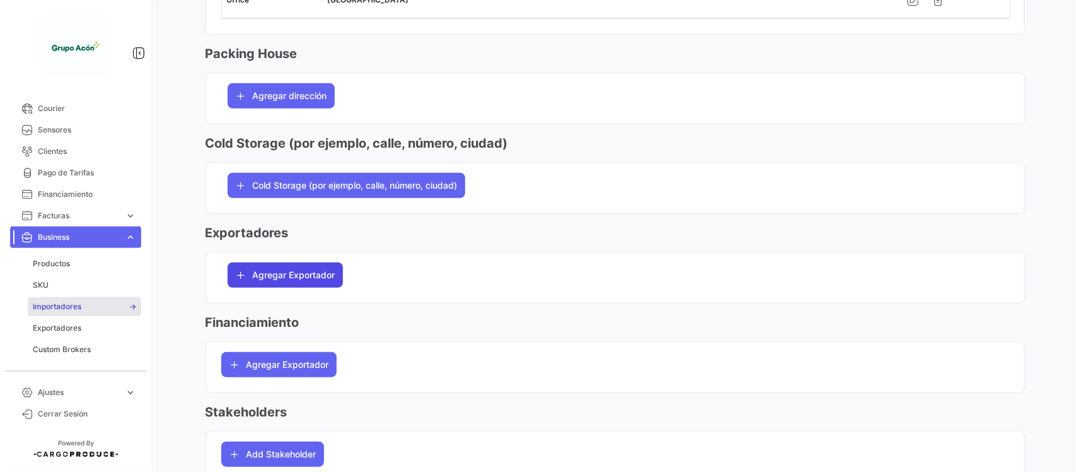
click at [269, 274] on span "Agregar Exportador" at bounding box center [294, 275] width 83 height 13
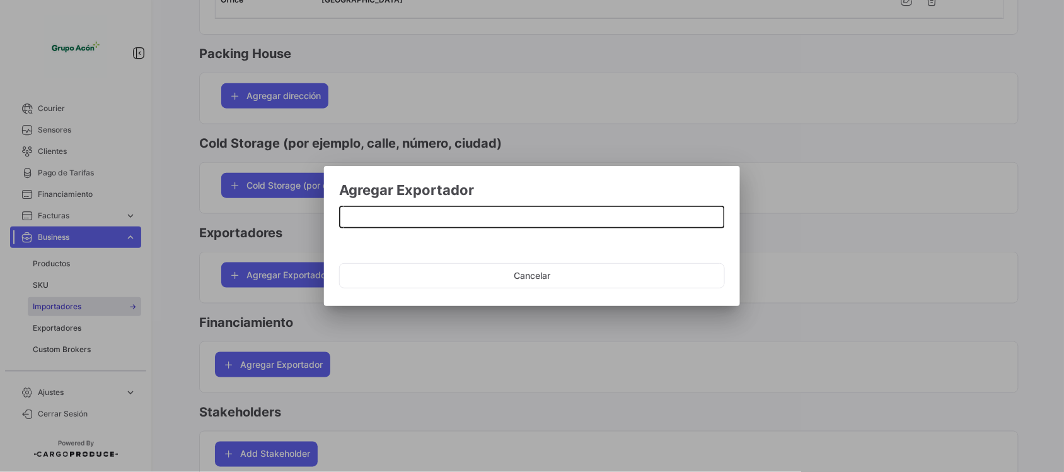
click at [369, 224] on div at bounding box center [532, 216] width 373 height 25
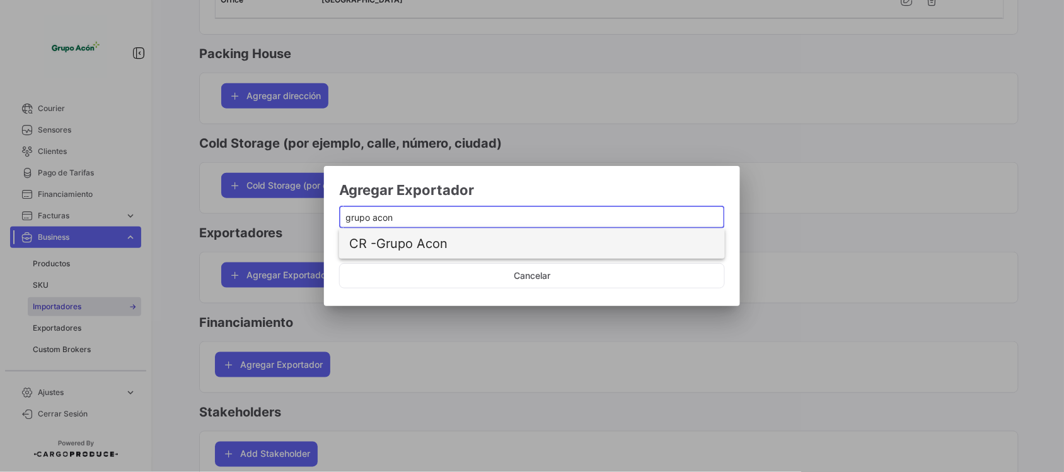
click at [446, 249] on span "CR - Grupo Acon" at bounding box center [500, 243] width 303 height 30
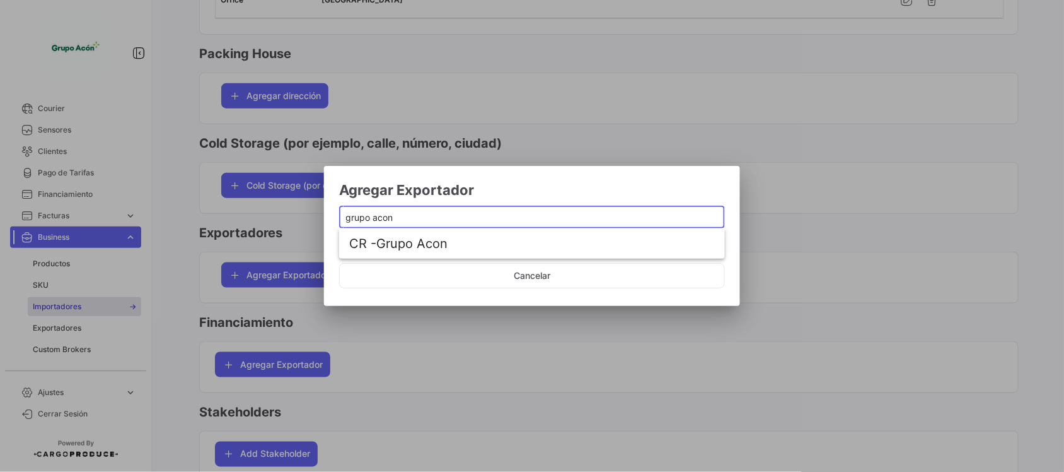
type input "Grupo Acon"
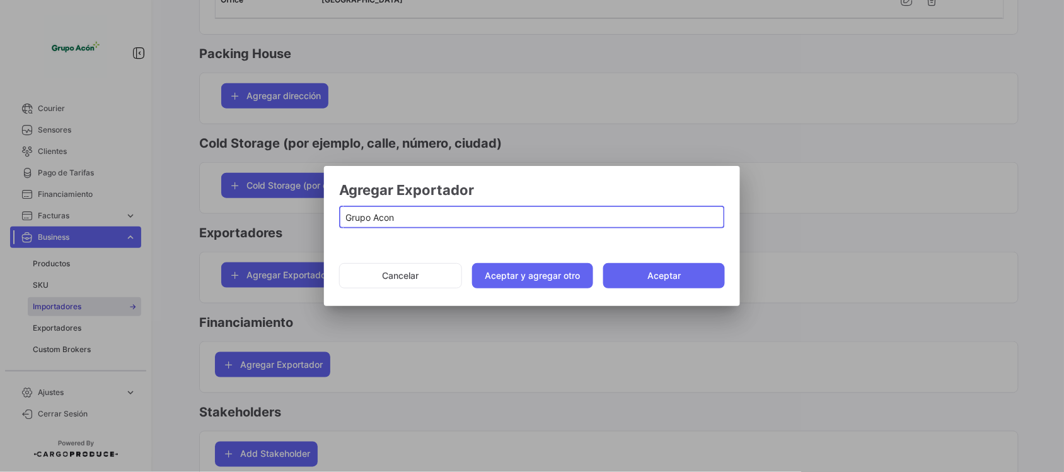
click at [515, 272] on button "Aceptar y agregar otro" at bounding box center [533, 275] width 122 height 25
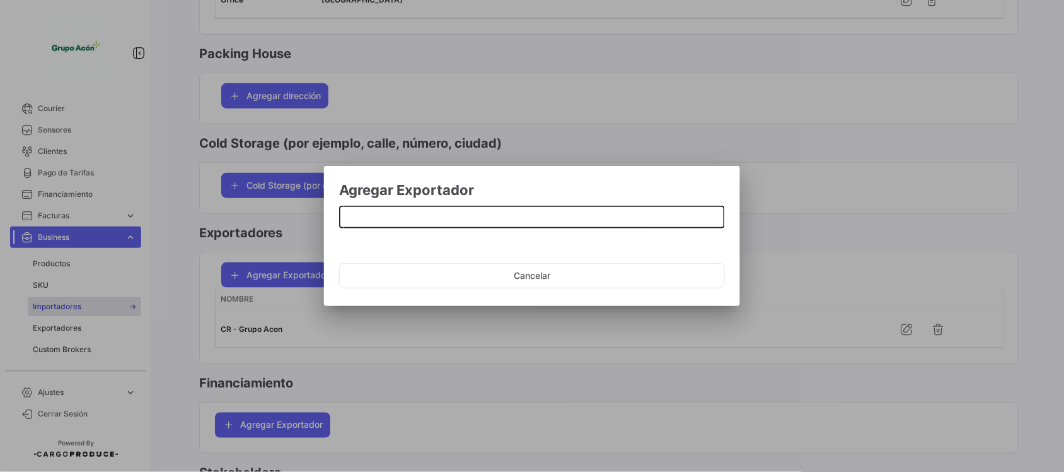
click at [465, 218] on input at bounding box center [532, 217] width 373 height 11
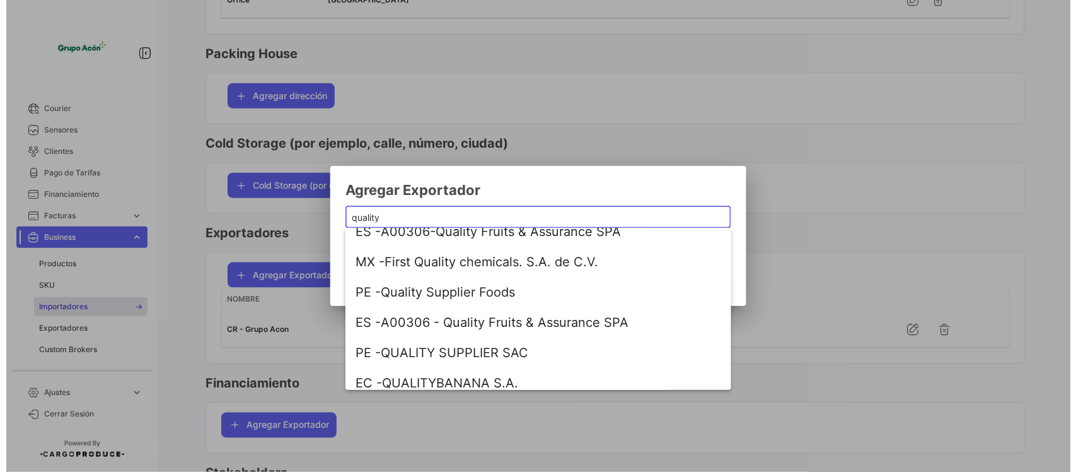
scroll to position [110, 0]
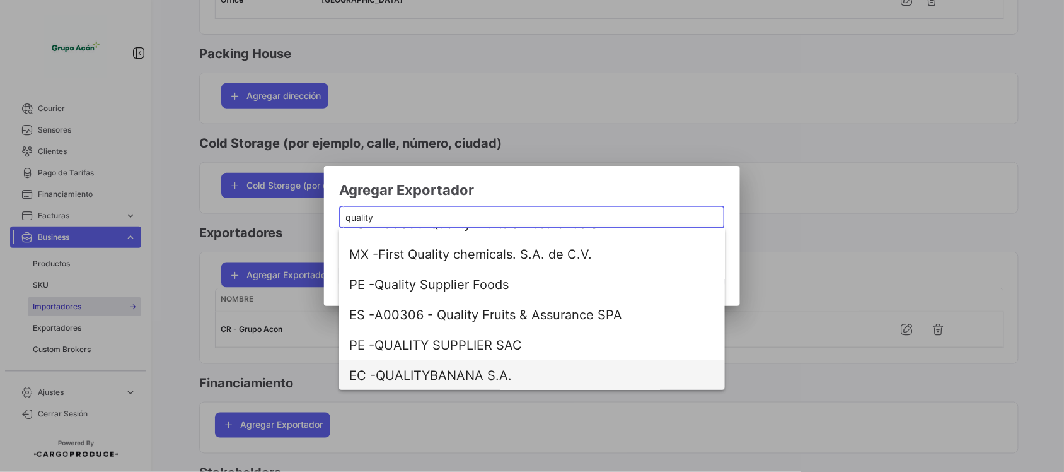
click at [458, 374] on span "EC - QUALITYBANANA S.A." at bounding box center [500, 375] width 303 height 30
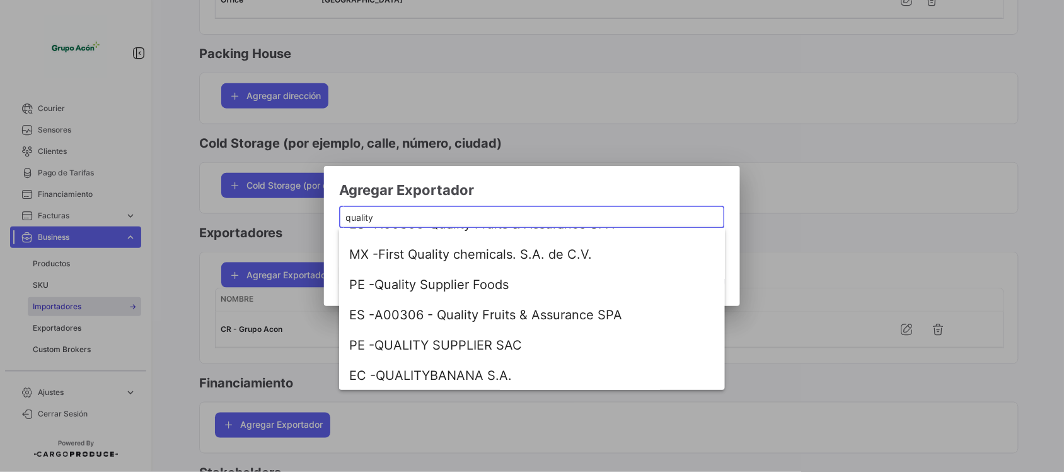
type input "QUALITYBANANA S.A."
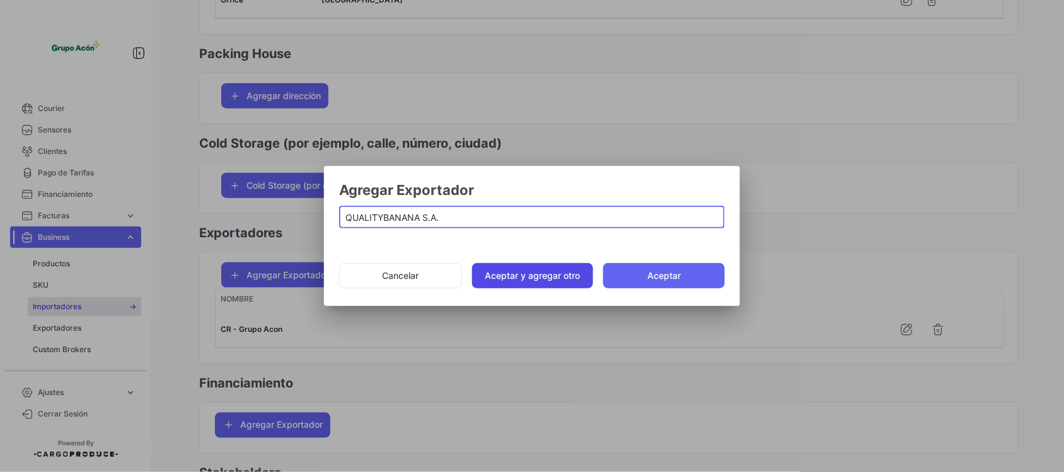
click at [495, 268] on button "Aceptar y agregar otro" at bounding box center [533, 275] width 122 height 25
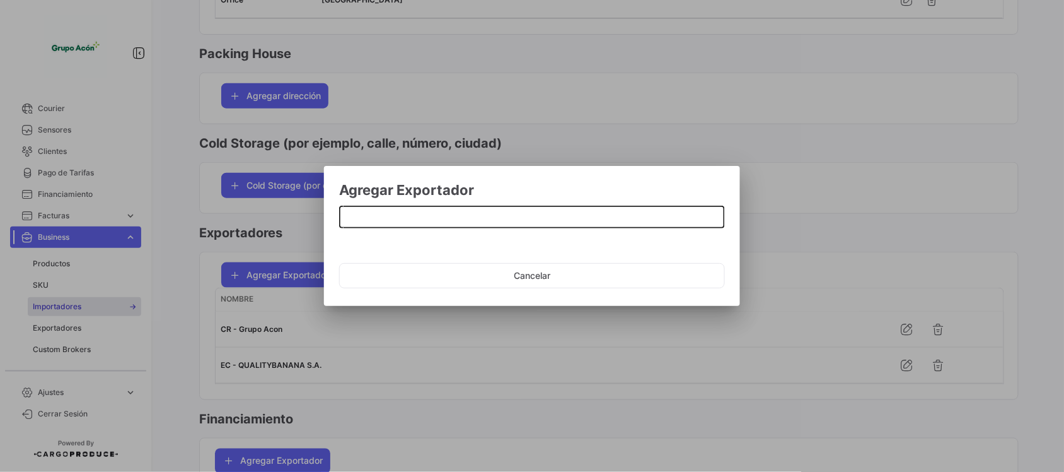
click at [443, 221] on input at bounding box center [532, 217] width 373 height 11
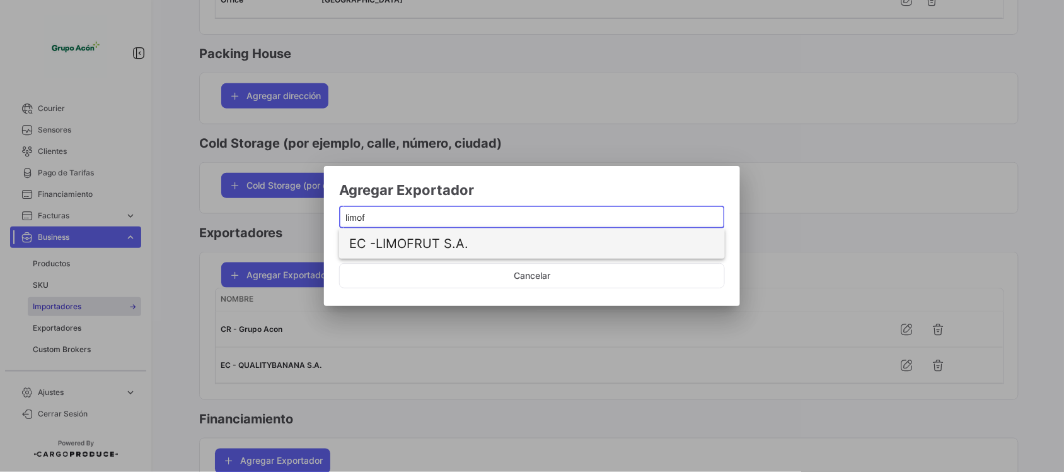
click at [451, 243] on span "EC - LIMOFRUT S.A." at bounding box center [500, 243] width 303 height 30
type input "LIMOFRUT S.A."
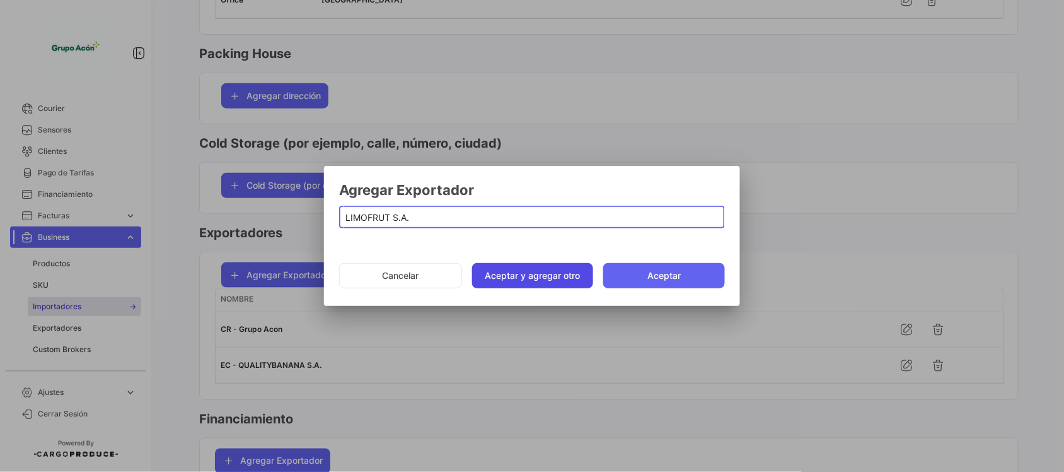
click at [511, 272] on button "Aceptar y agregar otro" at bounding box center [533, 275] width 122 height 25
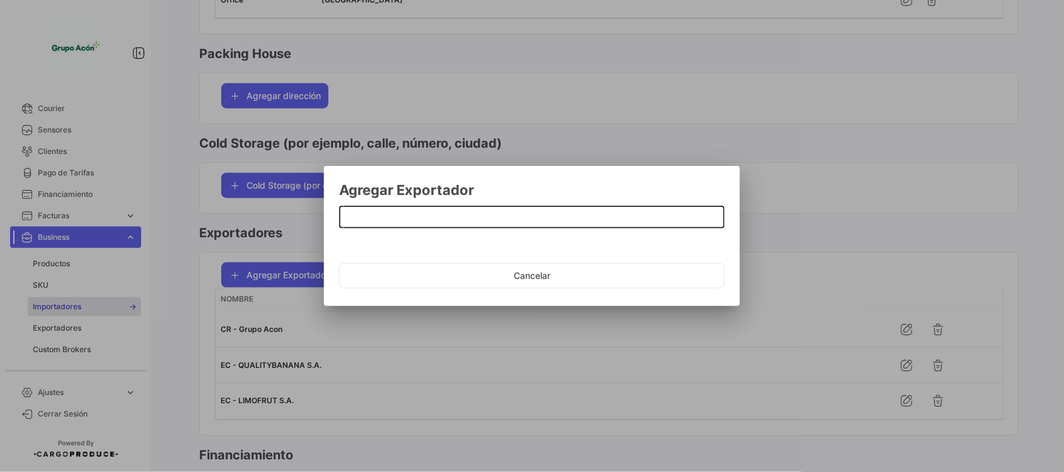
click at [442, 218] on input at bounding box center [532, 217] width 373 height 11
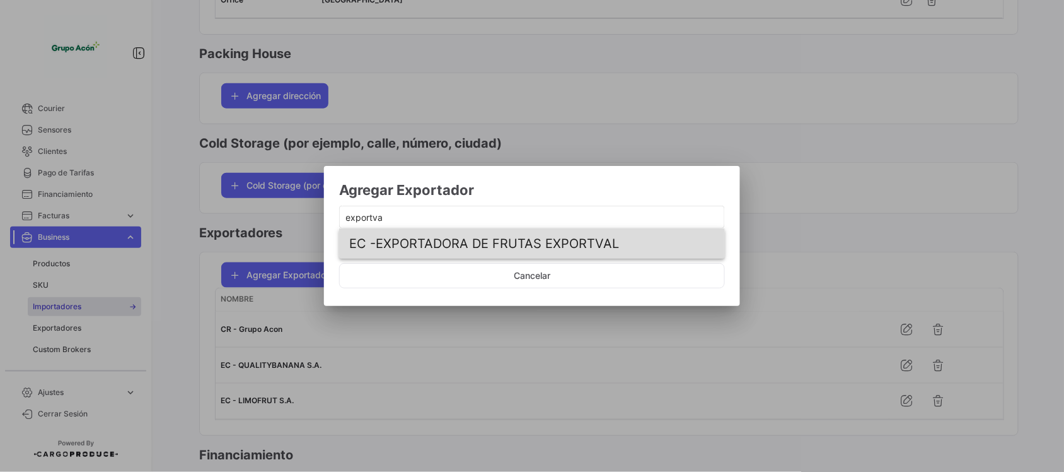
click at [439, 246] on span "EC - EXPORTADORA DE FRUTAS EXPORTVAL" at bounding box center [500, 243] width 303 height 30
type input "EXPORTADORA DE FRUTAS EXPORTVAL"
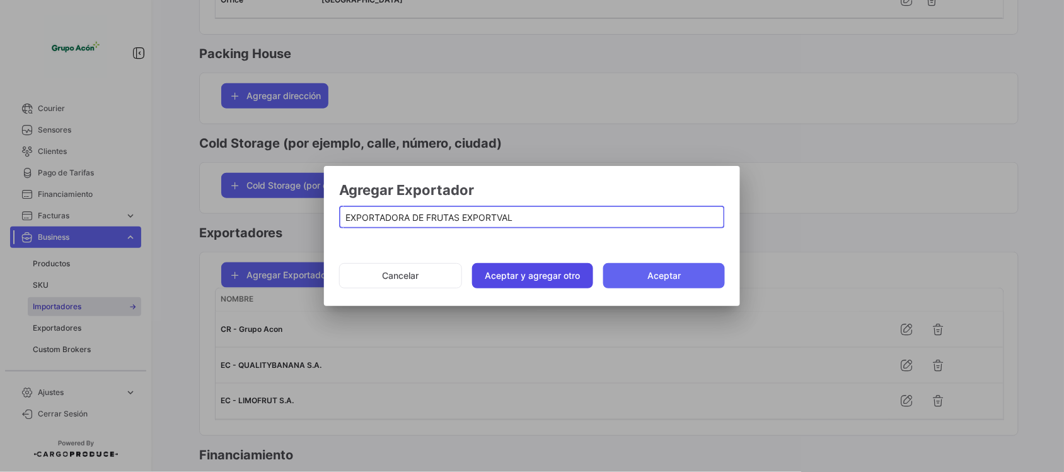
drag, startPoint x: 520, startPoint y: 276, endPoint x: 499, endPoint y: 252, distance: 31.3
click at [518, 275] on button "Aceptar y agregar otro" at bounding box center [533, 275] width 122 height 25
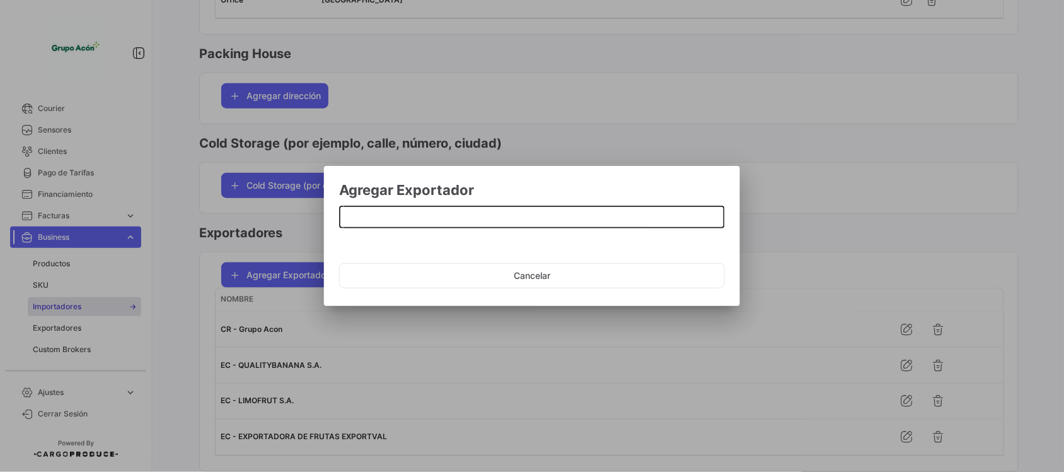
click at [449, 215] on input at bounding box center [532, 217] width 373 height 11
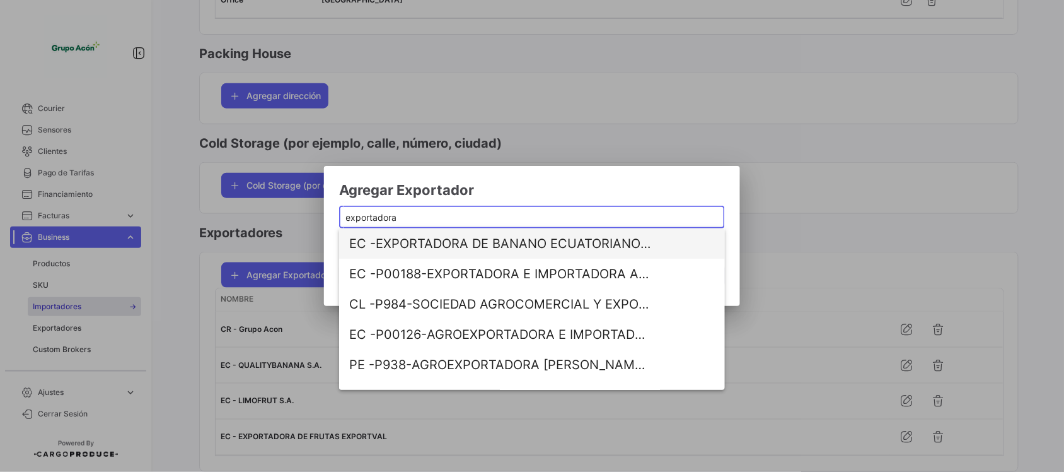
click at [501, 252] on span "EC - EXPORTADORA DE BANANO ECUATORIANO DE CALIDAD QUALITYBANANA S.A." at bounding box center [500, 243] width 303 height 30
type input "EXPORTADORA DE BANANO ECUATORIANO DE CALIDAD QUALITYBANANA S.A."
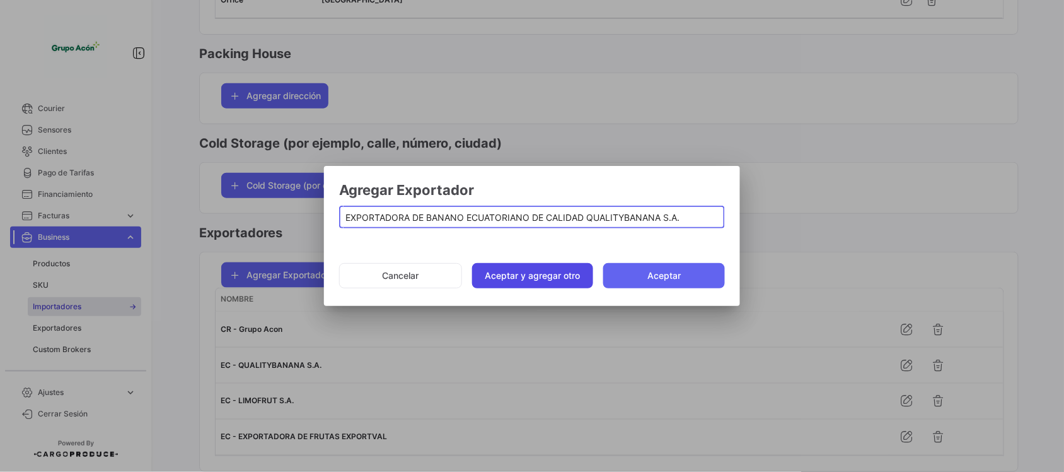
click at [525, 276] on button "Aceptar y agregar otro" at bounding box center [533, 275] width 122 height 25
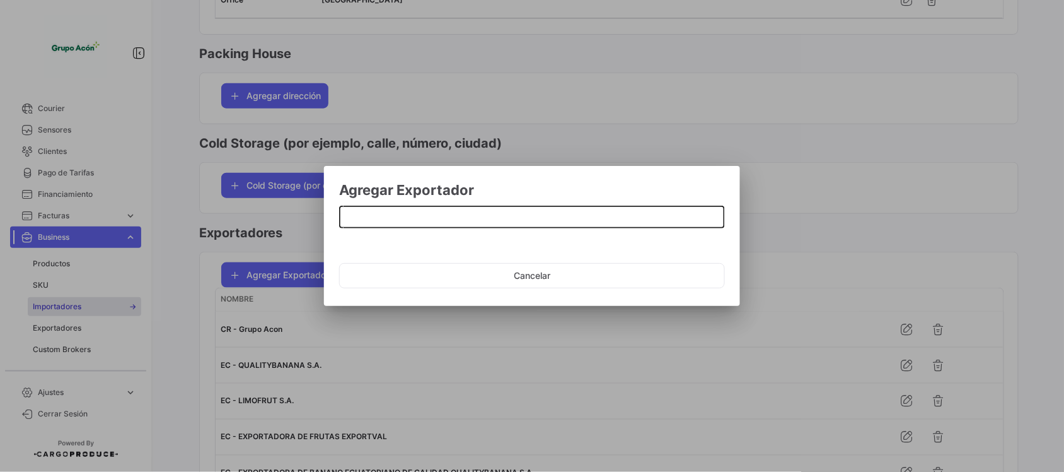
click at [393, 215] on input at bounding box center [532, 217] width 373 height 11
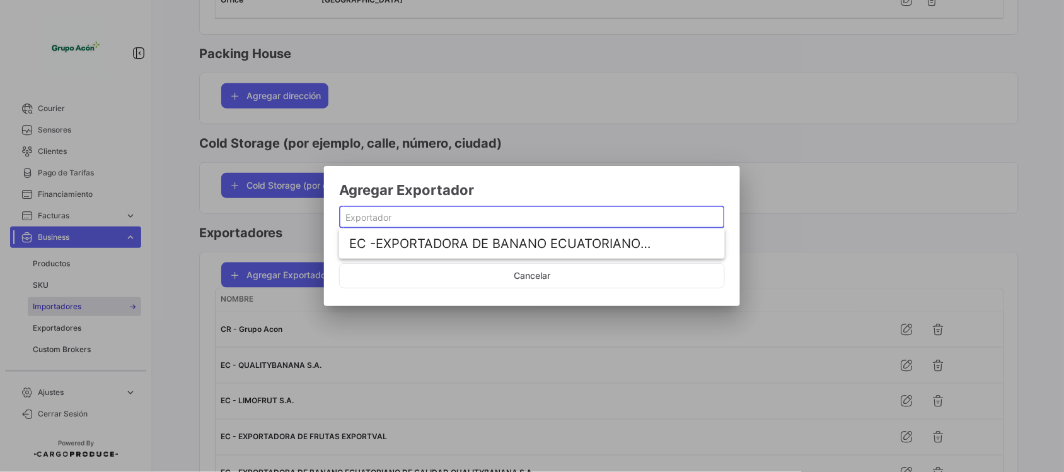
type input "s"
click at [424, 256] on span "DO - FFD FRESH FRUIT DOMINICANA SRL" at bounding box center [500, 243] width 303 height 30
type input "FFD FRESH FRUIT DOMINICANA SRL"
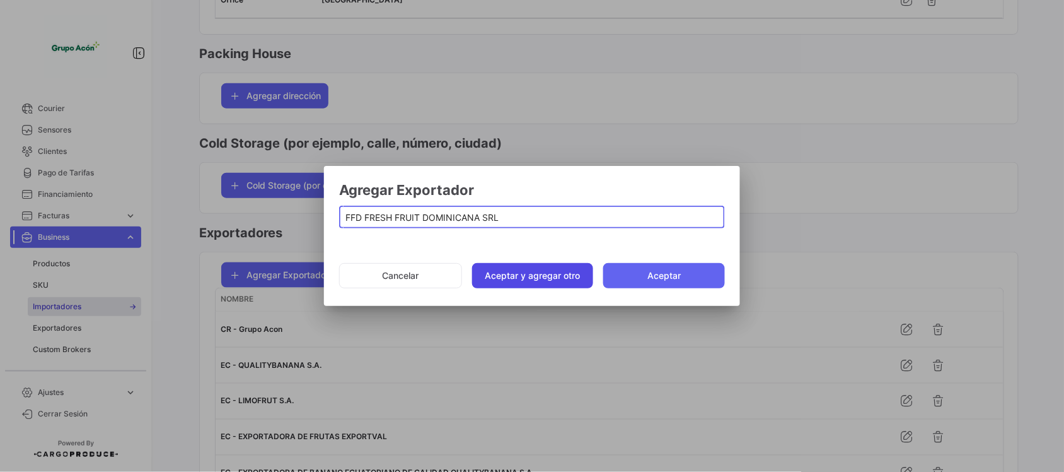
click at [524, 273] on button "Aceptar y agregar otro" at bounding box center [533, 275] width 122 height 25
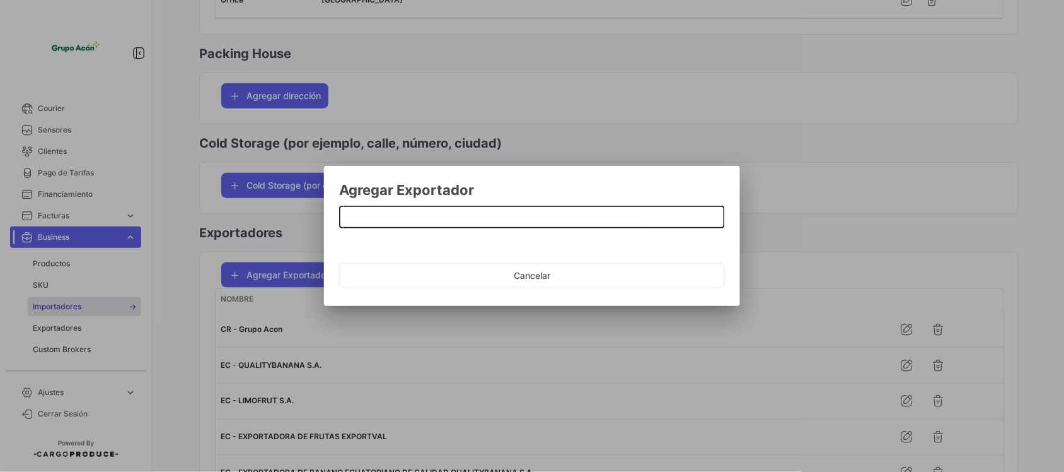
click at [368, 216] on input at bounding box center [532, 217] width 373 height 11
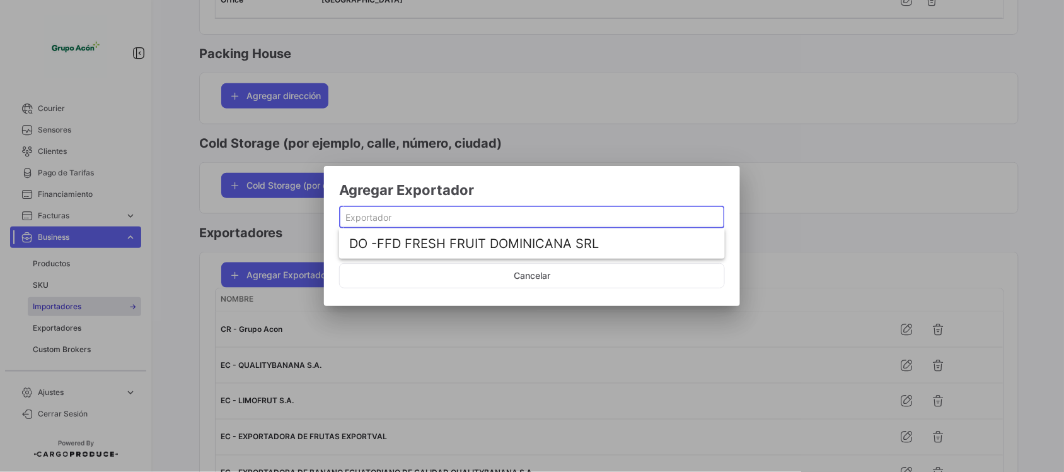
paste input "ASOPROABAJU"
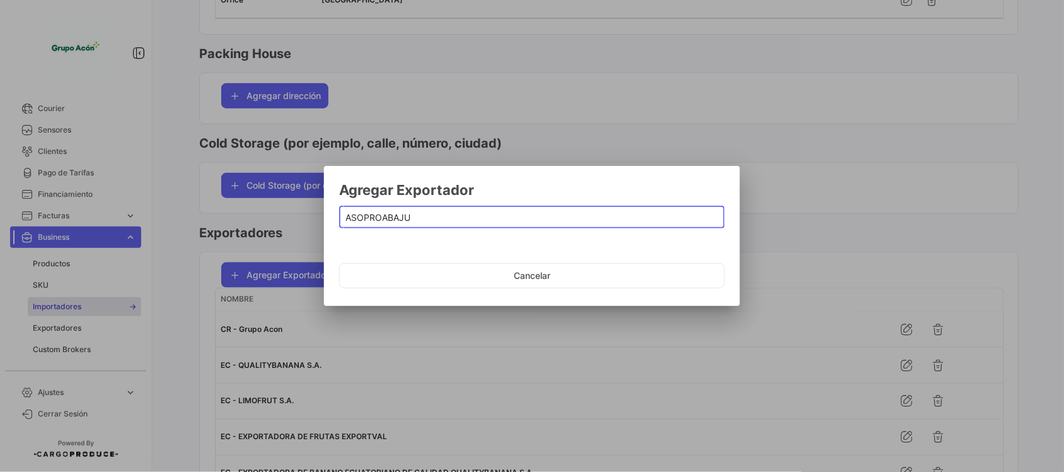
click at [350, 218] on input "ASOPROABAJU" at bounding box center [532, 217] width 373 height 11
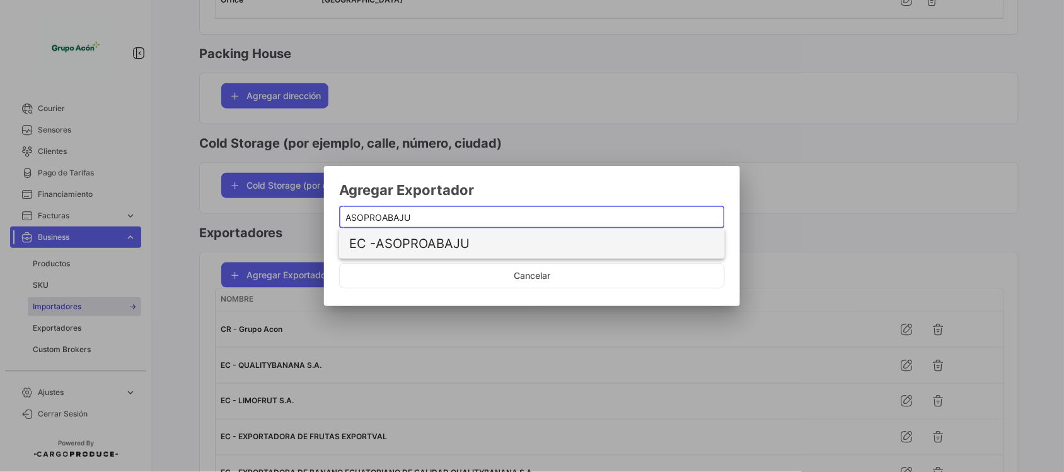
type input "ASOPROABAJU"
click at [477, 247] on span "EC - ASOPROABAJU" at bounding box center [500, 243] width 303 height 30
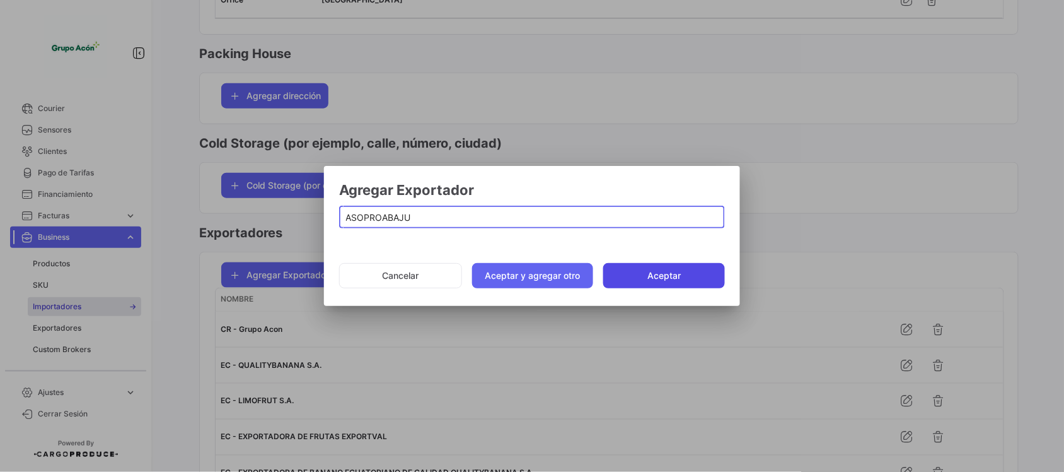
click at [665, 288] on button "Aceptar" at bounding box center [664, 275] width 122 height 25
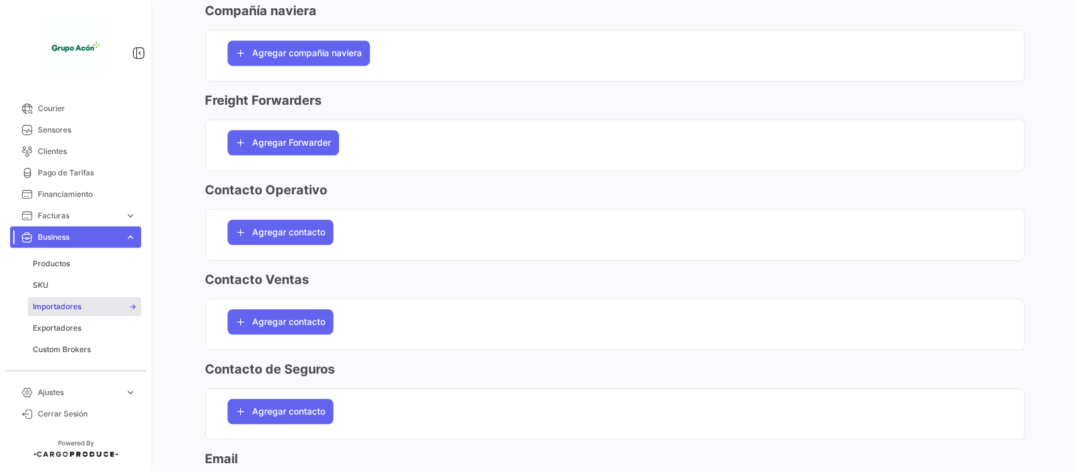
scroll to position [1366, 0]
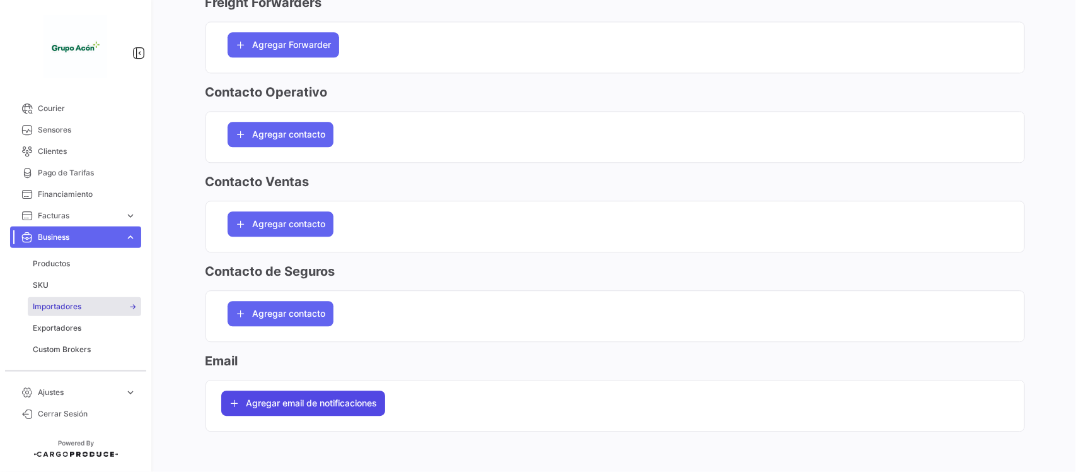
click at [369, 398] on span "Agregar email de notificaciones" at bounding box center [312, 403] width 131 height 13
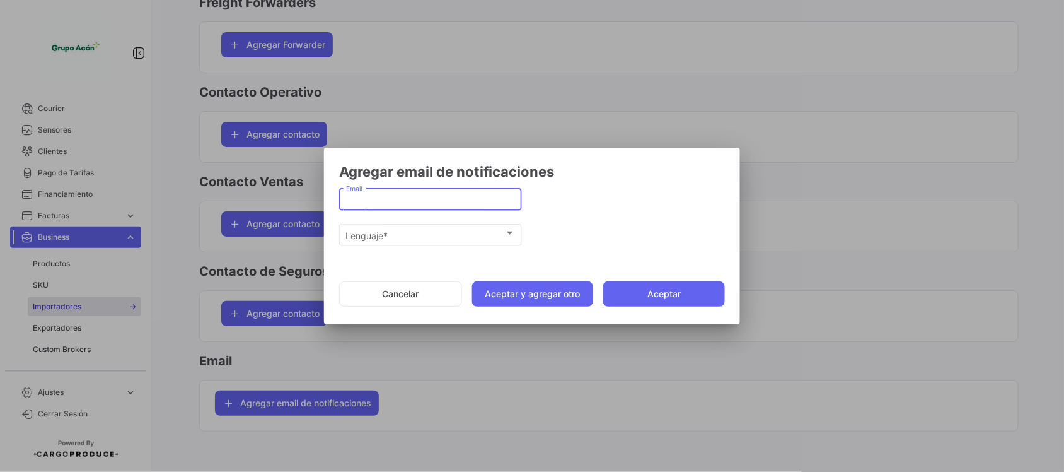
click at [383, 200] on input "Email" at bounding box center [431, 199] width 170 height 11
paste input "[EMAIL_ADDRESS][DOMAIN_NAME]"
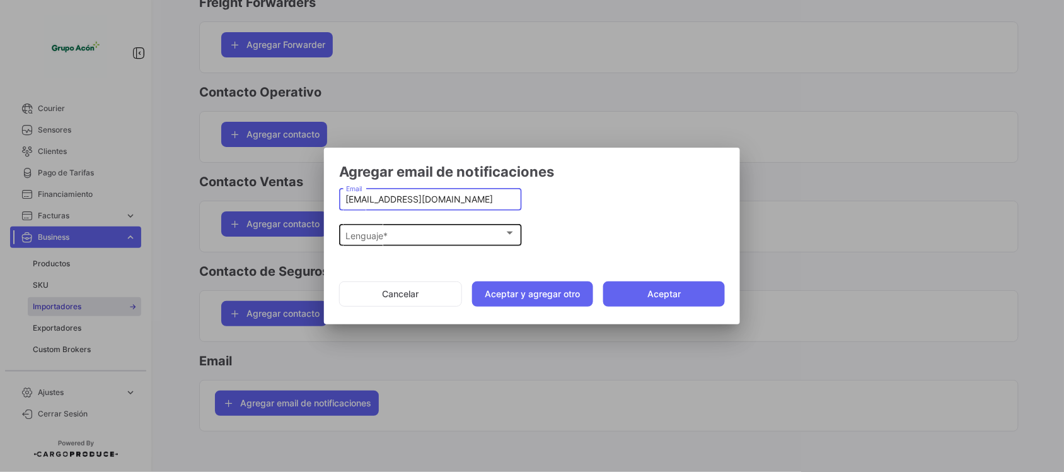
type input "[EMAIL_ADDRESS][DOMAIN_NAME]"
click at [396, 233] on div "Lenguaje *" at bounding box center [425, 235] width 158 height 11
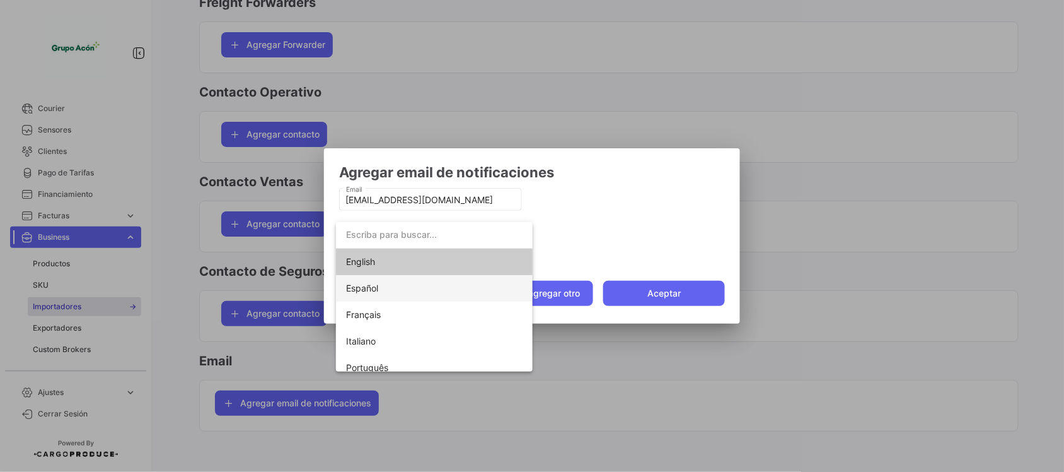
click at [379, 288] on span "Español" at bounding box center [434, 288] width 177 height 26
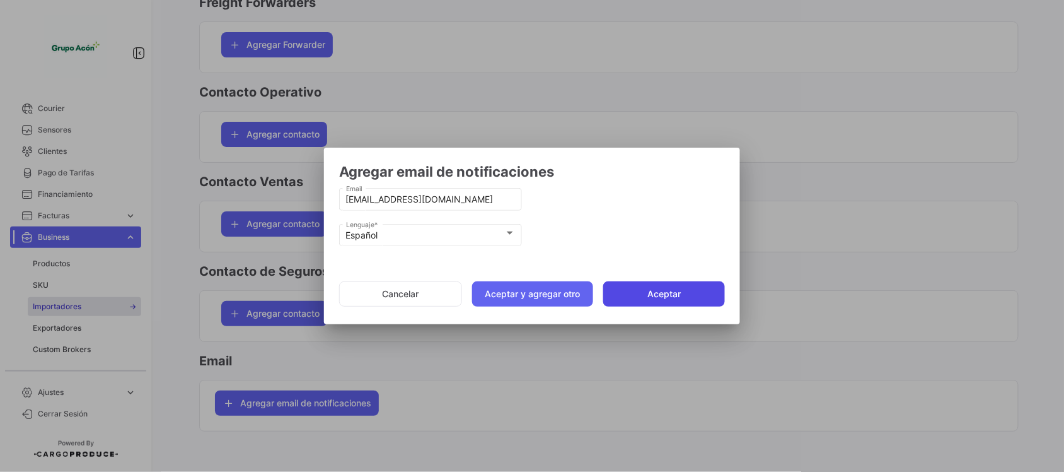
click at [660, 297] on button "Aceptar" at bounding box center [664, 293] width 122 height 25
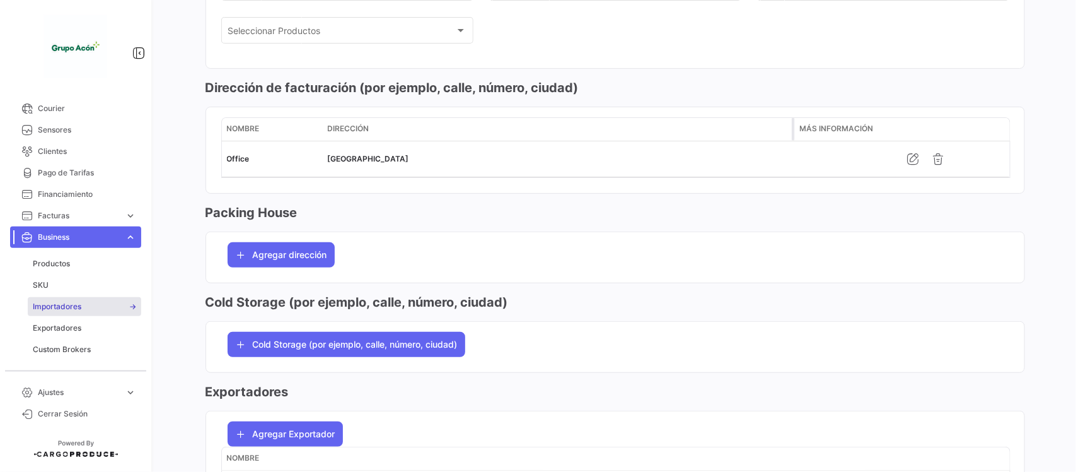
scroll to position [0, 0]
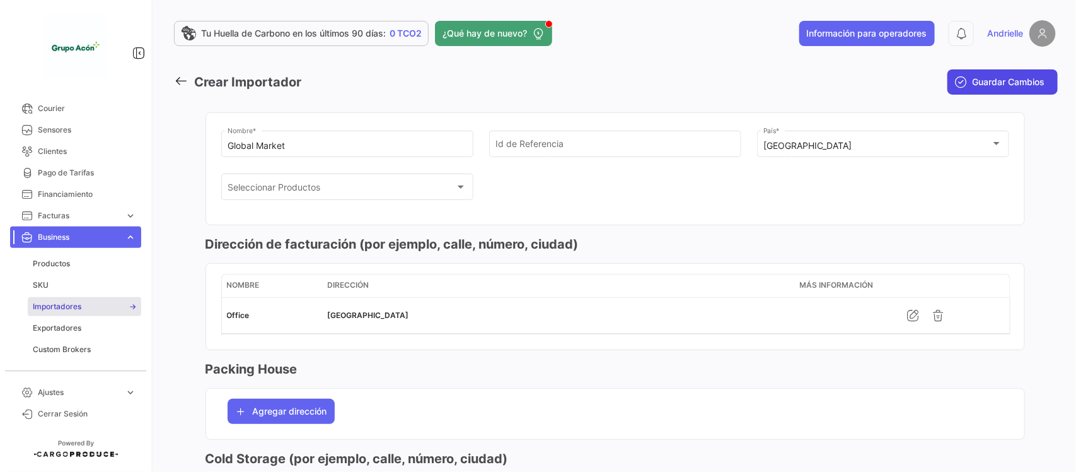
click at [973, 80] on span "Guardar Cambios" at bounding box center [1009, 82] width 73 height 13
click at [181, 78] on icon at bounding box center [181, 81] width 14 height 14
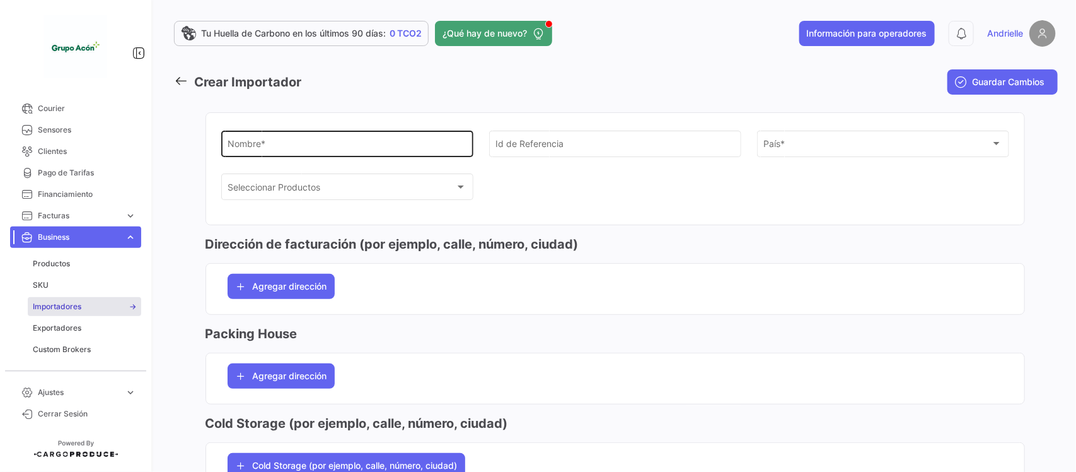
drag, startPoint x: 315, startPoint y: 146, endPoint x: 316, endPoint y: 140, distance: 6.3
click at [316, 145] on input "Nombre *" at bounding box center [347, 146] width 239 height 11
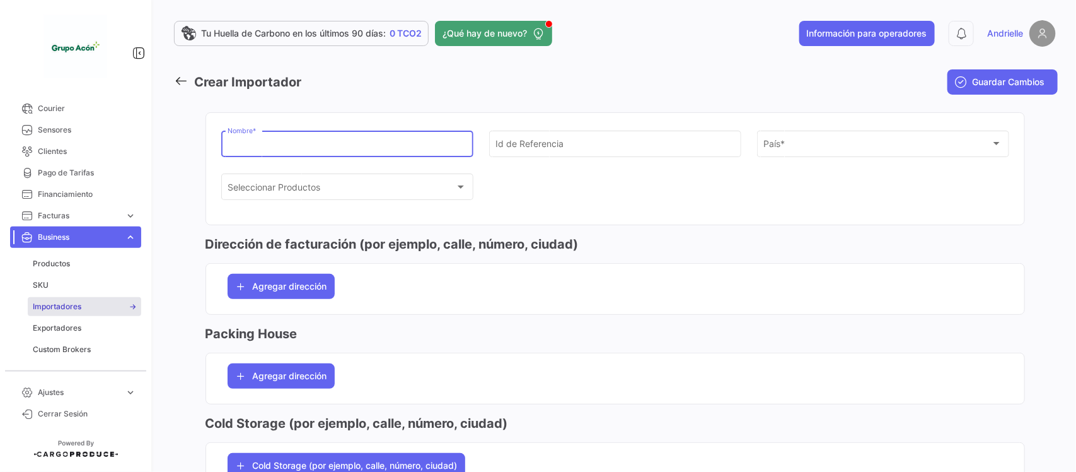
paste input "SARL FRUITS COM"
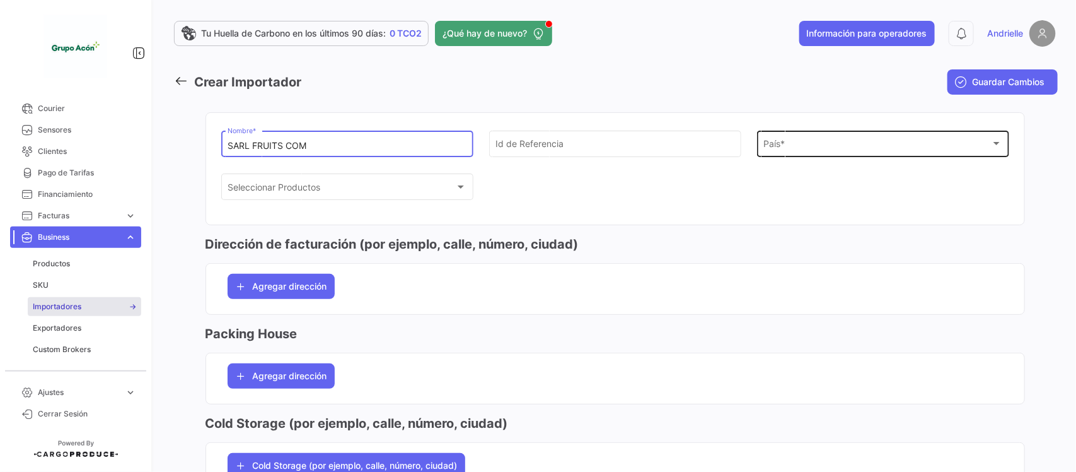
type input "SARL FRUITS COM"
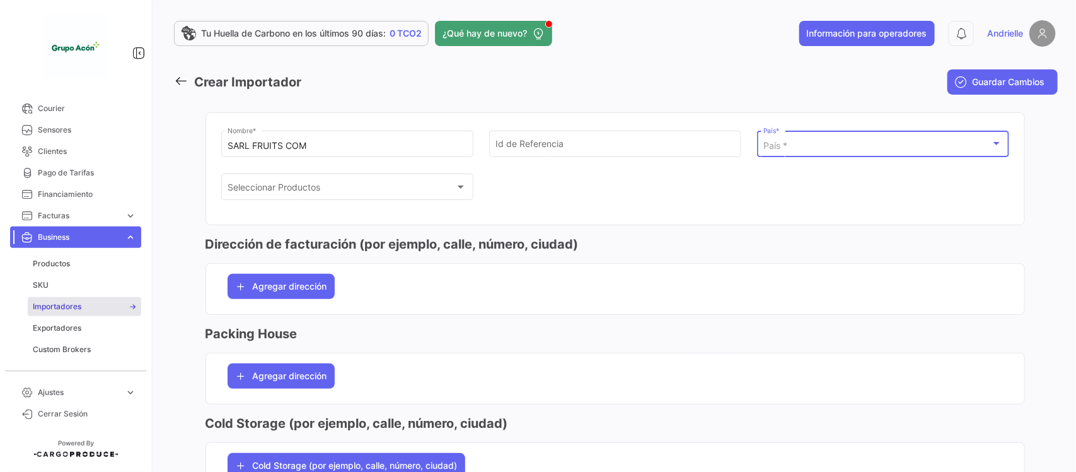
click at [789, 149] on div "País *" at bounding box center [878, 146] width 228 height 11
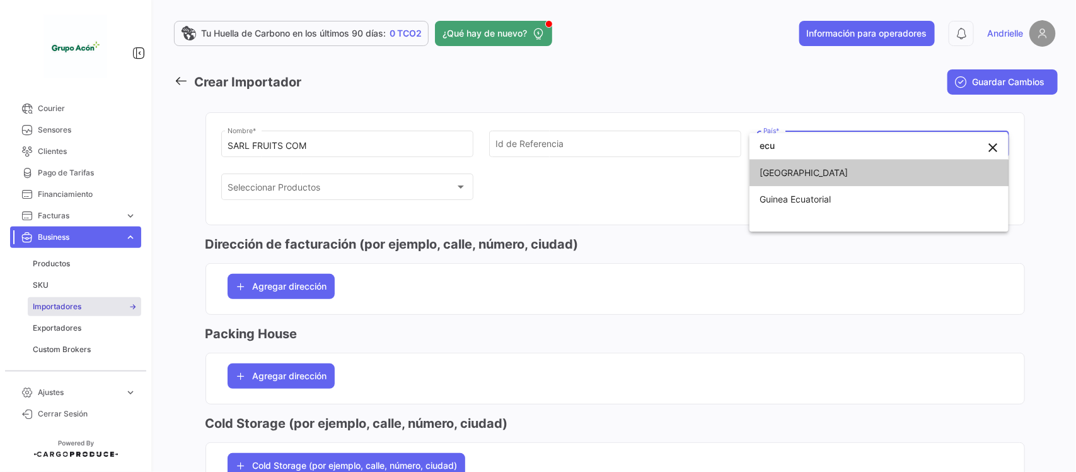
type input "ecu"
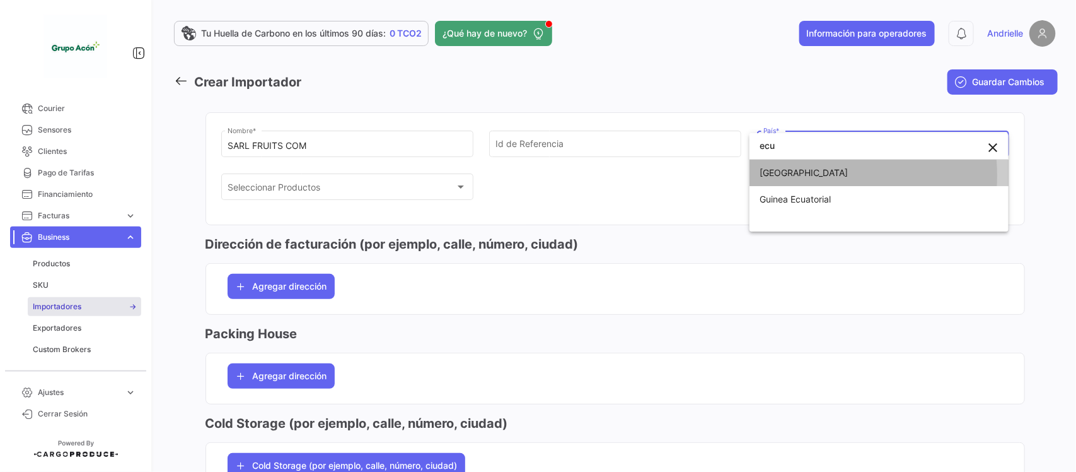
click at [795, 175] on span "[GEOGRAPHIC_DATA]" at bounding box center [879, 173] width 239 height 26
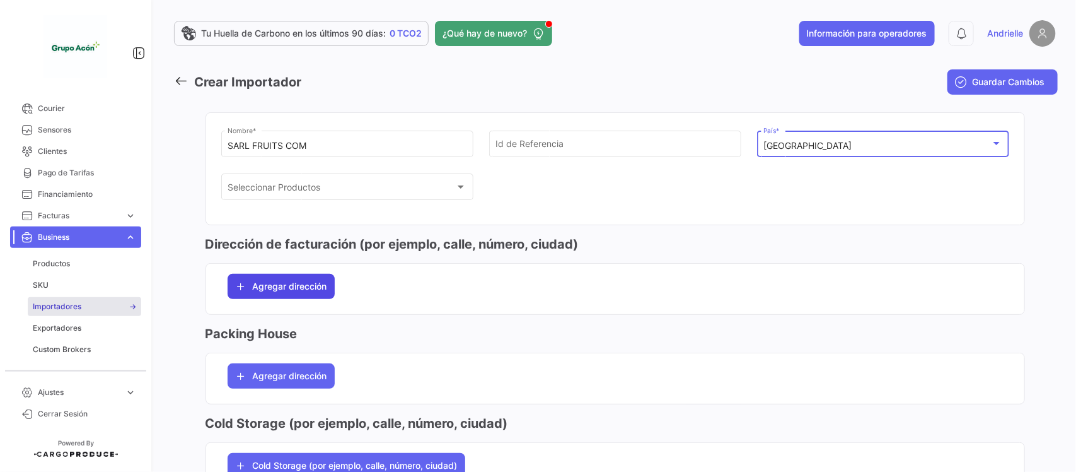
click at [301, 298] on button "Agregar dirección" at bounding box center [281, 286] width 107 height 25
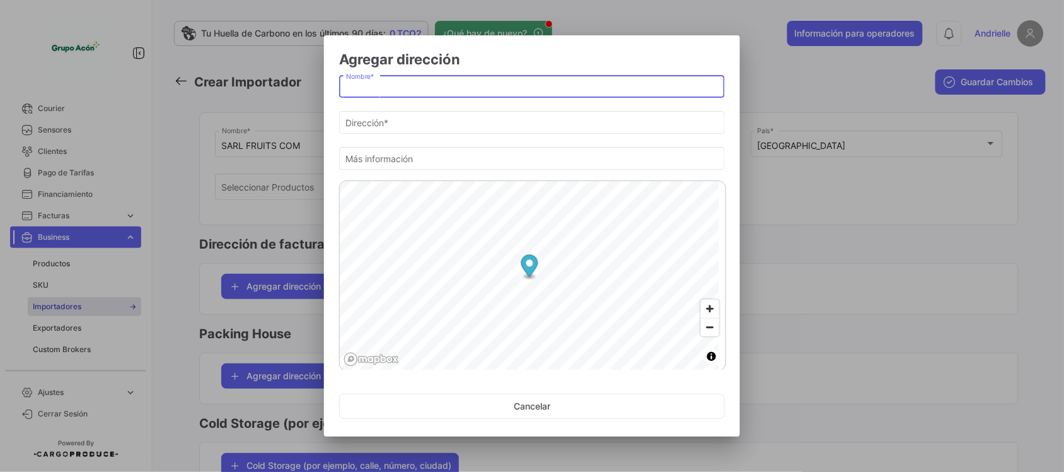
click at [388, 88] on input "Nombre *" at bounding box center [532, 87] width 373 height 11
type input "Office"
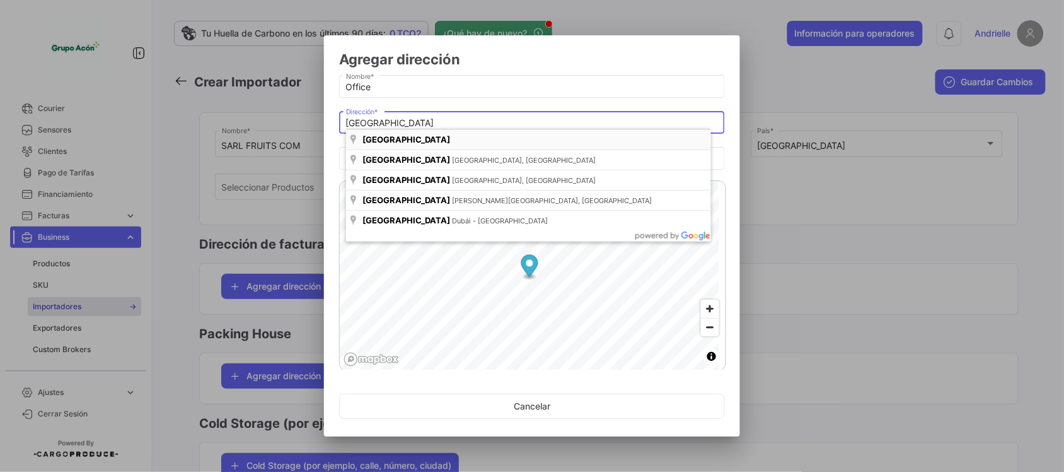
type input "[GEOGRAPHIC_DATA]"
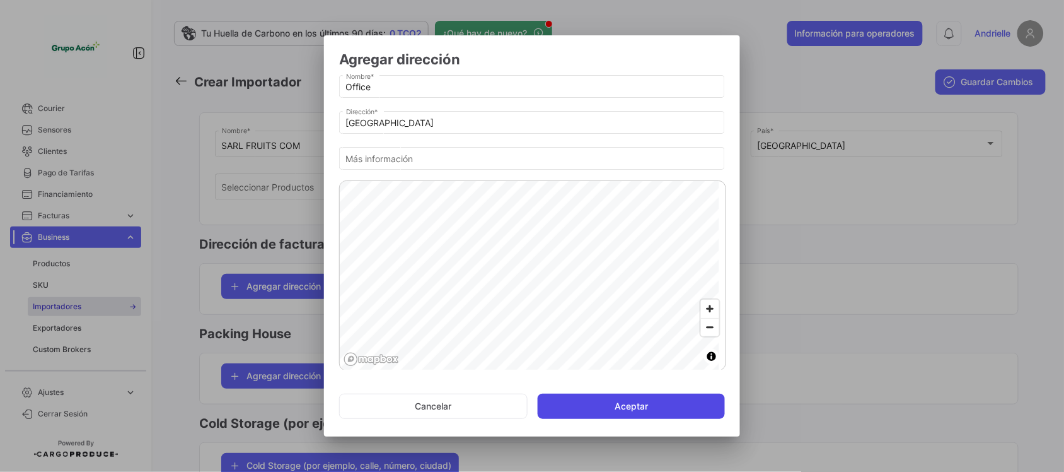
click at [607, 412] on button "Aceptar" at bounding box center [631, 405] width 187 height 25
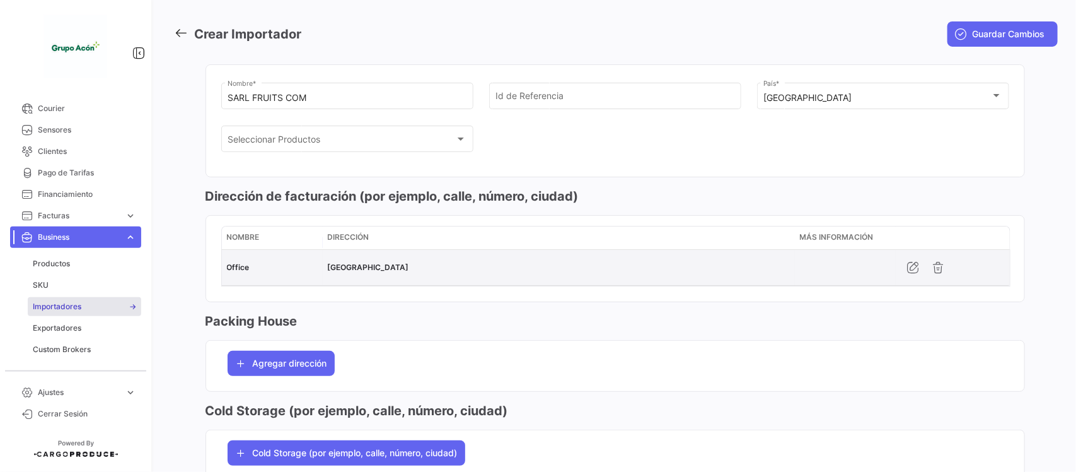
scroll to position [236, 0]
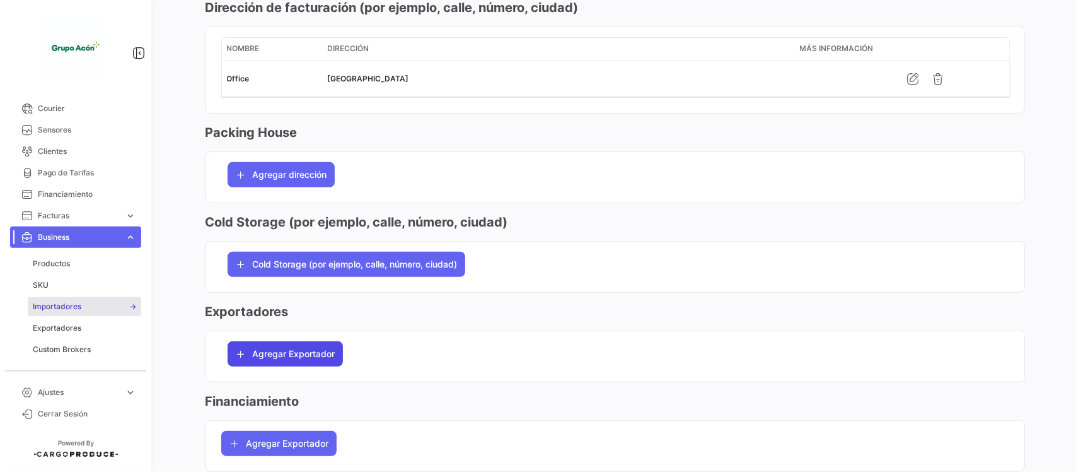
click at [300, 358] on span "Agregar Exportador" at bounding box center [294, 353] width 83 height 13
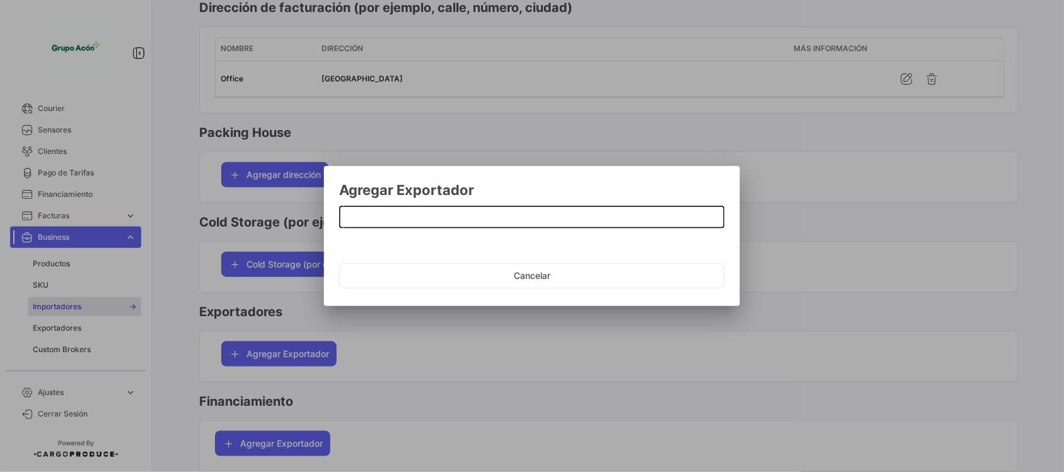
click at [388, 216] on input at bounding box center [532, 217] width 373 height 11
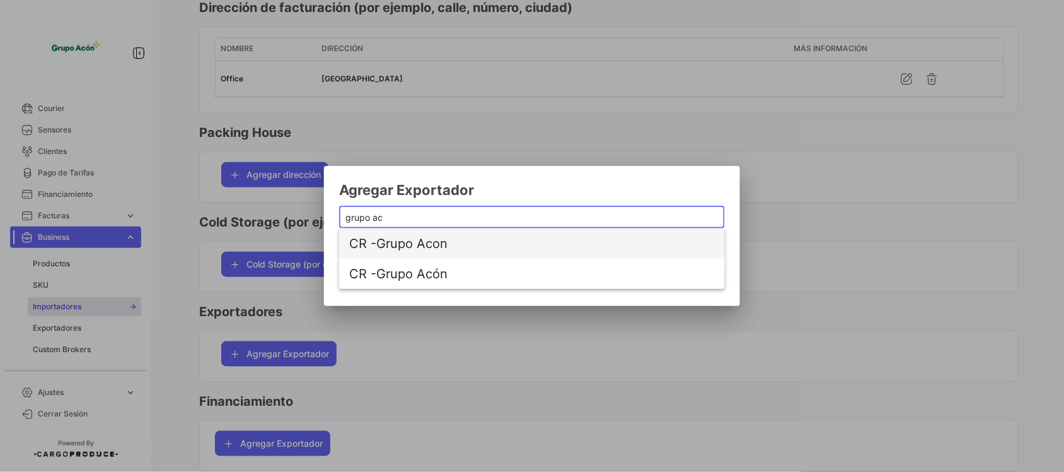
click at [436, 248] on span "CR - Grupo Acon" at bounding box center [500, 243] width 303 height 30
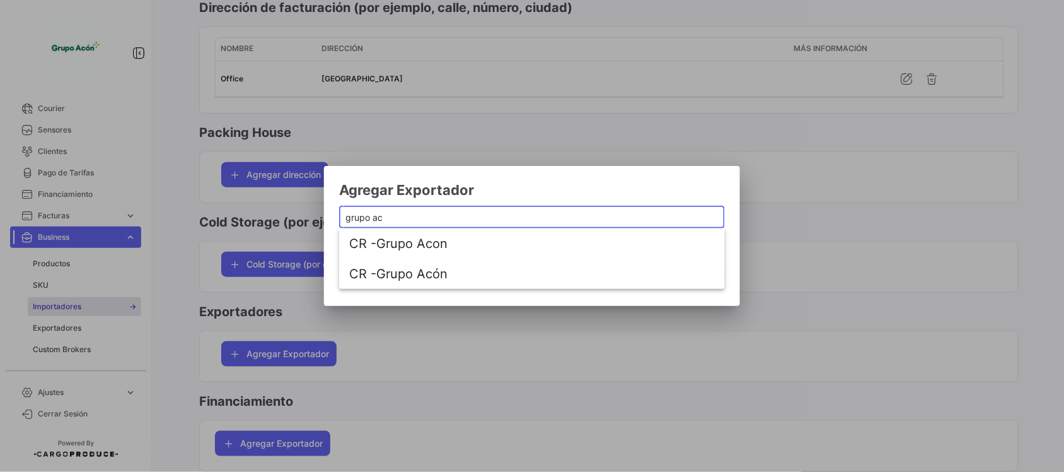
type input "Grupo Acon"
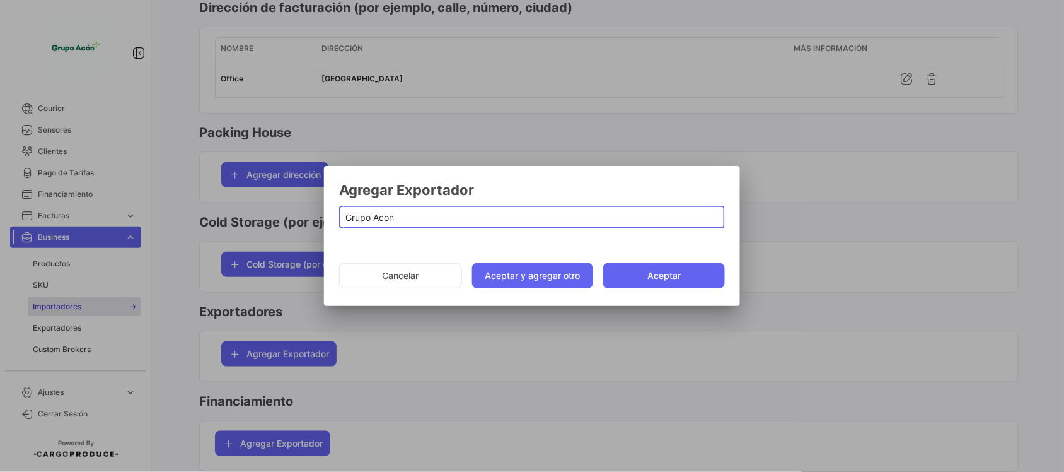
click at [430, 219] on input "Grupo Acon" at bounding box center [532, 217] width 373 height 11
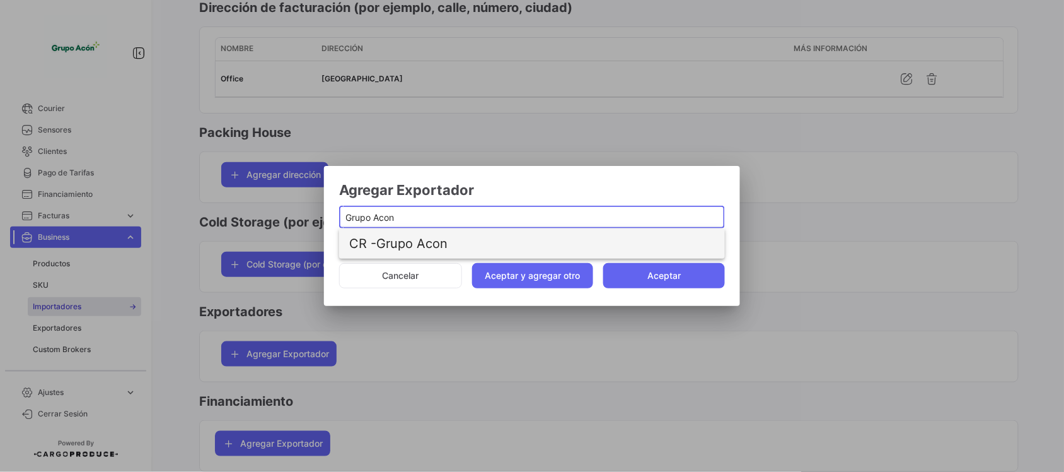
click at [432, 245] on span "CR - Grupo Acon" at bounding box center [500, 243] width 303 height 30
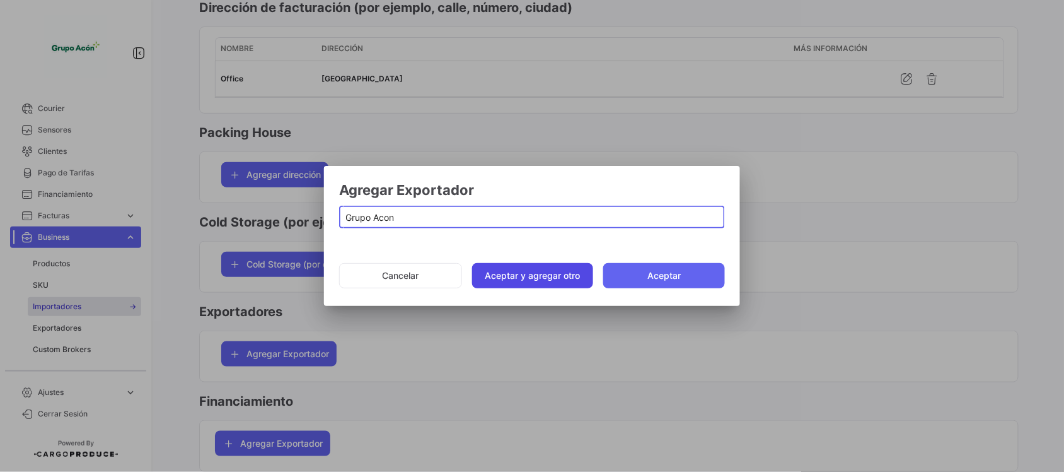
drag, startPoint x: 506, startPoint y: 272, endPoint x: 440, endPoint y: 234, distance: 76.0
click at [505, 272] on button "Aceptar y agregar otro" at bounding box center [533, 275] width 122 height 25
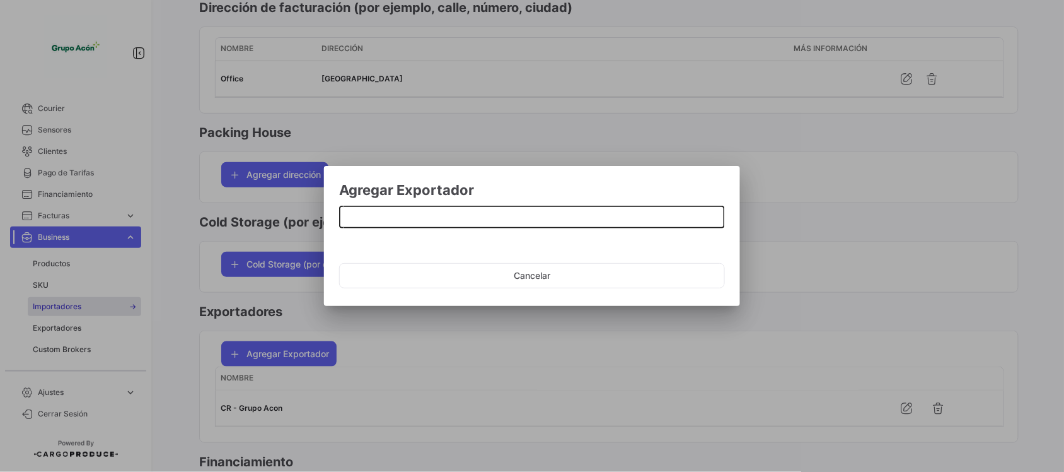
click at [435, 216] on input at bounding box center [532, 217] width 373 height 11
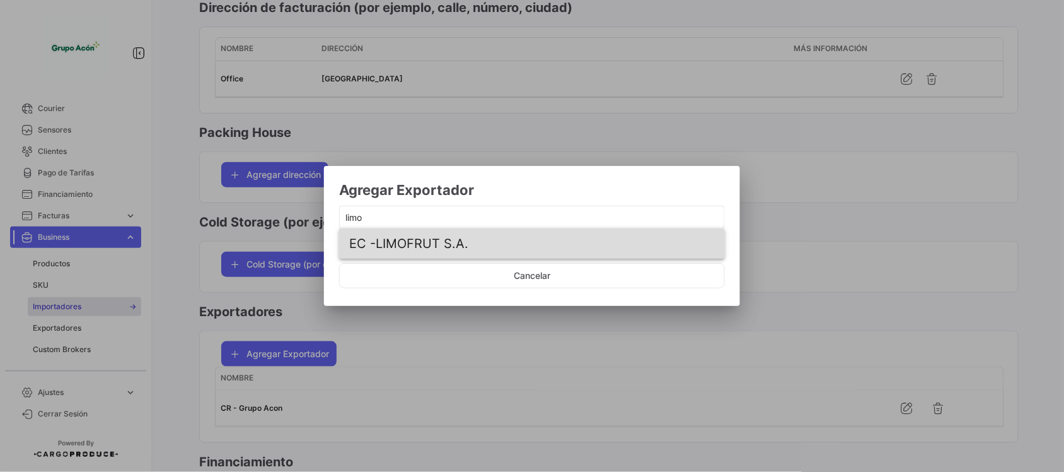
click at [424, 237] on span "EC - LIMOFRUT S.A." at bounding box center [500, 243] width 303 height 30
type input "LIMOFRUT S.A."
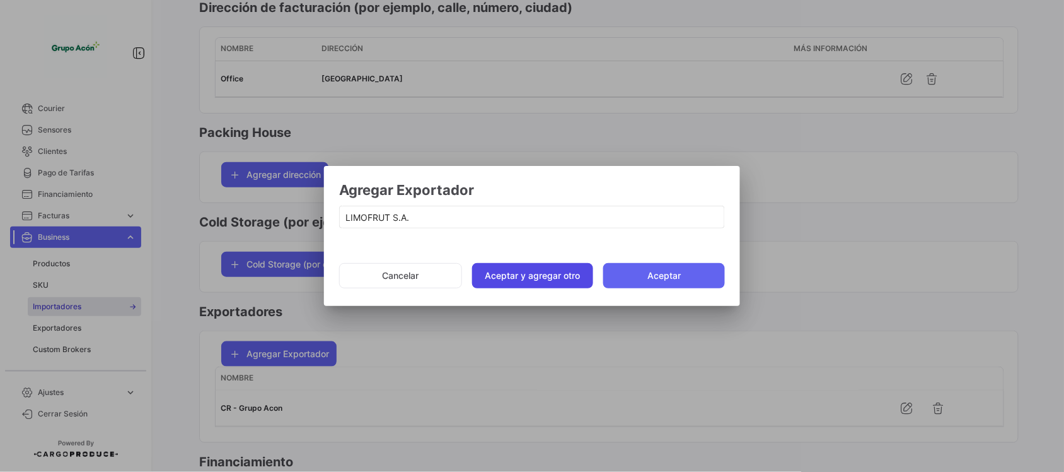
drag, startPoint x: 519, startPoint y: 275, endPoint x: 449, endPoint y: 240, distance: 78.1
click at [518, 273] on button "Aceptar y agregar otro" at bounding box center [533, 275] width 122 height 25
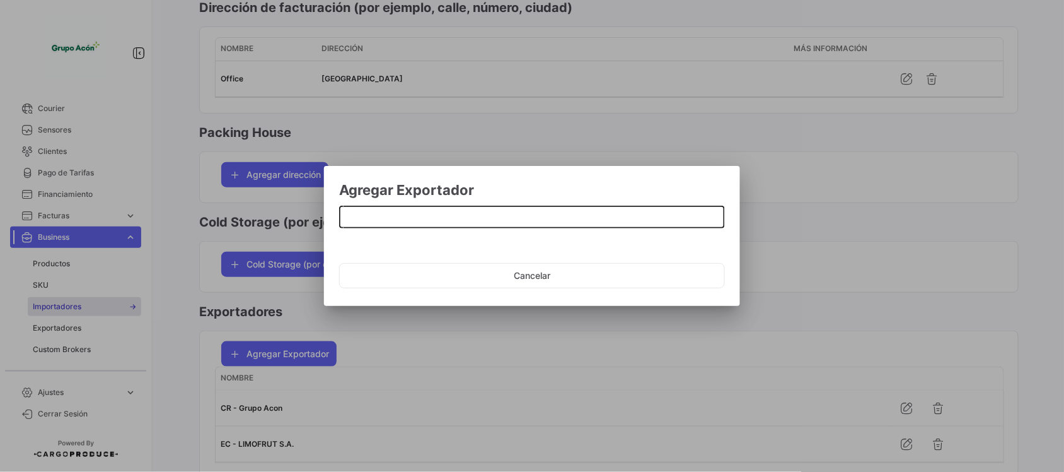
click at [417, 216] on input at bounding box center [532, 217] width 373 height 11
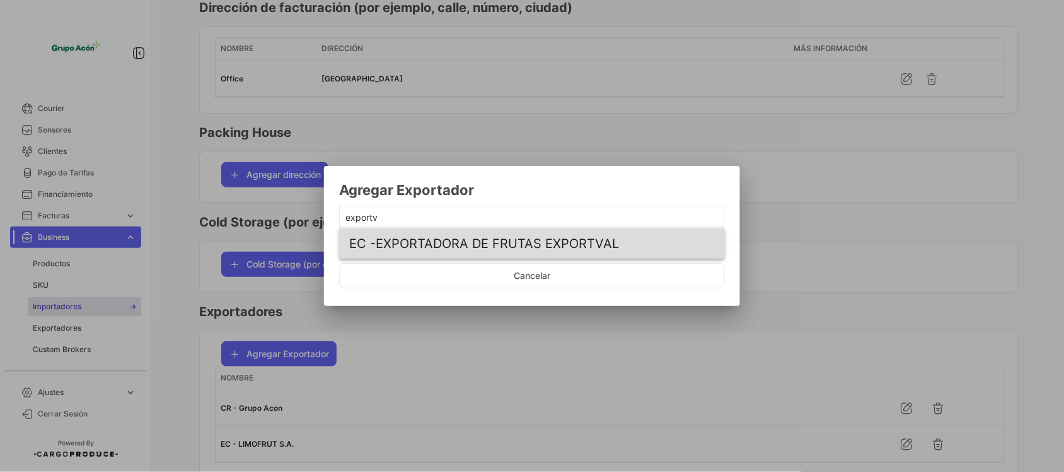
click at [429, 251] on span "EC - EXPORTADORA DE FRUTAS EXPORTVAL" at bounding box center [500, 243] width 303 height 30
type input "EXPORTADORA DE FRUTAS EXPORTVAL"
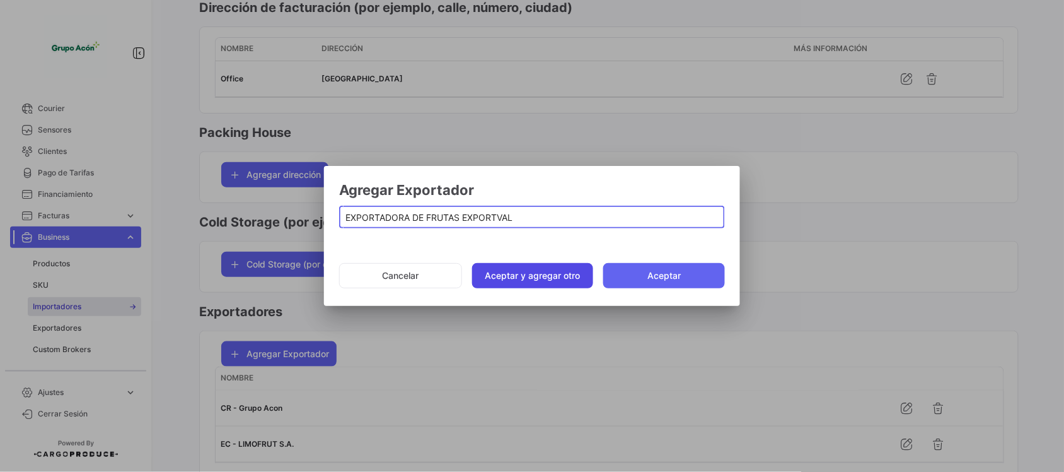
click at [547, 278] on button "Aceptar y agregar otro" at bounding box center [533, 275] width 122 height 25
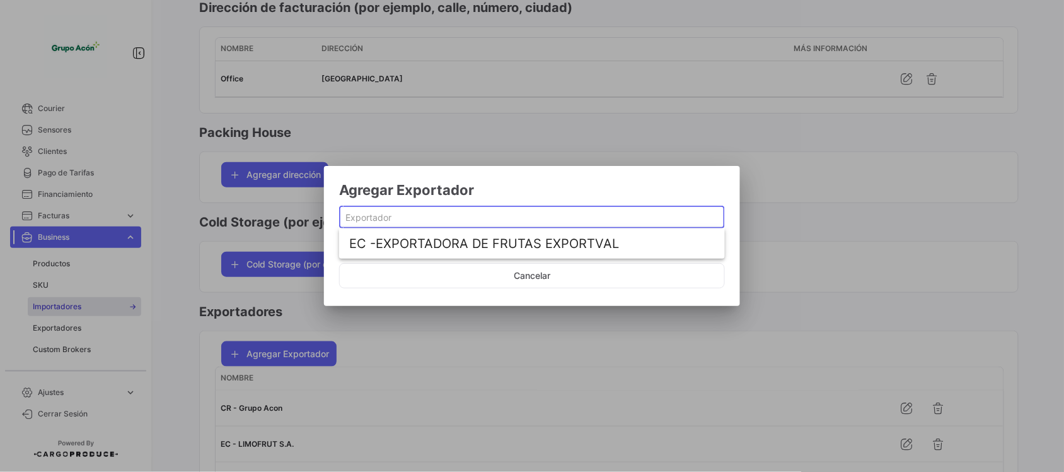
click at [450, 216] on input at bounding box center [532, 217] width 373 height 11
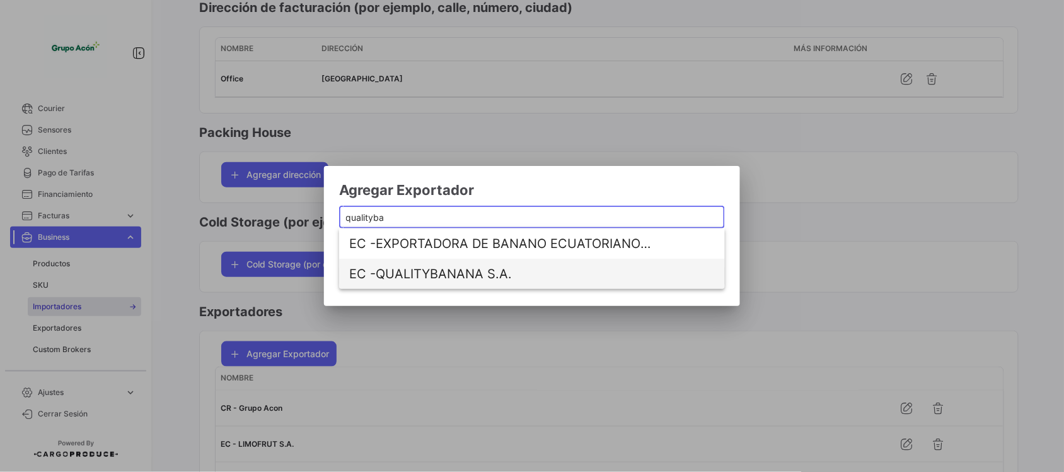
click at [482, 279] on span "EC - QUALITYBANANA S.A." at bounding box center [500, 274] width 303 height 30
type input "QUALITYBANANA S.A."
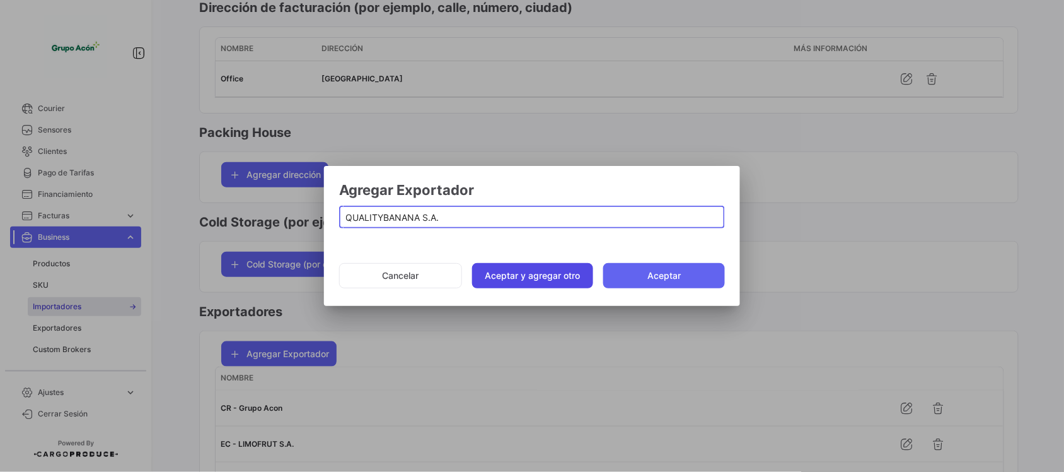
click at [533, 270] on button "Aceptar y agregar otro" at bounding box center [533, 275] width 122 height 25
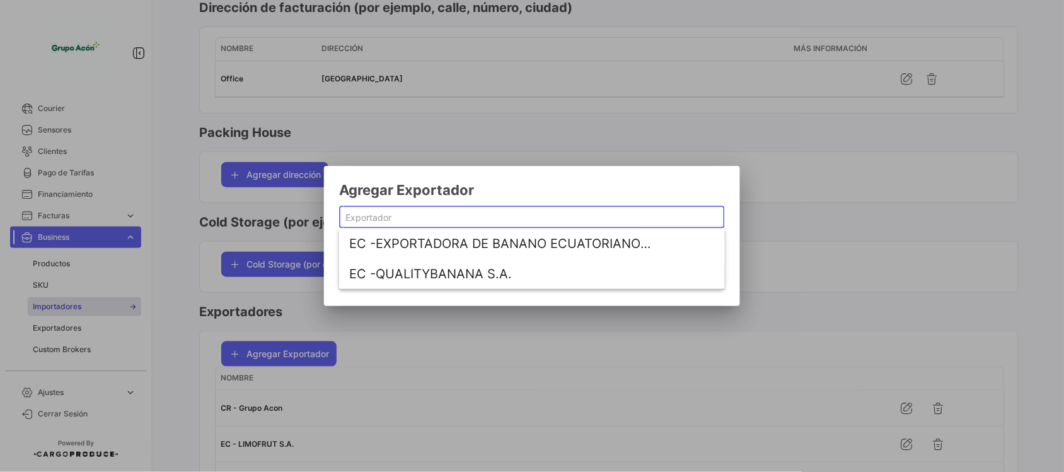
click at [424, 218] on input at bounding box center [532, 217] width 373 height 11
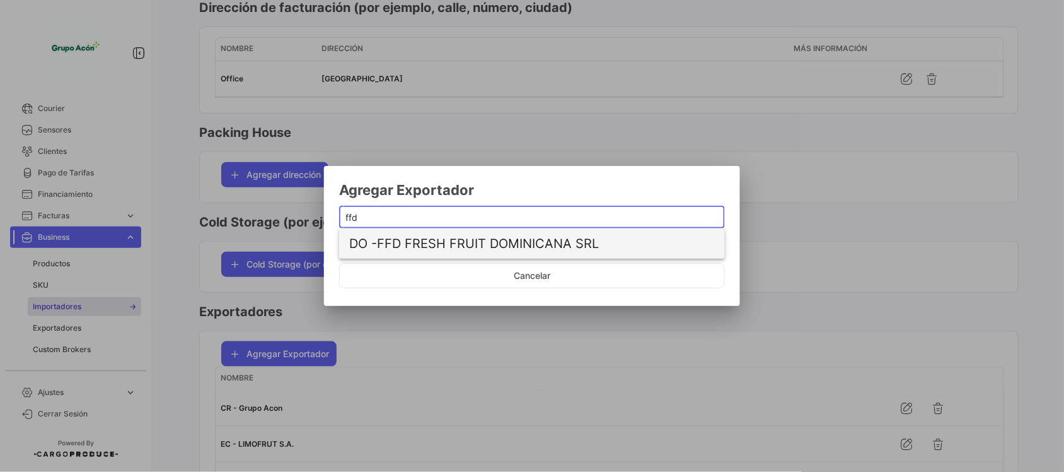
click at [473, 243] on span "DO - FFD FRESH FRUIT DOMINICANA SRL" at bounding box center [500, 243] width 303 height 30
type input "FFD FRESH FRUIT DOMINICANA SRL"
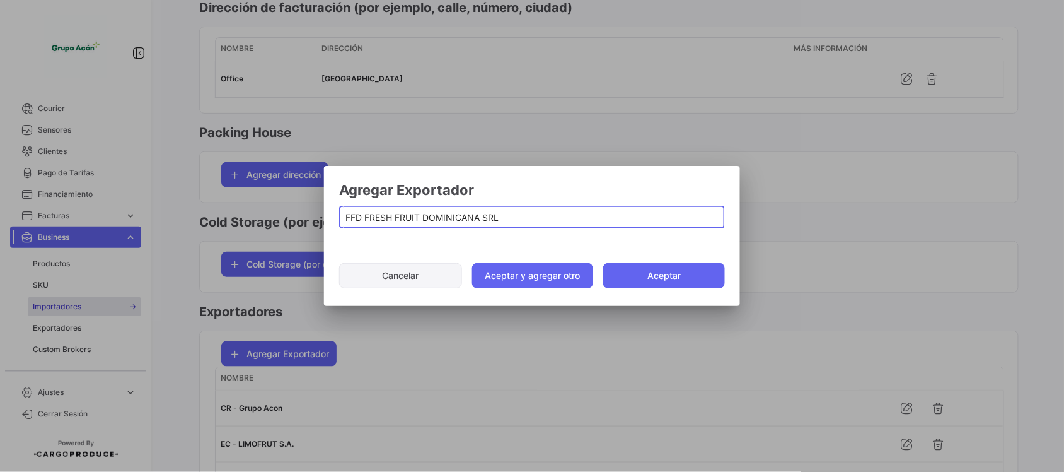
click at [563, 279] on button "Aceptar y agregar otro" at bounding box center [533, 275] width 122 height 25
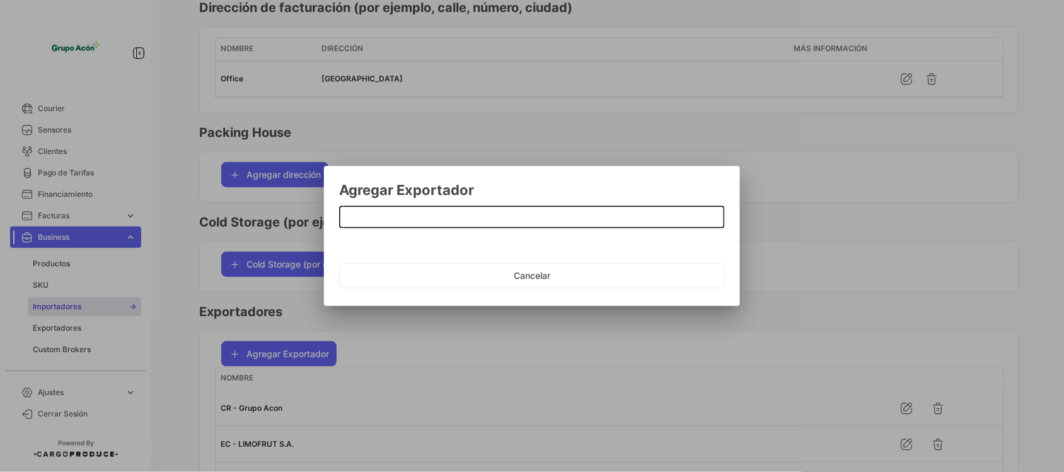
click at [433, 219] on input at bounding box center [532, 217] width 373 height 11
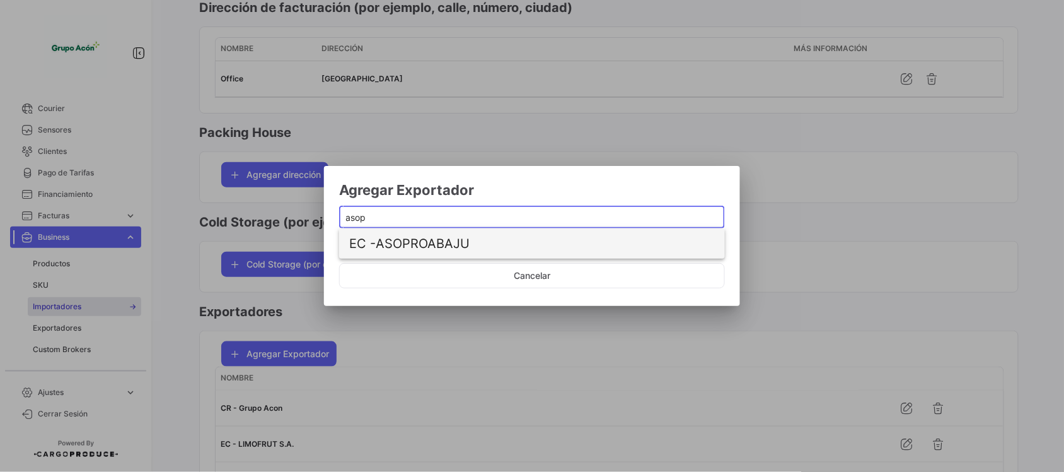
click at [440, 241] on span "EC - ASOPROABAJU" at bounding box center [500, 243] width 303 height 30
type input "ASOPROABAJU"
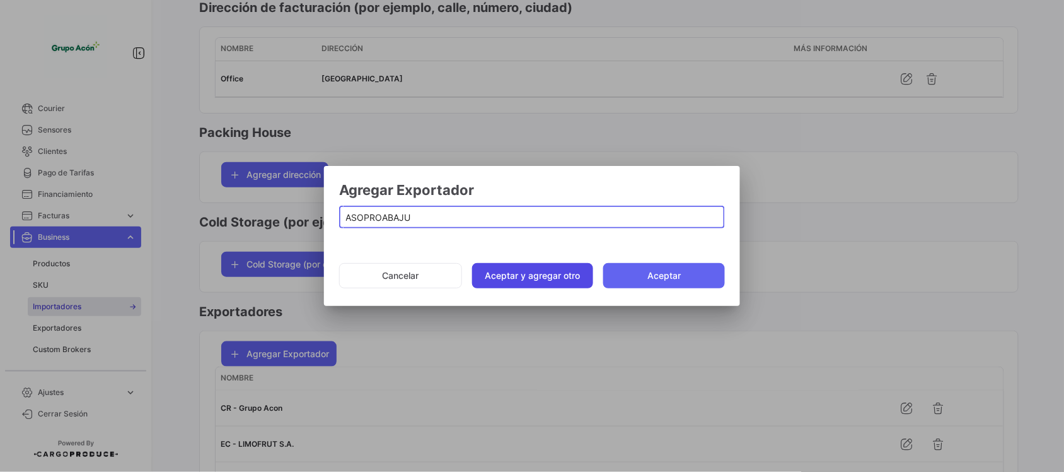
click at [528, 277] on button "Aceptar y agregar otro" at bounding box center [533, 275] width 122 height 25
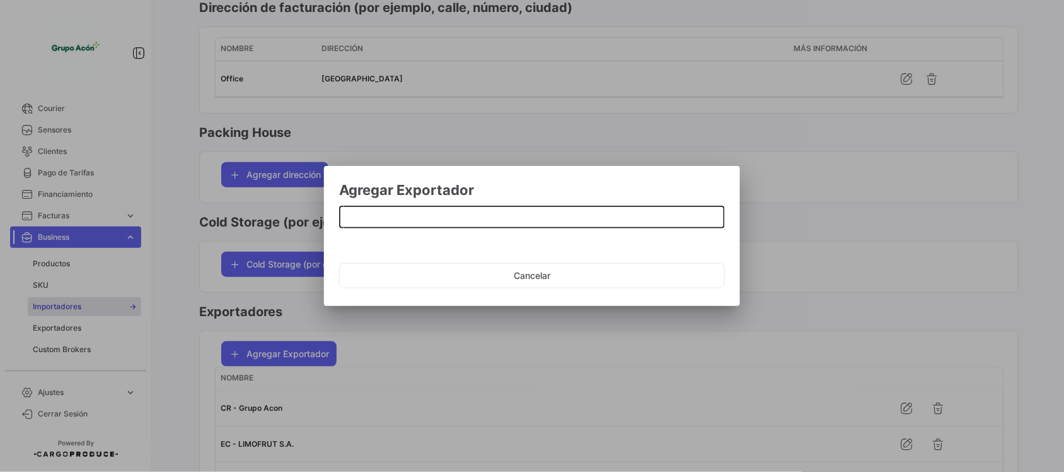
click at [366, 218] on input at bounding box center [532, 217] width 373 height 11
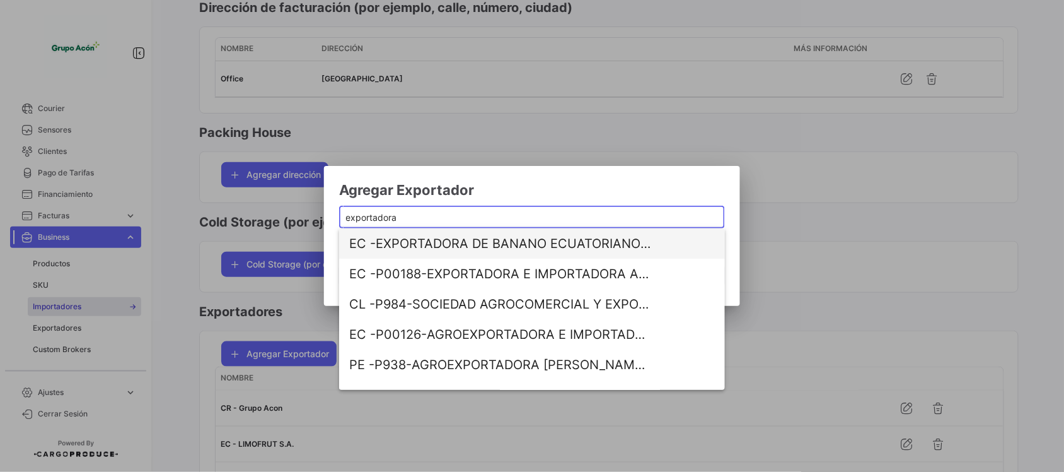
click at [408, 246] on span "EC - EXPORTADORA DE BANANO ECUATORIANO DE CALIDAD QUALITYBANANA S.A." at bounding box center [500, 243] width 303 height 30
type input "EXPORTADORA DE BANANO ECUATORIANO DE CALIDAD QUALITYBANANA S.A."
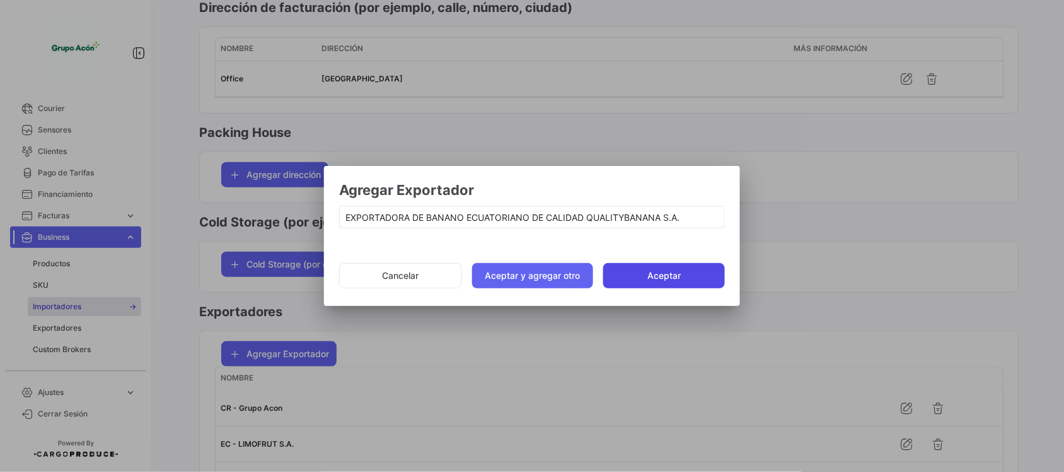
click at [654, 275] on button "Aceptar" at bounding box center [664, 275] width 122 height 25
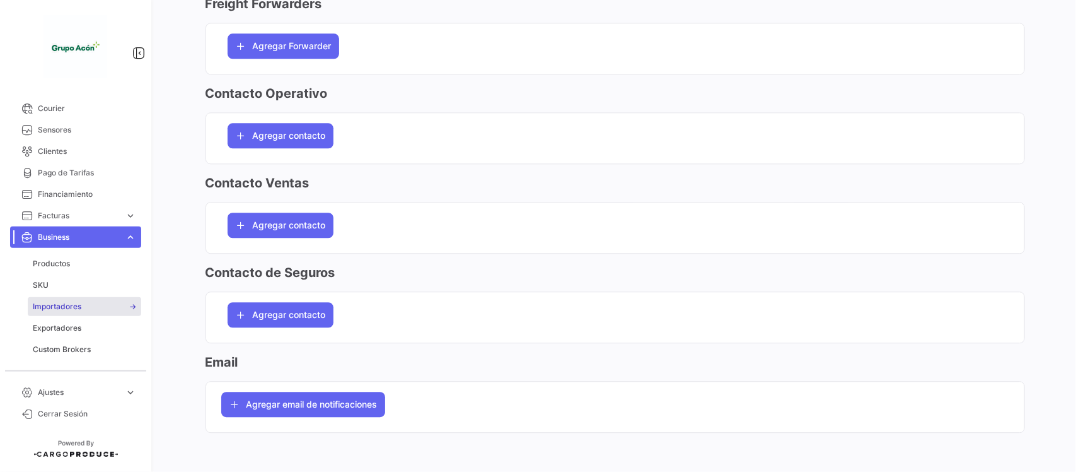
scroll to position [1366, 0]
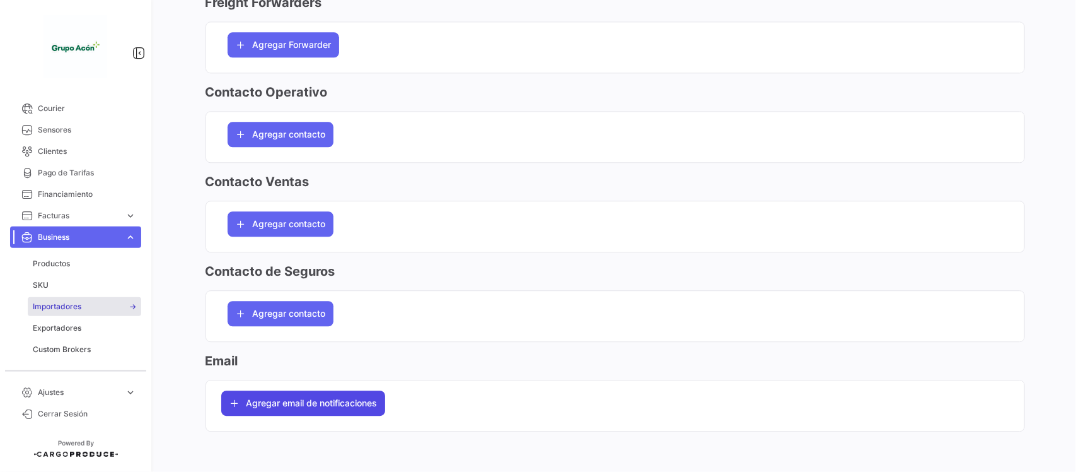
click at [346, 399] on span "Agregar email de notificaciones" at bounding box center [312, 403] width 131 height 13
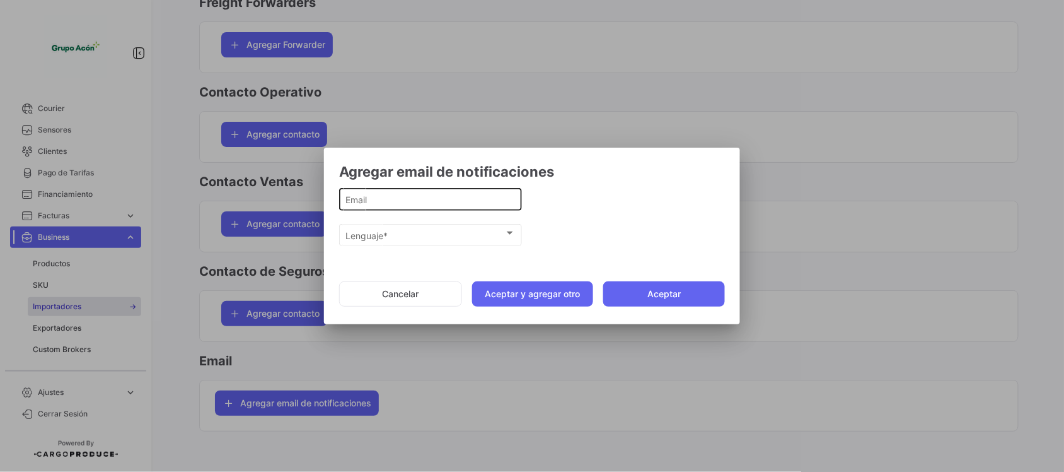
click at [388, 203] on input "Email" at bounding box center [431, 199] width 170 height 11
paste input "[EMAIL_ADDRESS][DOMAIN_NAME]"
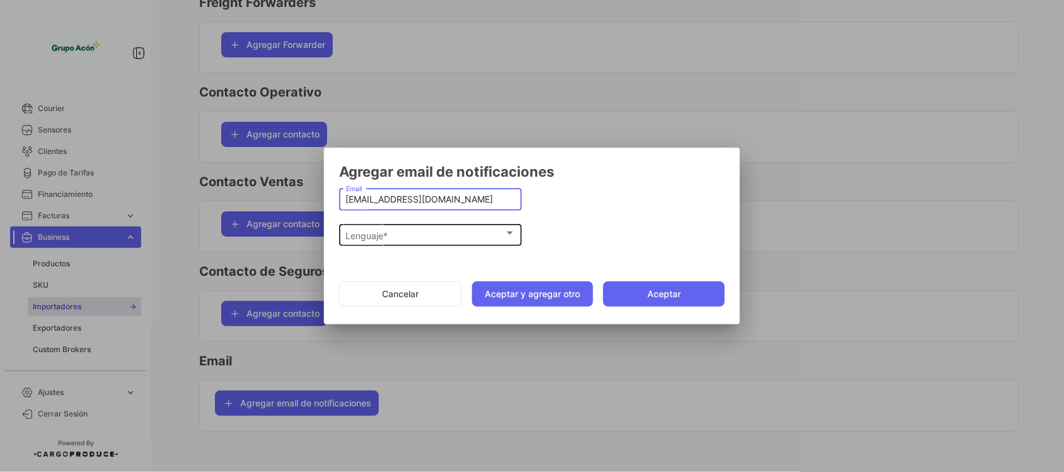
type input "[EMAIL_ADDRESS][DOMAIN_NAME]"
click at [383, 229] on div "Lenguaje * Lenguaje *" at bounding box center [431, 233] width 170 height 25
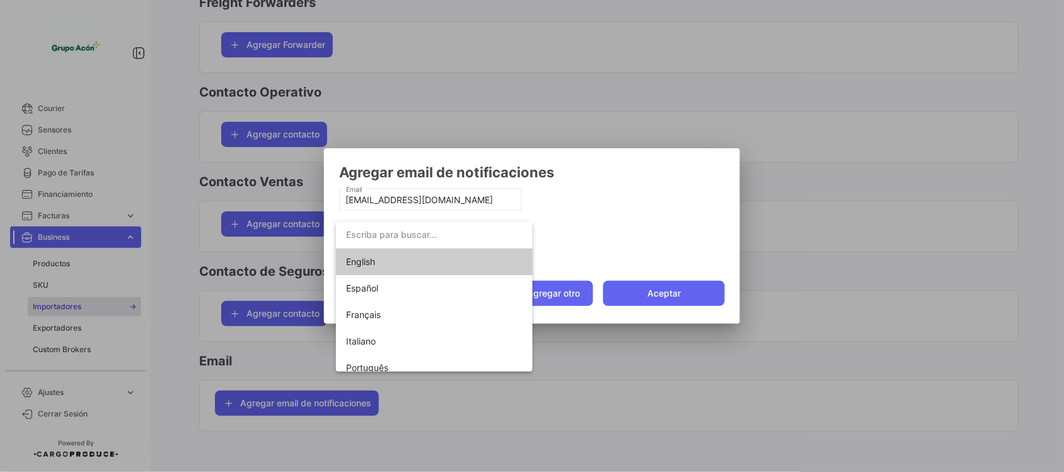
click at [370, 263] on span "English" at bounding box center [360, 261] width 29 height 11
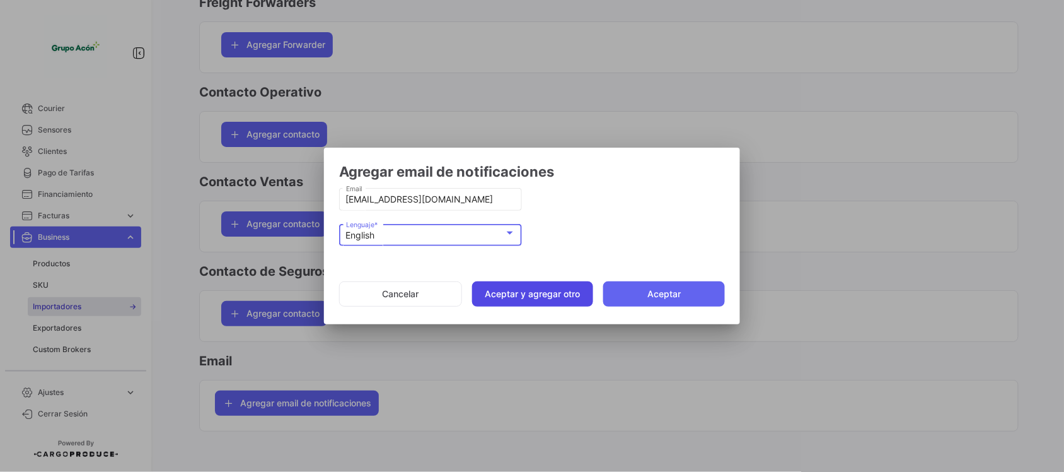
click at [538, 294] on button "Aceptar y agregar otro" at bounding box center [533, 293] width 122 height 25
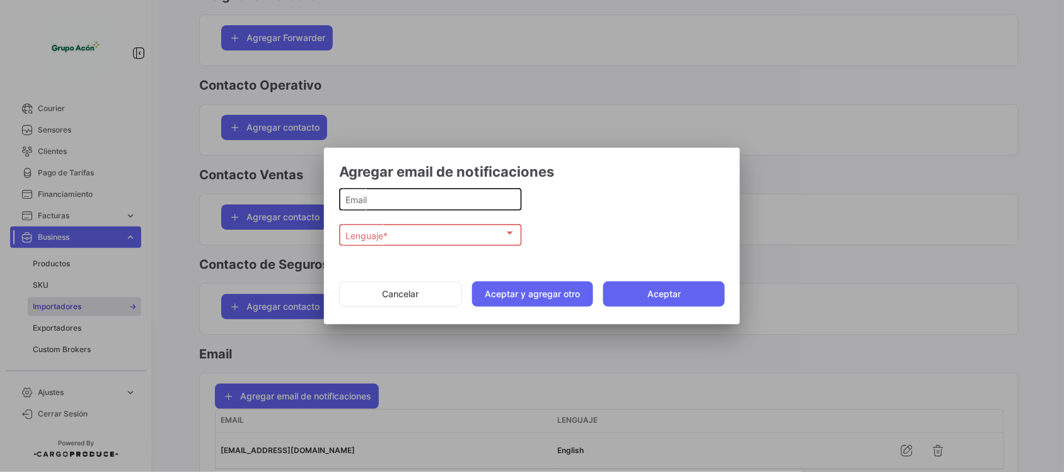
click at [435, 202] on input "Email" at bounding box center [431, 199] width 170 height 11
paste input "[EMAIL_ADDRESS][DOMAIN_NAME]"
type input "[EMAIL_ADDRESS][DOMAIN_NAME]"
click at [446, 227] on div "Lenguaje * Lenguaje *" at bounding box center [431, 233] width 170 height 25
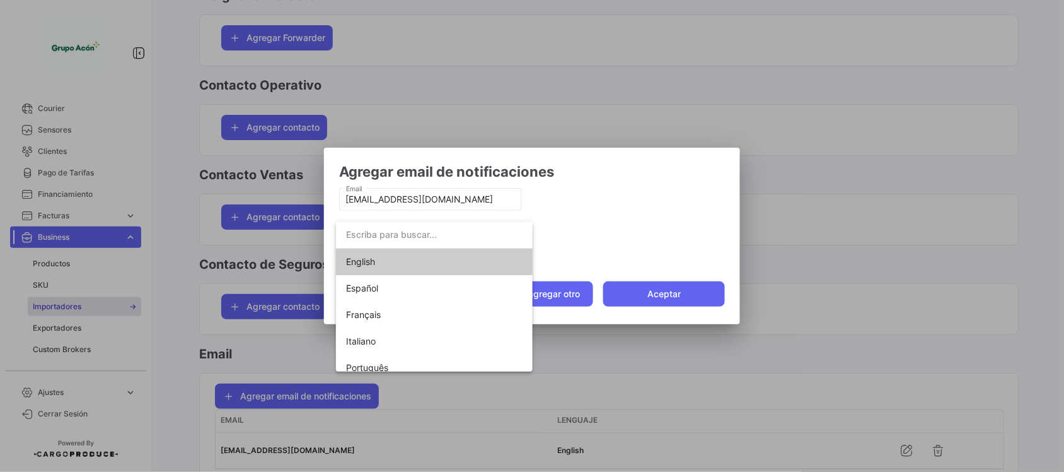
click at [398, 262] on span "English" at bounding box center [434, 261] width 177 height 26
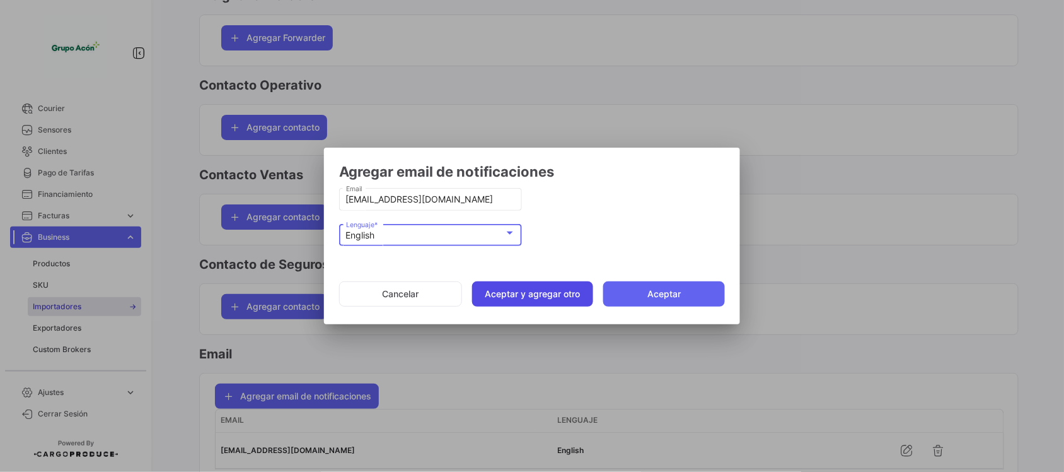
click at [552, 295] on button "Aceptar y agregar otro" at bounding box center [533, 293] width 122 height 25
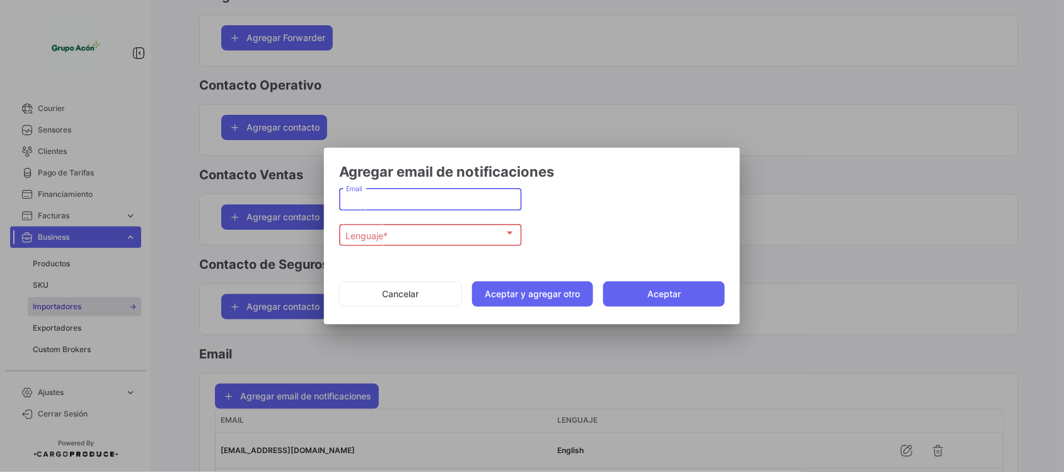
click at [398, 205] on input "Email" at bounding box center [431, 199] width 170 height 11
paste input "[EMAIL_ADDRESS][DOMAIN_NAME]"
type input "[EMAIL_ADDRESS][DOMAIN_NAME]"
click at [395, 236] on div "Lenguaje *" at bounding box center [425, 235] width 158 height 11
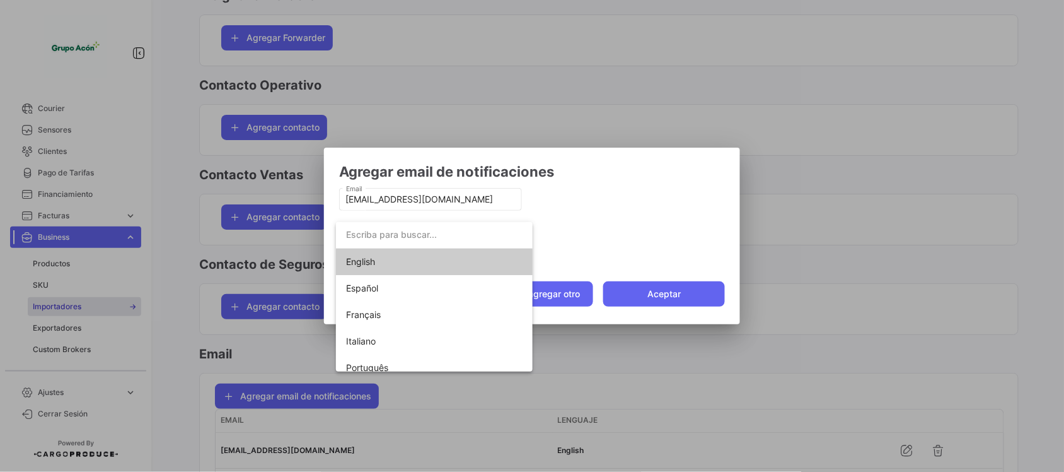
click at [381, 265] on span "English" at bounding box center [434, 261] width 177 height 26
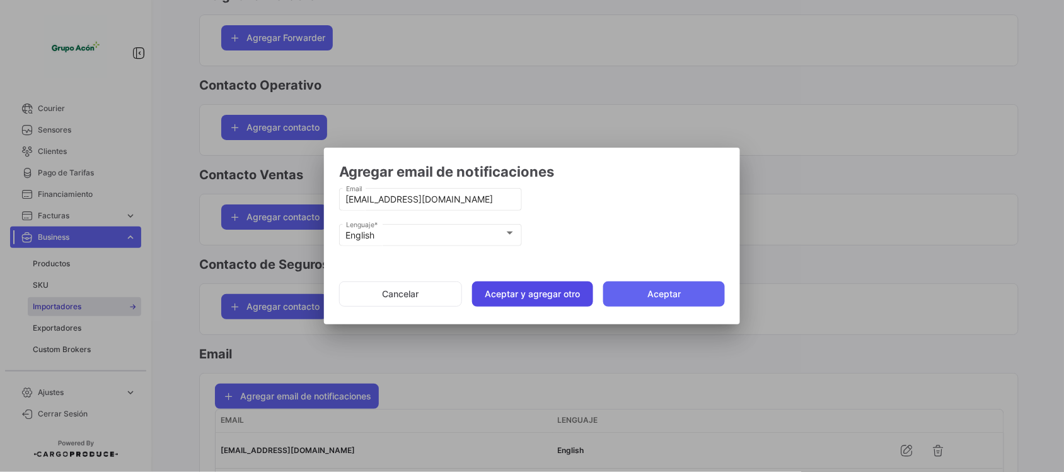
click at [527, 299] on button "Aceptar y agregar otro" at bounding box center [533, 293] width 122 height 25
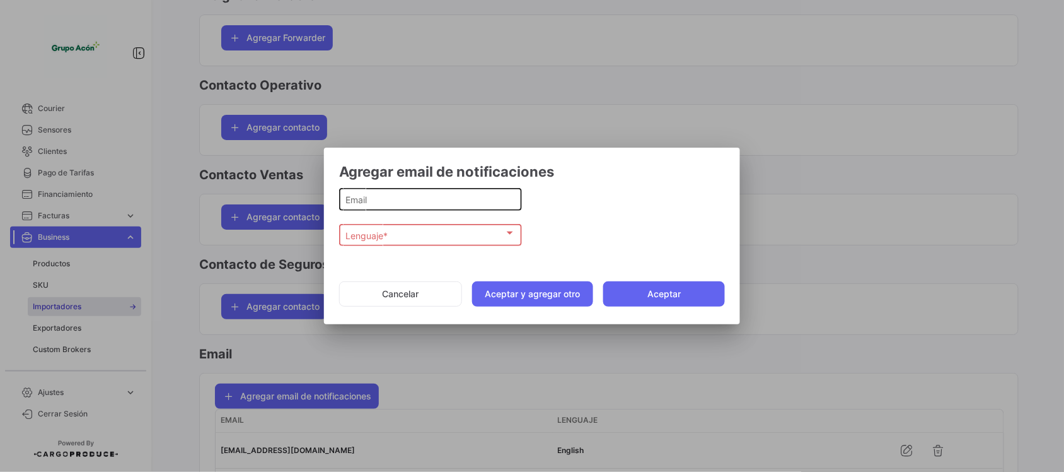
click at [373, 196] on input "Email" at bounding box center [431, 199] width 170 height 11
paste input "[EMAIL_ADDRESS][DOMAIN_NAME]"
type input "[EMAIL_ADDRESS][DOMAIN_NAME]"
click at [379, 235] on span "Lenguaje *" at bounding box center [425, 235] width 158 height 11
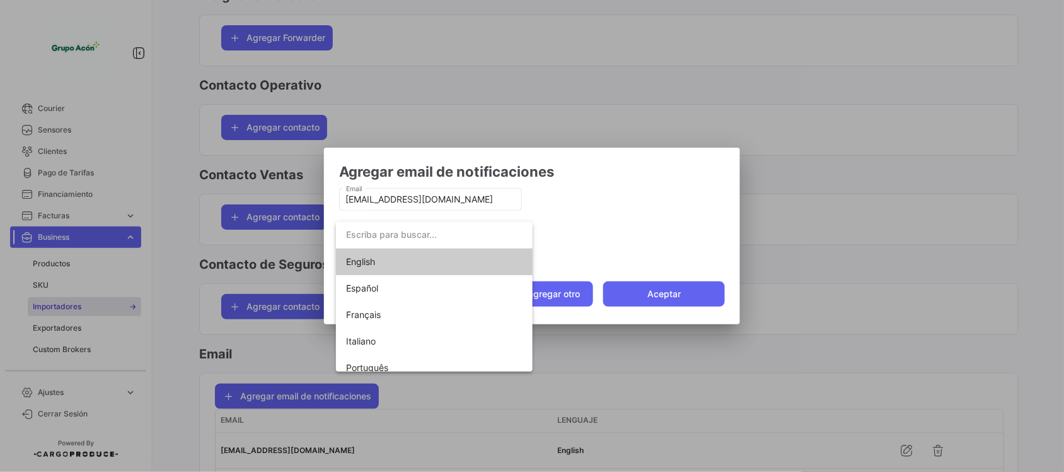
click at [376, 265] on span "English" at bounding box center [434, 261] width 177 height 26
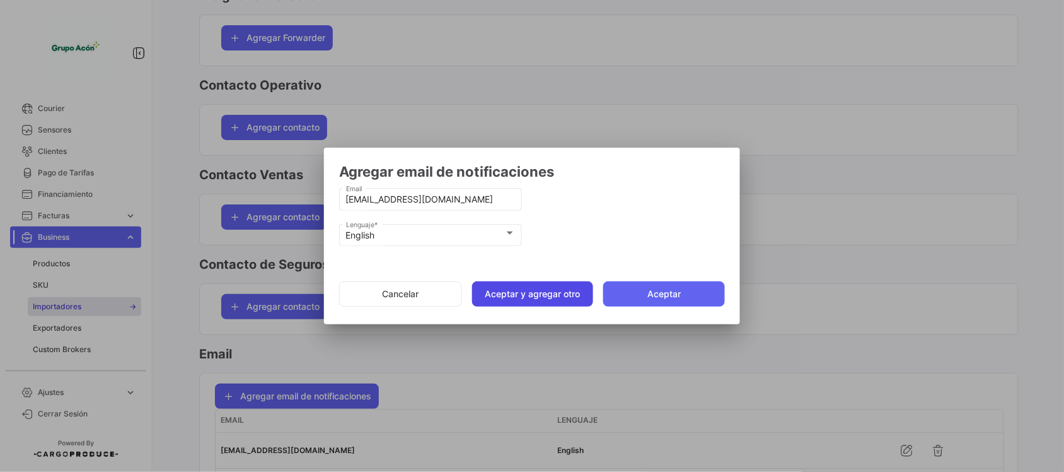
click at [512, 293] on button "Aceptar y agregar otro" at bounding box center [533, 293] width 122 height 25
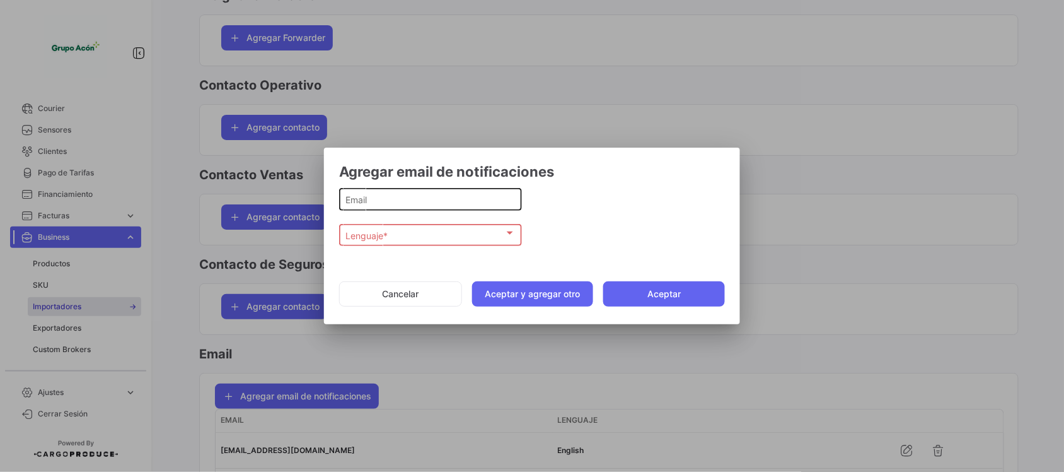
click at [394, 194] on input "Email" at bounding box center [431, 199] width 170 height 11
paste input "[EMAIL_ADDRESS][DOMAIN_NAME]"
type input "[EMAIL_ADDRESS][DOMAIN_NAME]"
click at [431, 234] on div "Lenguaje *" at bounding box center [425, 235] width 158 height 11
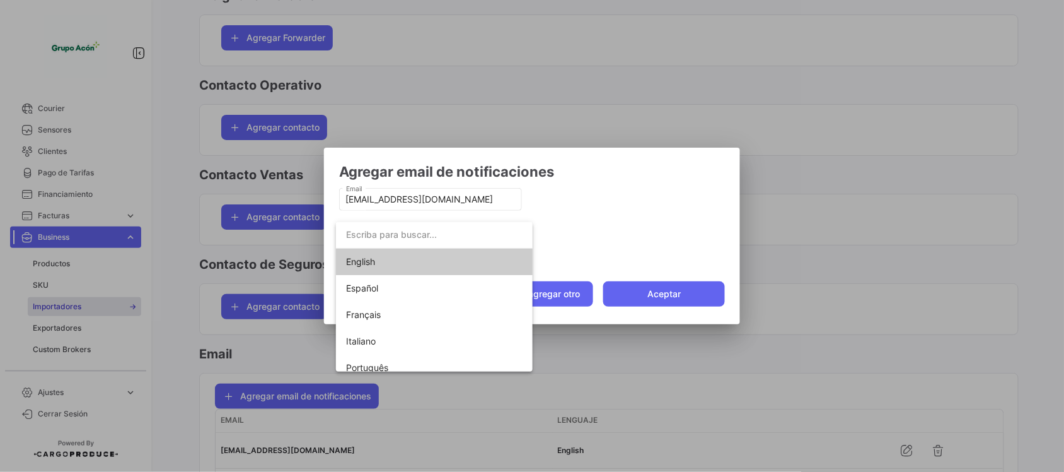
click at [404, 262] on span "English" at bounding box center [434, 261] width 177 height 26
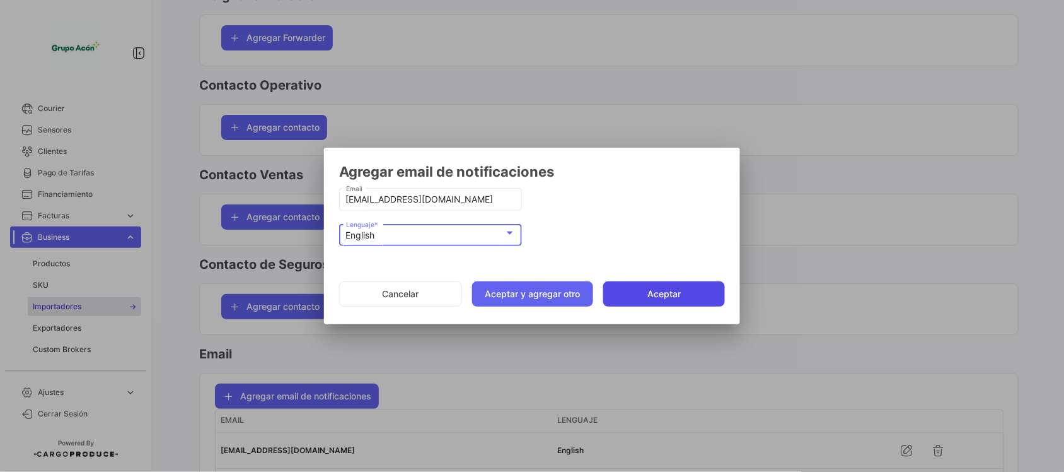
click at [656, 294] on button "Aceptar" at bounding box center [664, 293] width 122 height 25
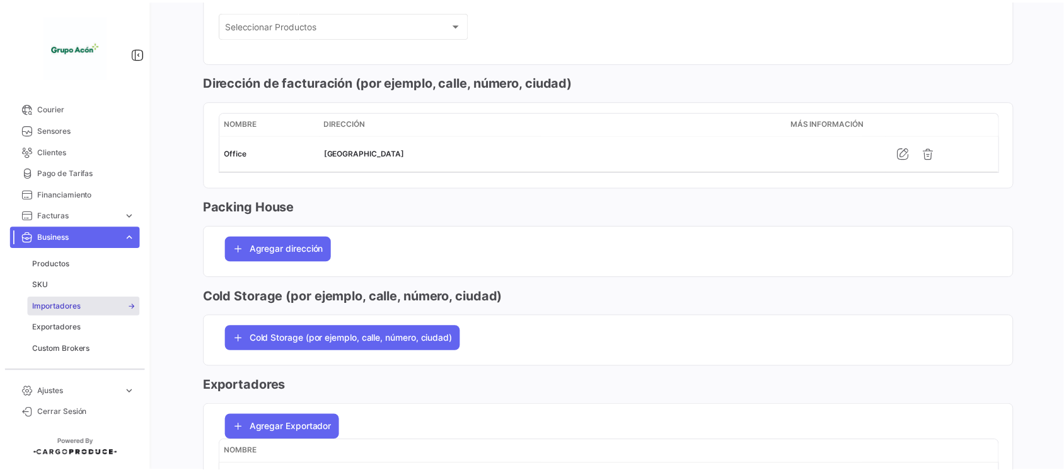
scroll to position [0, 0]
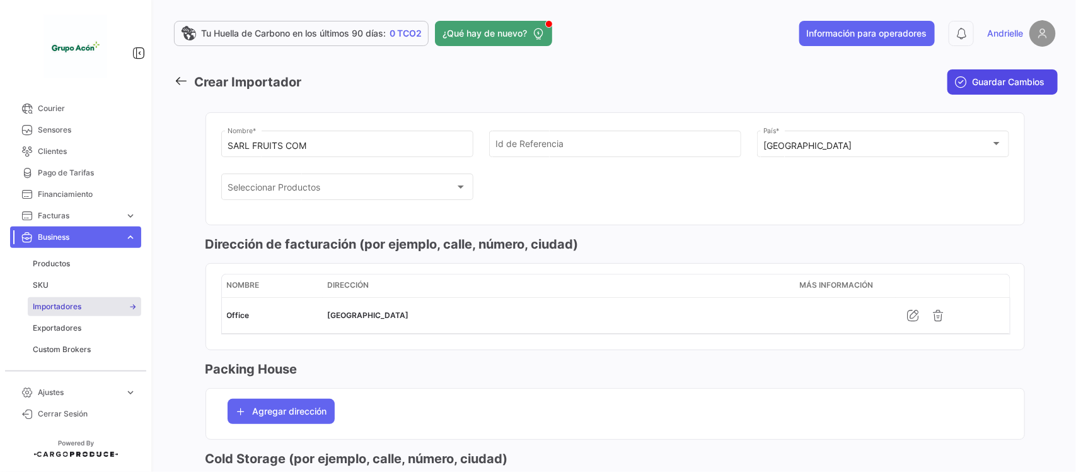
click at [963, 84] on button "Guardar Cambios" at bounding box center [1003, 81] width 110 height 25
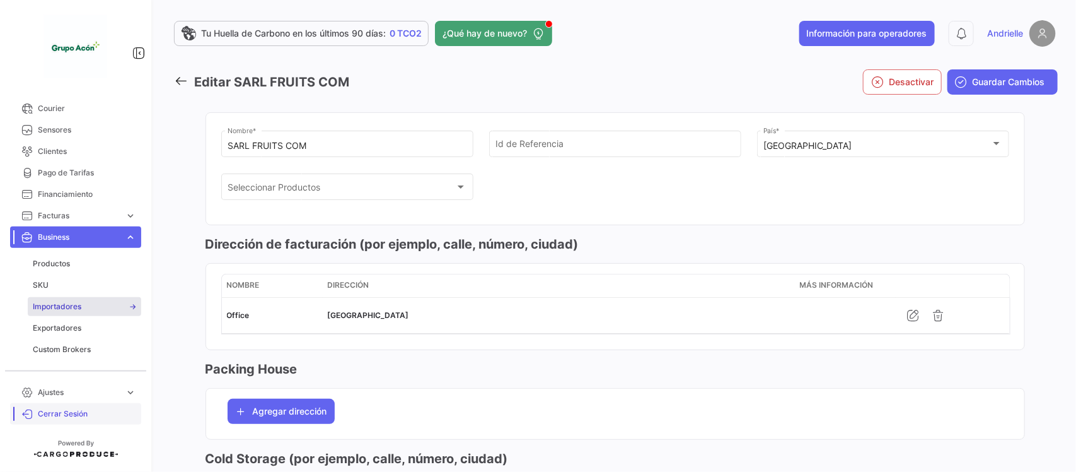
click at [77, 407] on link "Cerrar Sesión" at bounding box center [75, 413] width 131 height 21
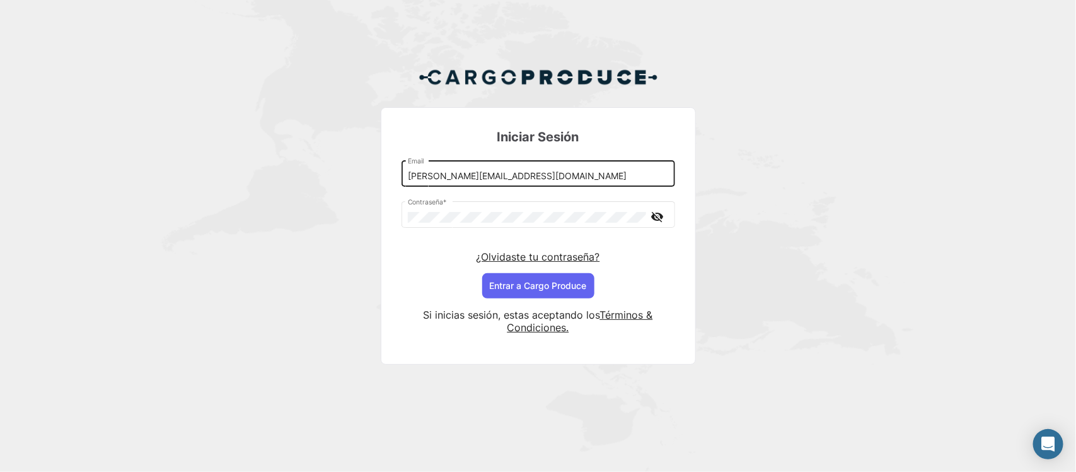
click at [429, 174] on input "[PERSON_NAME][EMAIL_ADDRESS][DOMAIN_NAME]" at bounding box center [538, 176] width 260 height 11
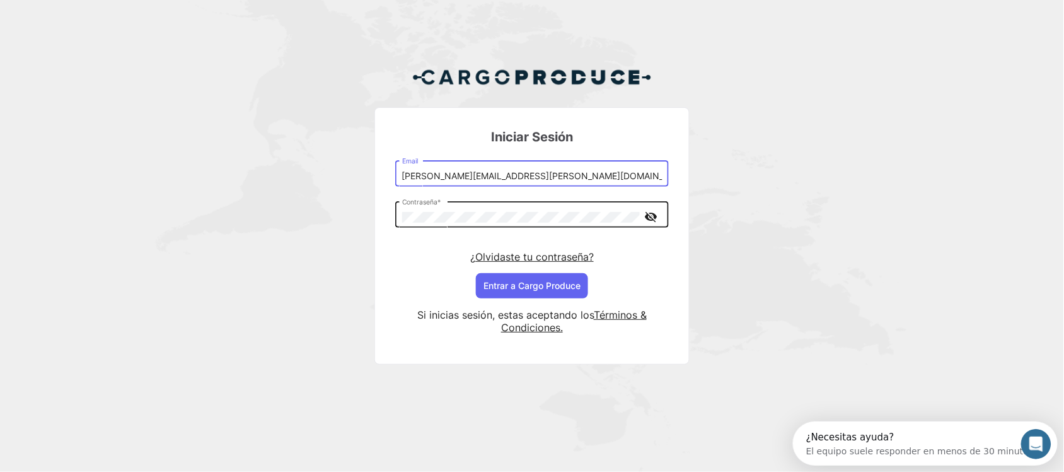
type input "[PERSON_NAME][EMAIL_ADDRESS][PERSON_NAME][DOMAIN_NAME]"
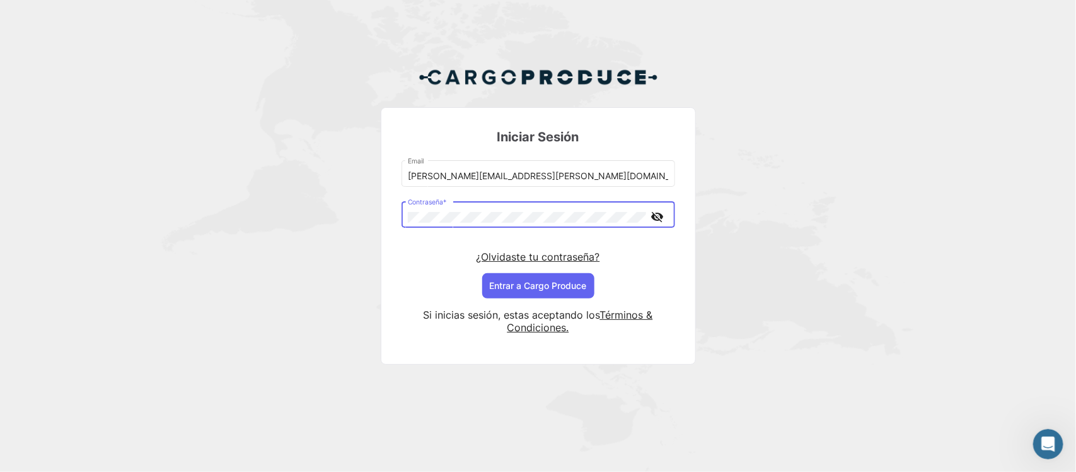
click at [656, 209] on mat-icon "visibility_off" at bounding box center [657, 217] width 15 height 16
click at [517, 289] on button "Entrar a Cargo Produce" at bounding box center [538, 285] width 112 height 25
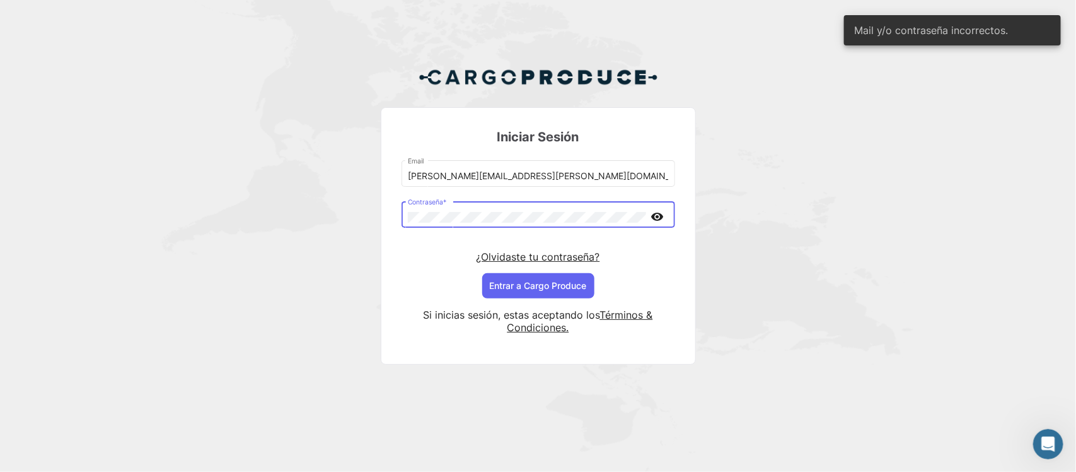
click at [353, 216] on div "Iniciar Sesión [PERSON_NAME][EMAIL_ADDRESS][PERSON_NAME][DOMAIN_NAME] Email Con…" at bounding box center [538, 220] width 1076 height 441
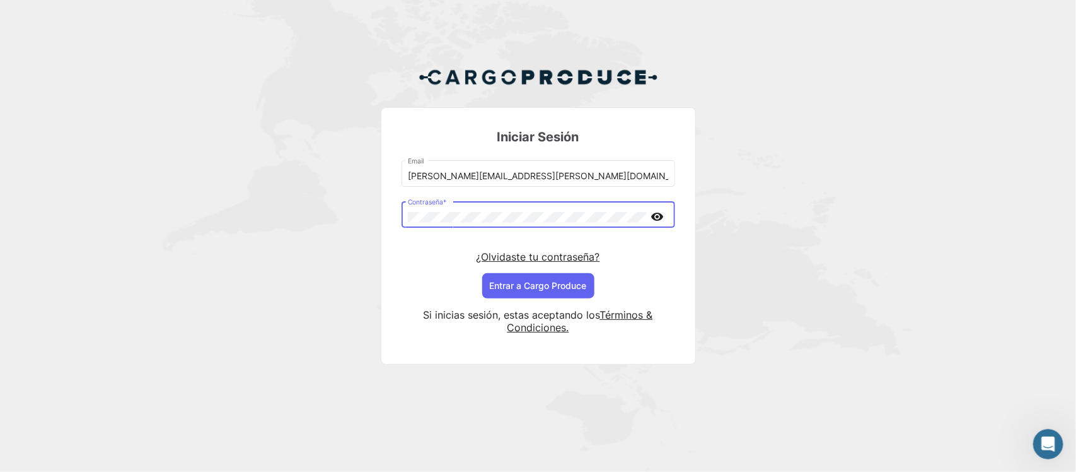
click at [443, 286] on div "[PERSON_NAME][EMAIL_ADDRESS][PERSON_NAME][DOMAIN_NAME] Email Contraseña * visib…" at bounding box center [539, 228] width 274 height 140
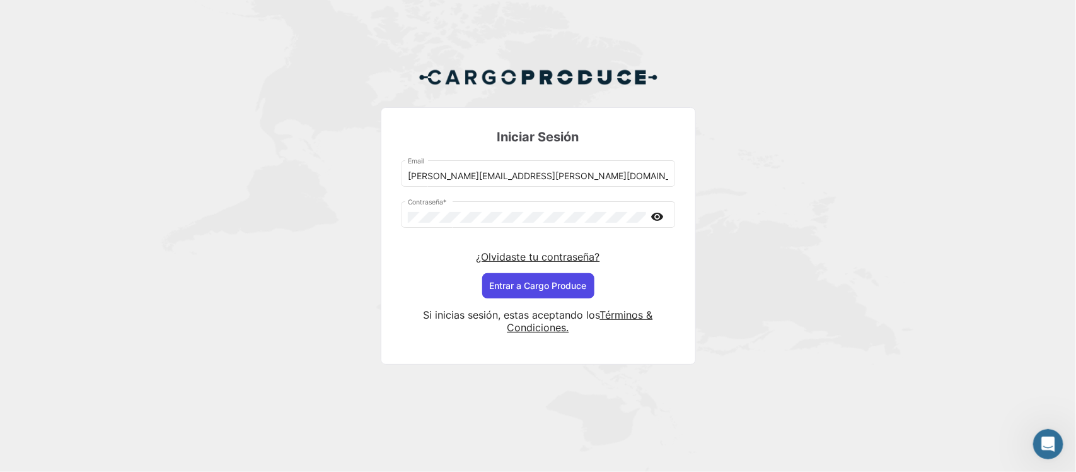
click at [514, 294] on button "Entrar a Cargo Produce" at bounding box center [538, 285] width 112 height 25
